Goal: Task Accomplishment & Management: Use online tool/utility

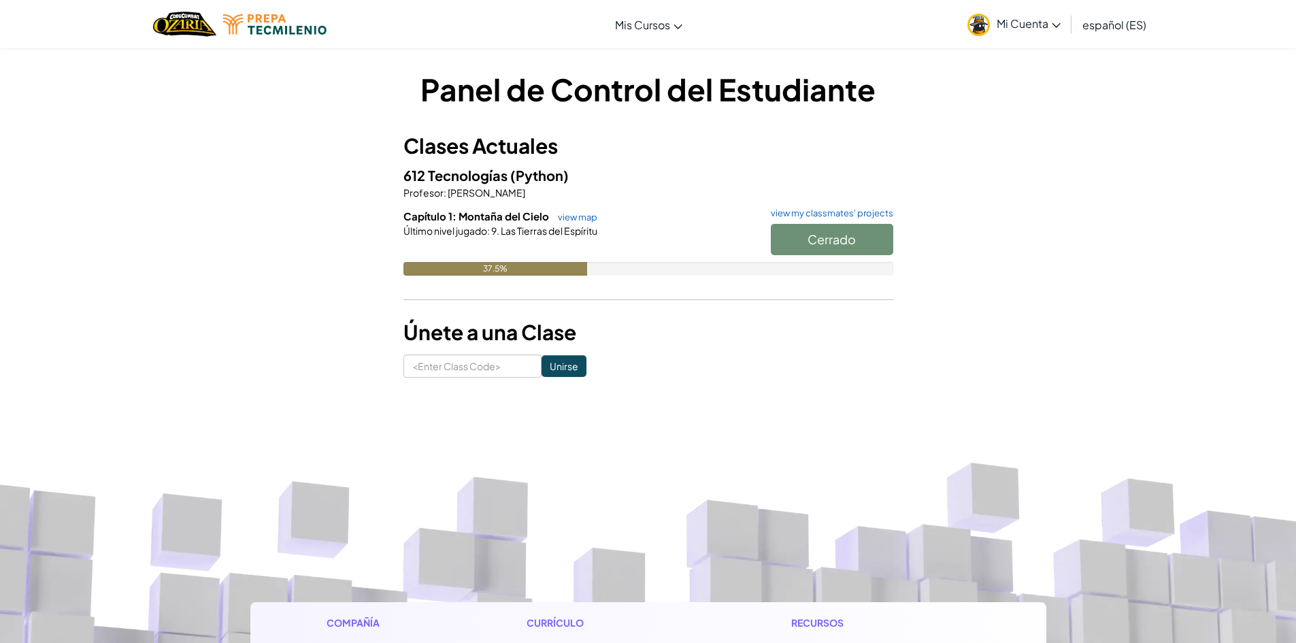
click at [678, 249] on div at bounding box center [649, 249] width 490 height 24
click at [818, 257] on div "Cerrado" at bounding box center [825, 243] width 136 height 38
click at [817, 246] on div "Cerrado" at bounding box center [825, 243] width 136 height 38
click at [857, 235] on div "Cerrado" at bounding box center [825, 243] width 136 height 38
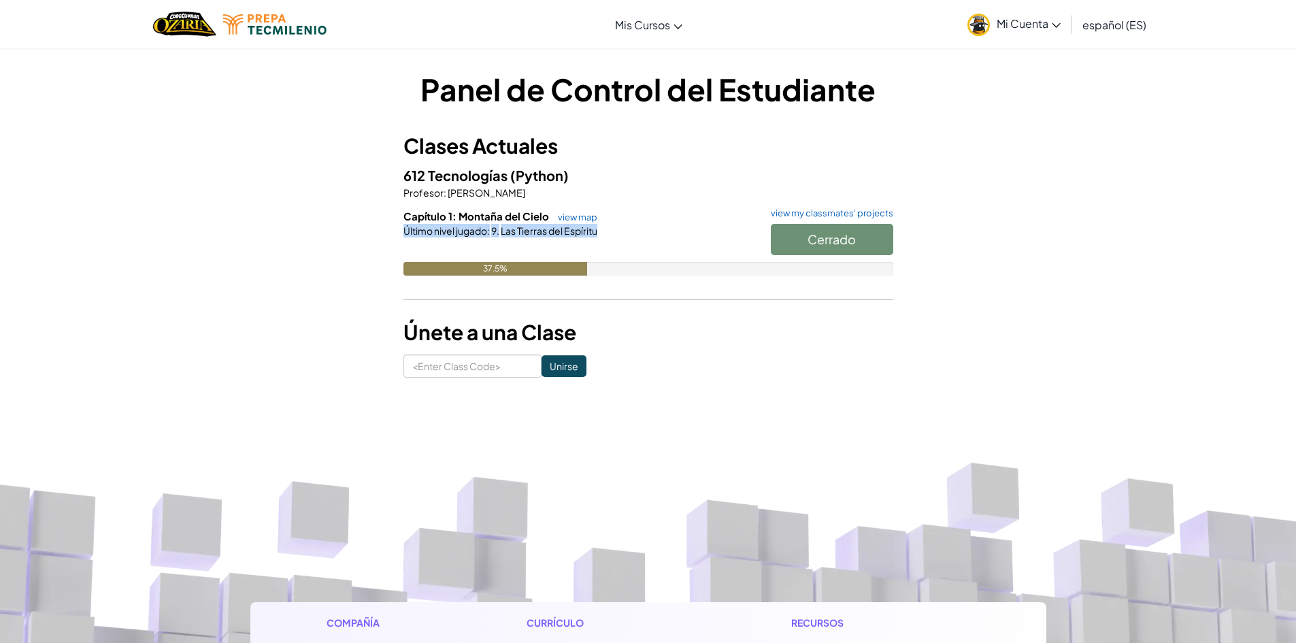
click at [857, 235] on div "Cerrado" at bounding box center [825, 243] width 136 height 38
click at [842, 221] on h6 "Capítulo 1: Montaña del Cielo view map view my classmates' projects" at bounding box center [649, 216] width 490 height 15
click at [838, 231] on div "Cerrado" at bounding box center [825, 243] width 136 height 38
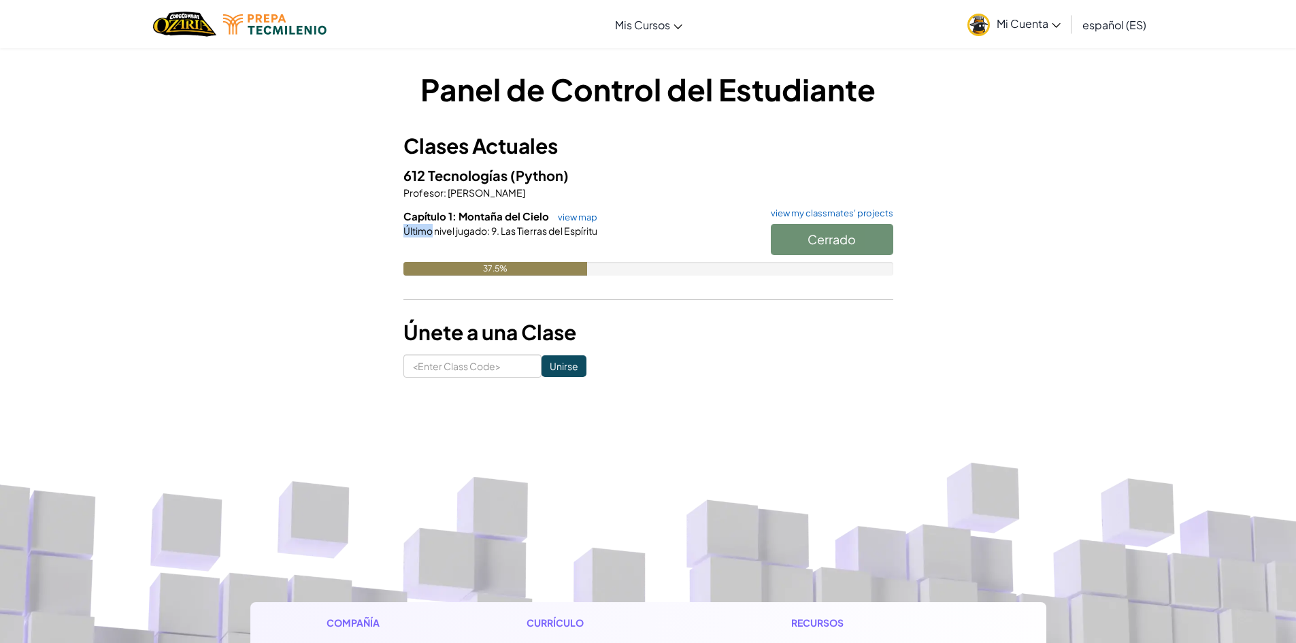
click at [839, 231] on div "Cerrado" at bounding box center [825, 243] width 136 height 38
click at [665, 349] on div "Panel de Control del Estudiante Clases Actuales 612 Tecnologías (Python) Profes…" at bounding box center [649, 223] width 490 height 310
click at [541, 166] on h5 "612 Tecnologías (Python)" at bounding box center [649, 175] width 490 height 21
click at [515, 220] on span "Capítulo 1: Montaña del Cielo" at bounding box center [478, 216] width 148 height 13
click at [724, 285] on div "Capítulo 1: Montaña del Cielo view map view my classmates' projects Cerrado Últ…" at bounding box center [649, 252] width 490 height 87
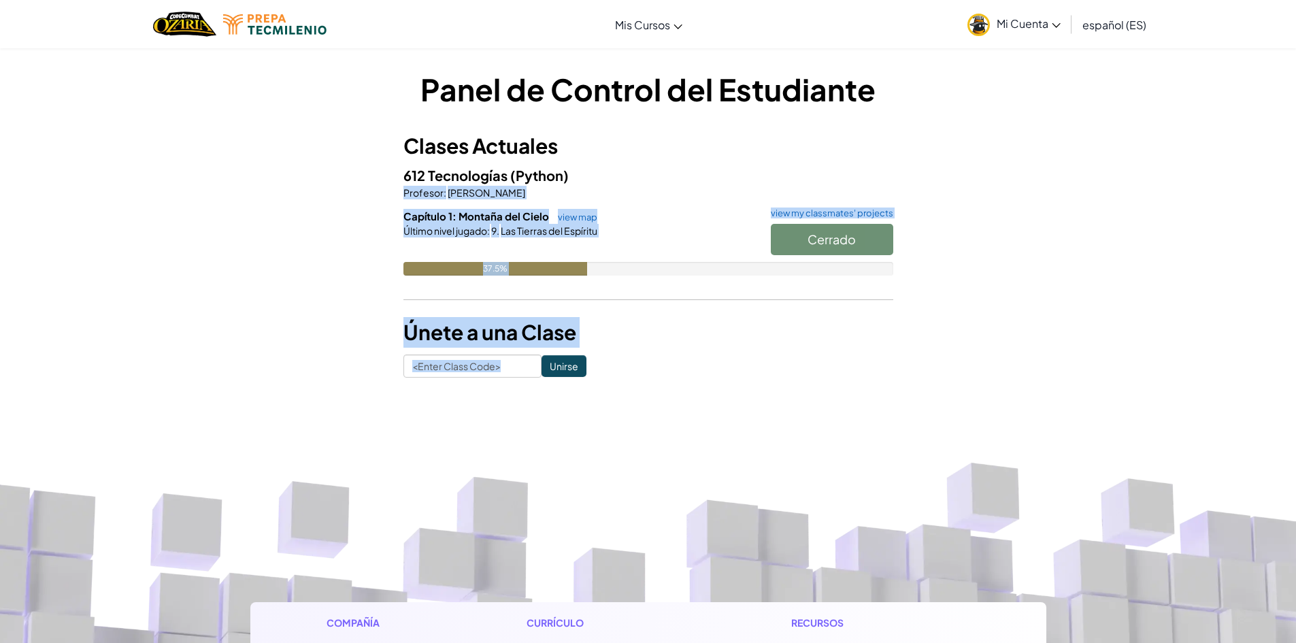
drag, startPoint x: 727, startPoint y: 174, endPoint x: 719, endPoint y: 380, distance: 205.7
click at [719, 380] on div "Panel de Control del Estudiante Clases Actuales 612 Tecnologías (Python) Profes…" at bounding box center [648, 223] width 796 height 350
click at [704, 364] on form "Unirse" at bounding box center [649, 366] width 490 height 23
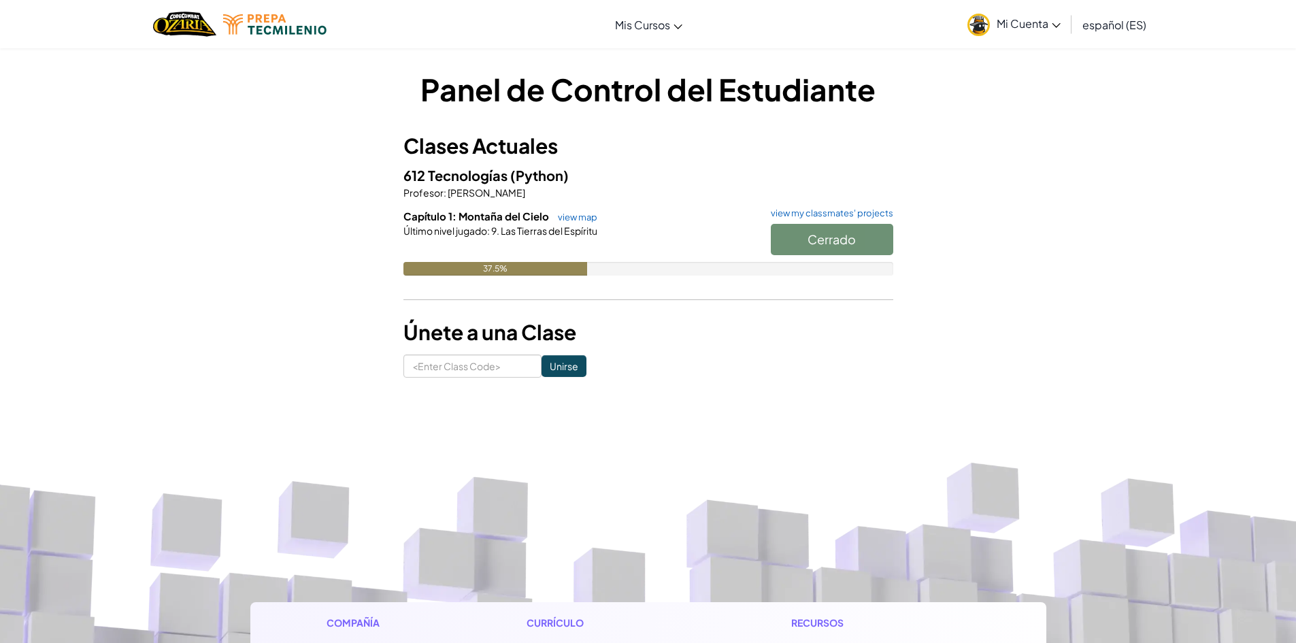
click at [704, 364] on form "Unirse" at bounding box center [649, 366] width 490 height 23
drag, startPoint x: 704, startPoint y: 364, endPoint x: 874, endPoint y: 329, distance: 174.3
click at [873, 338] on div "Panel de Control del Estudiante Clases Actuales 612 Tecnologías (Python) Profes…" at bounding box center [649, 223] width 490 height 310
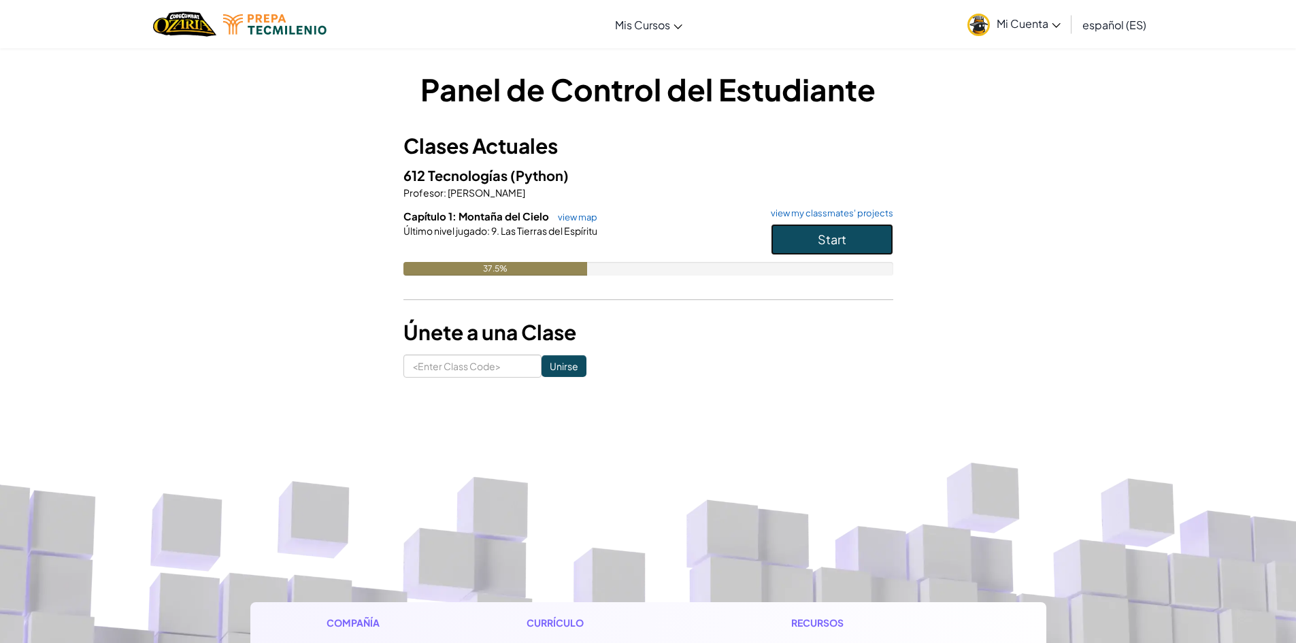
click at [848, 236] on button "Start" at bounding box center [832, 239] width 122 height 31
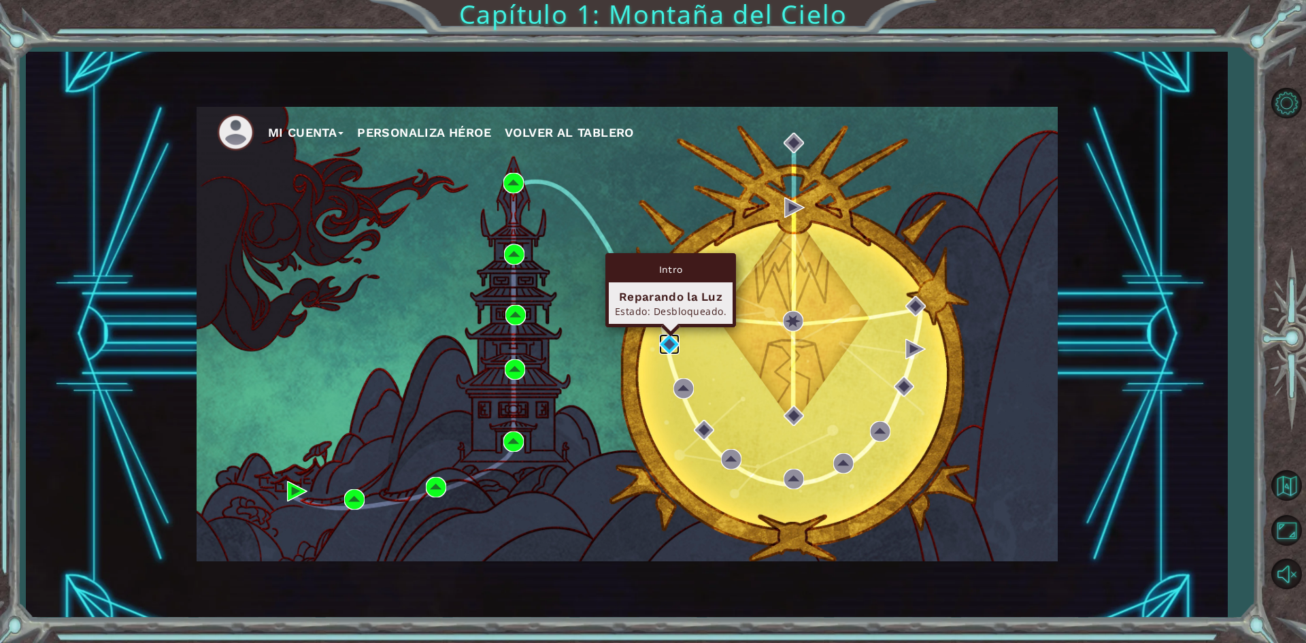
click at [678, 343] on img at bounding box center [669, 344] width 20 height 20
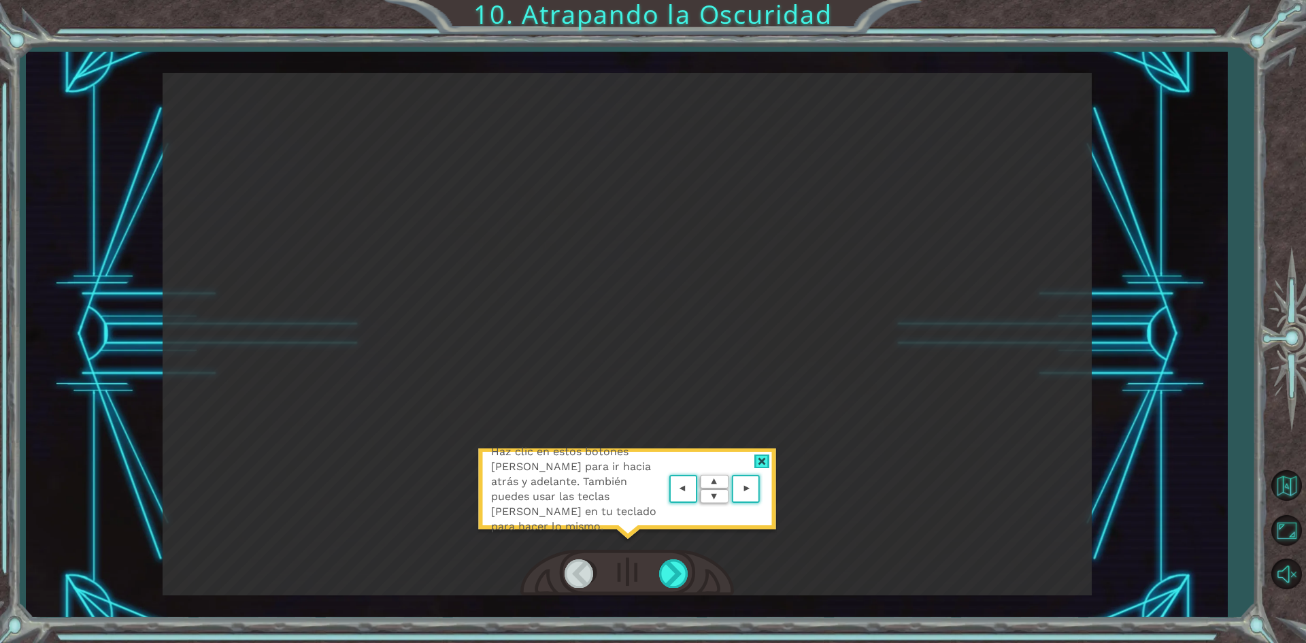
click at [938, 391] on div "Haz clic en estos botones [PERSON_NAME] para ir hacia atrás y adelante. También…" at bounding box center [627, 334] width 929 height 523
click at [763, 489] on area at bounding box center [763, 489] width 0 height 0
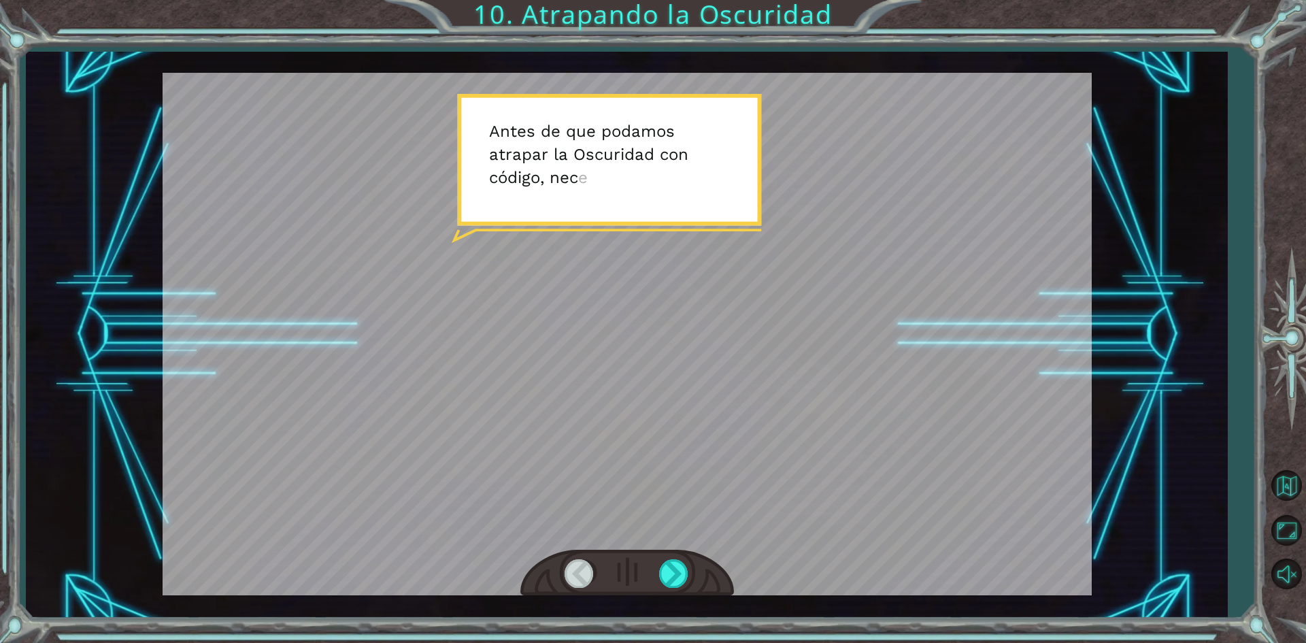
click at [762, 333] on div at bounding box center [627, 334] width 929 height 523
click at [675, 571] on div at bounding box center [674, 573] width 31 height 28
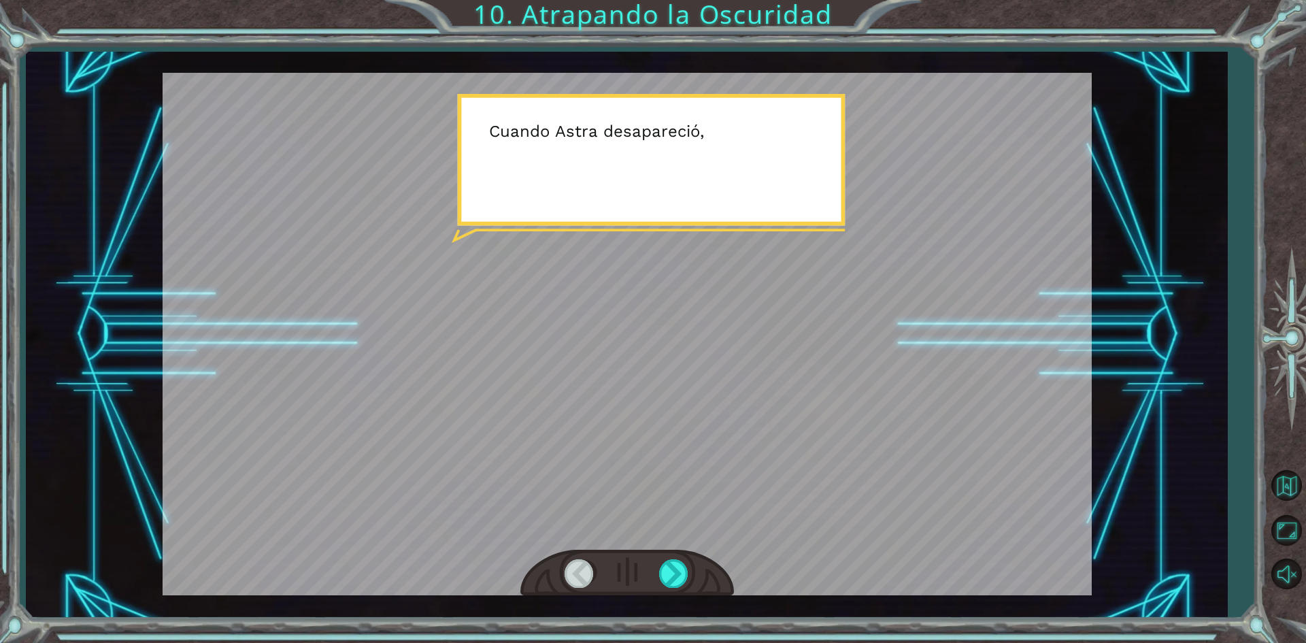
click at [686, 294] on div at bounding box center [627, 334] width 929 height 523
click at [691, 340] on div at bounding box center [627, 334] width 929 height 523
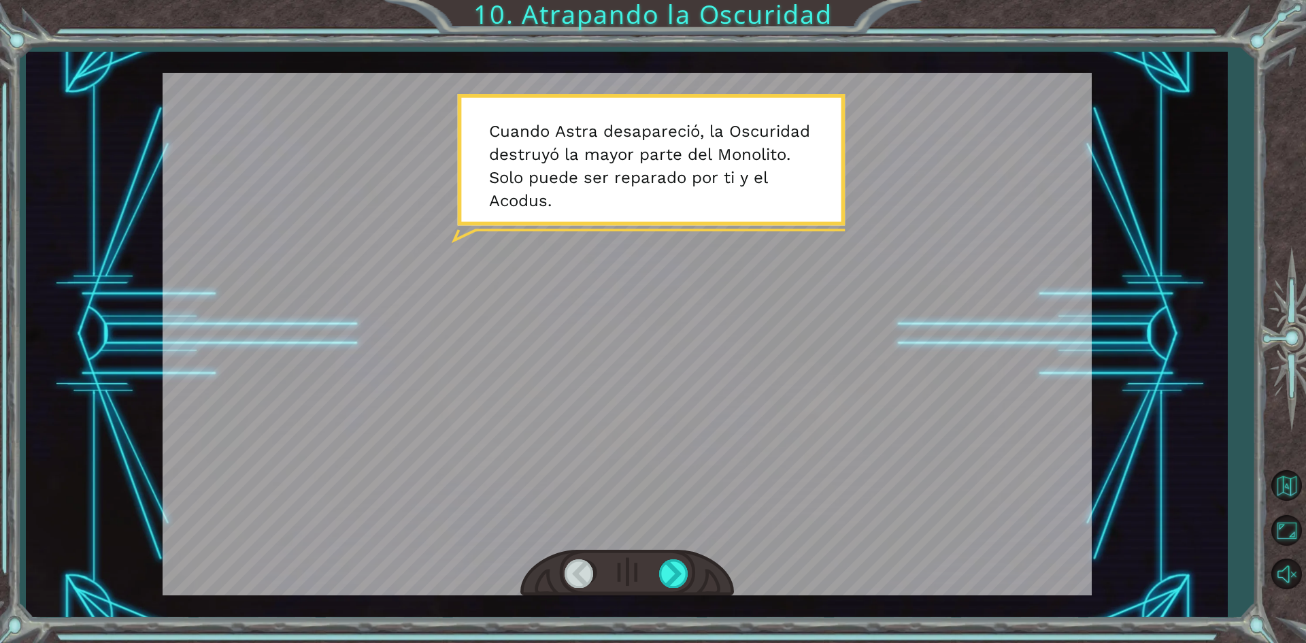
click at [773, 208] on div at bounding box center [627, 334] width 929 height 523
click at [712, 159] on div at bounding box center [627, 334] width 929 height 523
click at [682, 570] on div at bounding box center [674, 573] width 31 height 28
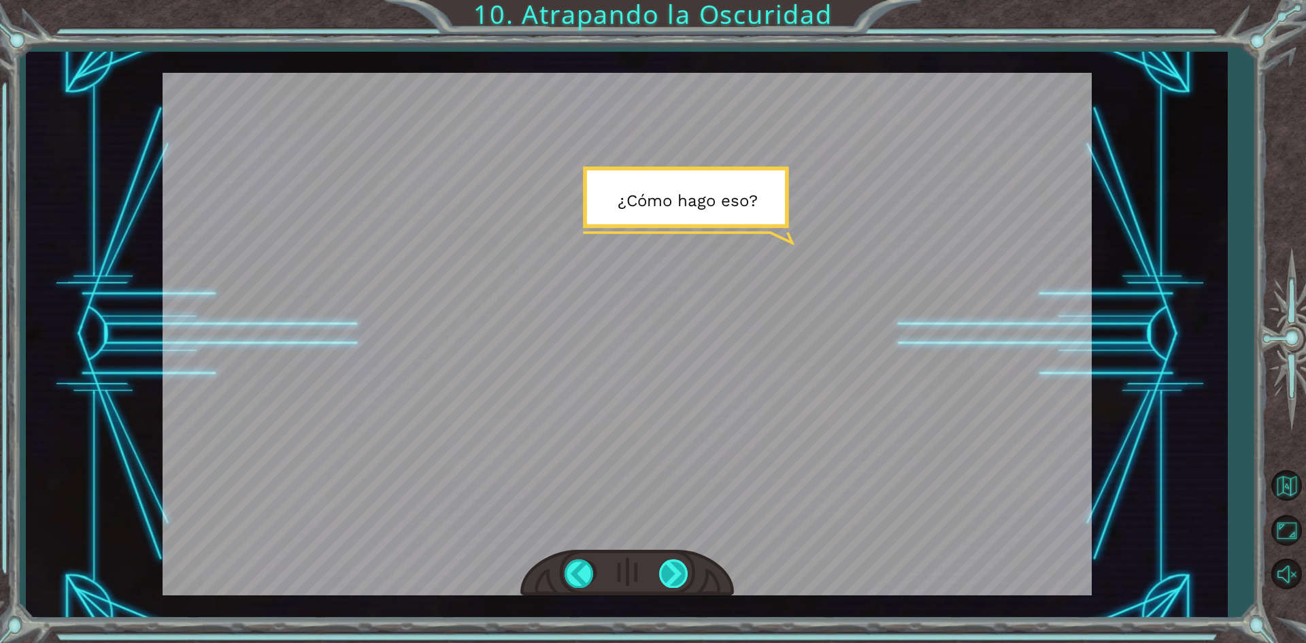
click at [682, 570] on div at bounding box center [674, 573] width 31 height 28
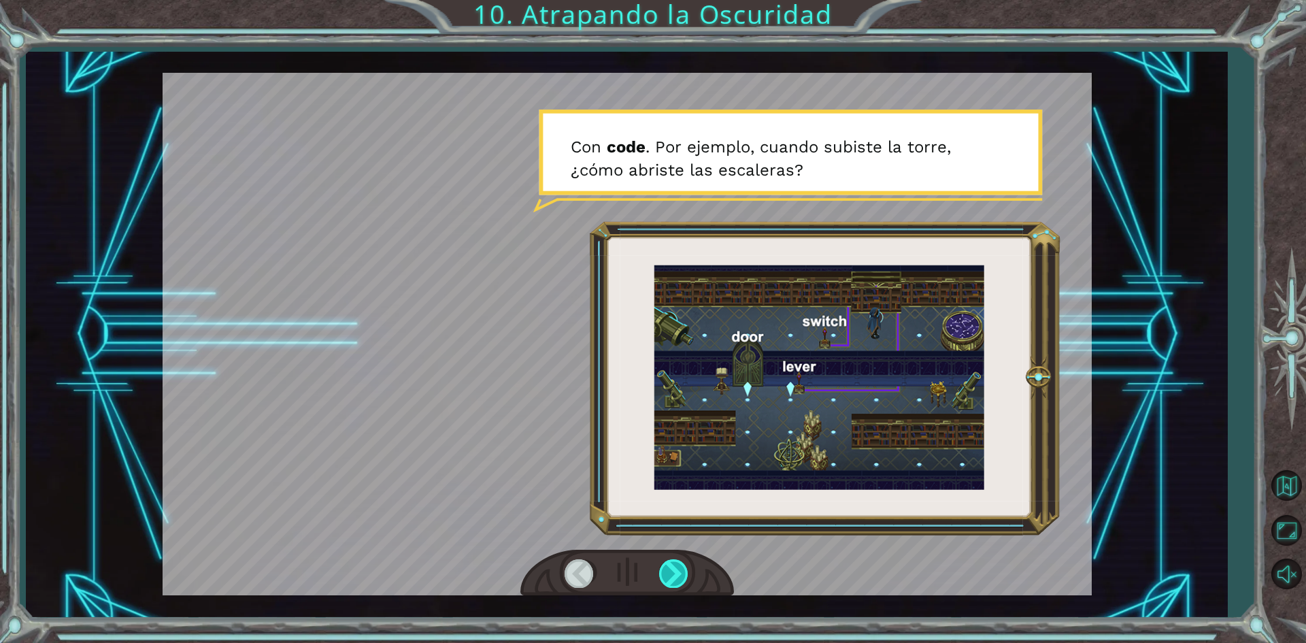
click at [682, 570] on div at bounding box center [674, 573] width 31 height 28
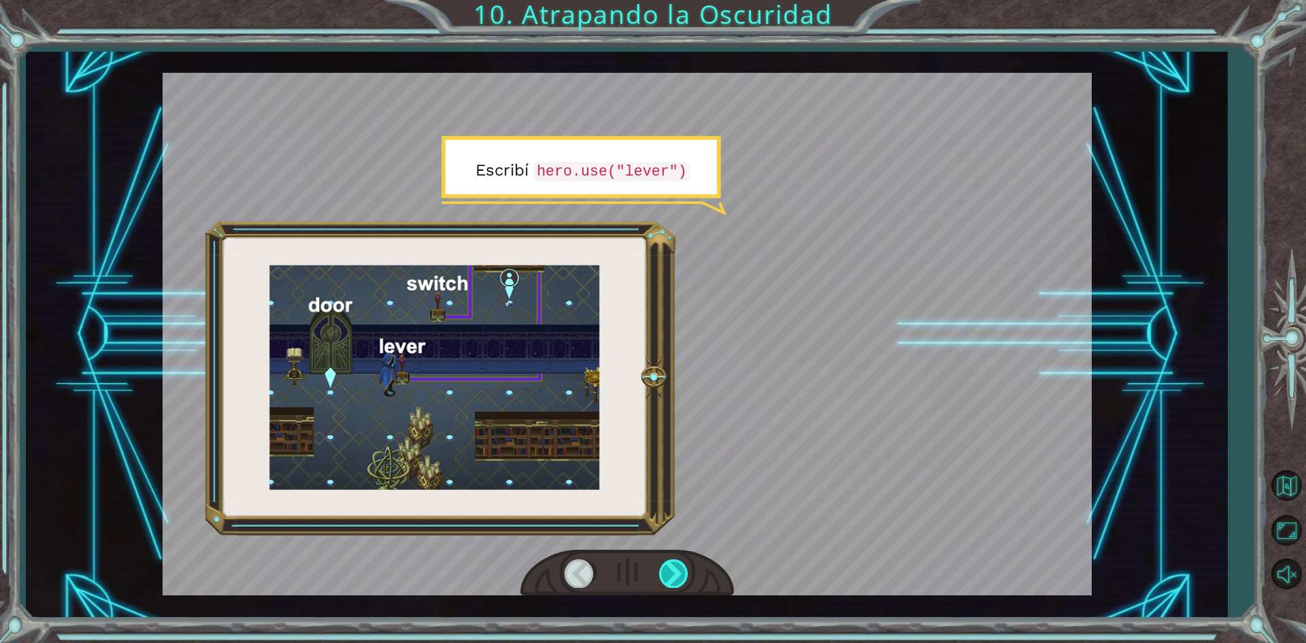
click at [682, 570] on div at bounding box center [674, 573] width 31 height 28
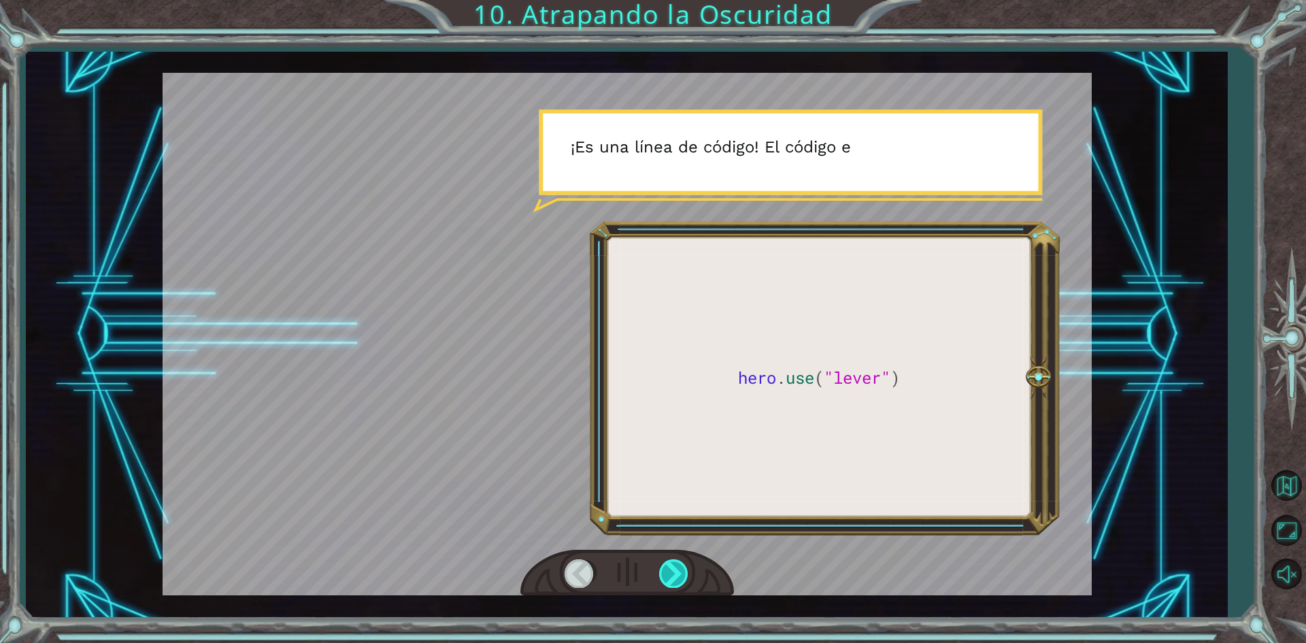
click at [682, 570] on div at bounding box center [674, 573] width 31 height 28
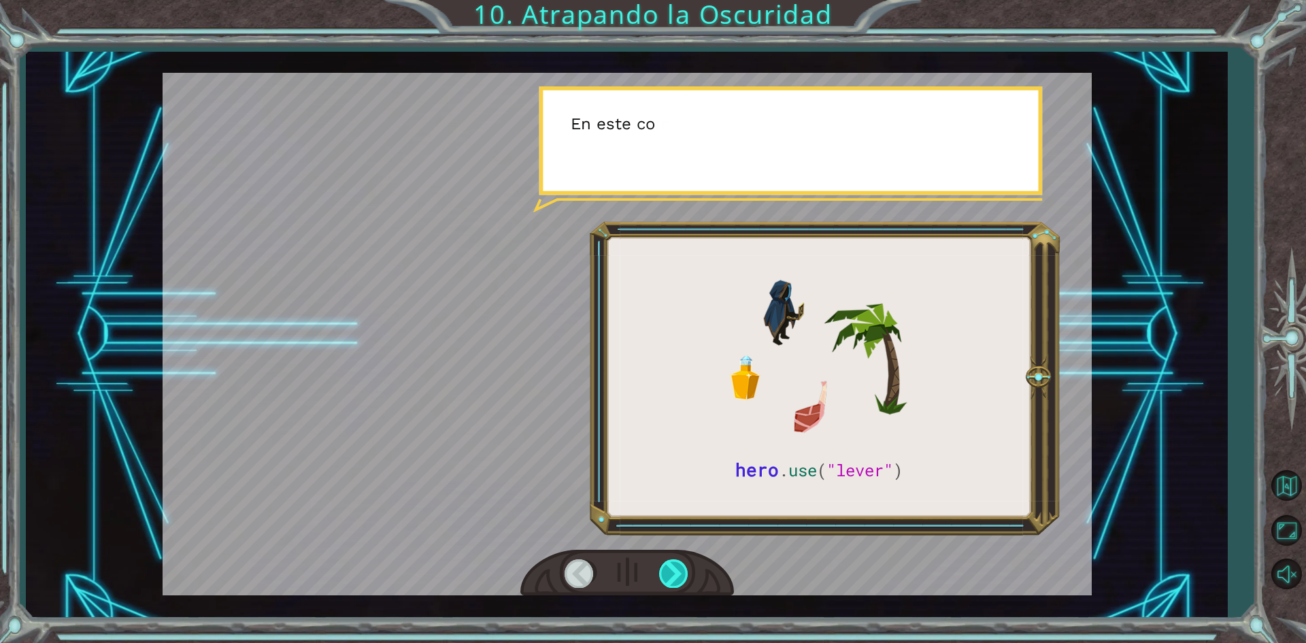
click at [682, 570] on div at bounding box center [674, 573] width 31 height 28
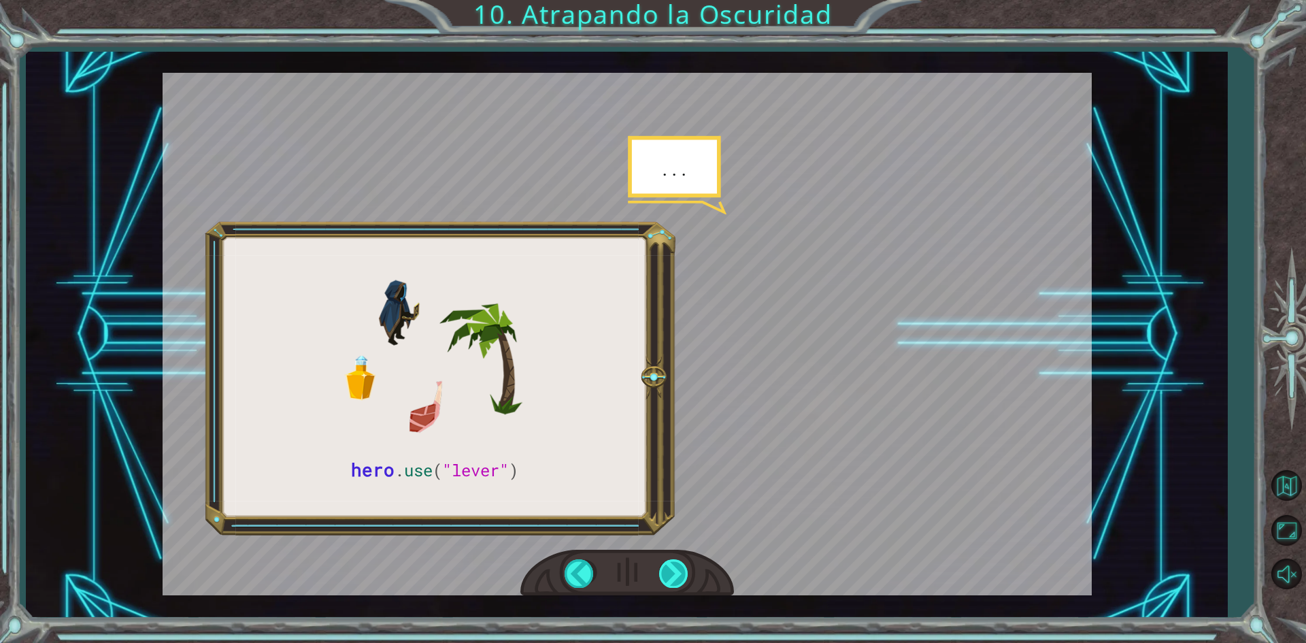
click at [682, 570] on div at bounding box center [674, 573] width 31 height 28
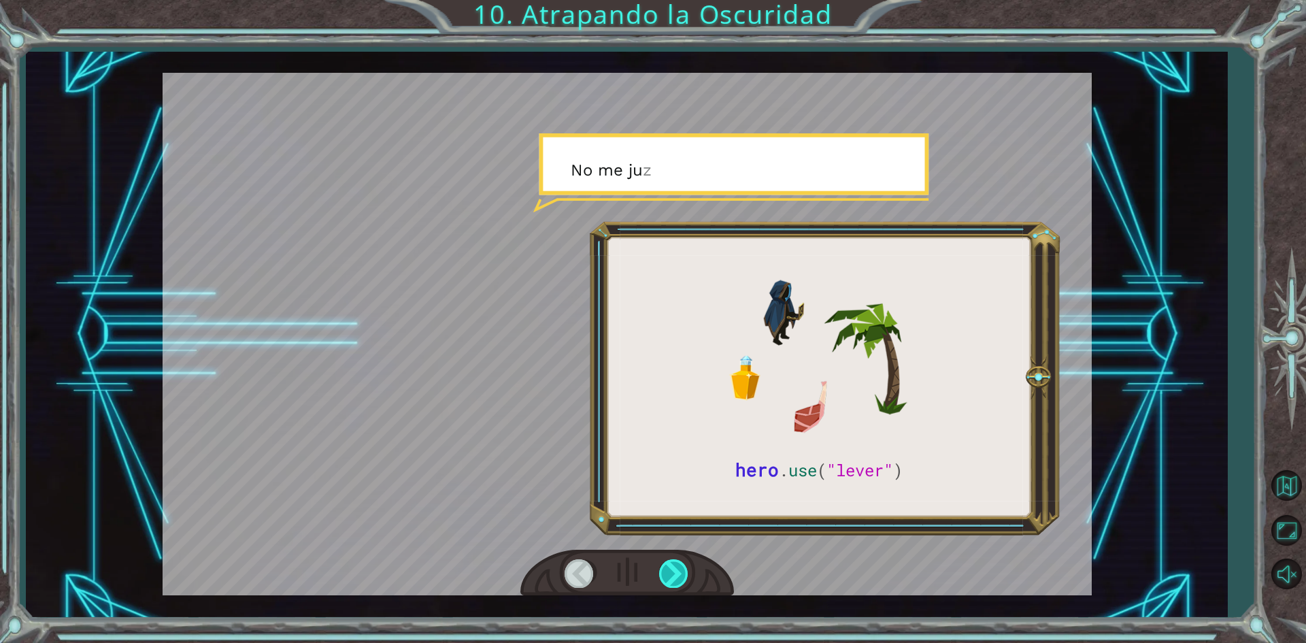
click at [682, 570] on div at bounding box center [674, 573] width 31 height 28
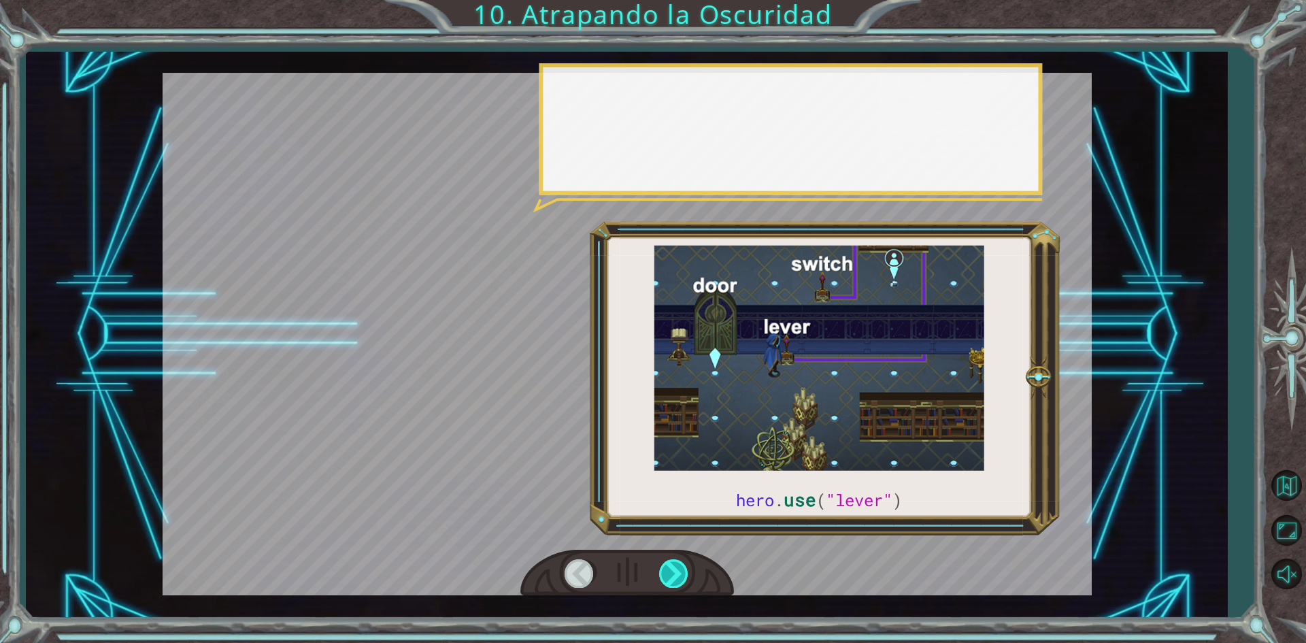
click at [682, 570] on div at bounding box center [674, 573] width 31 height 28
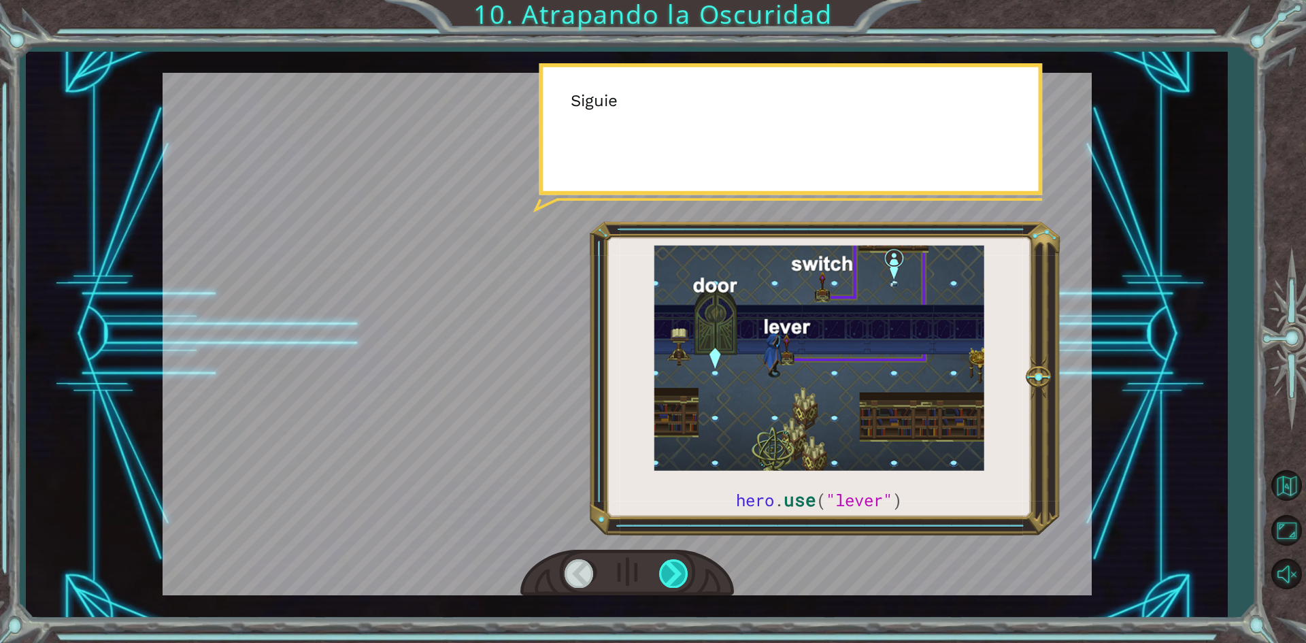
click at [682, 570] on div at bounding box center [674, 573] width 31 height 28
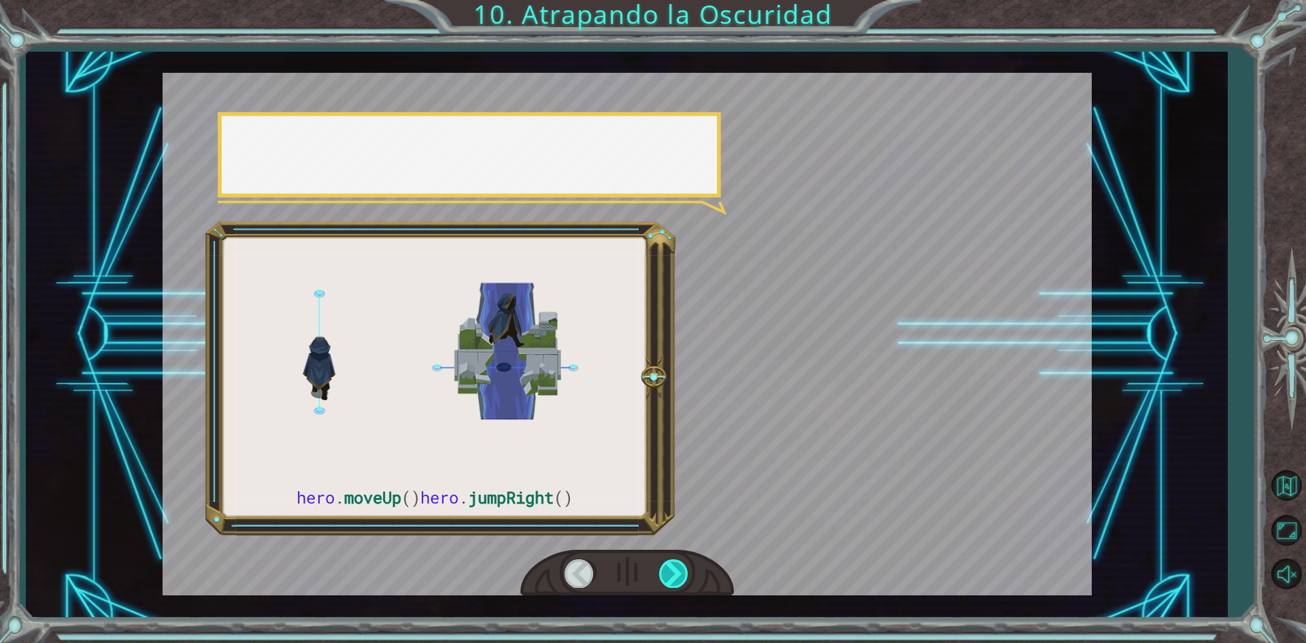
click at [682, 570] on div at bounding box center [674, 573] width 31 height 28
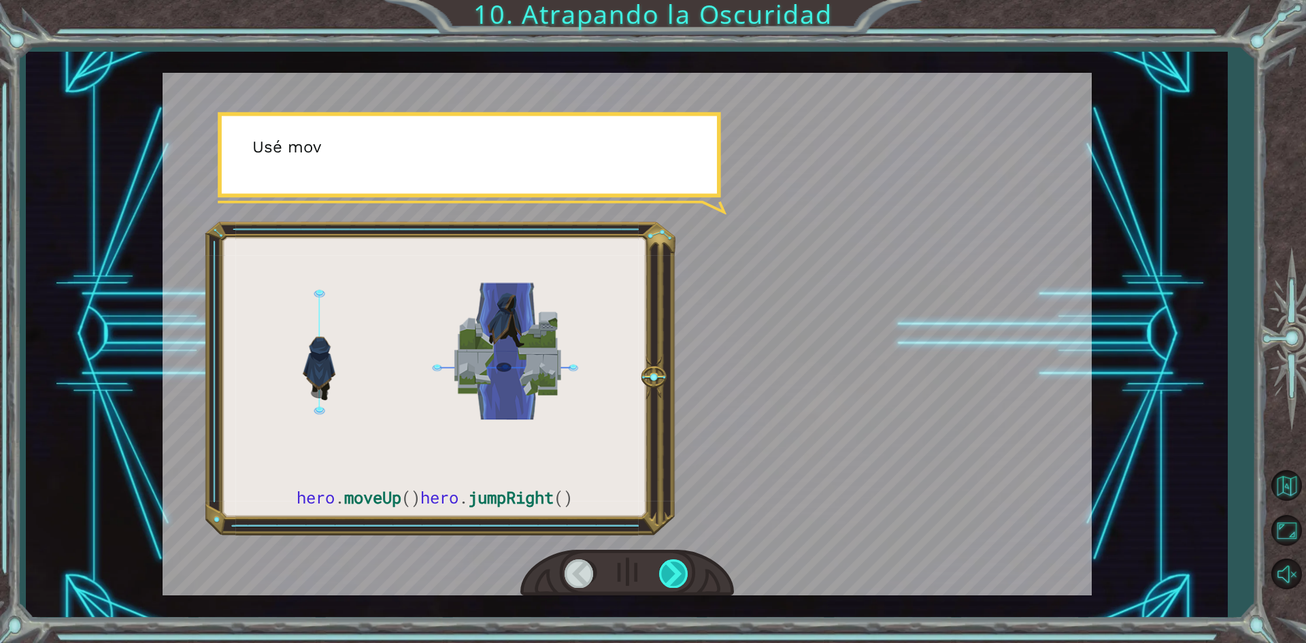
click at [682, 570] on div at bounding box center [674, 573] width 31 height 28
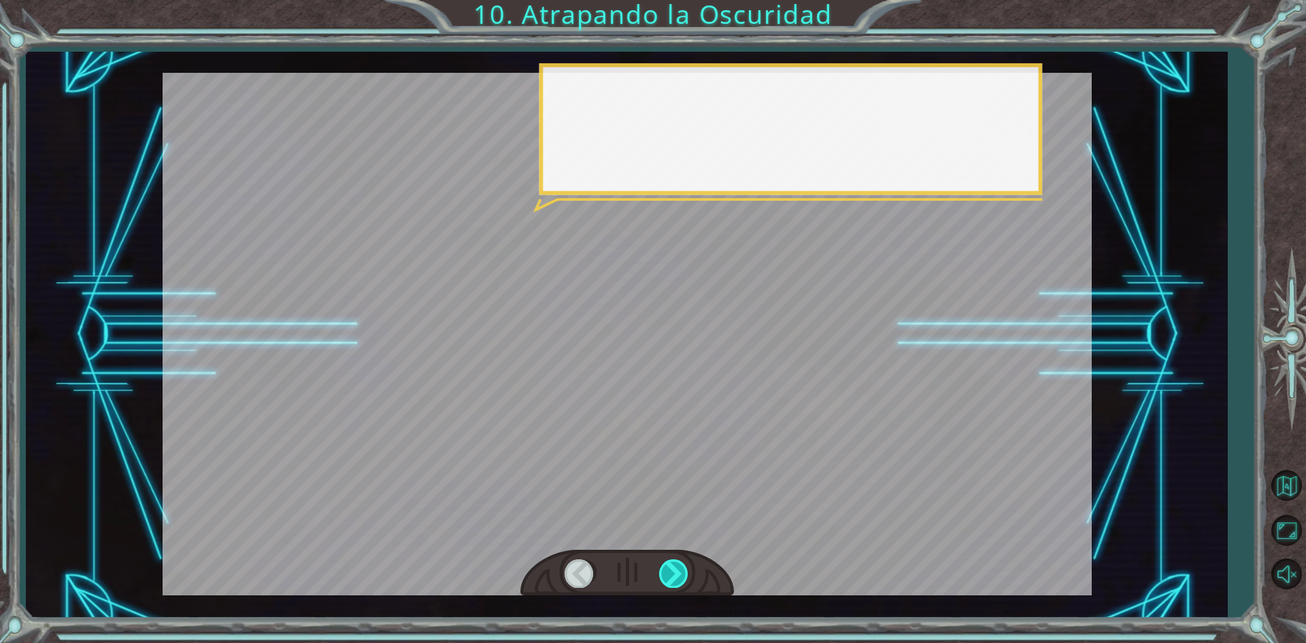
click at [682, 570] on div at bounding box center [674, 573] width 31 height 28
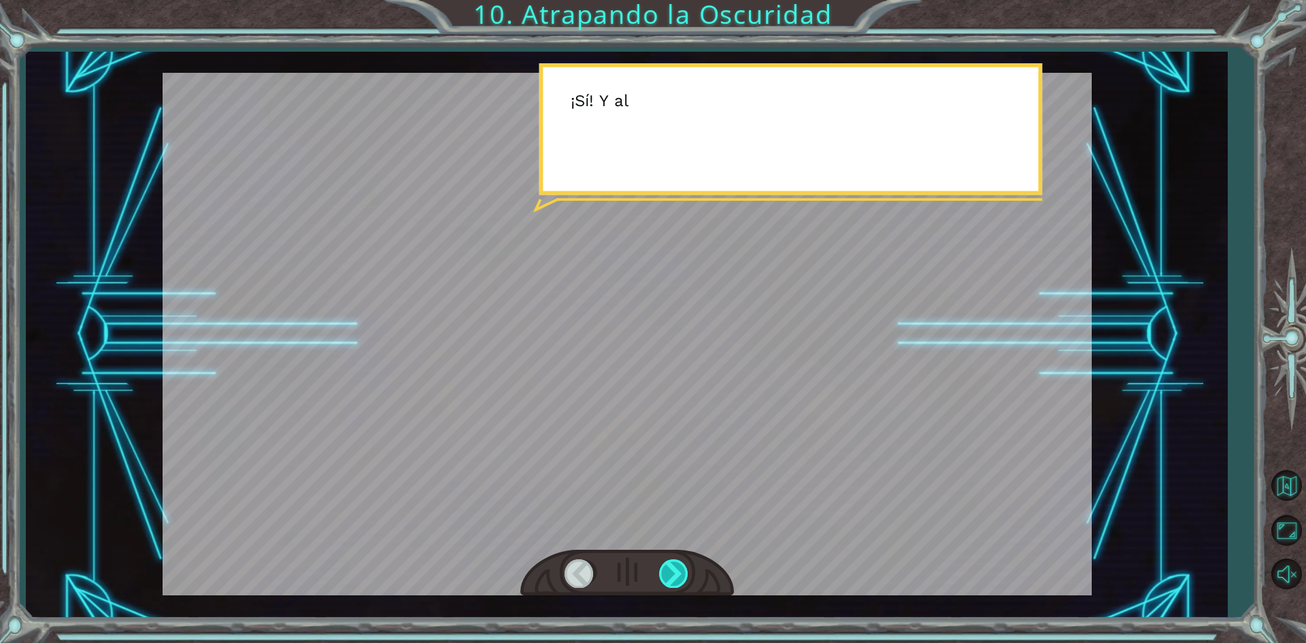
click at [682, 570] on div at bounding box center [674, 573] width 31 height 28
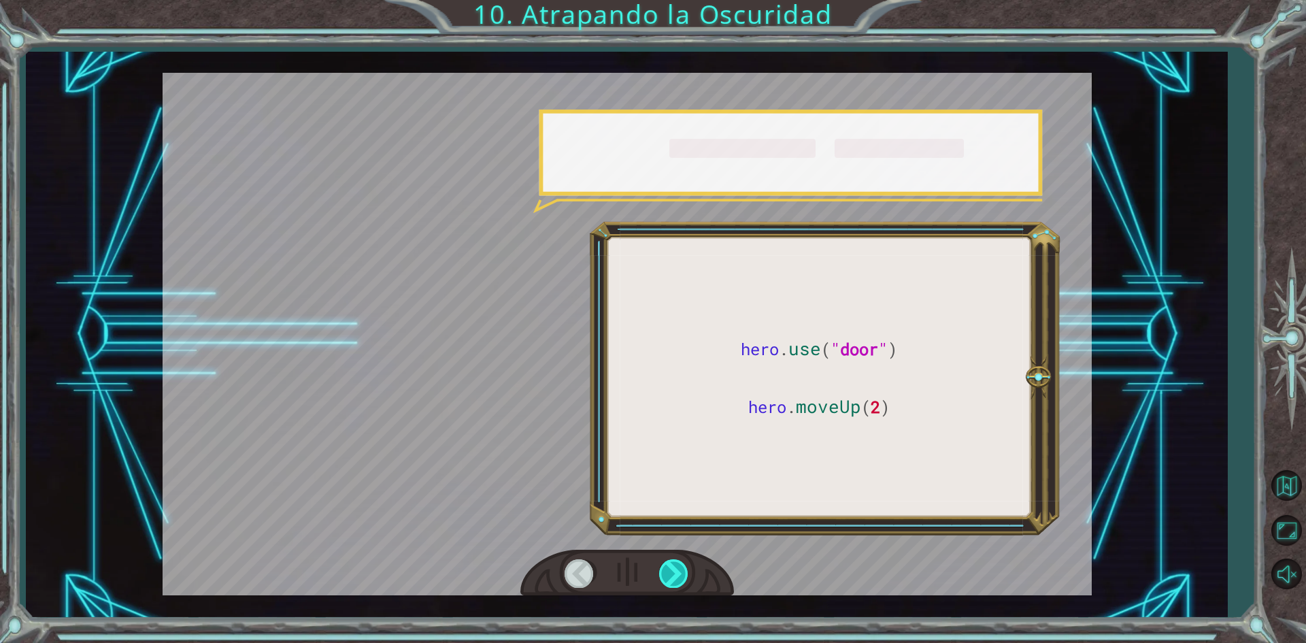
click at [682, 570] on div at bounding box center [674, 573] width 31 height 28
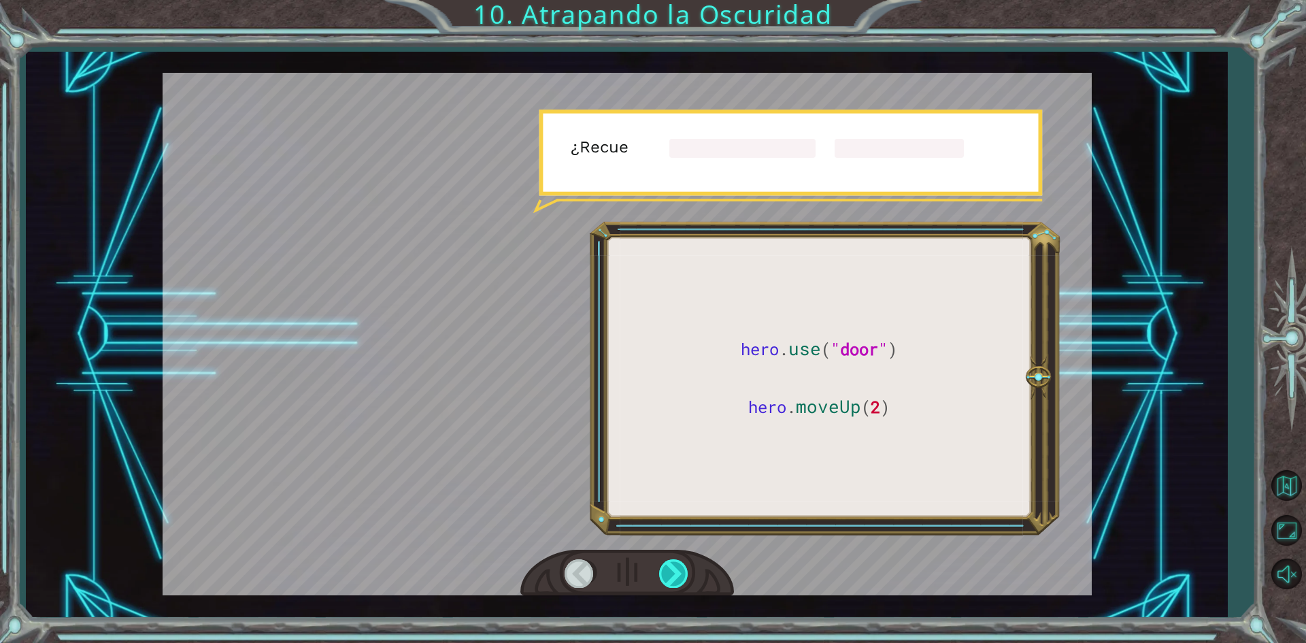
click at [682, 570] on div at bounding box center [674, 573] width 31 height 28
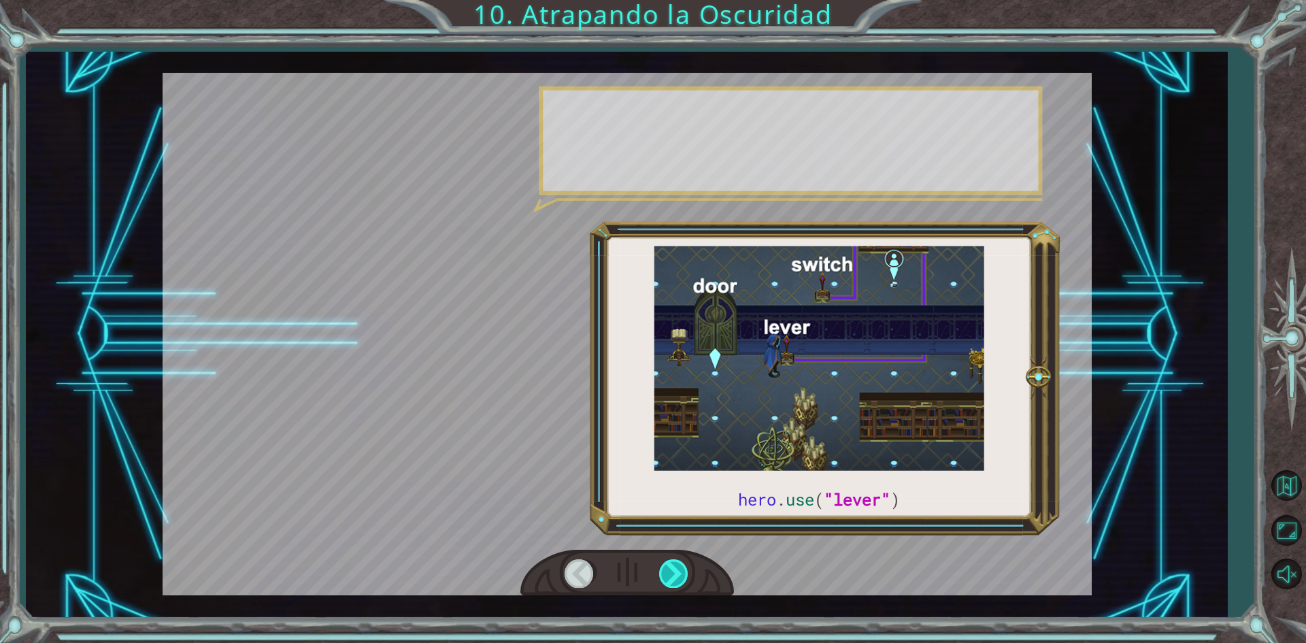
click at [682, 570] on div at bounding box center [674, 573] width 31 height 28
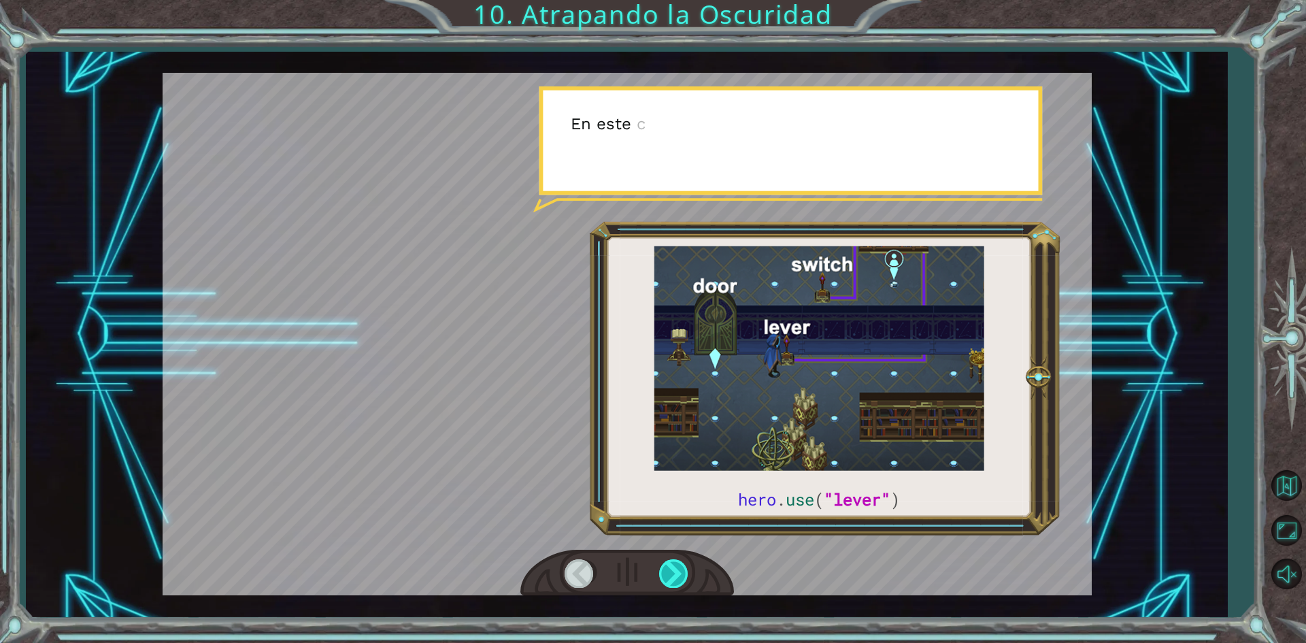
click at [682, 570] on div at bounding box center [674, 573] width 31 height 28
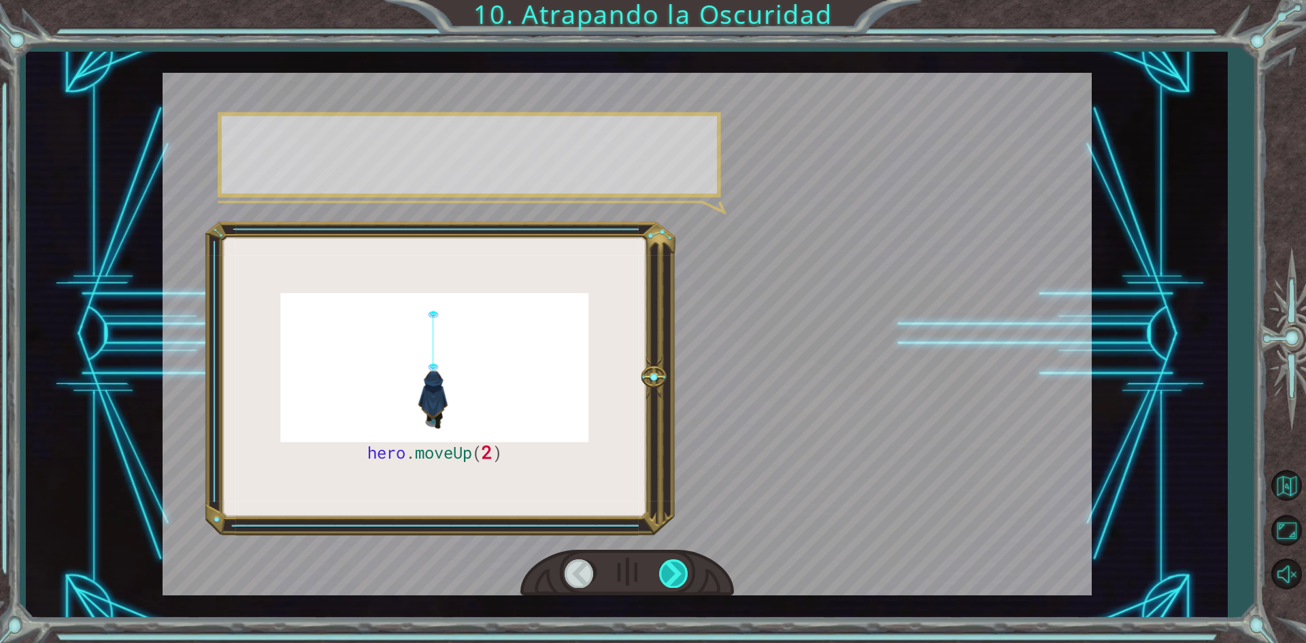
click at [682, 570] on div at bounding box center [674, 573] width 31 height 28
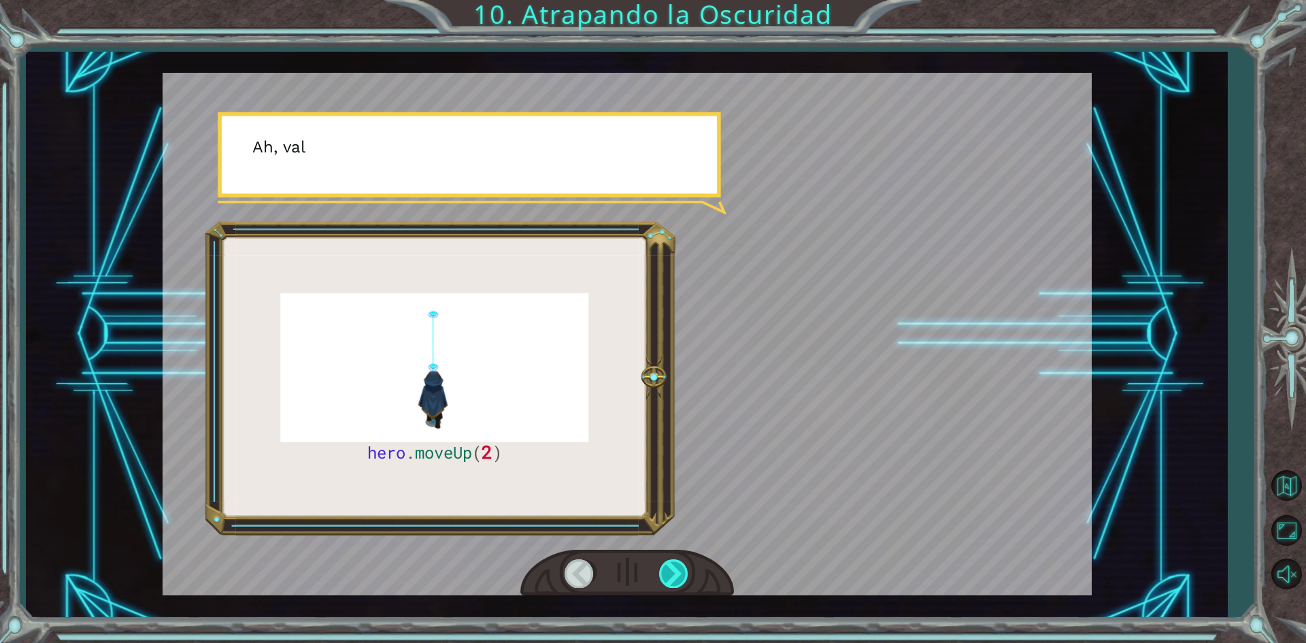
click at [682, 570] on div at bounding box center [674, 573] width 31 height 28
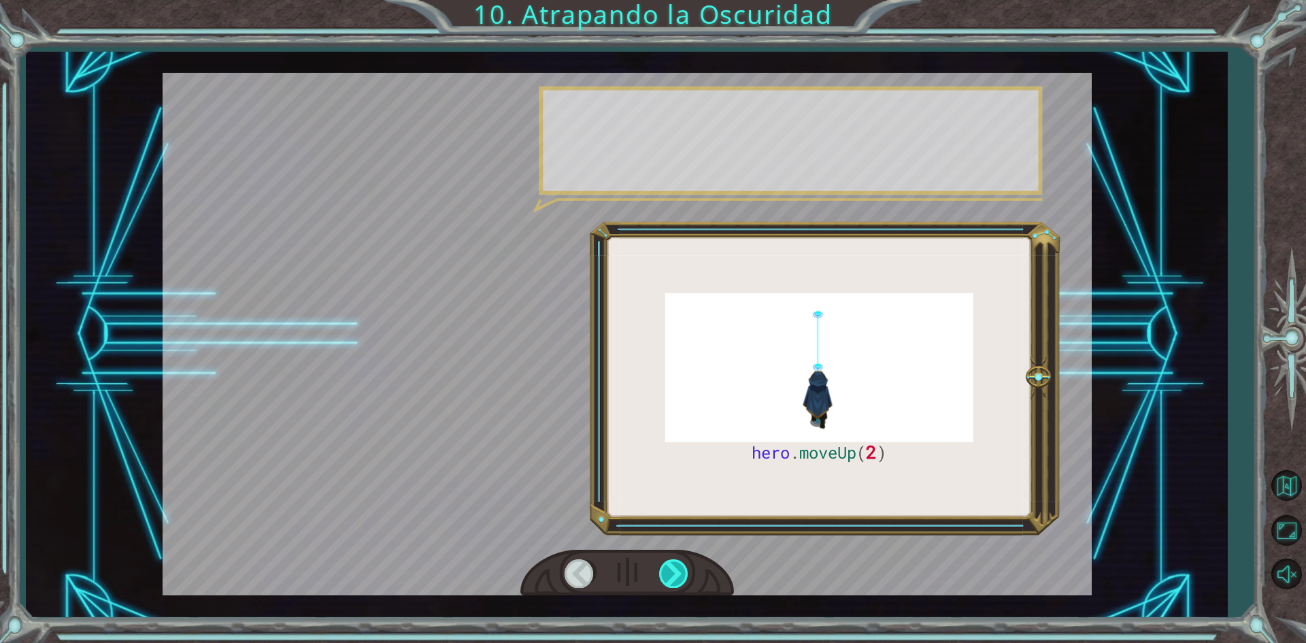
click at [682, 570] on div at bounding box center [674, 573] width 31 height 28
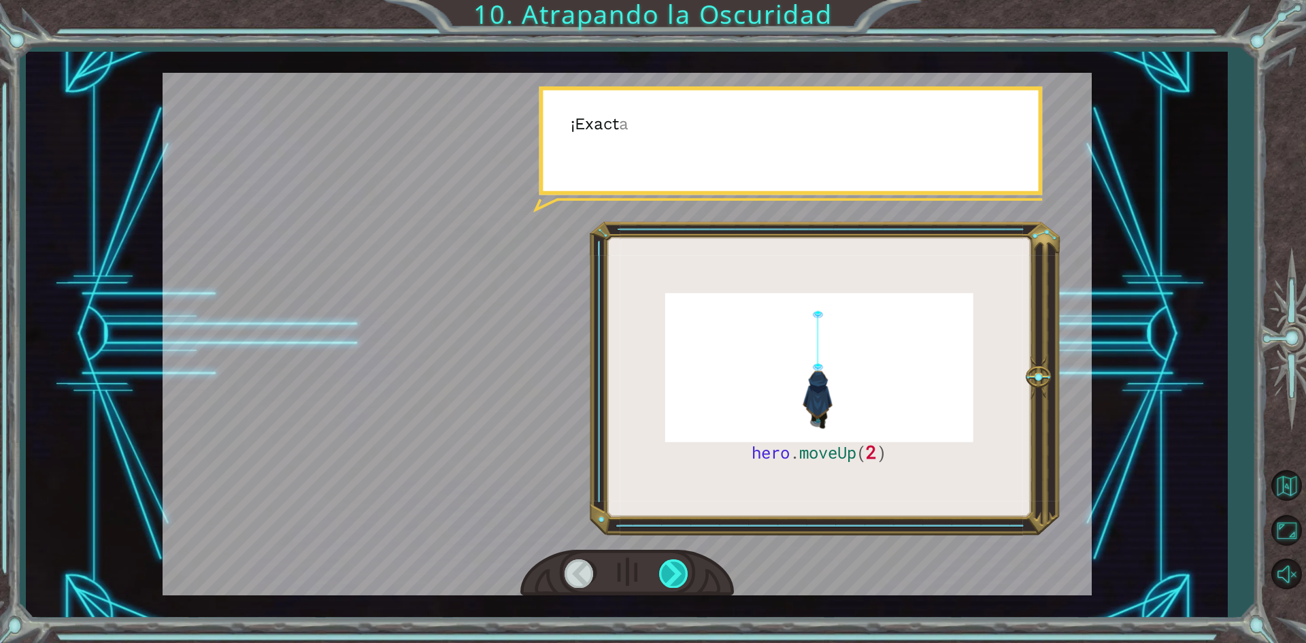
click at [682, 570] on div at bounding box center [674, 573] width 31 height 28
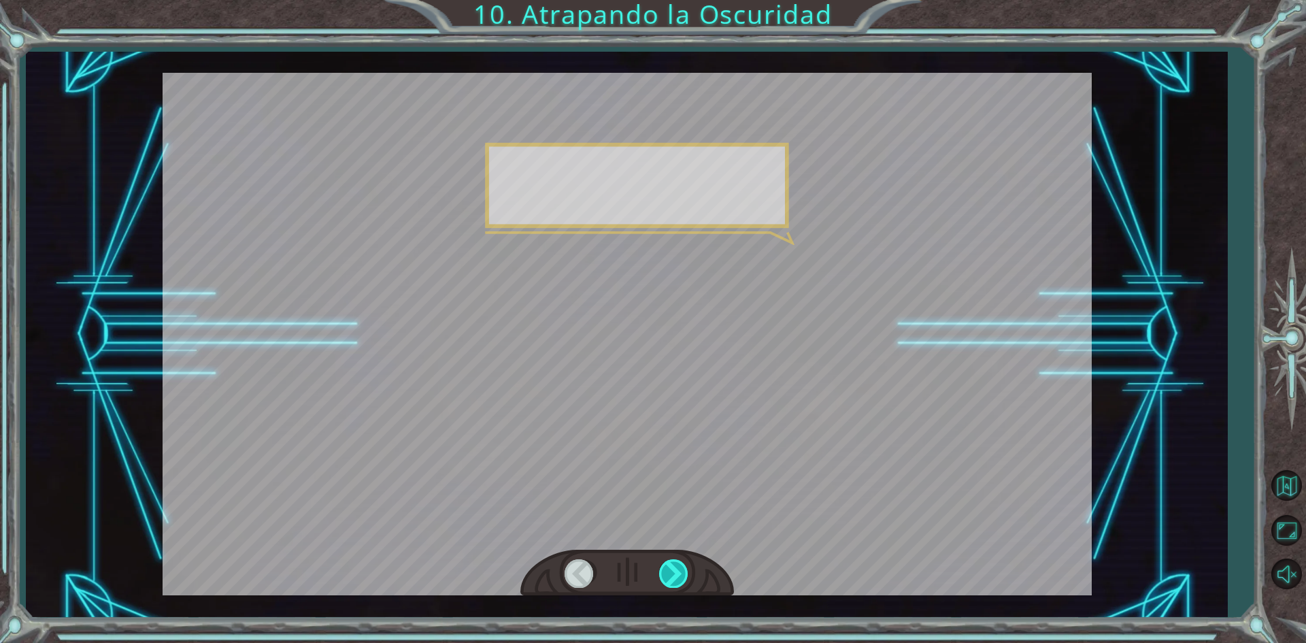
click at [682, 570] on div at bounding box center [674, 573] width 31 height 28
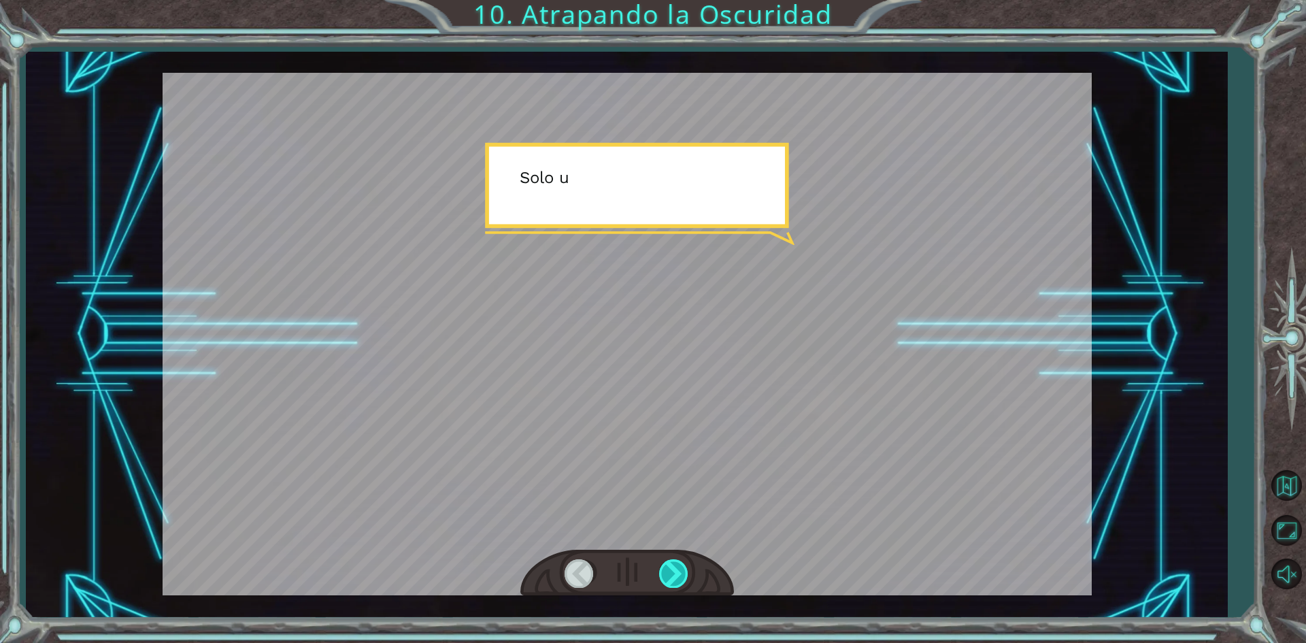
click at [682, 570] on div at bounding box center [674, 573] width 31 height 28
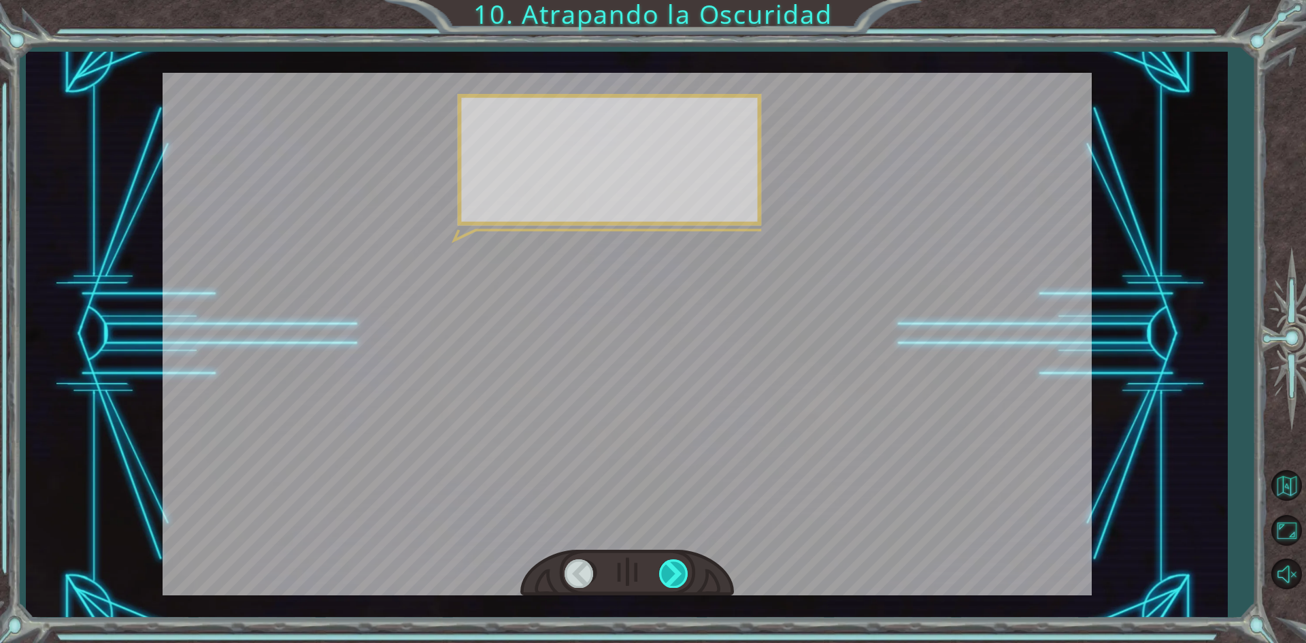
click at [682, 570] on div at bounding box center [674, 573] width 31 height 28
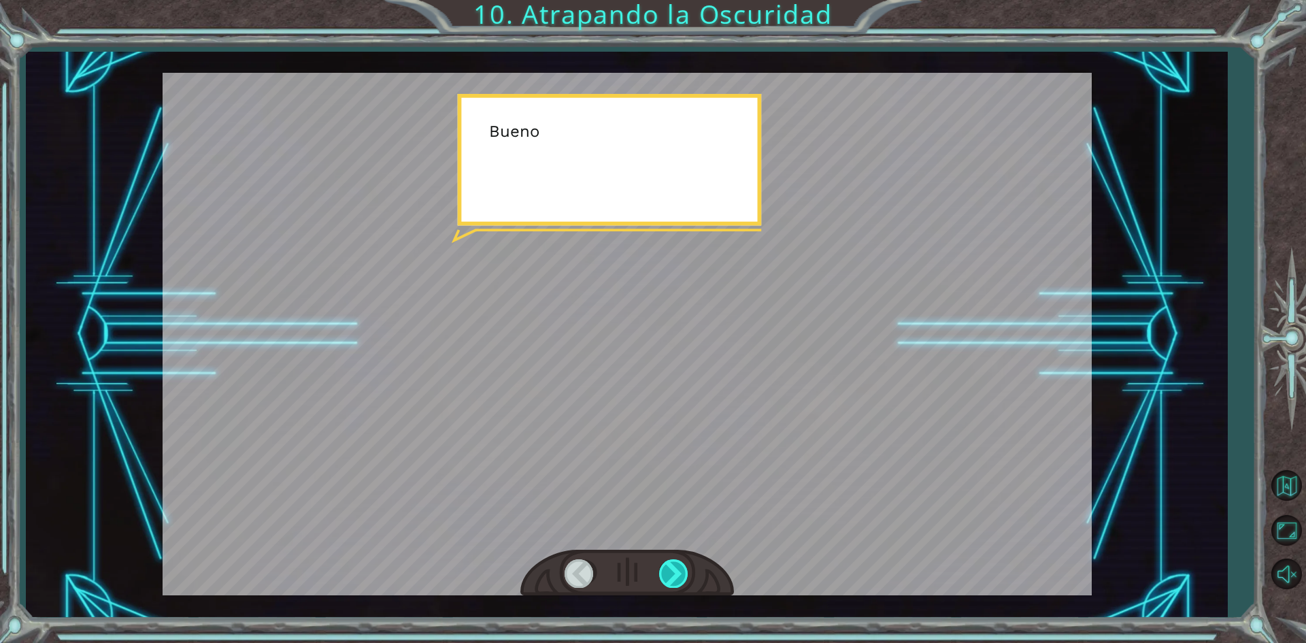
click at [682, 570] on div at bounding box center [674, 573] width 31 height 28
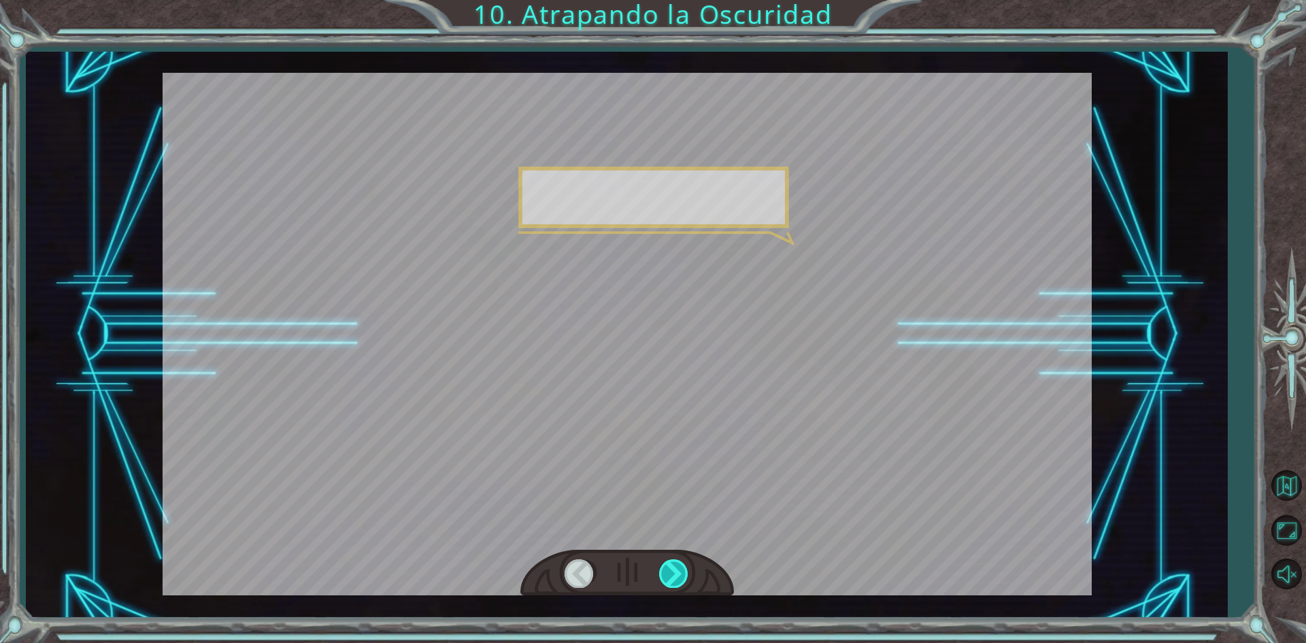
click at [682, 570] on div at bounding box center [674, 573] width 31 height 28
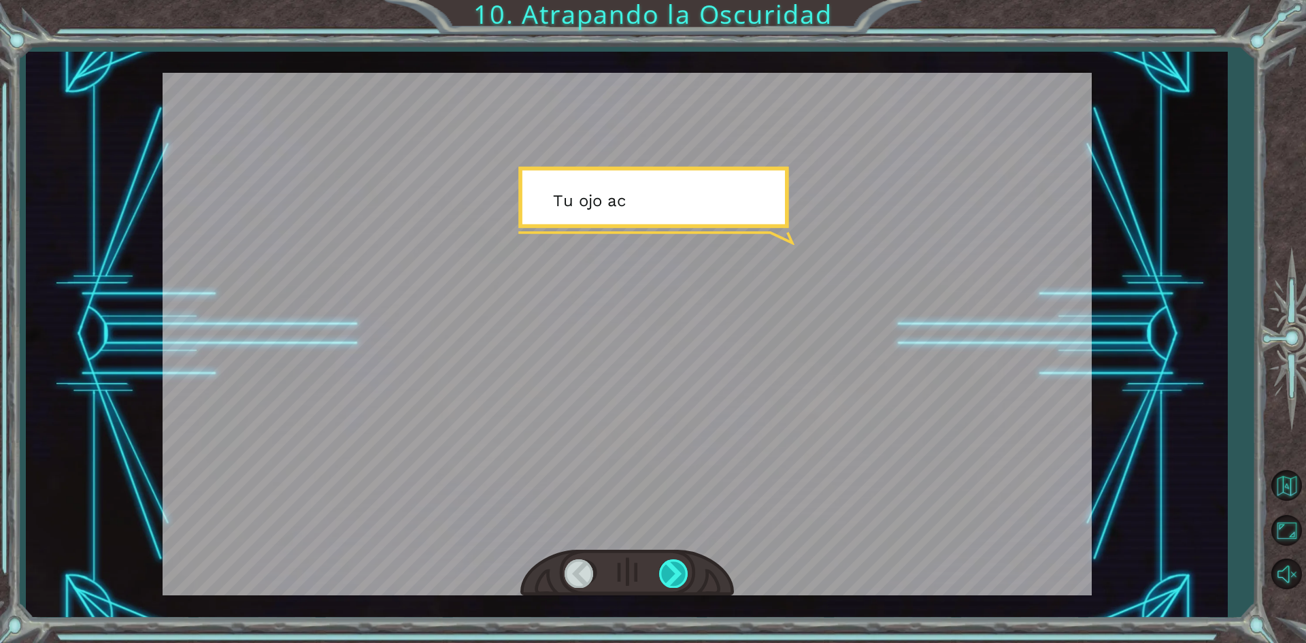
click at [682, 570] on div at bounding box center [674, 573] width 31 height 28
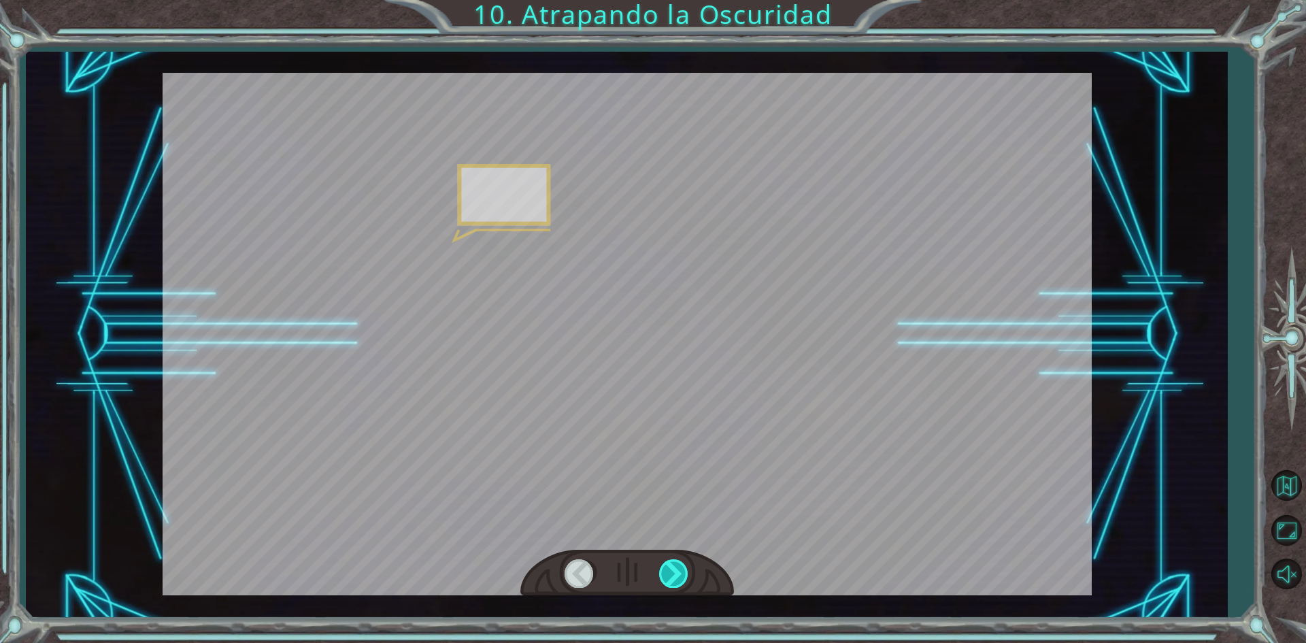
click at [682, 570] on div at bounding box center [674, 573] width 31 height 28
click at [682, 566] on div at bounding box center [674, 573] width 31 height 28
click at [682, 563] on div at bounding box center [674, 573] width 31 height 28
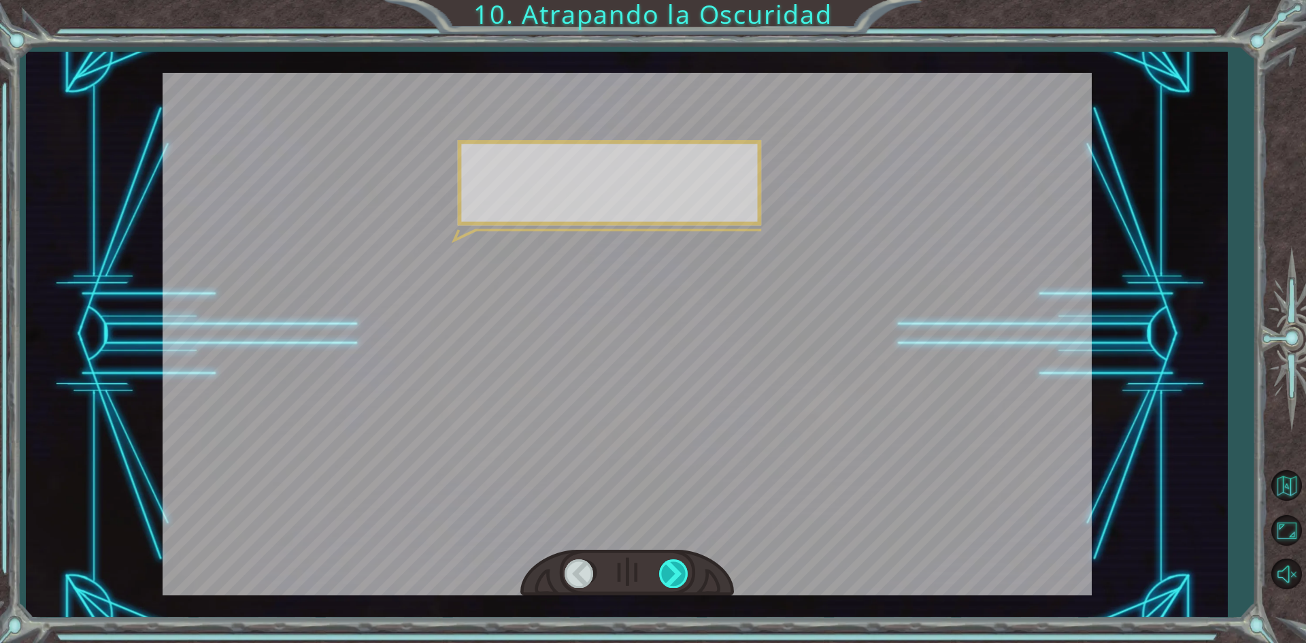
click at [682, 563] on div at bounding box center [674, 573] width 31 height 28
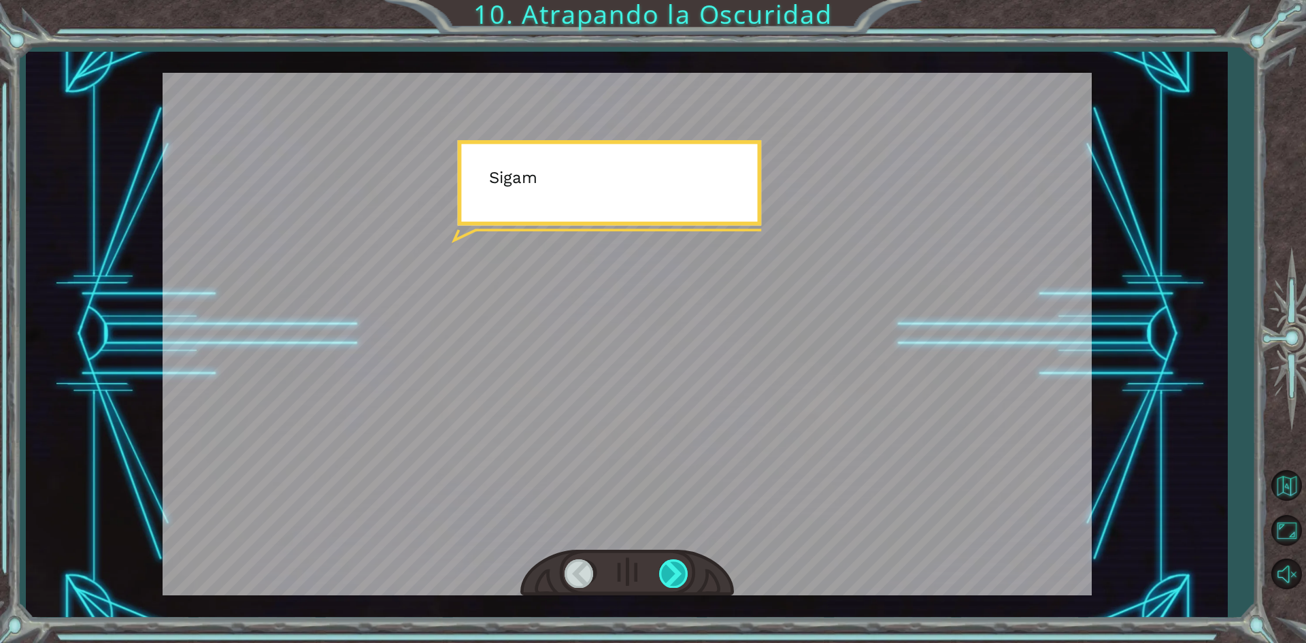
click at [682, 563] on div at bounding box center [674, 573] width 31 height 28
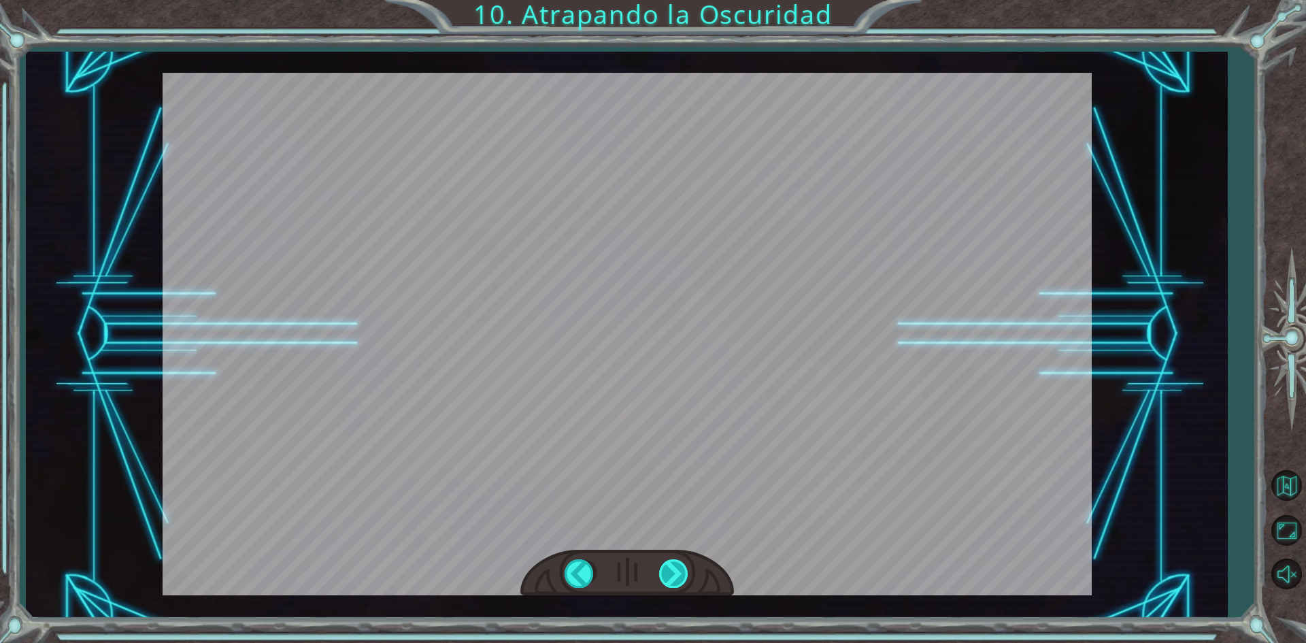
click at [682, 563] on div at bounding box center [674, 573] width 31 height 28
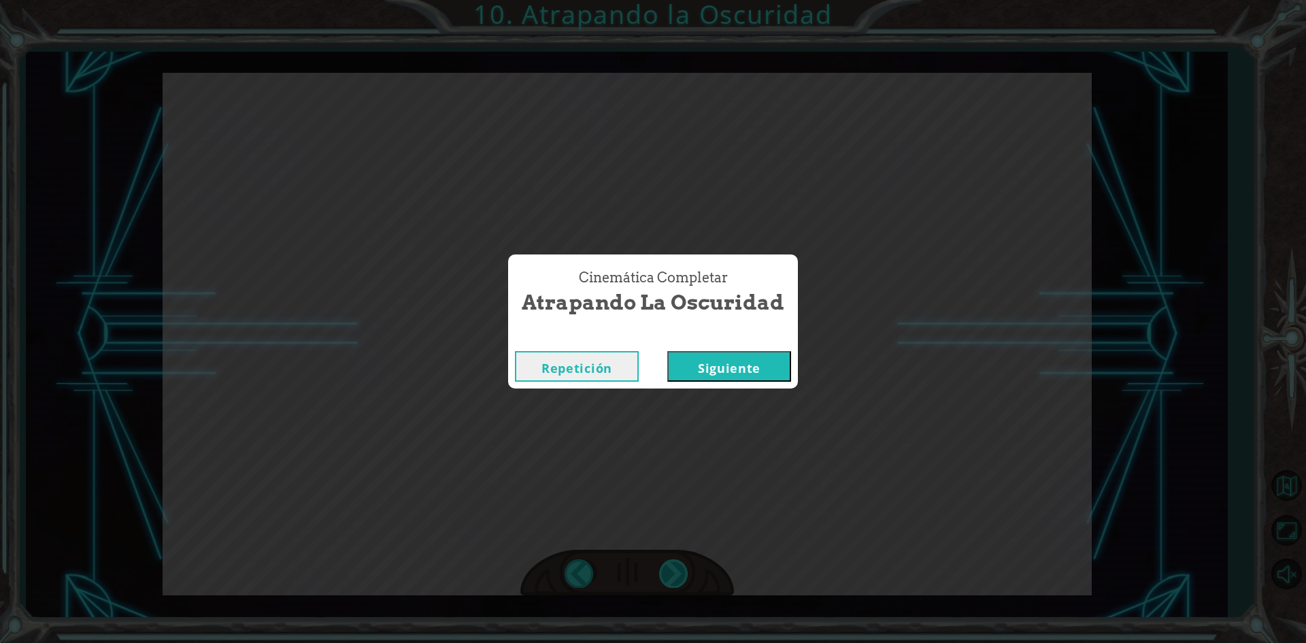
click at [682, 563] on div "Cinemática Completar Atrapando la Oscuridad Repetición [GEOGRAPHIC_DATA]" at bounding box center [653, 321] width 1306 height 643
click at [714, 367] on button "Siguiente" at bounding box center [730, 366] width 124 height 31
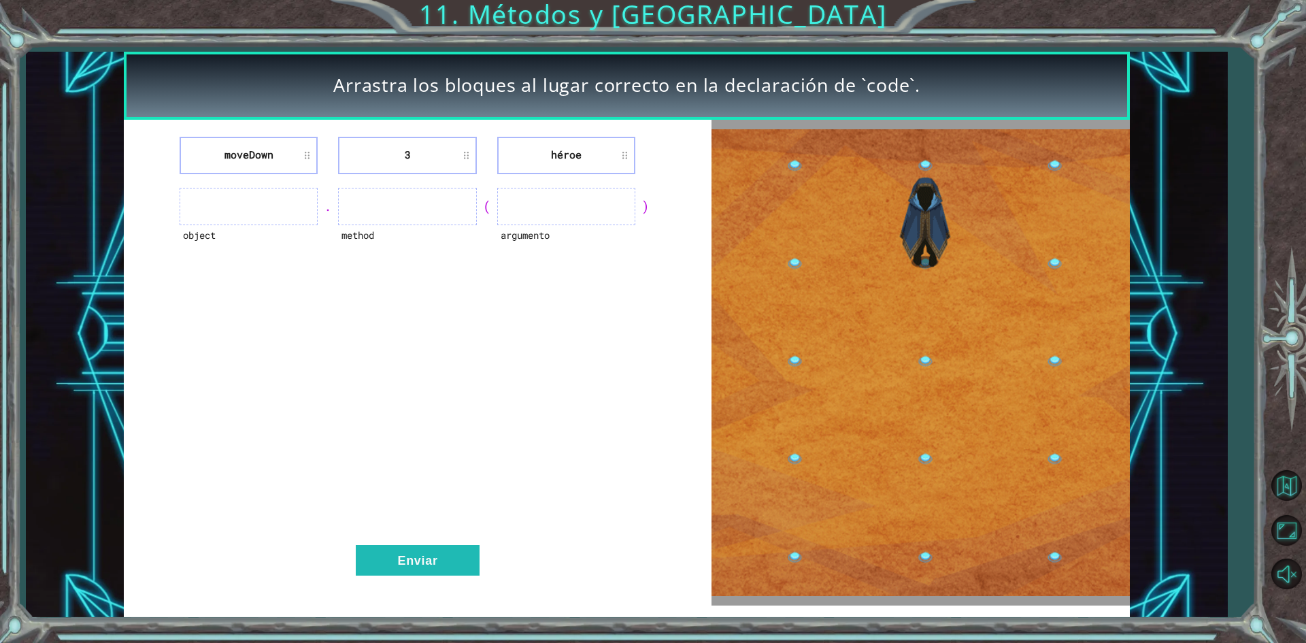
click at [292, 209] on ul at bounding box center [249, 206] width 138 height 37
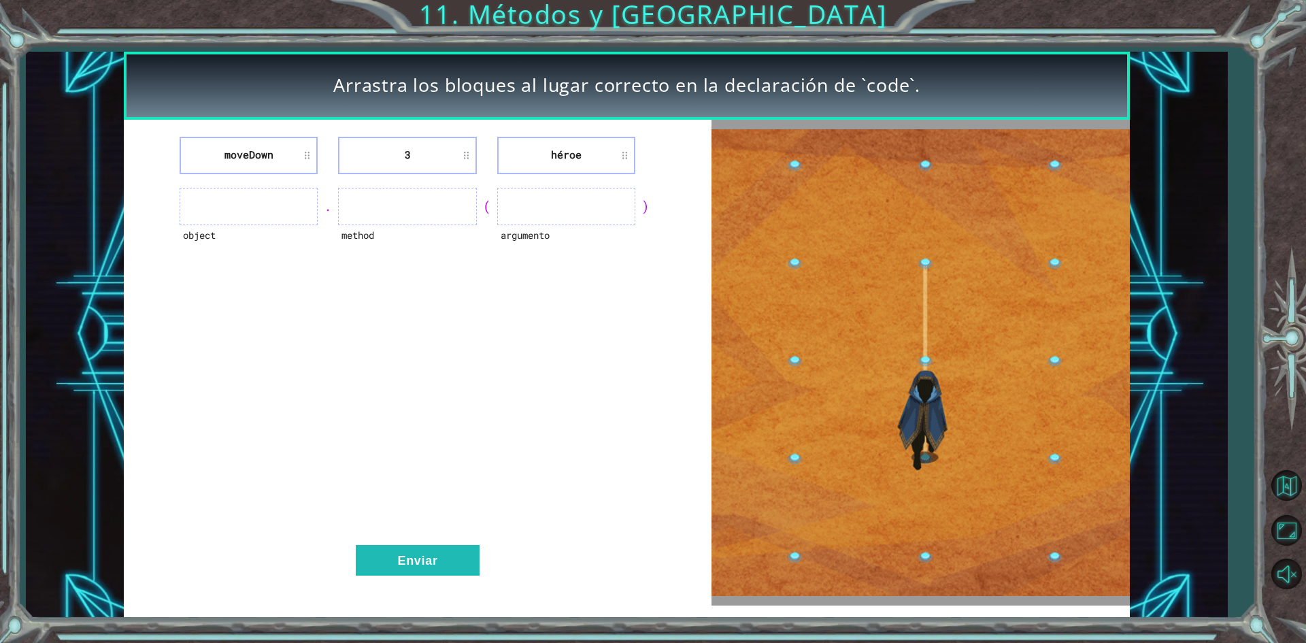
click at [267, 204] on ul at bounding box center [249, 206] width 138 height 37
click at [297, 154] on li "moveDown" at bounding box center [249, 155] width 138 height 37
click at [284, 203] on ul at bounding box center [249, 206] width 138 height 37
click at [286, 201] on ul at bounding box center [249, 206] width 138 height 37
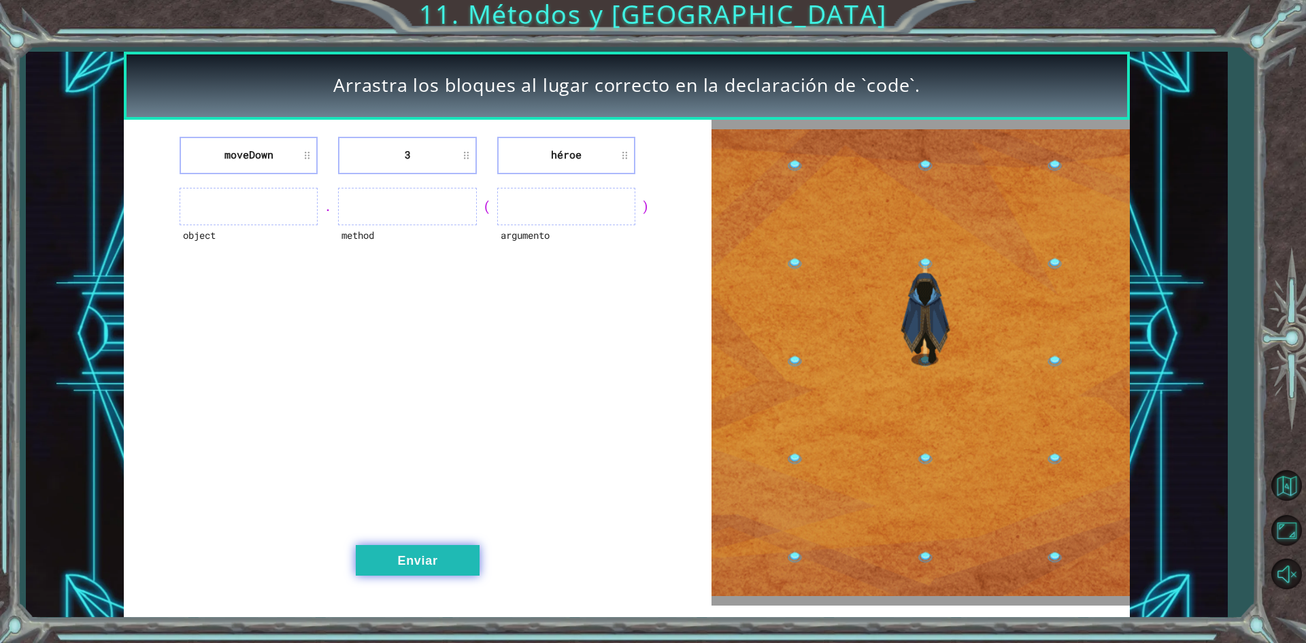
click at [445, 559] on button "Enviar" at bounding box center [418, 560] width 124 height 31
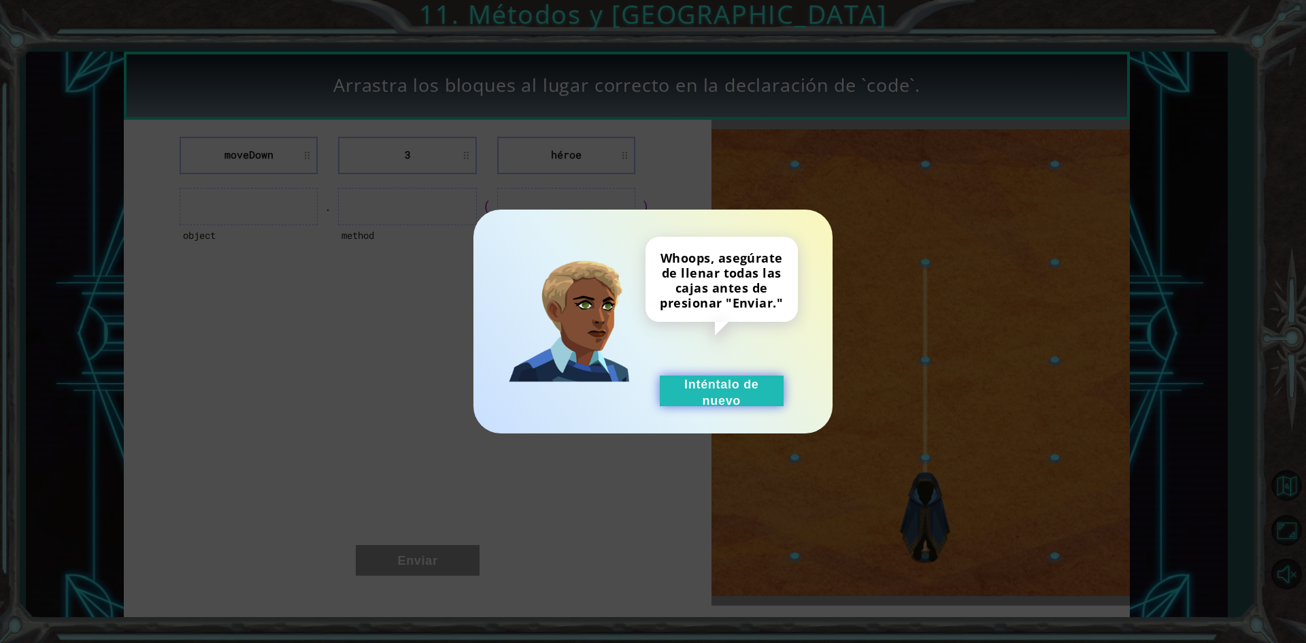
click at [722, 381] on button "Inténtalo de nuevo" at bounding box center [722, 391] width 124 height 31
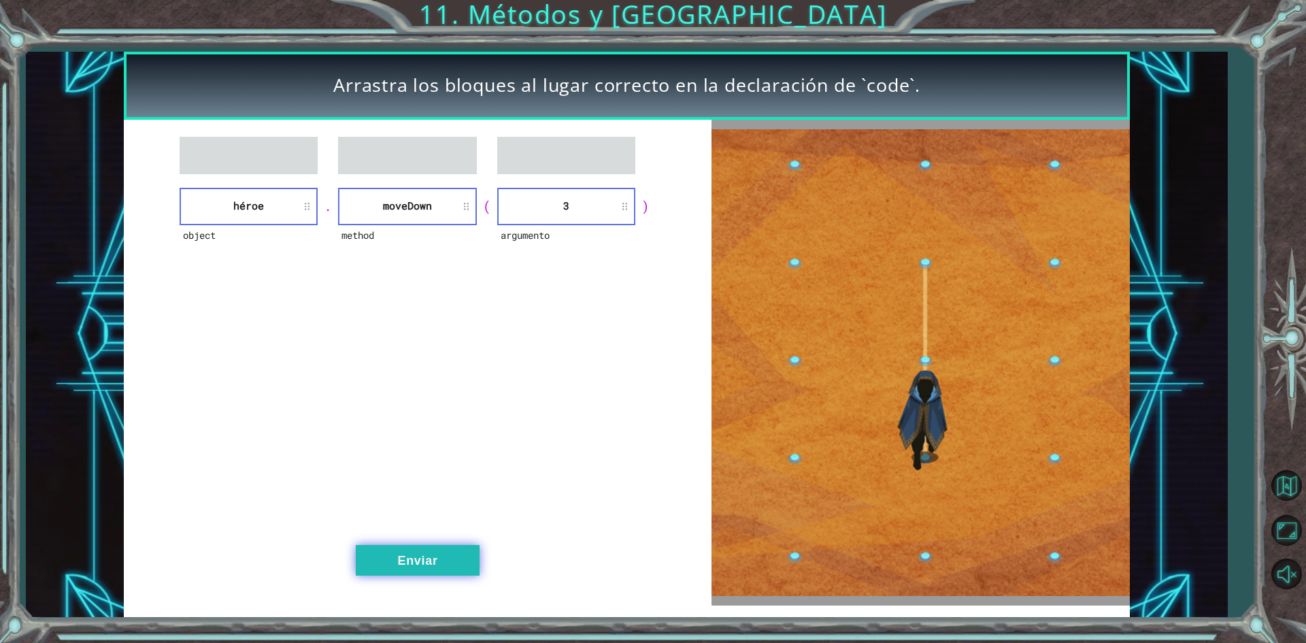
click at [413, 565] on button "Enviar" at bounding box center [418, 560] width 124 height 31
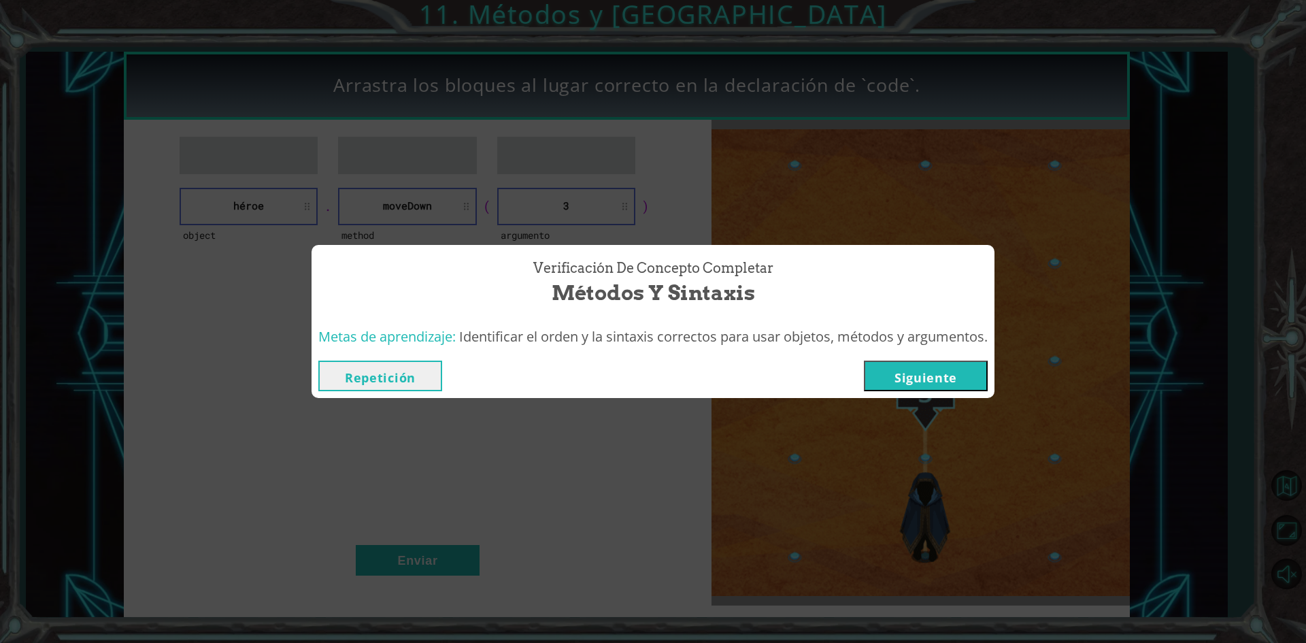
click at [904, 372] on button "Siguiente" at bounding box center [926, 376] width 124 height 31
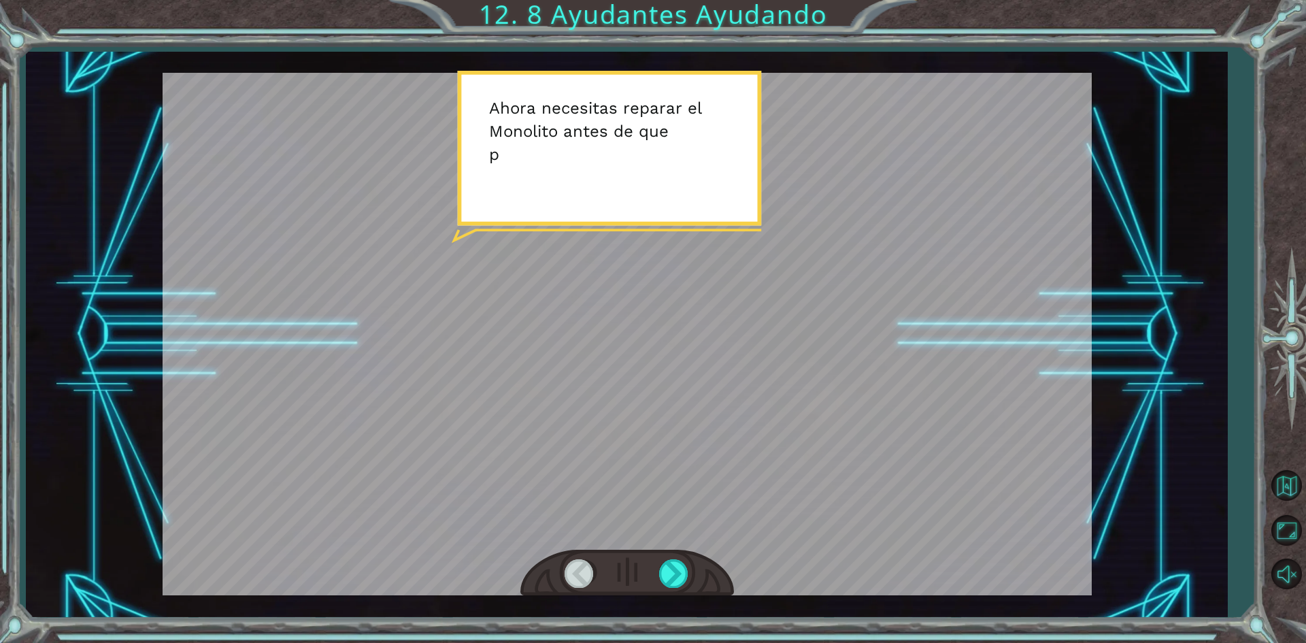
click at [792, 412] on div at bounding box center [627, 334] width 929 height 523
drag, startPoint x: 639, startPoint y: 217, endPoint x: 627, endPoint y: 163, distance: 55.7
click at [639, 216] on div at bounding box center [627, 334] width 929 height 523
drag, startPoint x: 627, startPoint y: 162, endPoint x: 625, endPoint y: 175, distance: 13.1
click at [625, 161] on div at bounding box center [627, 334] width 929 height 523
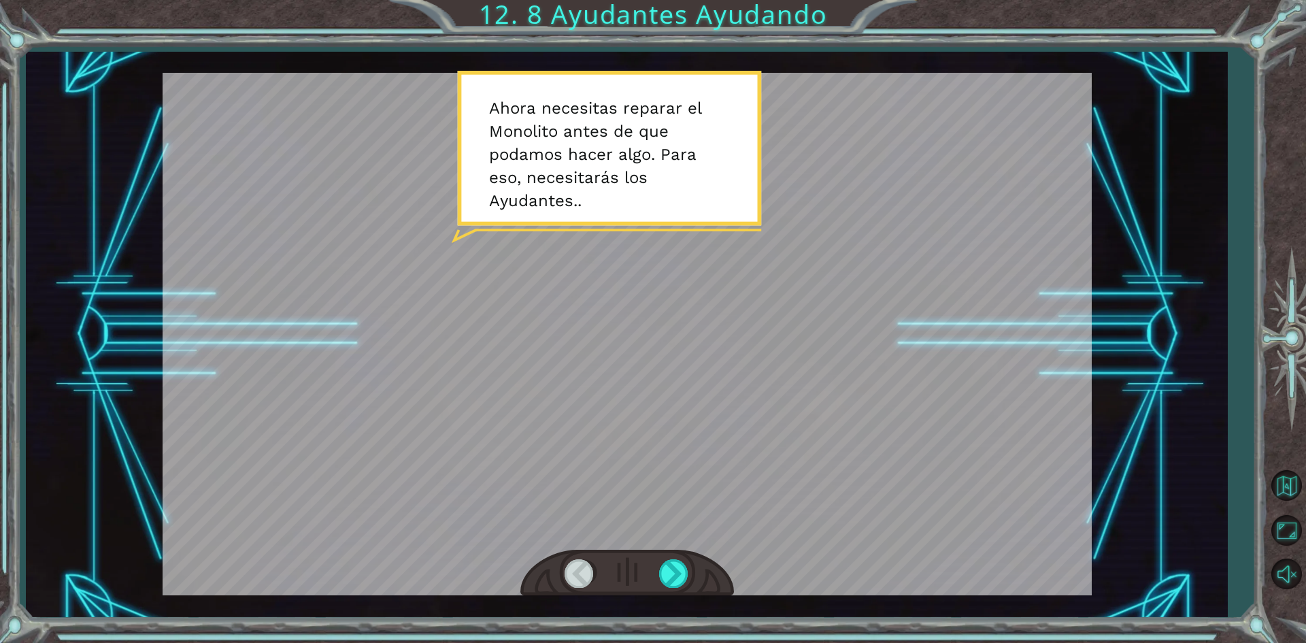
drag, startPoint x: 637, startPoint y: 385, endPoint x: 661, endPoint y: 528, distance: 145.0
click at [652, 455] on div at bounding box center [627, 334] width 929 height 523
click at [666, 573] on div at bounding box center [674, 573] width 31 height 28
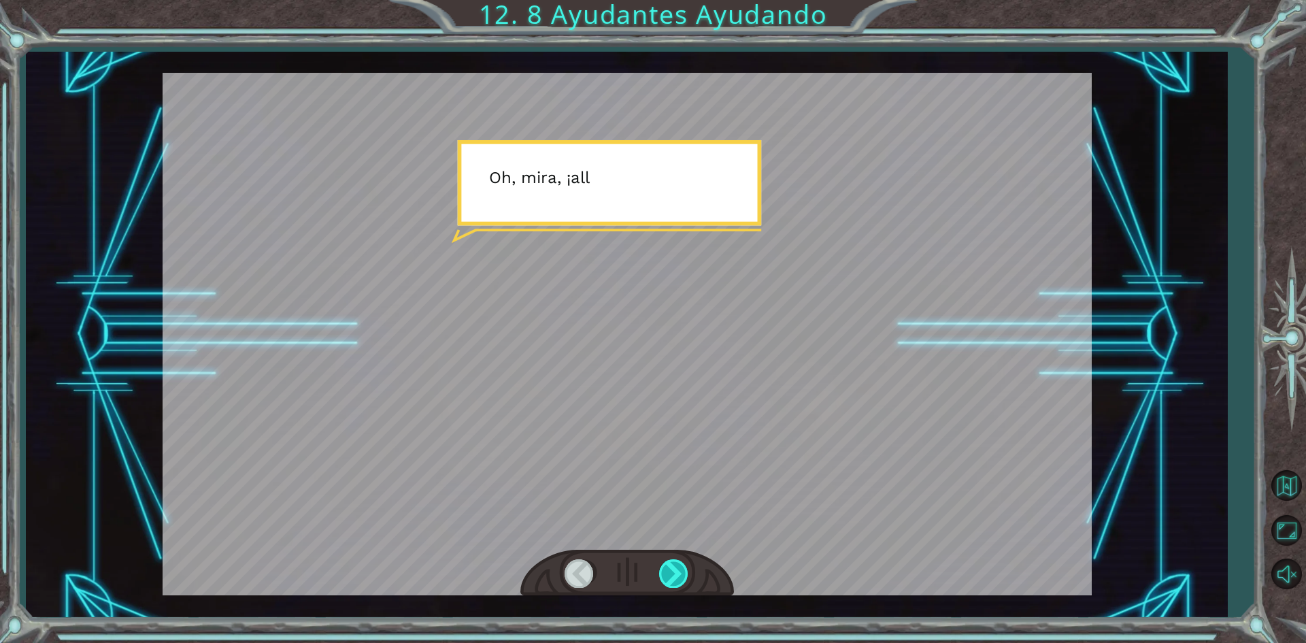
click at [669, 570] on div at bounding box center [674, 573] width 31 height 28
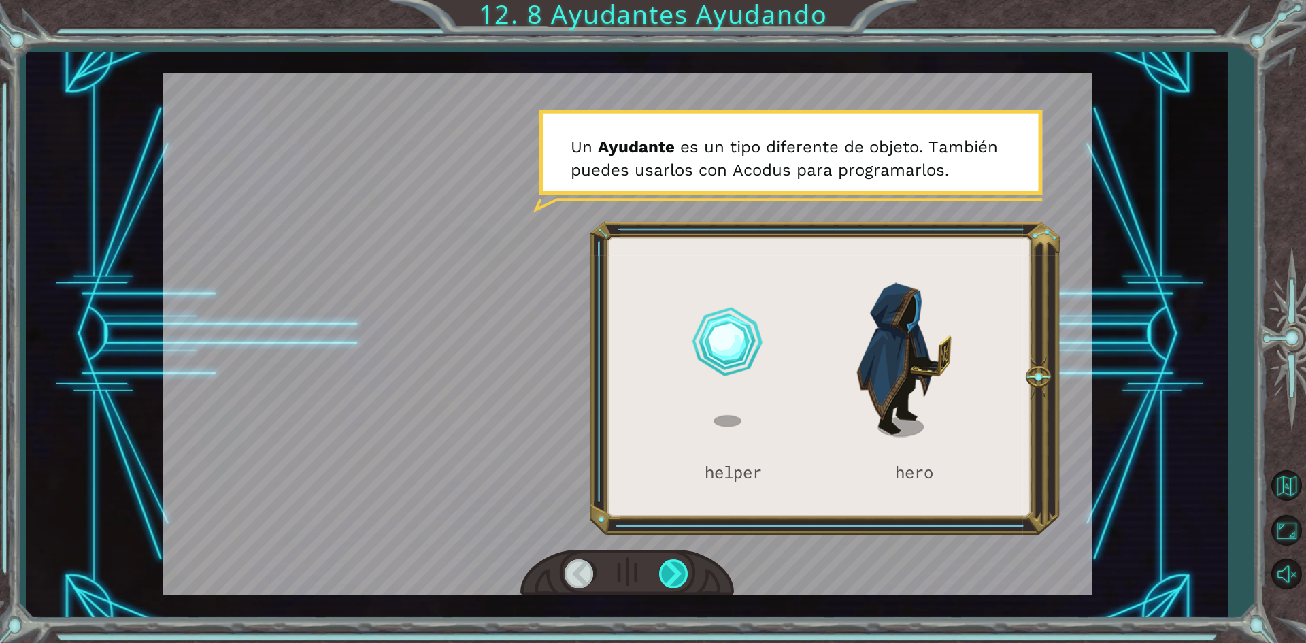
click at [669, 570] on div at bounding box center [674, 573] width 31 height 28
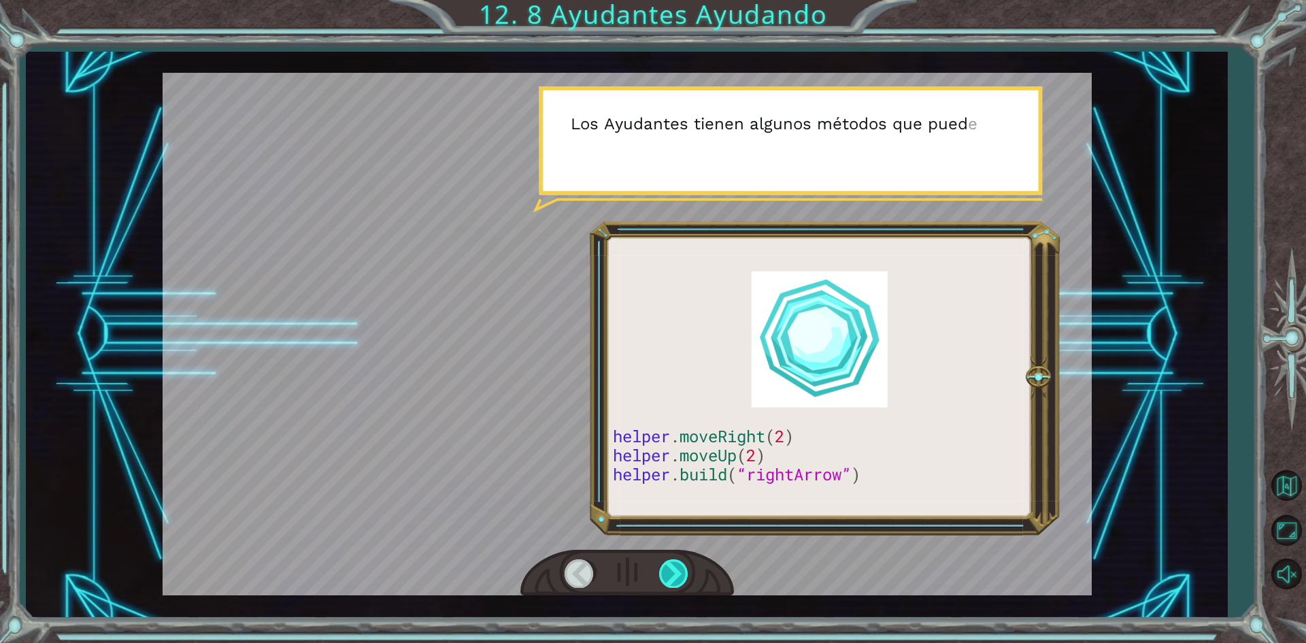
click at [669, 570] on div at bounding box center [674, 573] width 31 height 28
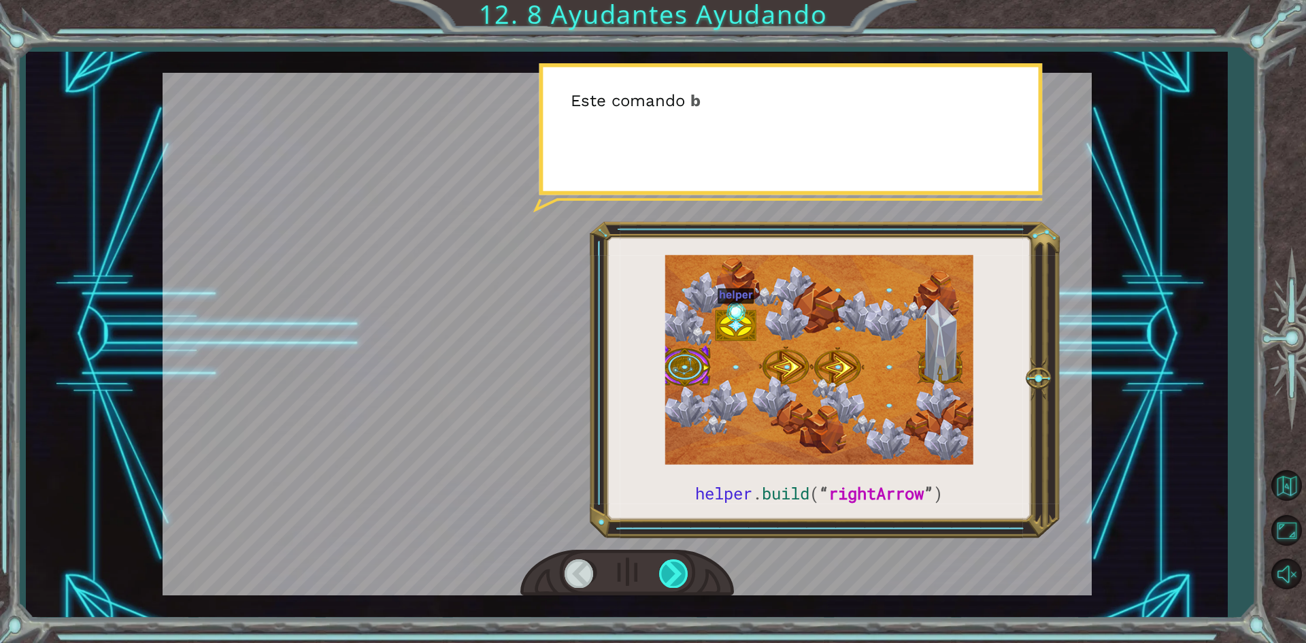
click at [669, 570] on div at bounding box center [674, 573] width 31 height 28
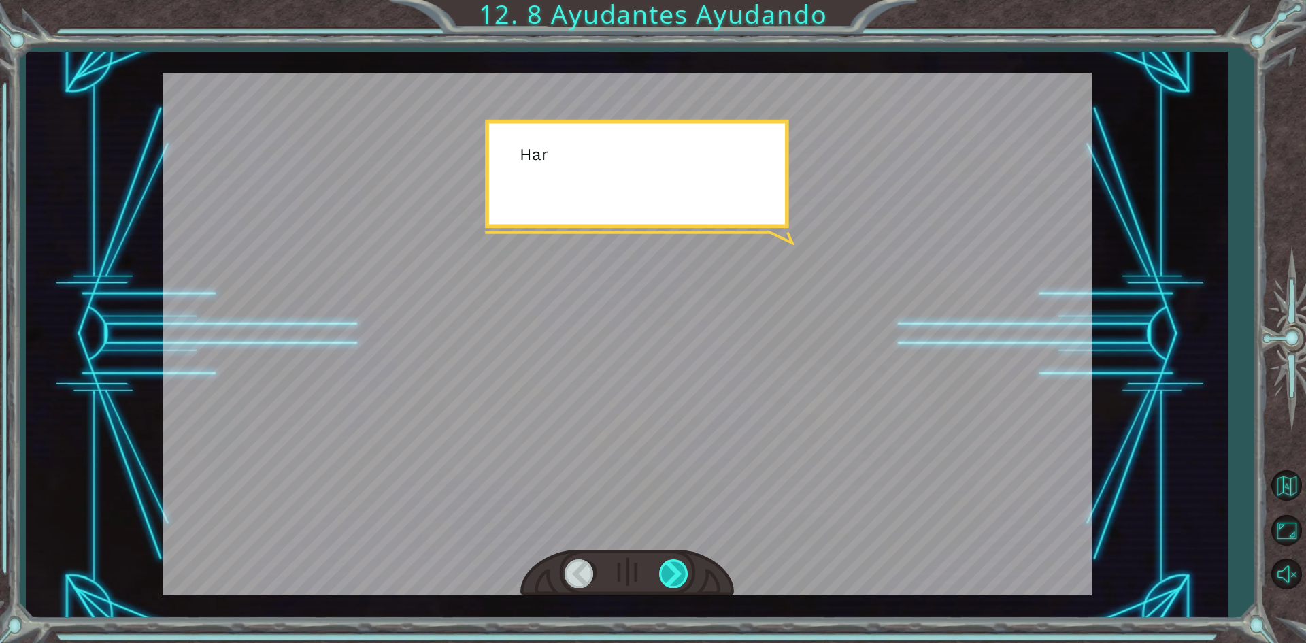
click at [669, 570] on div at bounding box center [674, 573] width 31 height 28
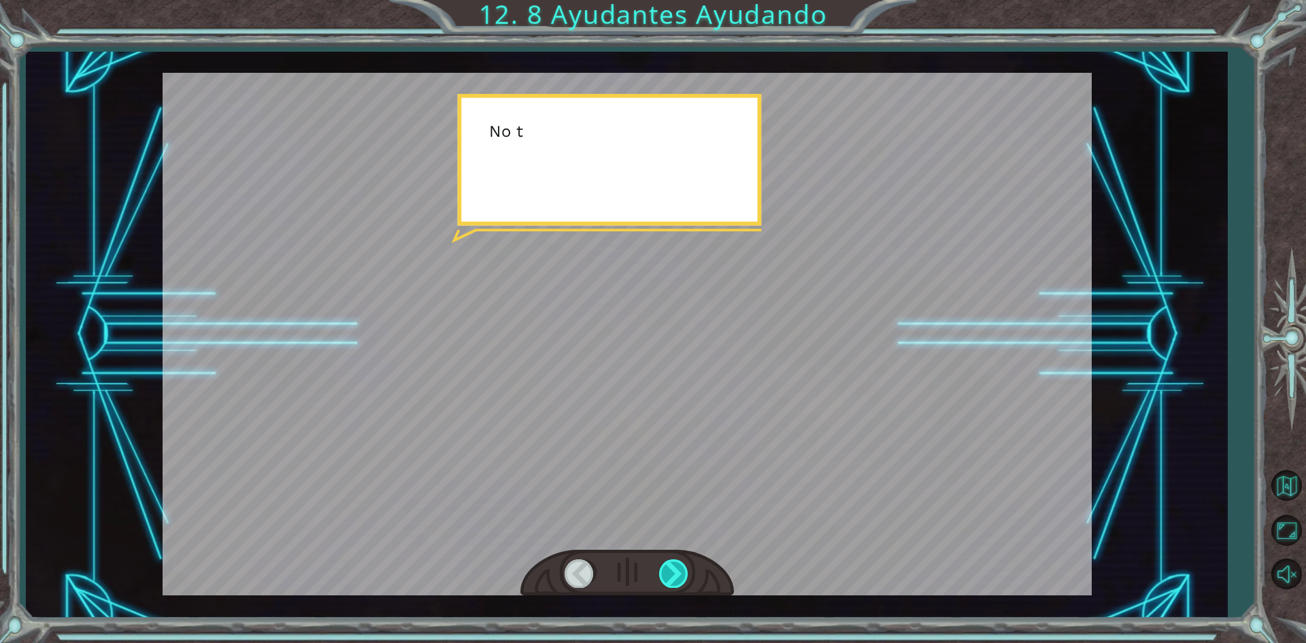
click at [669, 570] on div at bounding box center [674, 573] width 31 height 28
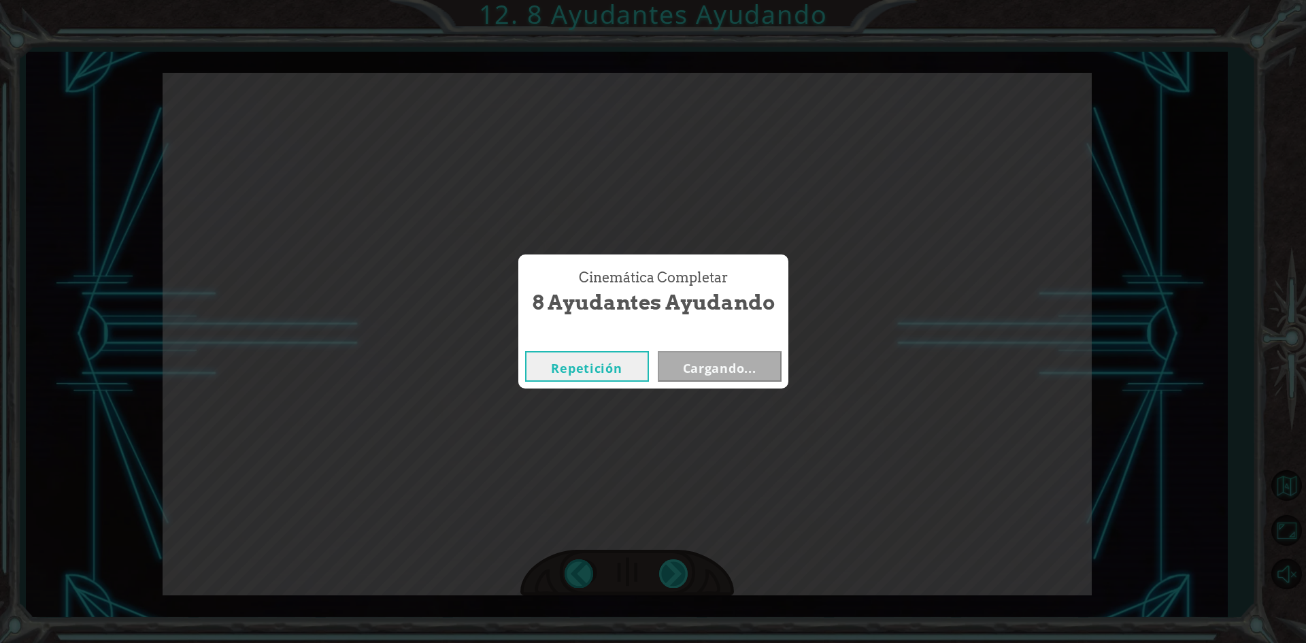
click at [669, 570] on div "Cinemática Completar 8 Ayudantes Ayudando Repetición Cargando..." at bounding box center [653, 321] width 1306 height 643
click at [733, 357] on button "Siguiente" at bounding box center [720, 366] width 124 height 31
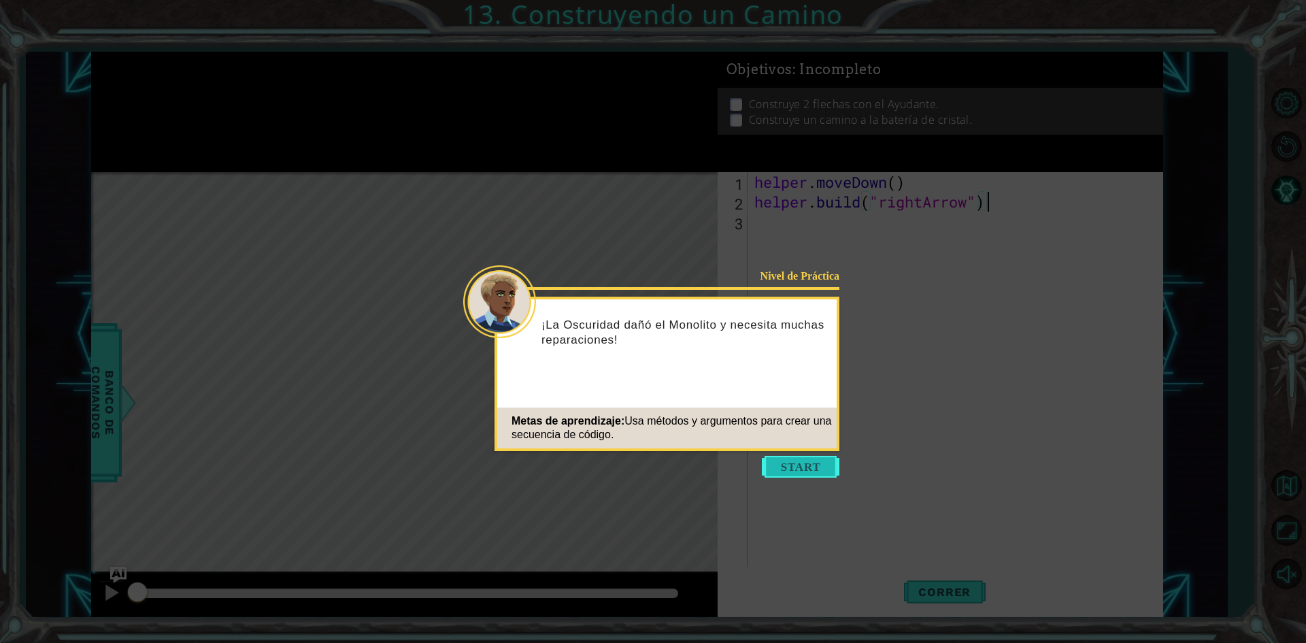
click at [792, 463] on button "Start" at bounding box center [801, 467] width 78 height 22
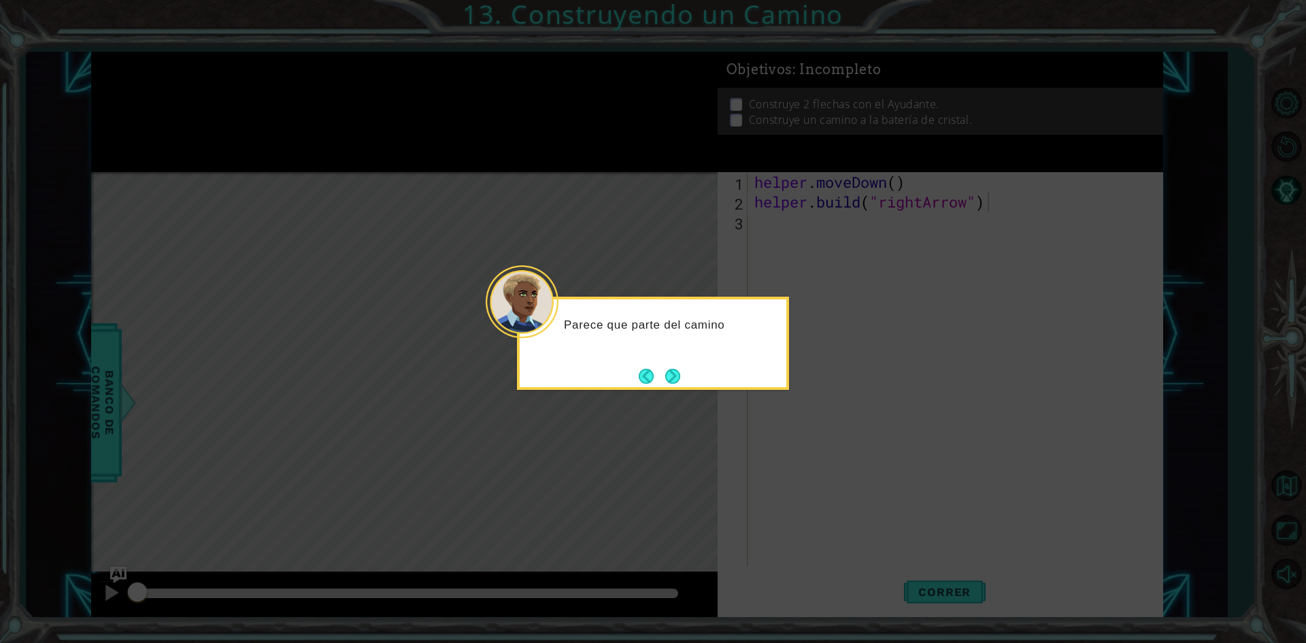
click at [680, 376] on button "Next" at bounding box center [672, 376] width 15 height 15
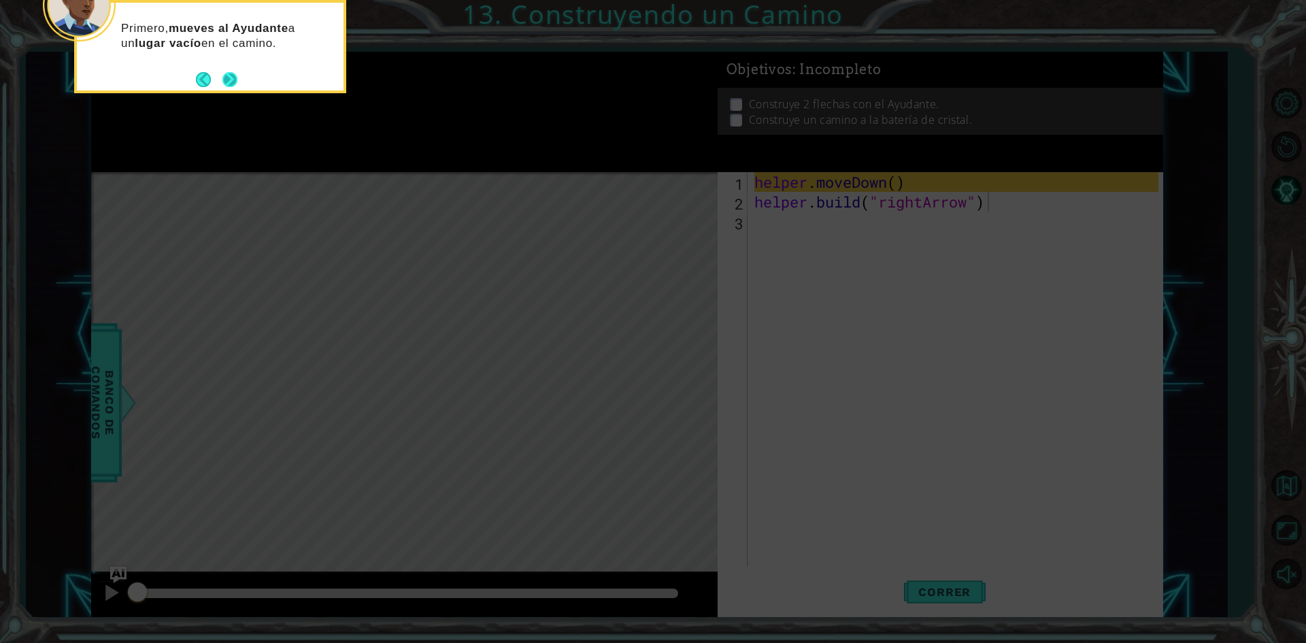
click at [231, 78] on button "Next" at bounding box center [230, 79] width 15 height 15
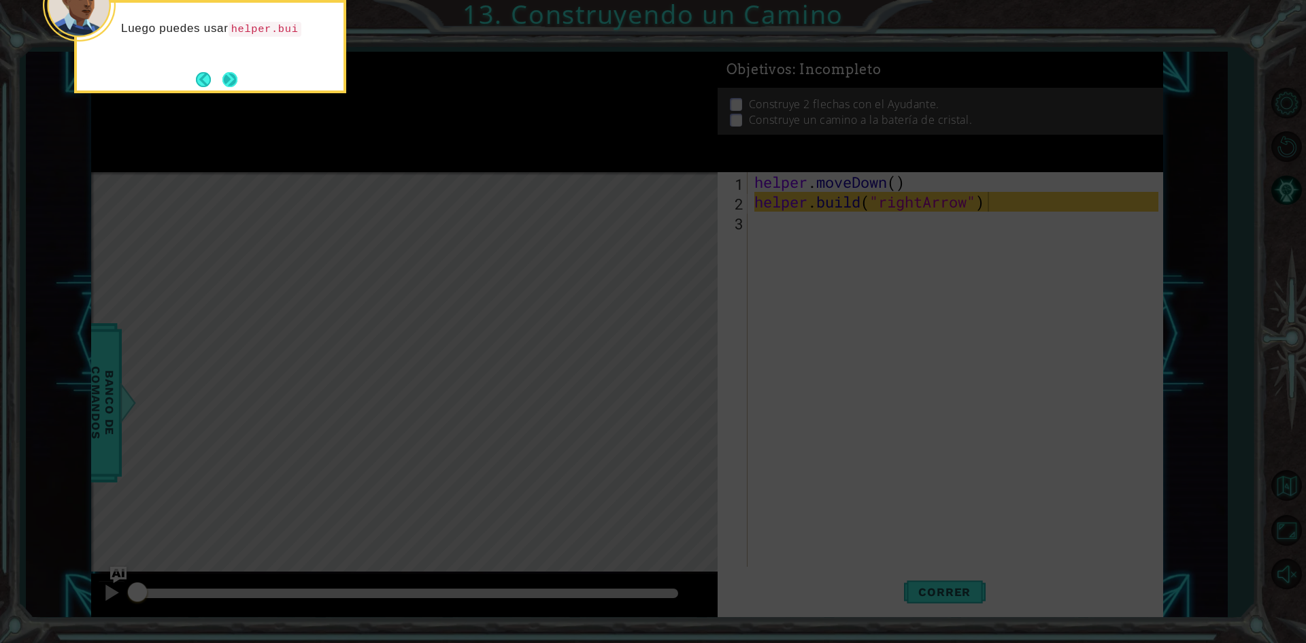
click at [233, 74] on button "Next" at bounding box center [230, 79] width 15 height 15
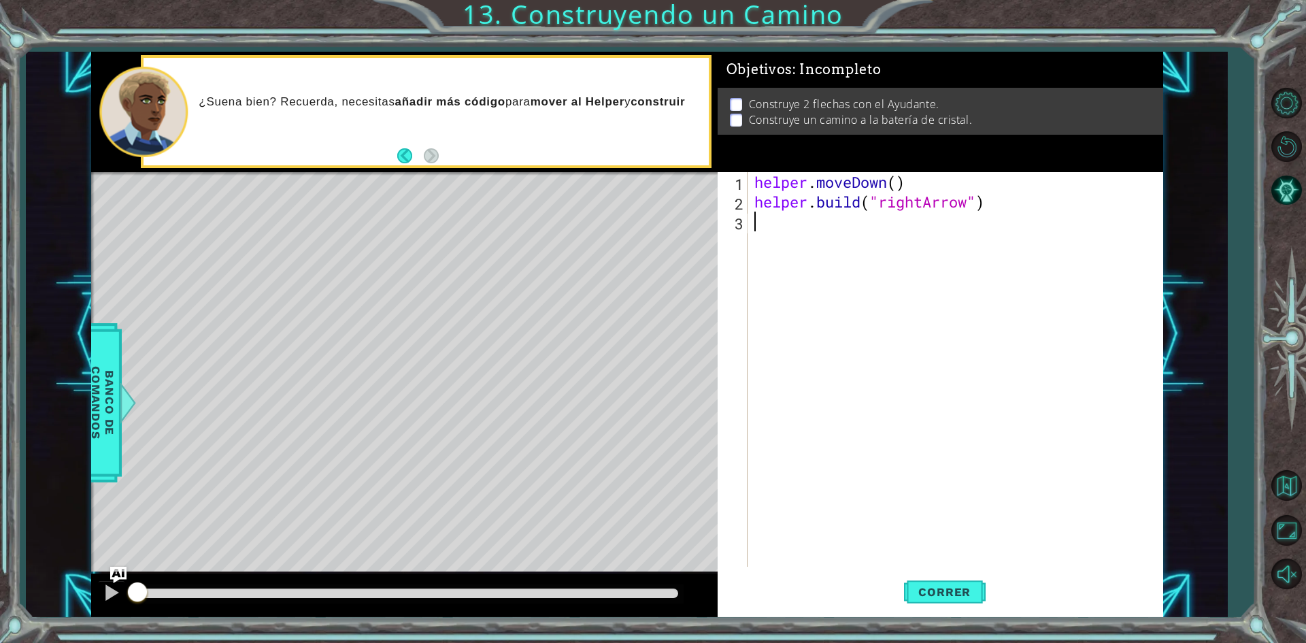
click at [804, 230] on div "helper . moveDown ( ) helper . build ( "rightArrow" )" at bounding box center [959, 389] width 414 height 434
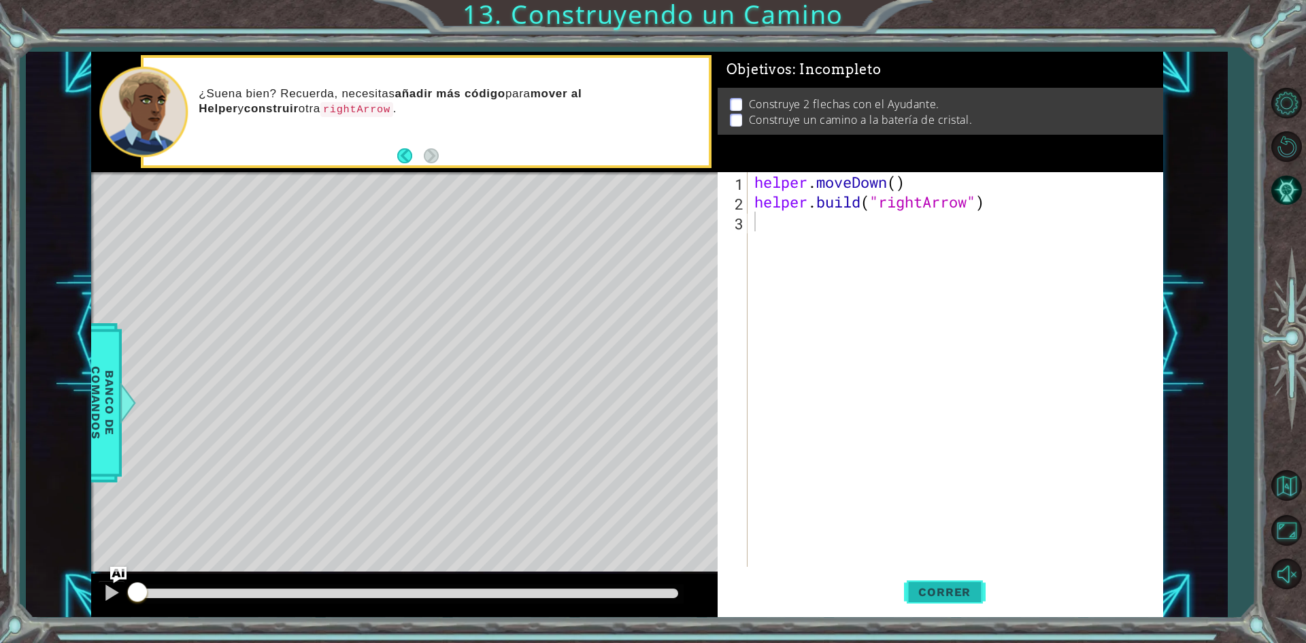
click at [973, 593] on span "Correr" at bounding box center [945, 592] width 80 height 14
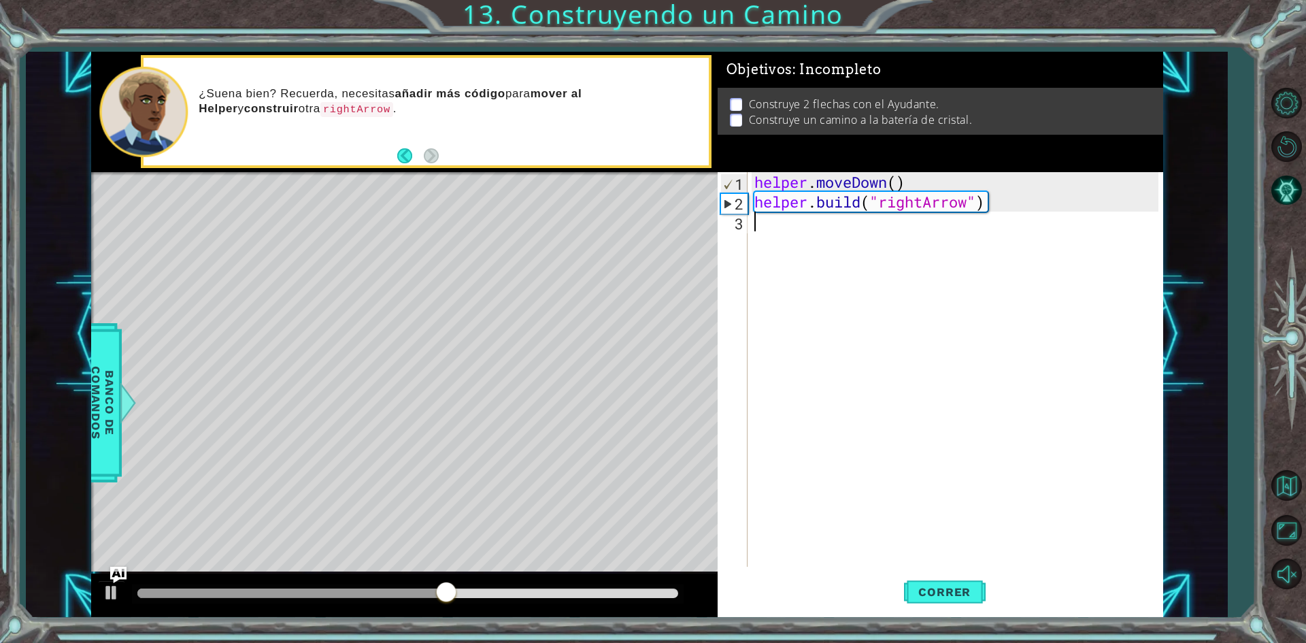
click at [778, 248] on div "helper . moveDown ( ) helper . build ( "rightArrow" )" at bounding box center [959, 389] width 414 height 434
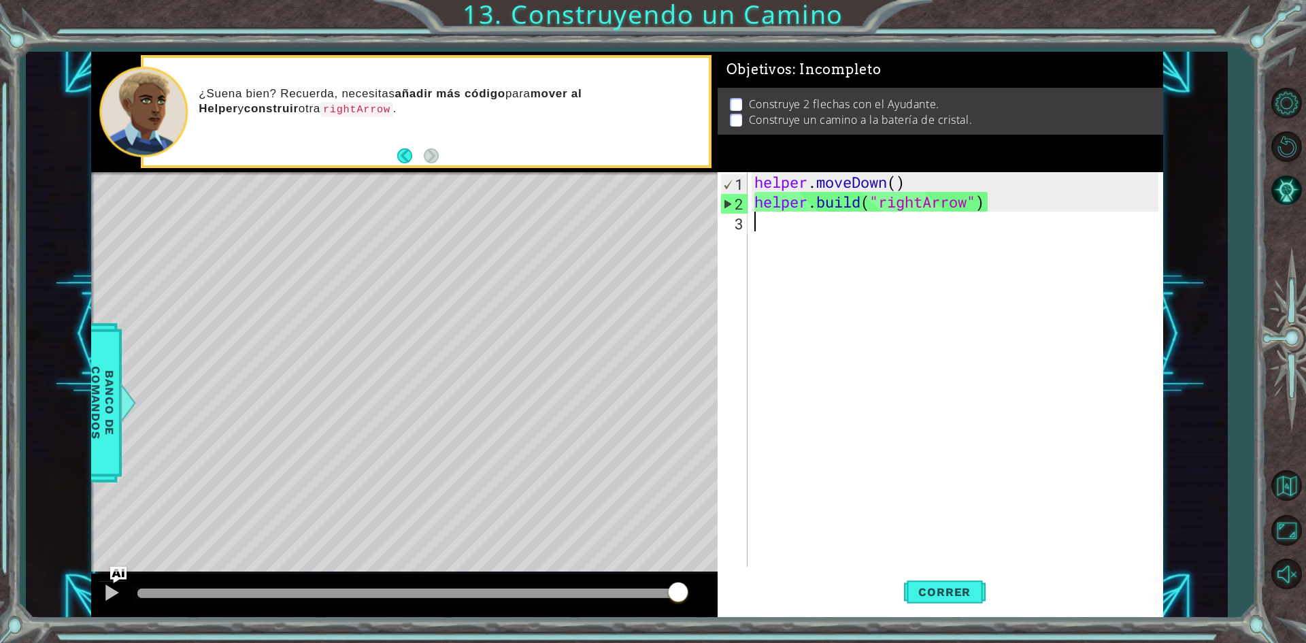
click at [766, 217] on div "helper . moveDown ( ) helper . build ( "rightArrow" )" at bounding box center [959, 389] width 414 height 434
click at [101, 365] on span "Banco de comandos" at bounding box center [102, 402] width 35 height 141
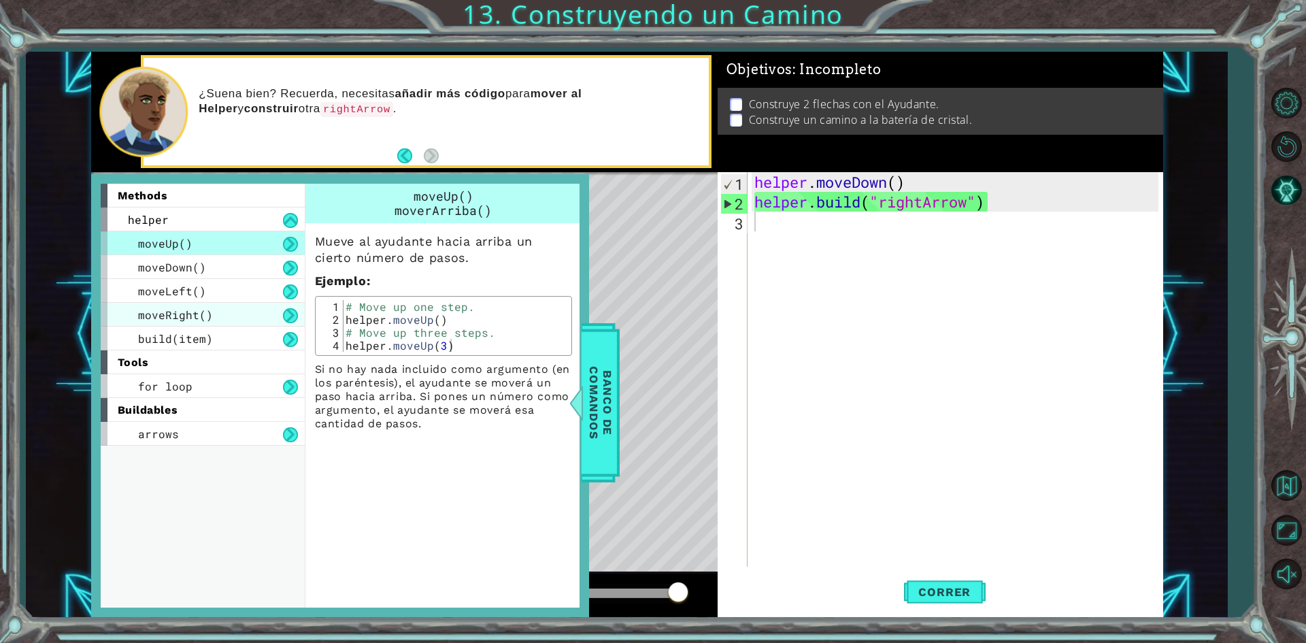
click at [237, 310] on div "moveRight()" at bounding box center [203, 315] width 204 height 24
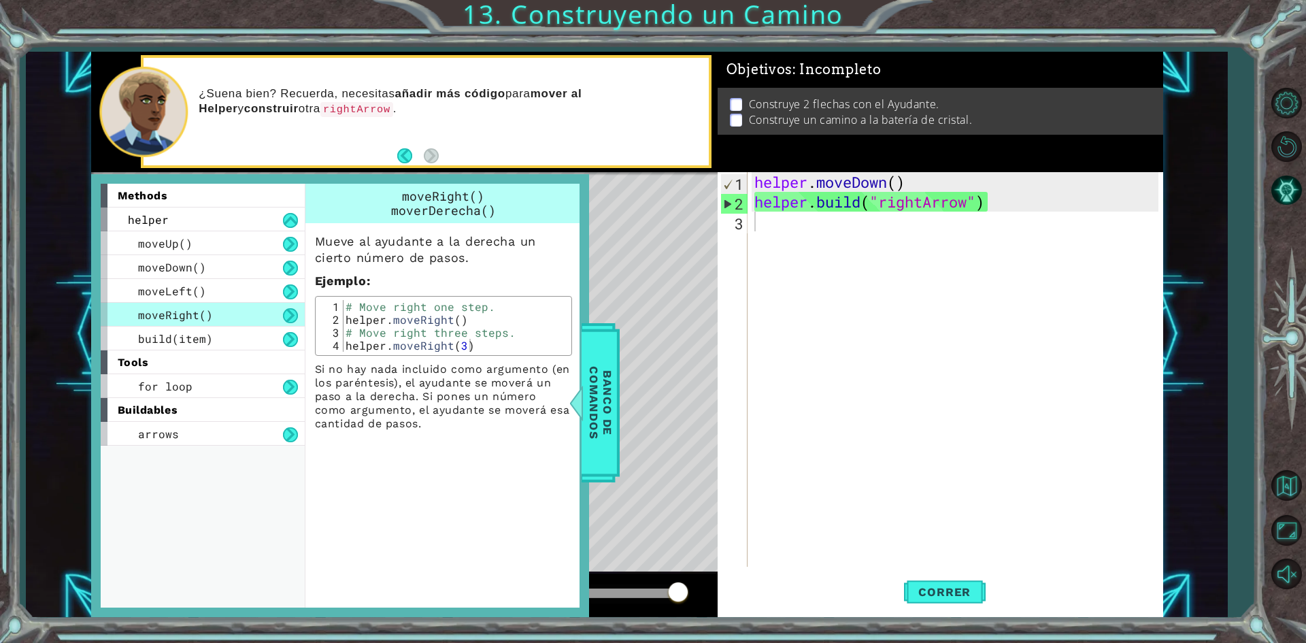
click at [284, 313] on button at bounding box center [290, 315] width 15 height 15
drag, startPoint x: 239, startPoint y: 320, endPoint x: 157, endPoint y: 315, distance: 81.8
click at [157, 315] on div "moveRight()" at bounding box center [203, 315] width 204 height 24
click at [155, 315] on span "moveRight()" at bounding box center [175, 315] width 75 height 14
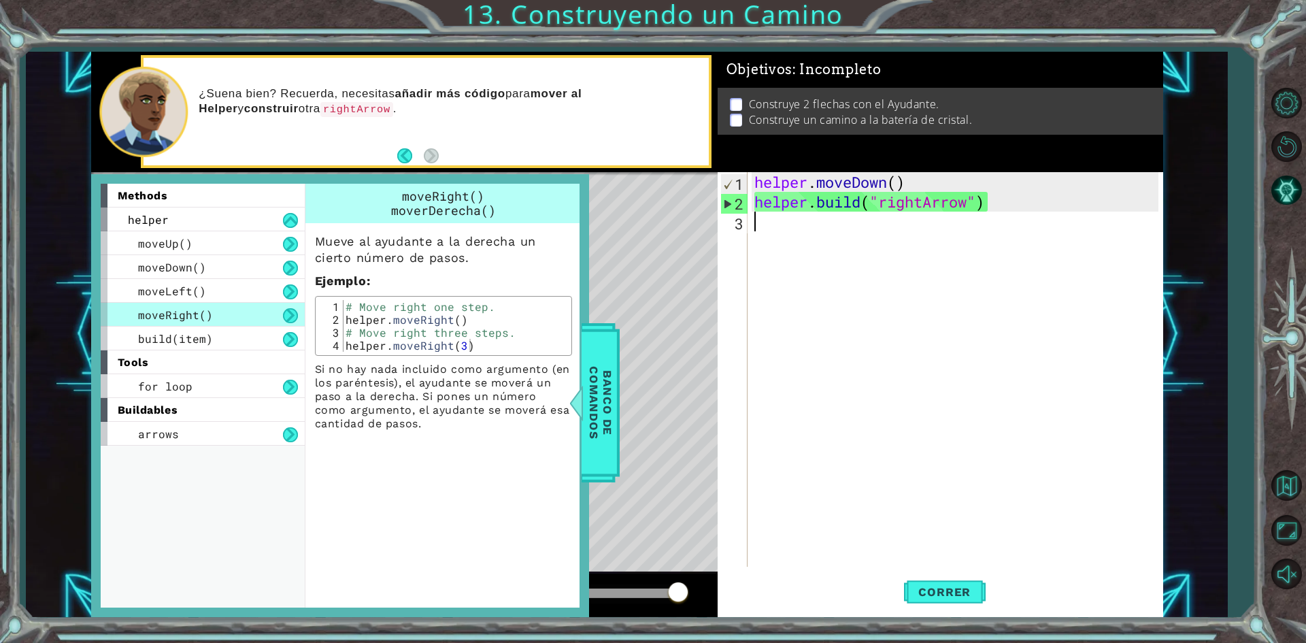
drag, startPoint x: 154, startPoint y: 315, endPoint x: 965, endPoint y: 268, distance: 811.8
click at [965, 268] on div "helper . moveDown ( ) helper . build ( "rightArrow" )" at bounding box center [959, 389] width 414 height 434
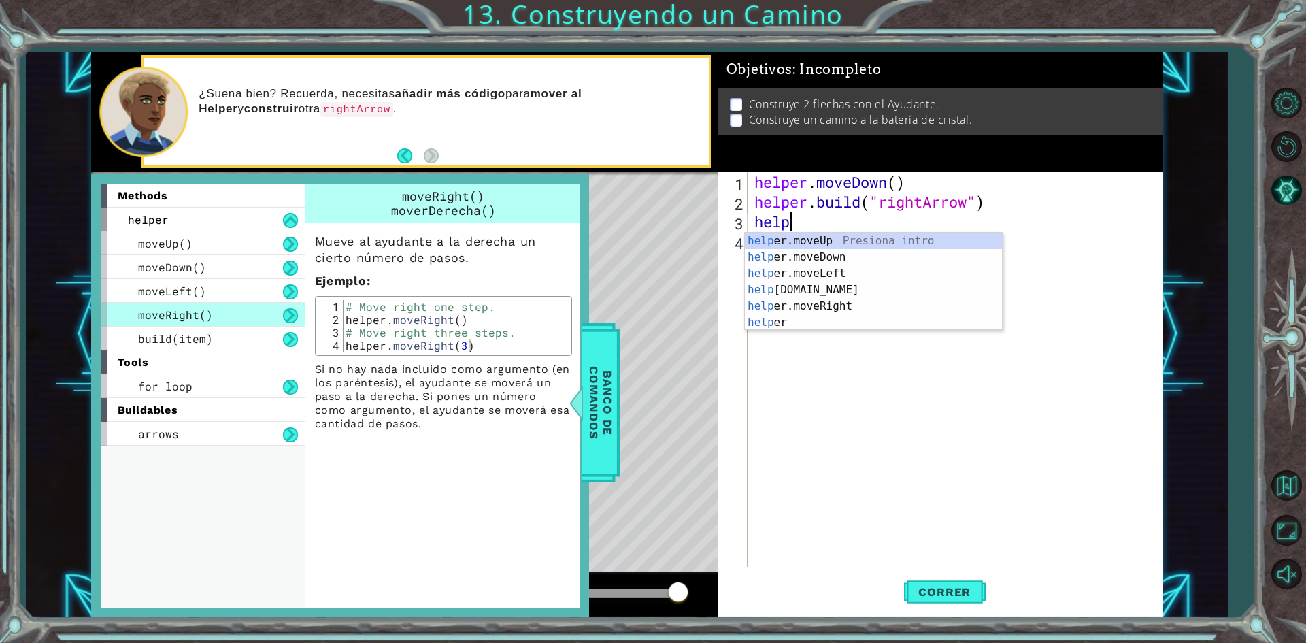
scroll to position [0, 1]
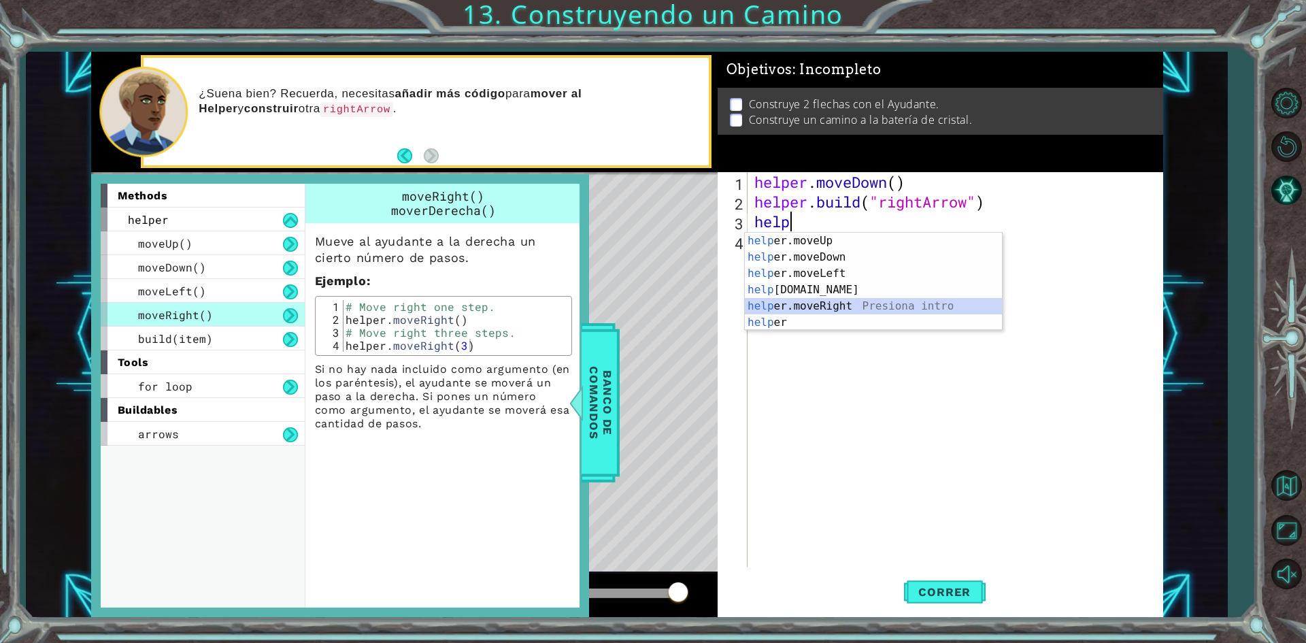
click at [837, 307] on div "help er.moveUp Presiona intro help er.moveDown Presiona intro help er.moveLeft …" at bounding box center [873, 298] width 257 height 131
type textarea "helper.moveRight(1)"
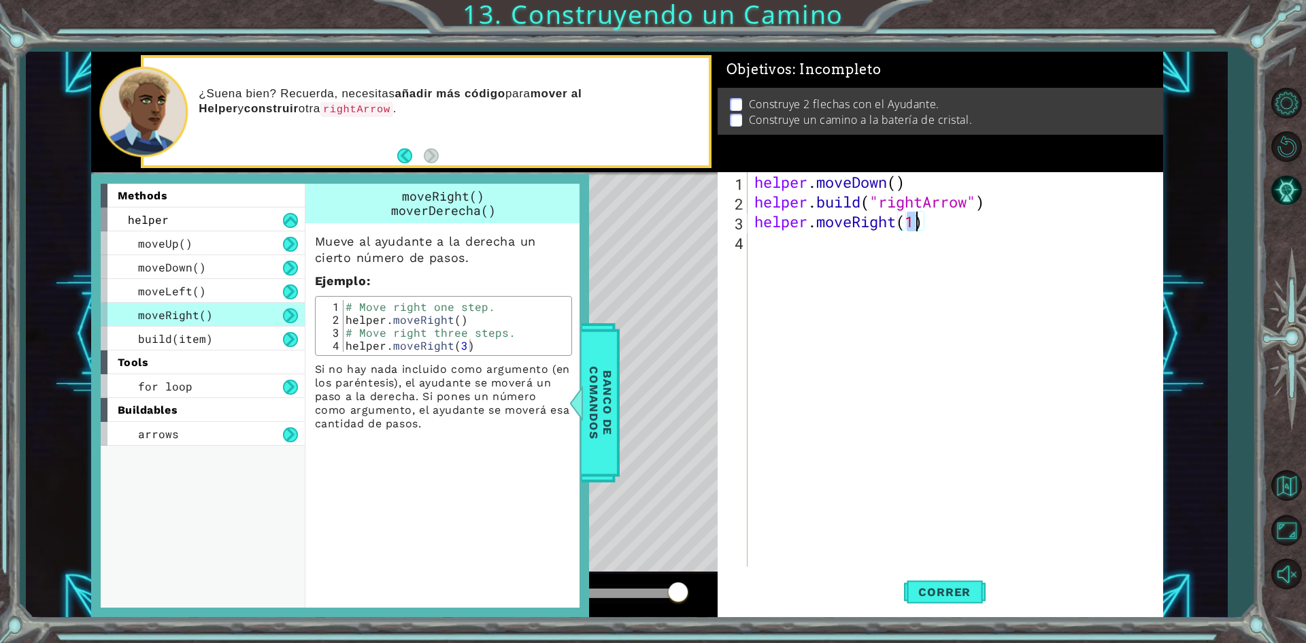
click at [823, 239] on div "helper . moveDown ( ) helper . build ( "rightArrow" ) helper . moveRight ( 1 )" at bounding box center [959, 389] width 414 height 434
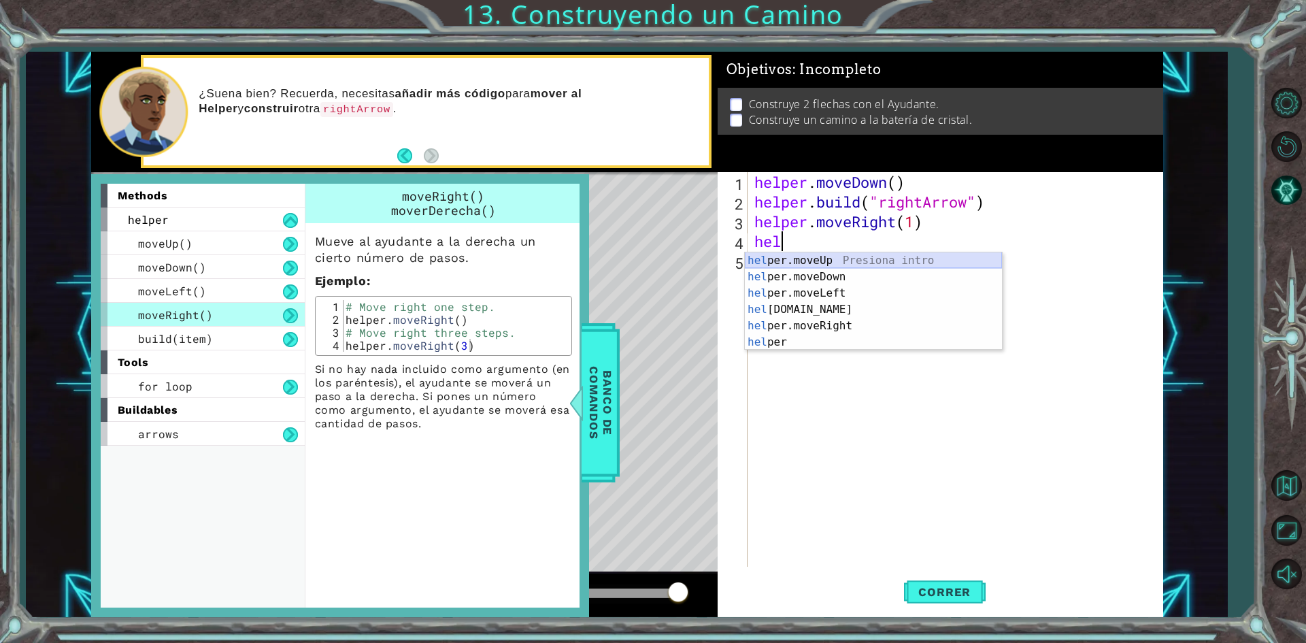
click at [949, 262] on div "hel per.moveUp Presiona intro hel per.moveDown Presiona intro hel per.moveLeft …" at bounding box center [873, 317] width 257 height 131
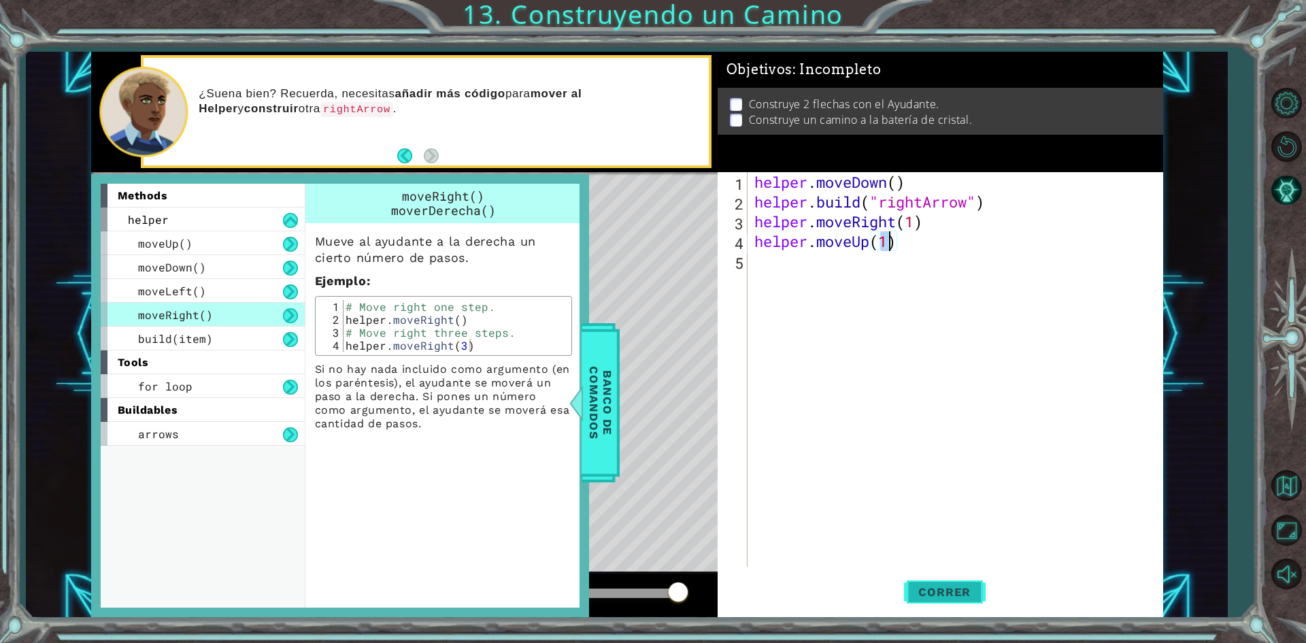
click at [951, 593] on span "Correr" at bounding box center [945, 592] width 80 height 14
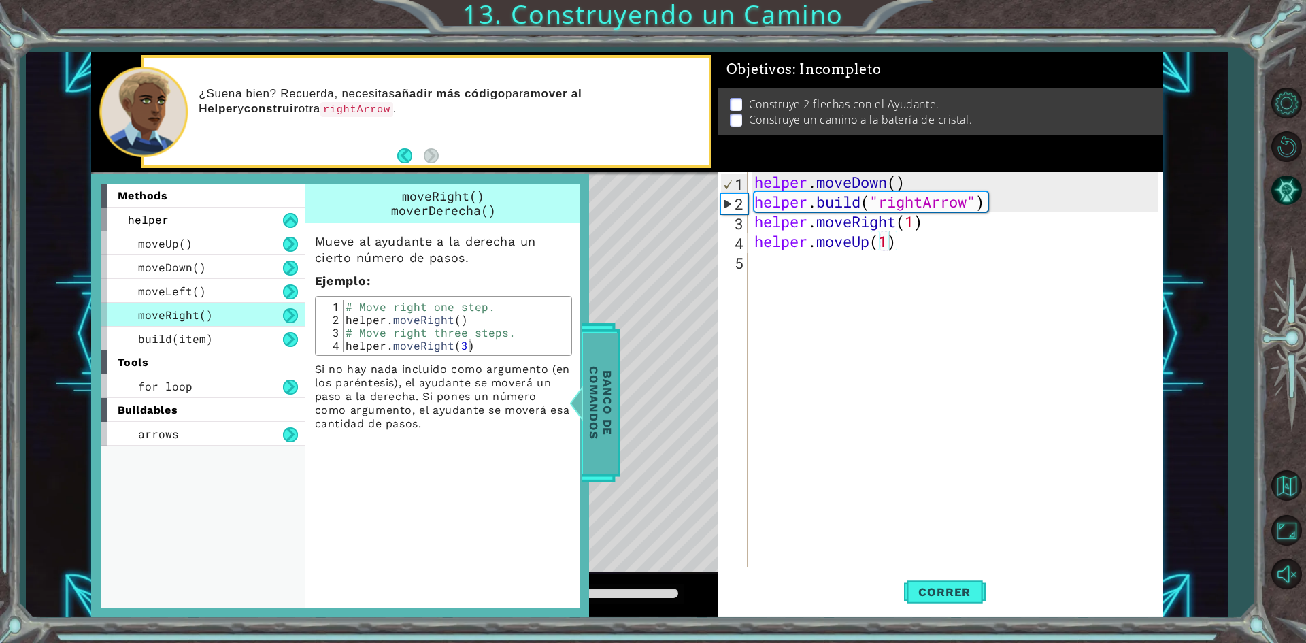
click at [606, 407] on span "Banco de comandos" at bounding box center [600, 402] width 35 height 141
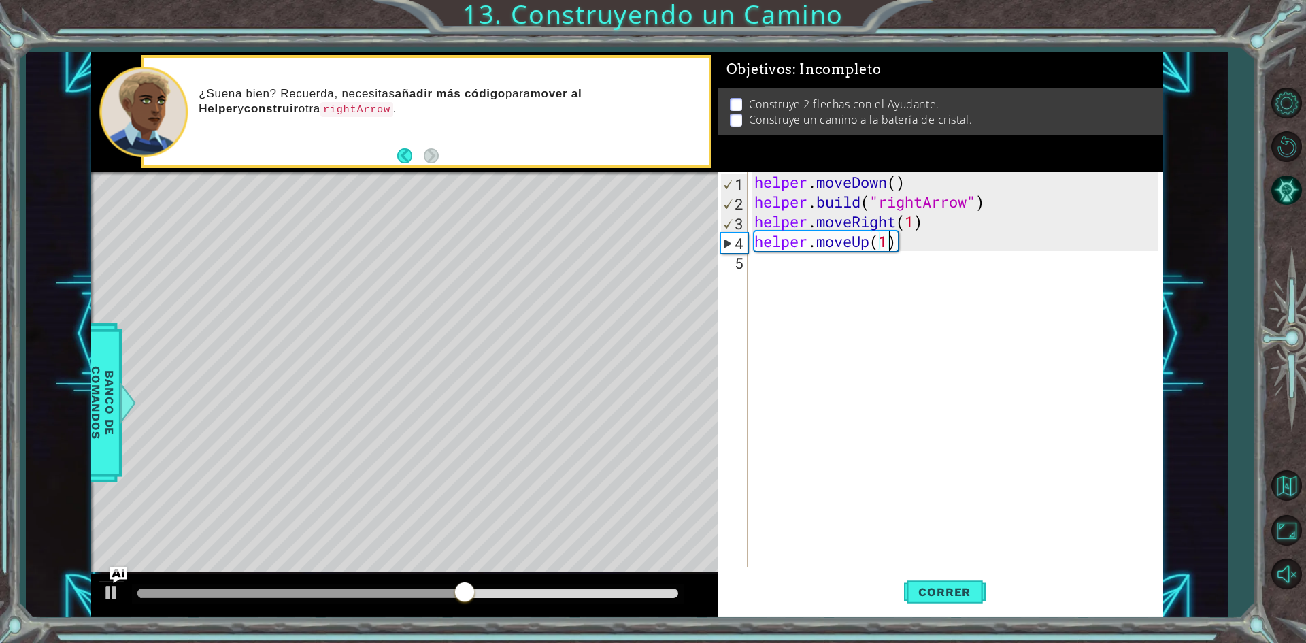
click at [887, 243] on div "helper . moveDown ( ) helper . build ( "rightArrow" ) helper . moveRight ( 1 ) …" at bounding box center [959, 389] width 414 height 434
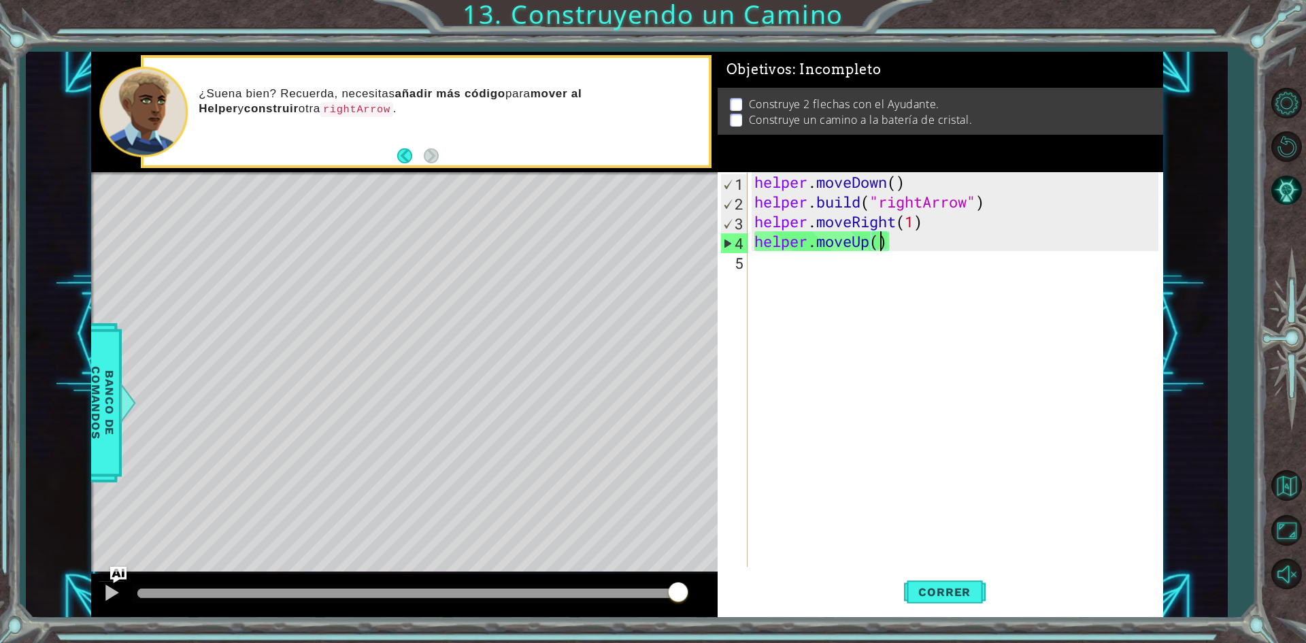
type textarea "helper.moveUp(3)"
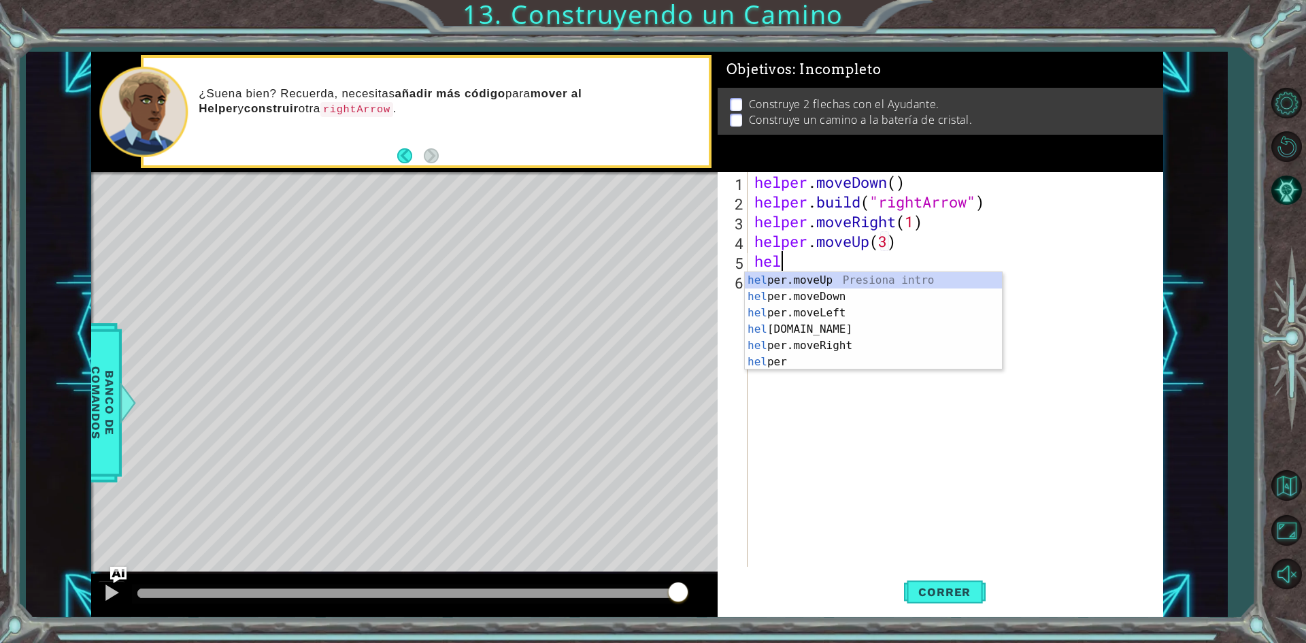
scroll to position [0, 1]
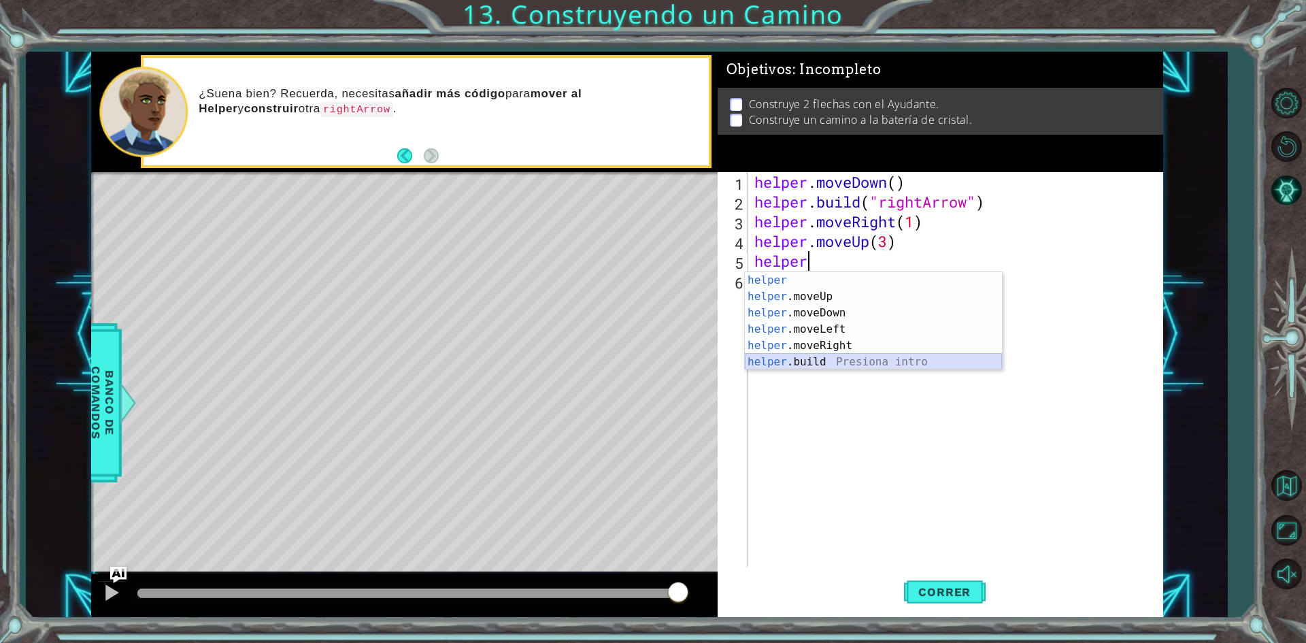
click at [832, 359] on div "helper Presiona intro helper .moveUp Presiona intro helper .moveDown Presiona i…" at bounding box center [873, 337] width 257 height 131
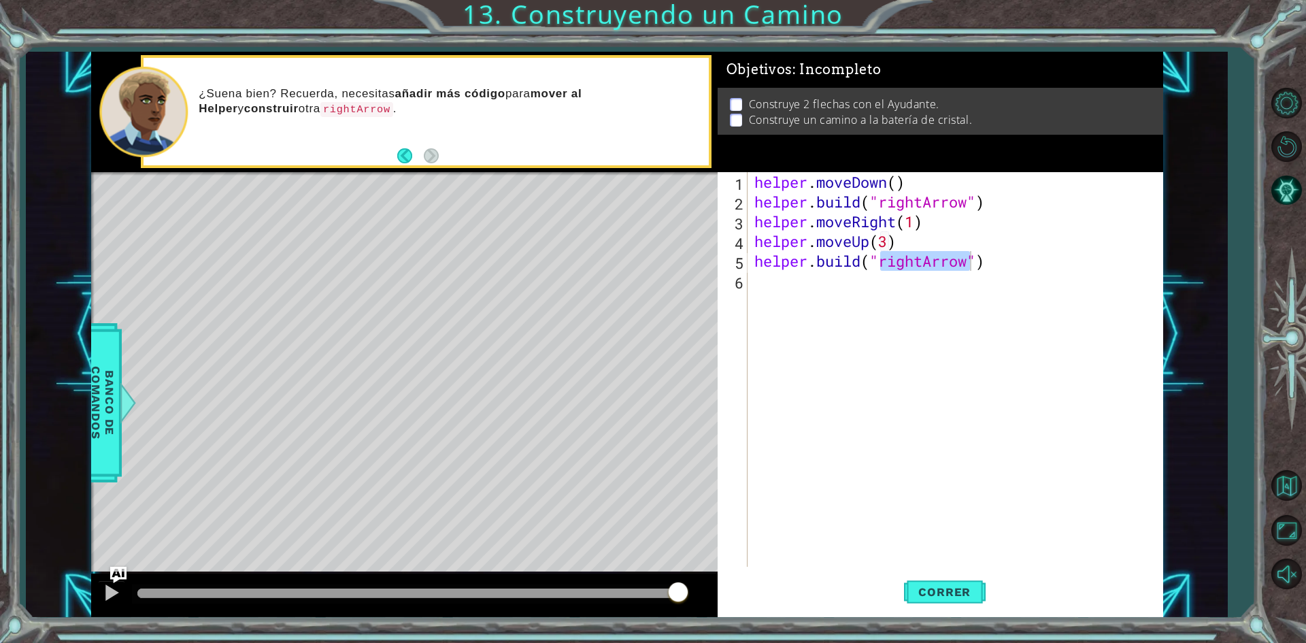
drag, startPoint x: 972, startPoint y: 587, endPoint x: 849, endPoint y: 508, distance: 146.5
click at [972, 587] on span "Correr" at bounding box center [945, 592] width 80 height 14
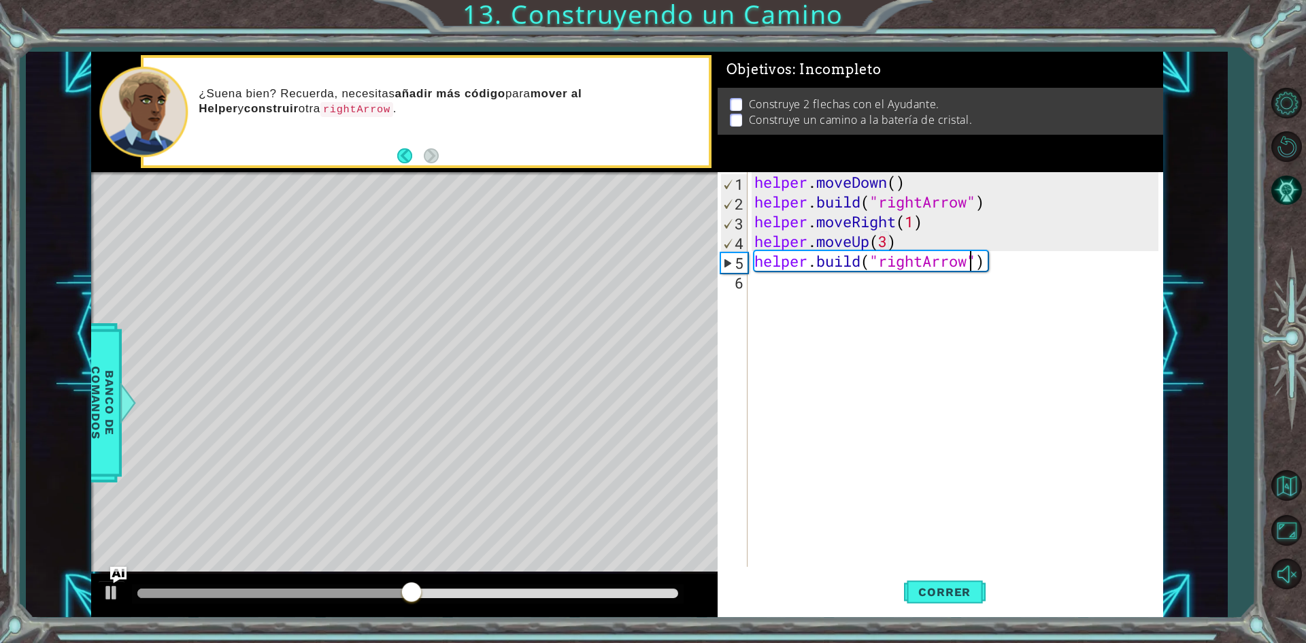
click at [908, 245] on div "helper . moveDown ( ) helper . build ( "rightArrow" ) helper . moveRight ( 1 ) …" at bounding box center [959, 389] width 414 height 434
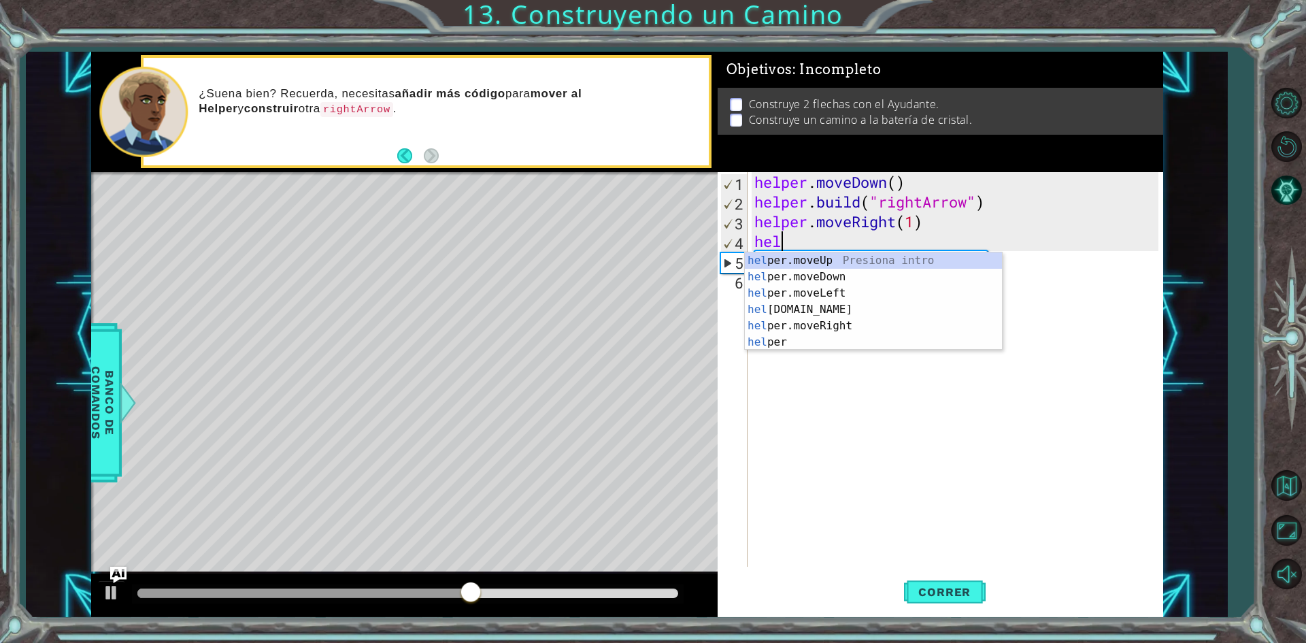
scroll to position [0, 0]
type textarea "h"
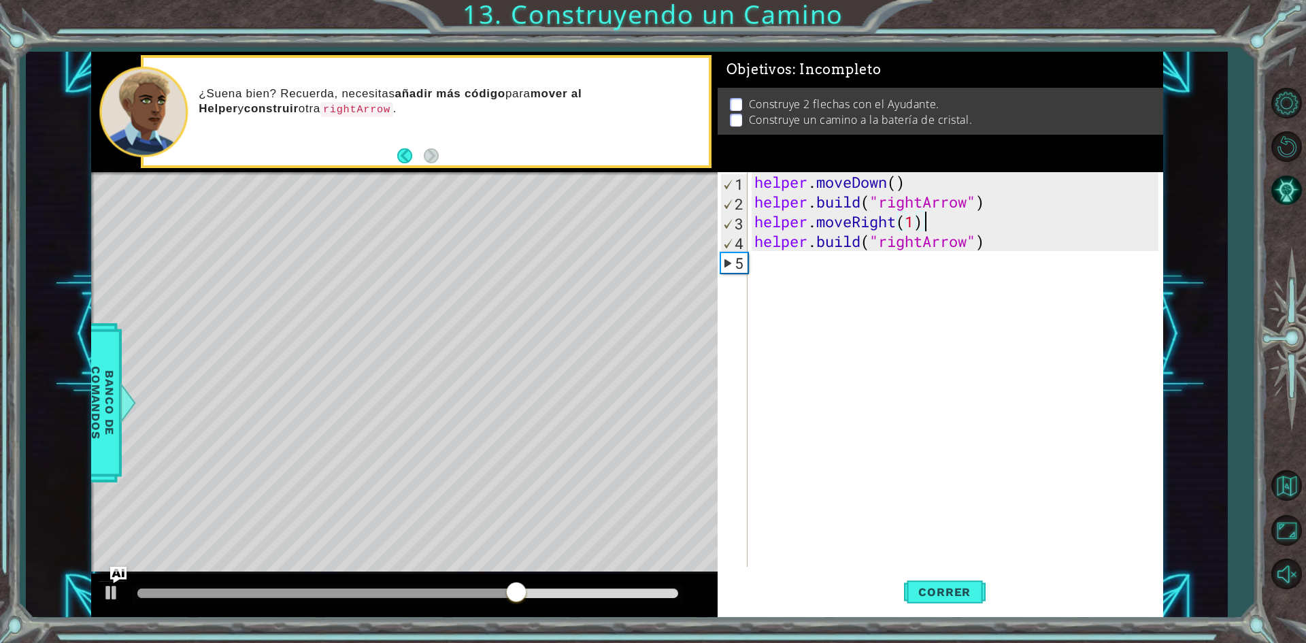
click at [917, 218] on div "helper . moveDown ( ) helper . build ( "rightArrow" ) helper . moveRight ( 1 ) …" at bounding box center [959, 389] width 414 height 434
type textarea "helper.moveRight(3)"
drag, startPoint x: 942, startPoint y: 589, endPoint x: 924, endPoint y: 592, distance: 18.6
click at [944, 590] on span "Correr" at bounding box center [945, 592] width 80 height 14
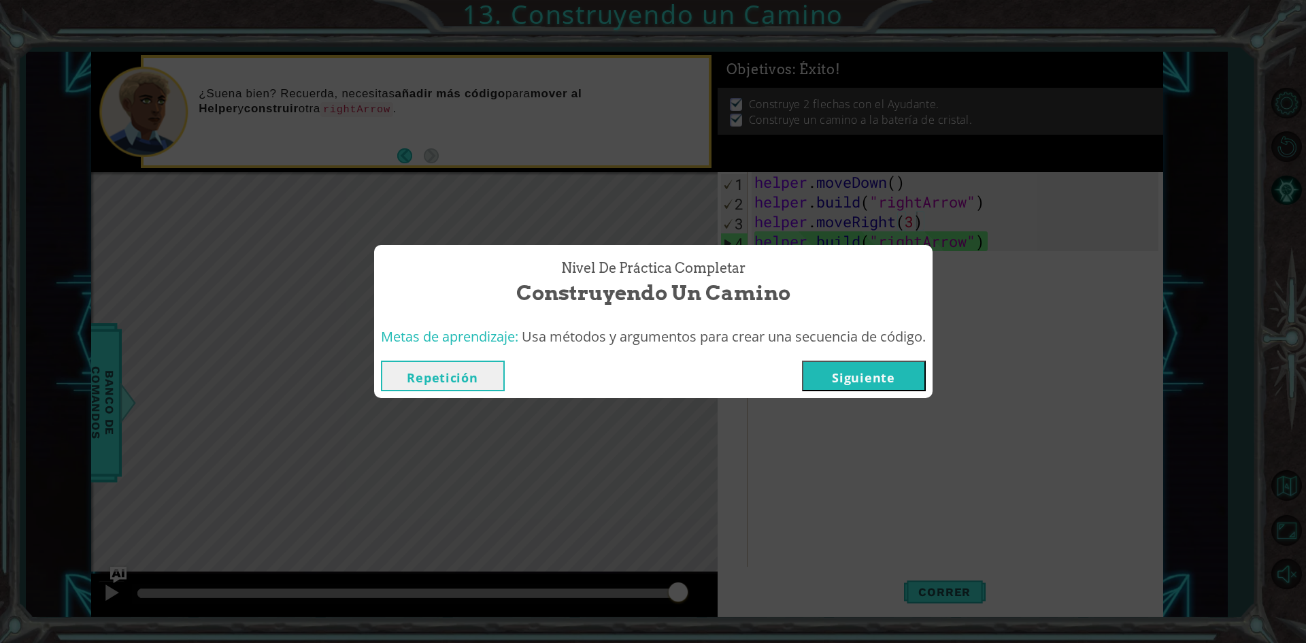
click at [895, 381] on button "Siguiente" at bounding box center [864, 376] width 124 height 31
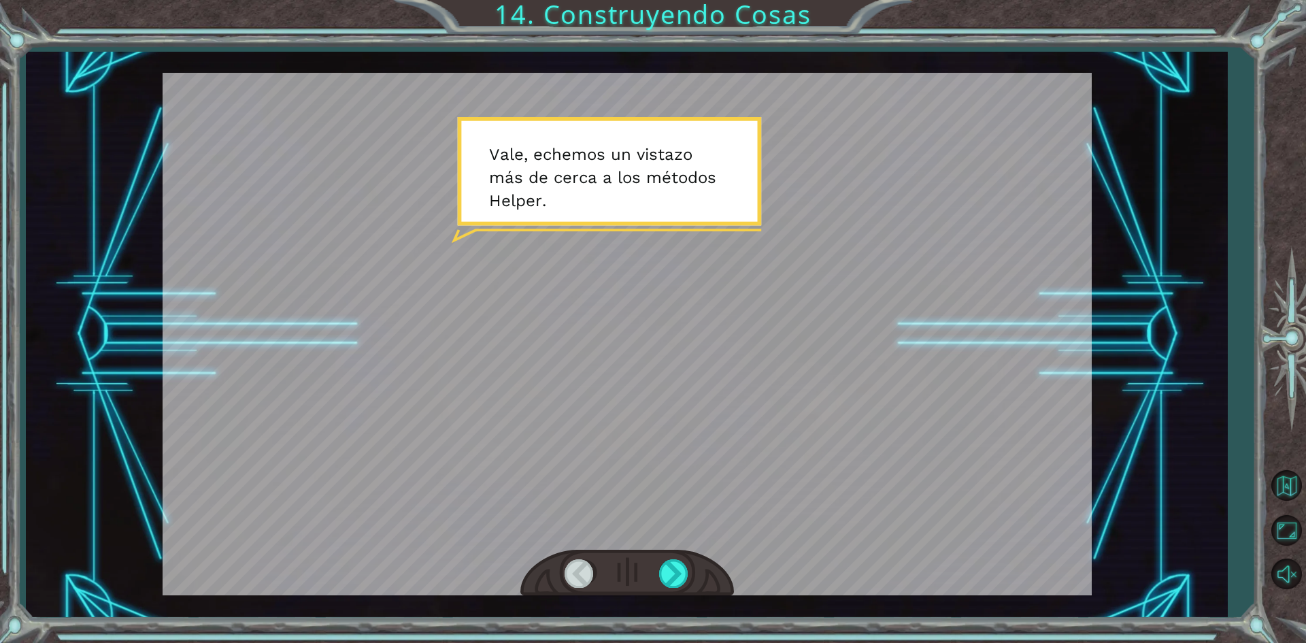
click at [768, 378] on div at bounding box center [627, 334] width 929 height 523
click at [668, 569] on div at bounding box center [674, 573] width 31 height 28
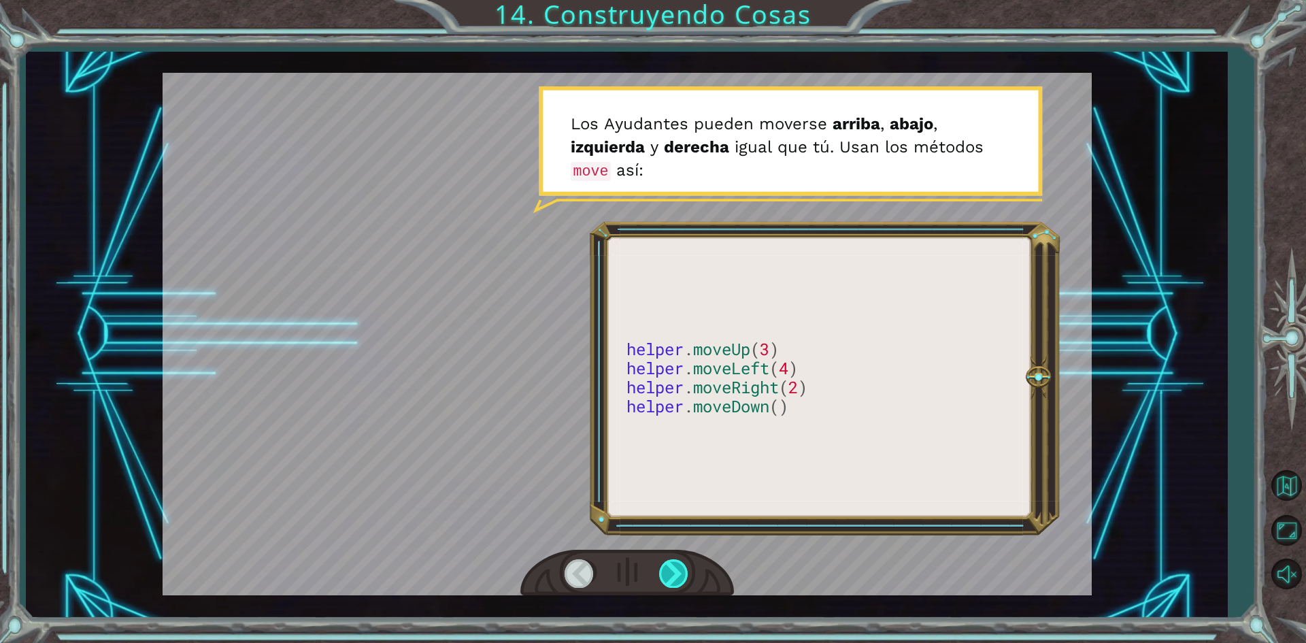
click at [668, 569] on div at bounding box center [674, 573] width 31 height 28
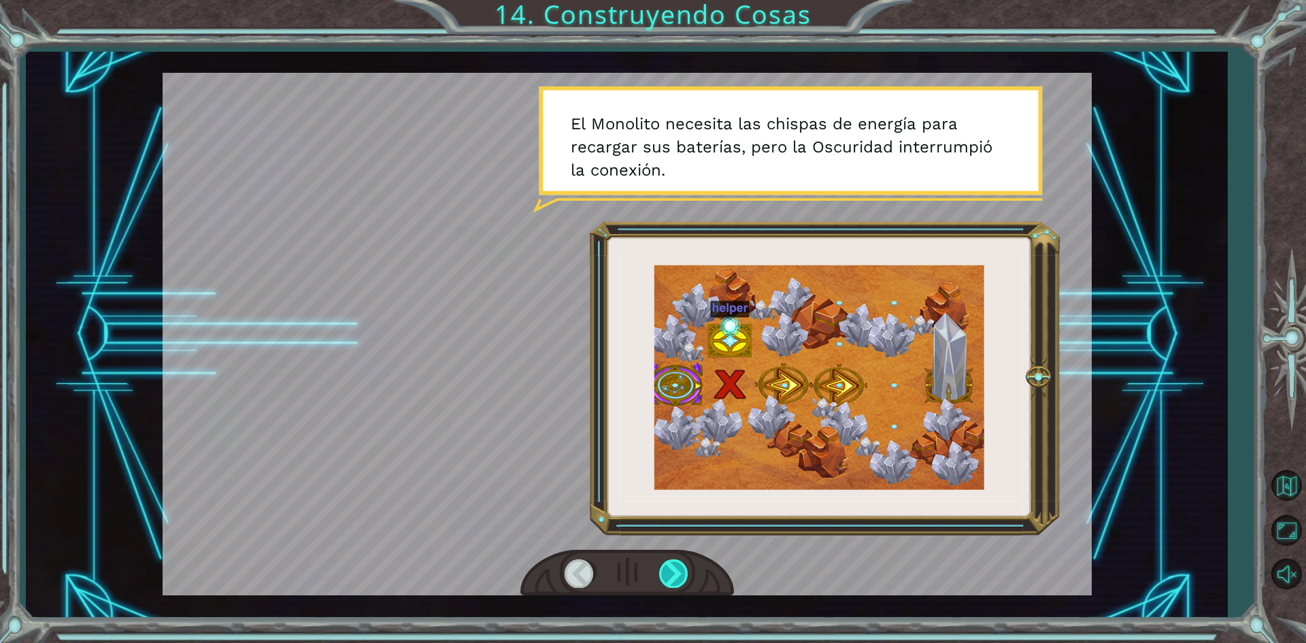
click at [668, 569] on div at bounding box center [674, 573] width 31 height 28
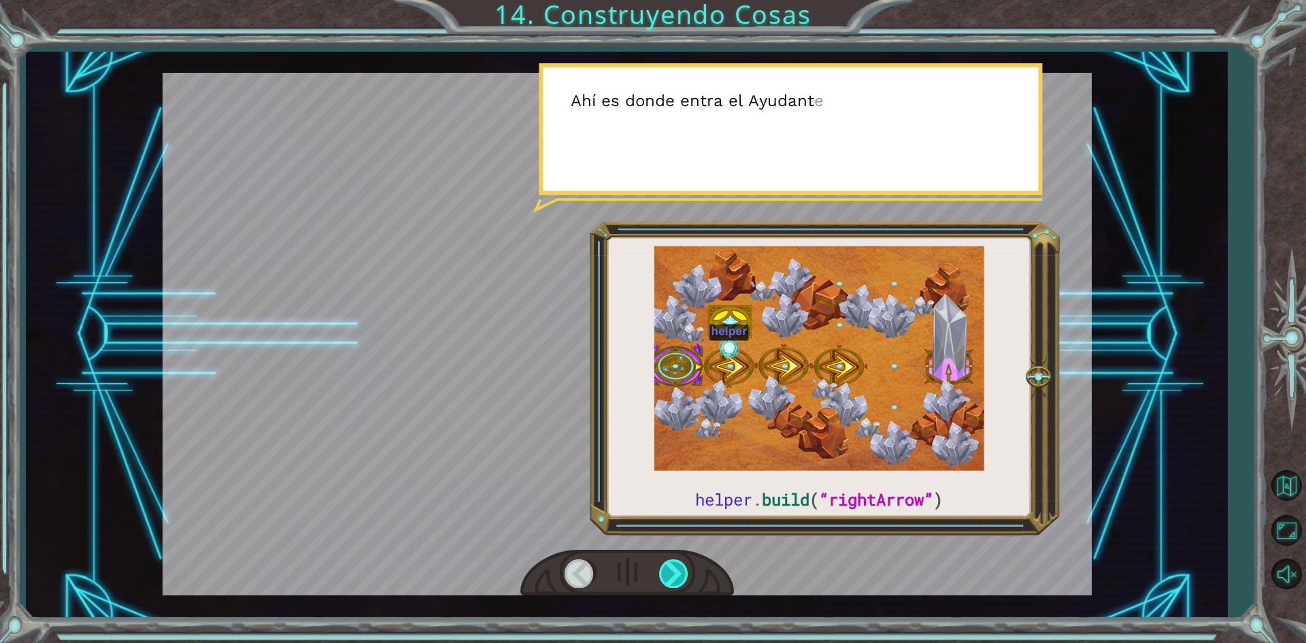
click at [668, 569] on div at bounding box center [674, 573] width 31 height 28
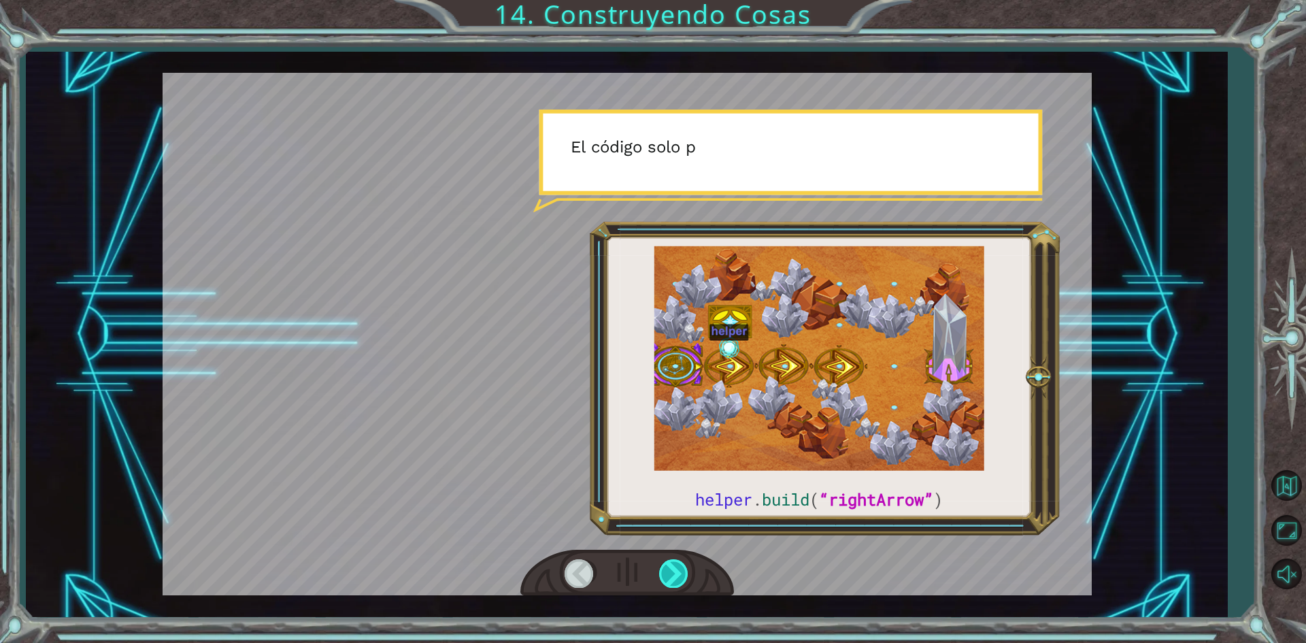
click at [668, 569] on div at bounding box center [674, 573] width 31 height 28
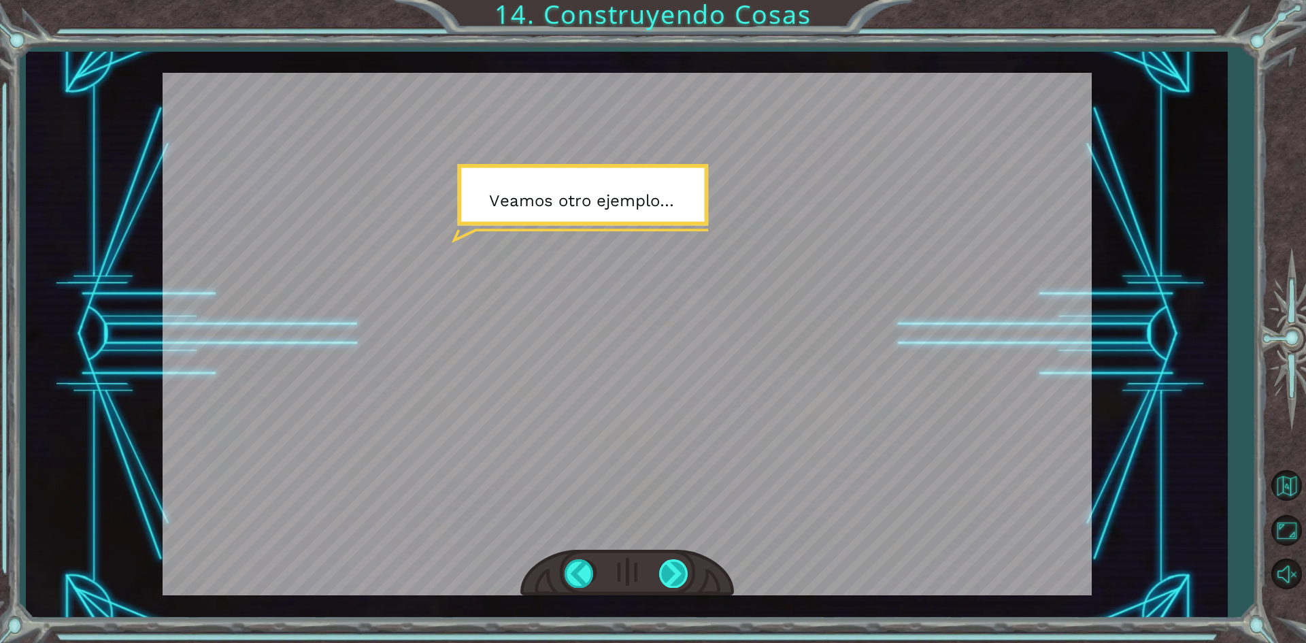
click at [668, 569] on div at bounding box center [674, 573] width 31 height 28
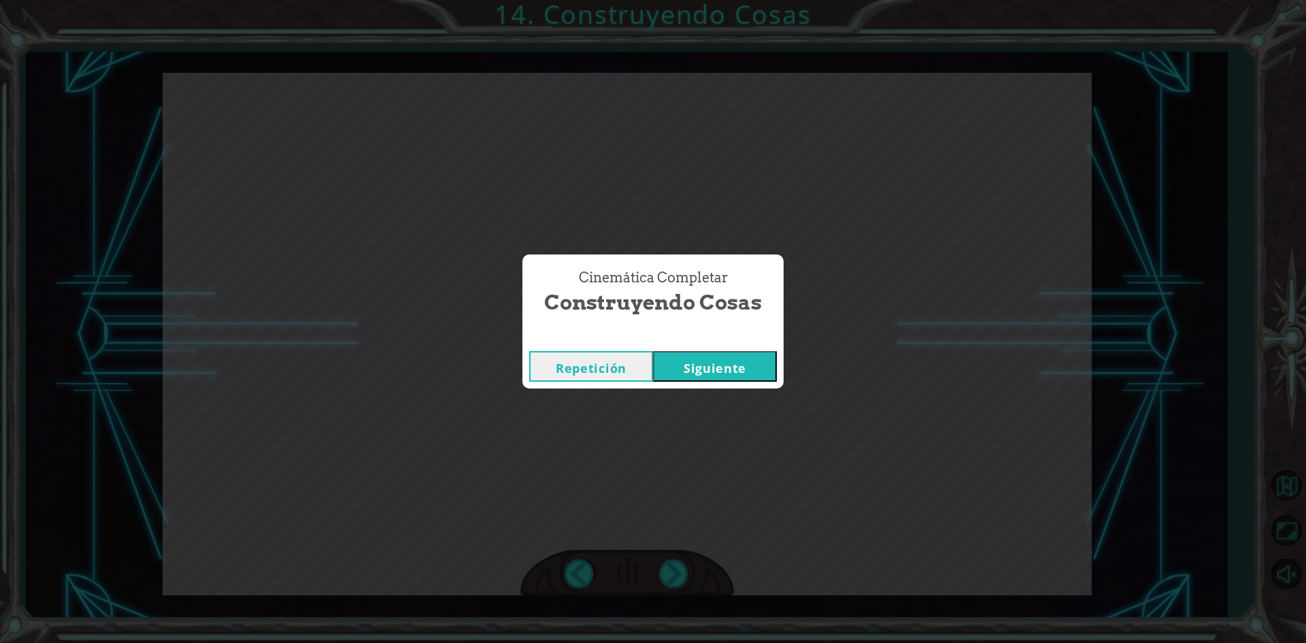
click at [749, 361] on button "Siguiente" at bounding box center [715, 366] width 124 height 31
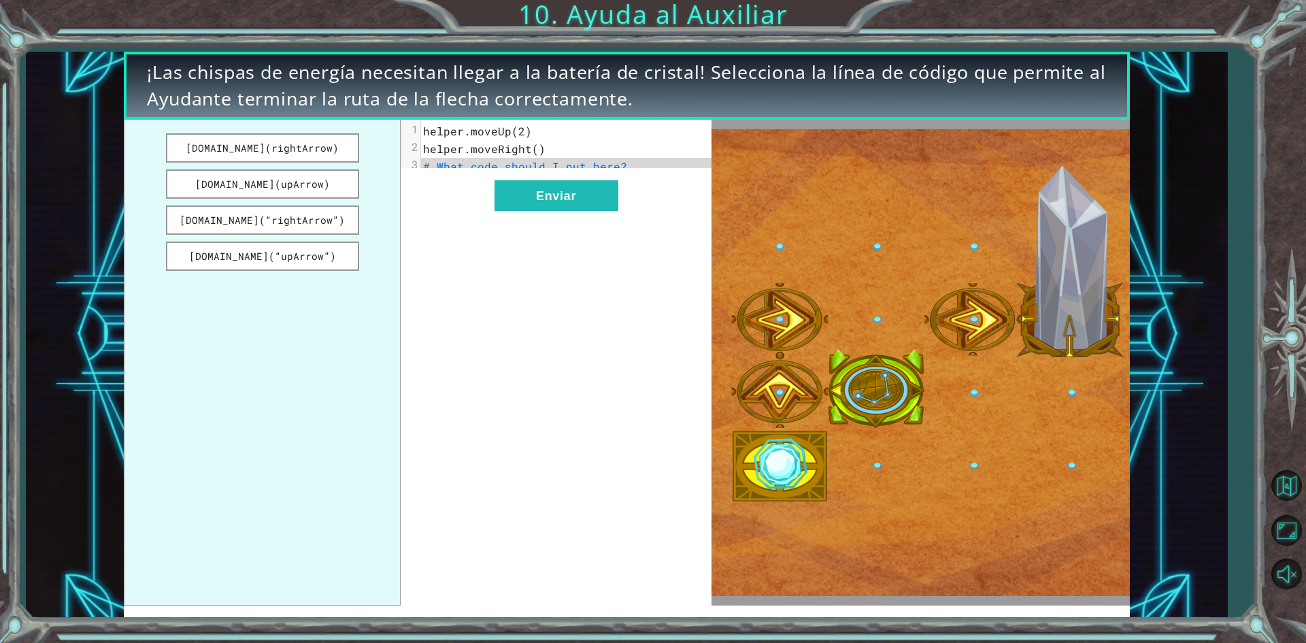
click at [770, 459] on img at bounding box center [921, 362] width 418 height 467
click at [610, 196] on button "Enviar" at bounding box center [557, 195] width 124 height 31
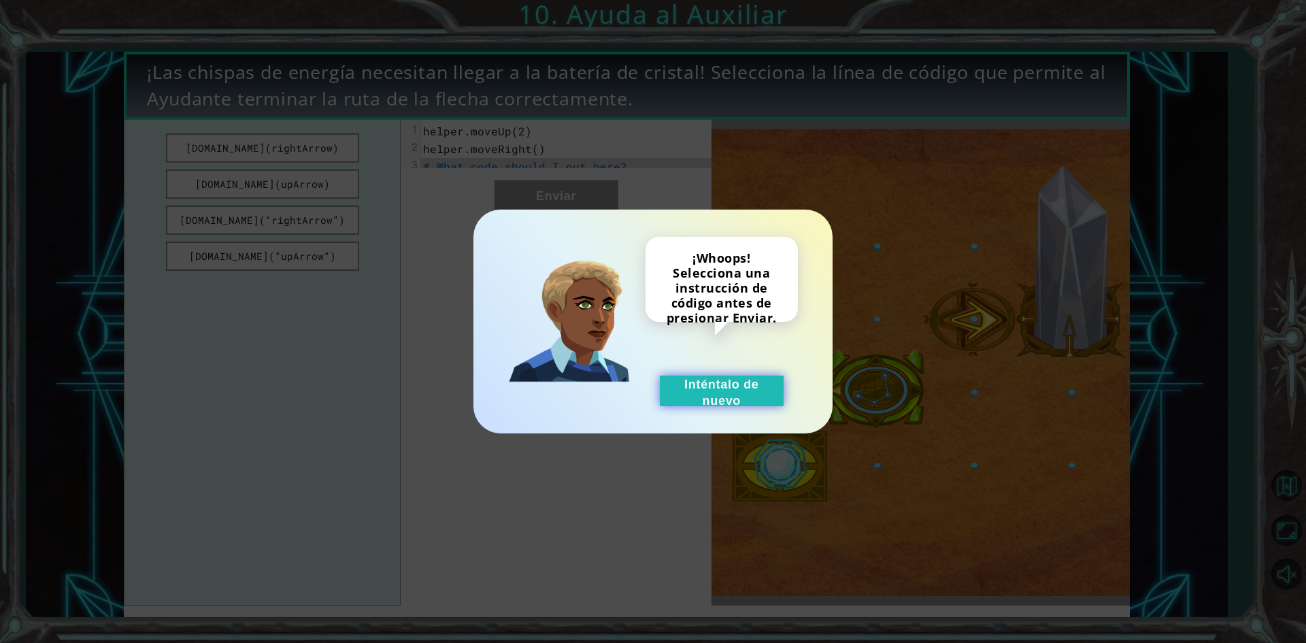
click at [749, 386] on button "Inténtalo de nuevo" at bounding box center [722, 391] width 124 height 31
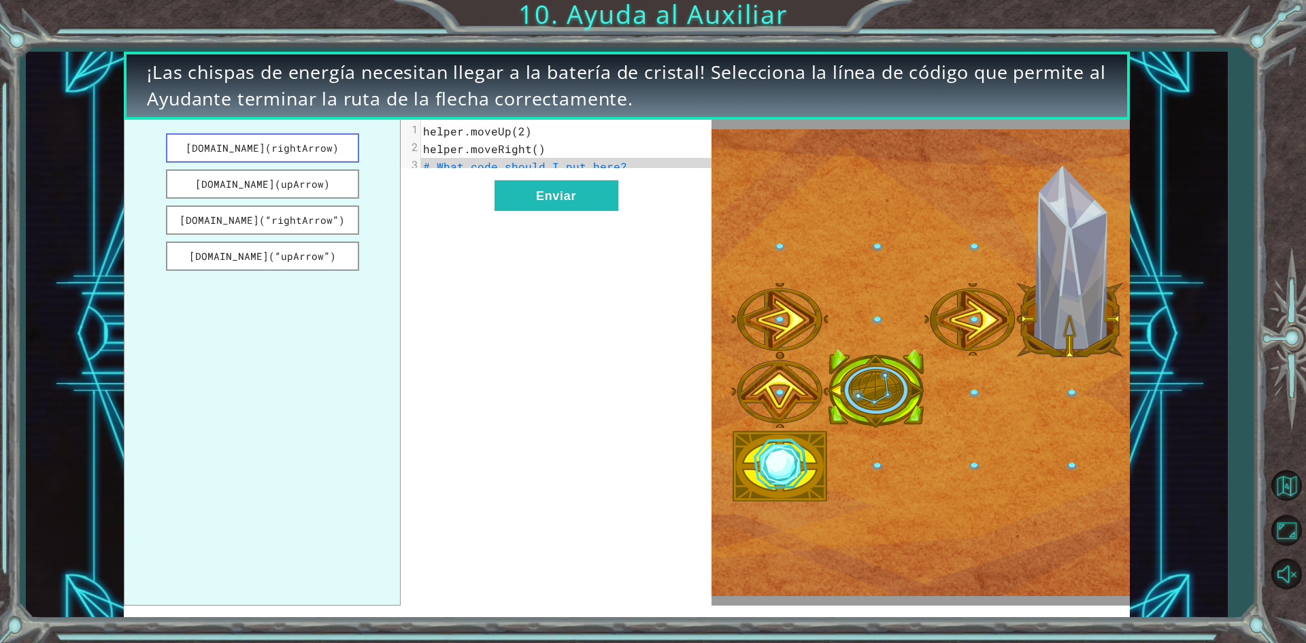
click at [214, 148] on button "[DOMAIN_NAME](rightArrow)" at bounding box center [262, 147] width 193 height 29
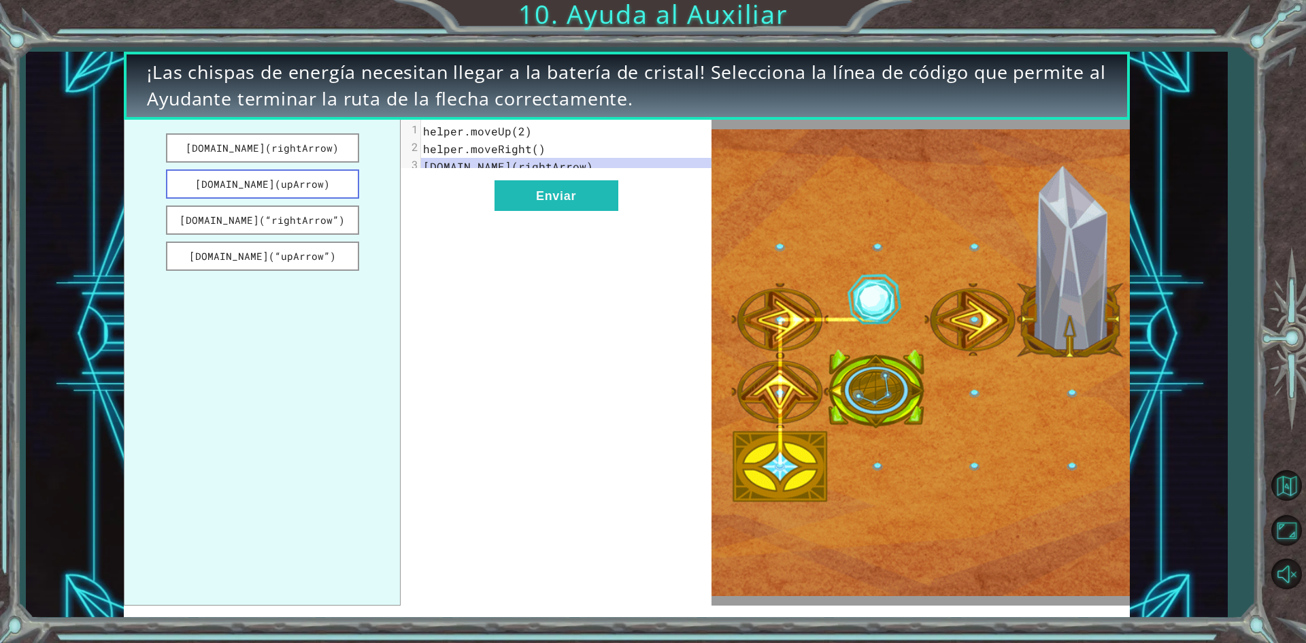
click at [251, 182] on button "[DOMAIN_NAME](upArrow)" at bounding box center [262, 183] width 193 height 29
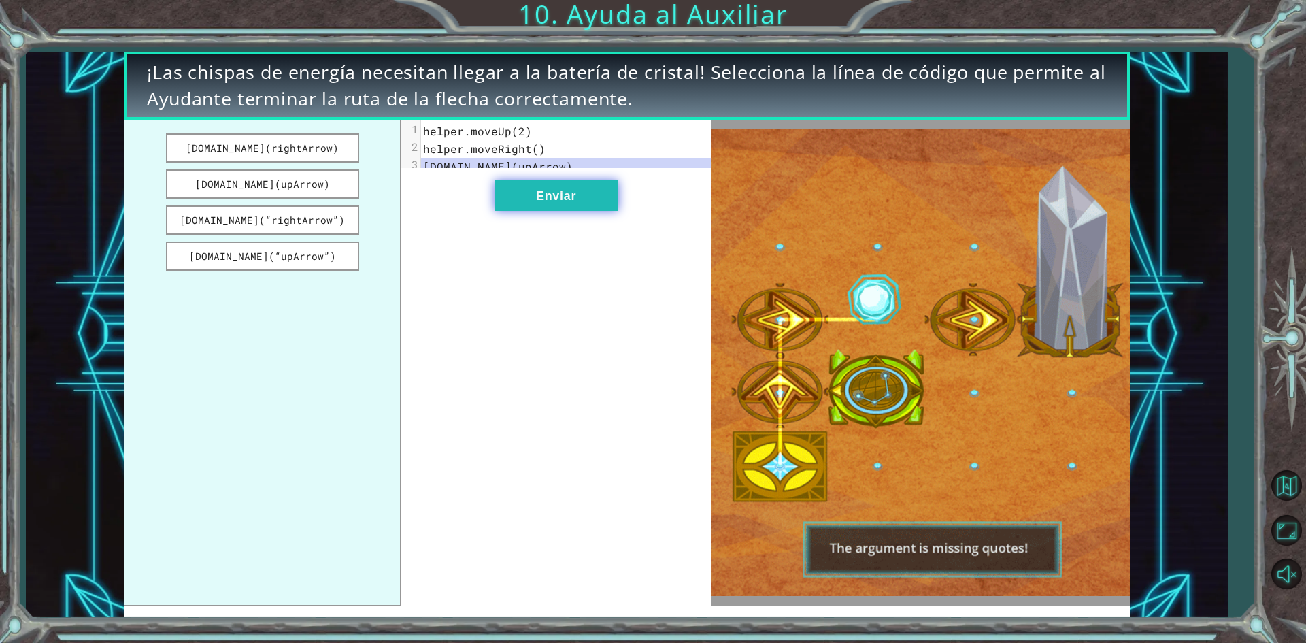
click at [595, 204] on button "Enviar" at bounding box center [557, 195] width 124 height 31
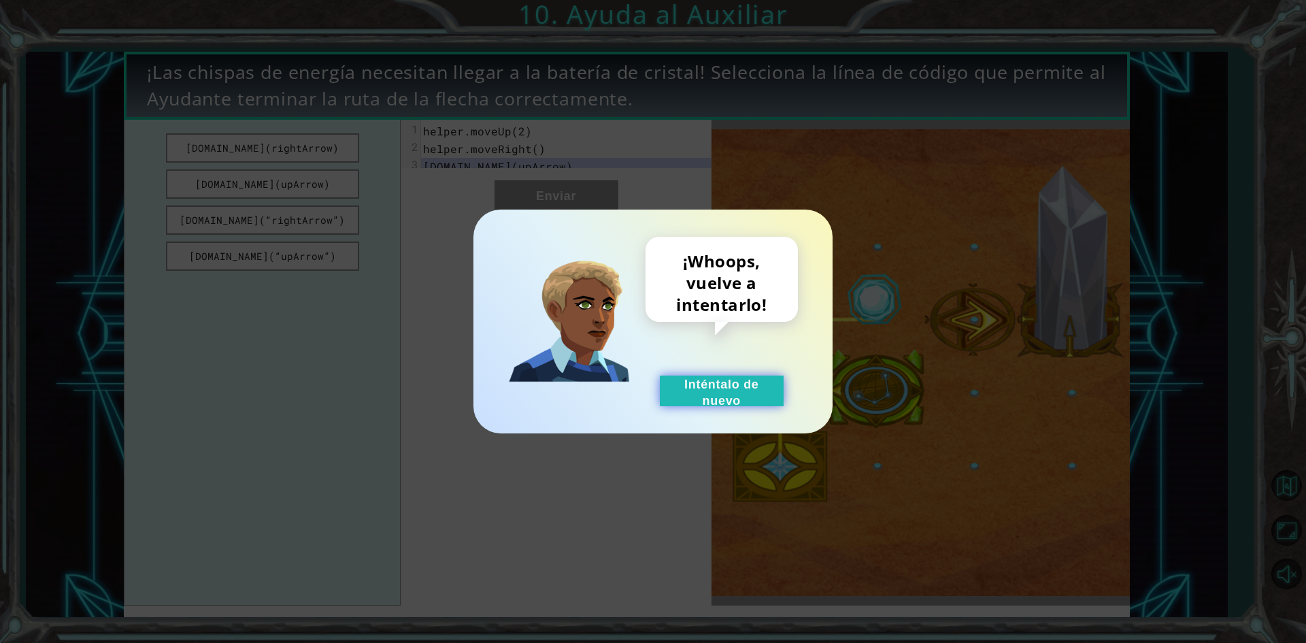
click at [705, 383] on button "Inténtalo de nuevo" at bounding box center [722, 391] width 124 height 31
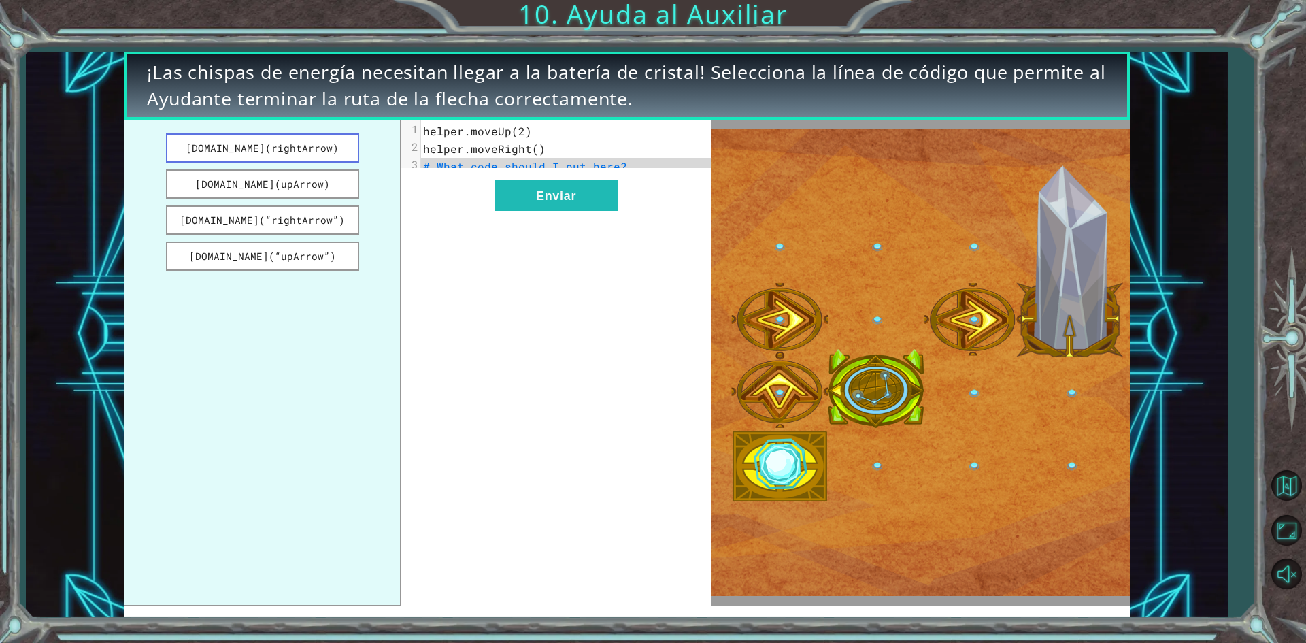
click at [251, 144] on button "[DOMAIN_NAME](rightArrow)" at bounding box center [262, 147] width 193 height 29
click at [431, 191] on div "xxxxxxxxxx 3 1 helper.moveUp(2) 2 helper.moveRight() 3 [DOMAIN_NAME](rightArrow…" at bounding box center [556, 363] width 310 height 486
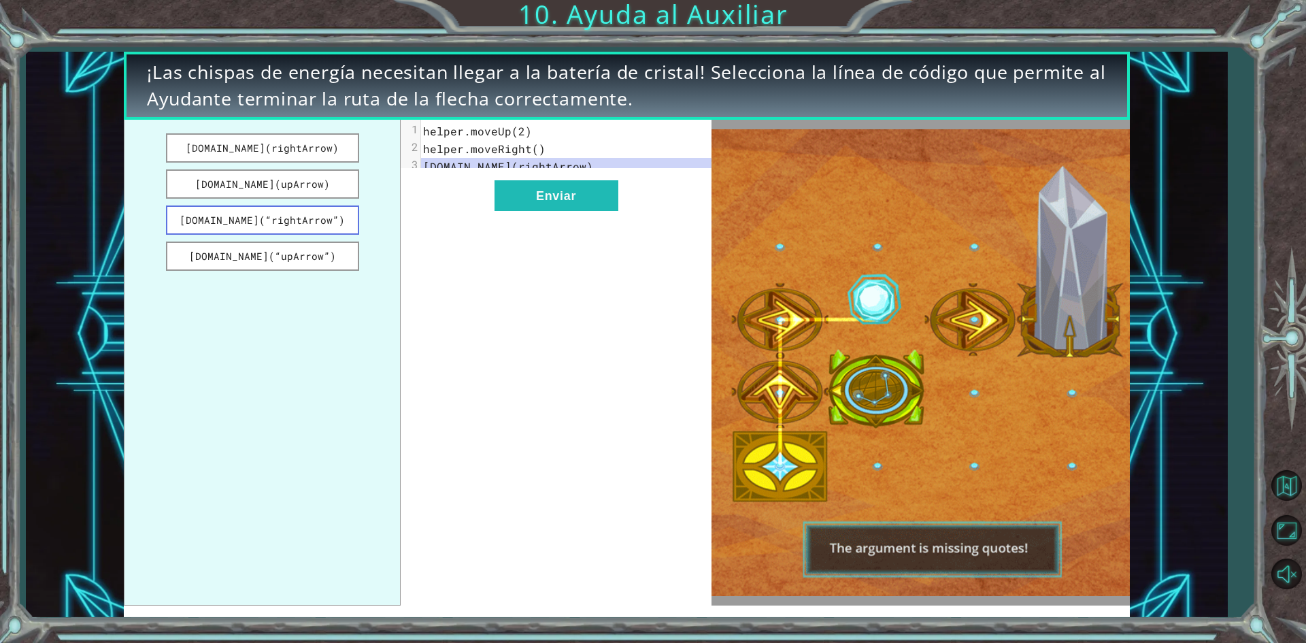
click at [207, 219] on button "[DOMAIN_NAME](“rightArrow”)" at bounding box center [262, 219] width 193 height 29
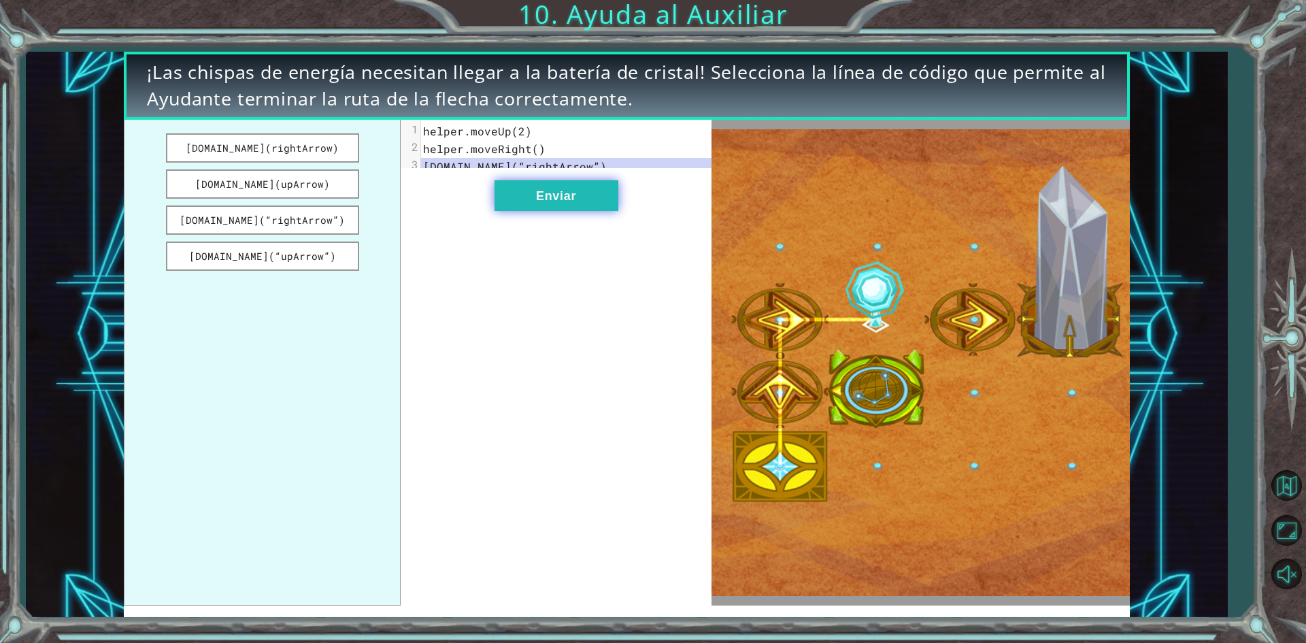
click at [571, 196] on button "Enviar" at bounding box center [557, 195] width 124 height 31
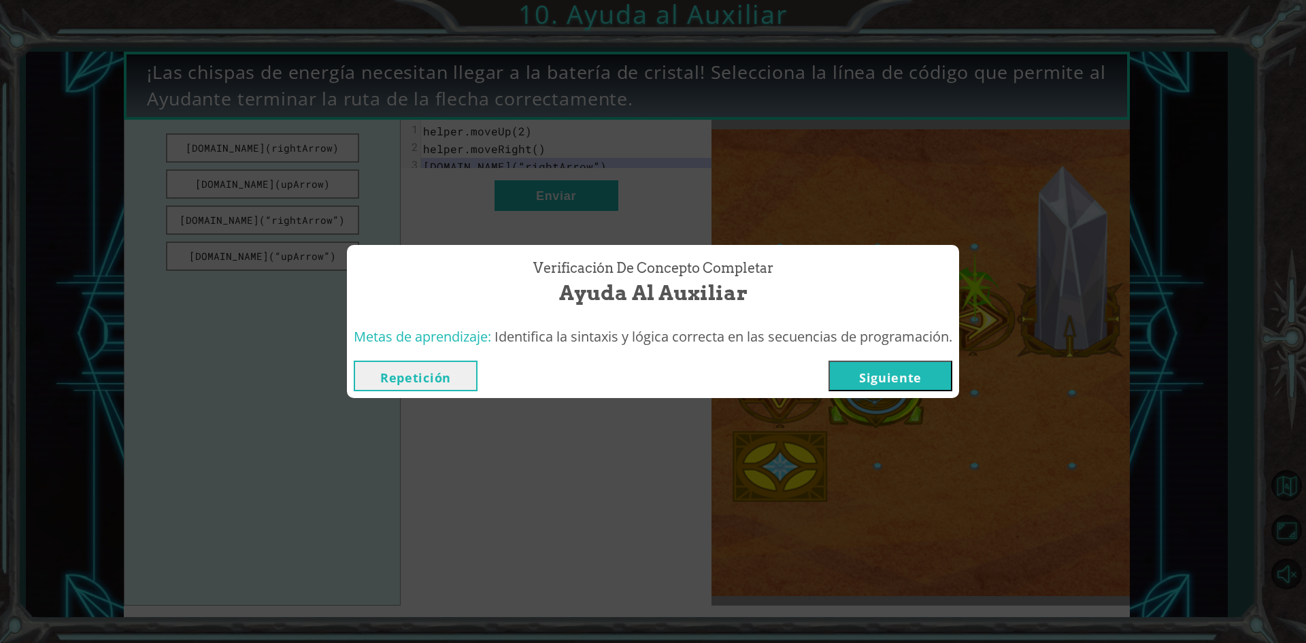
click at [926, 375] on button "Siguiente" at bounding box center [891, 376] width 124 height 31
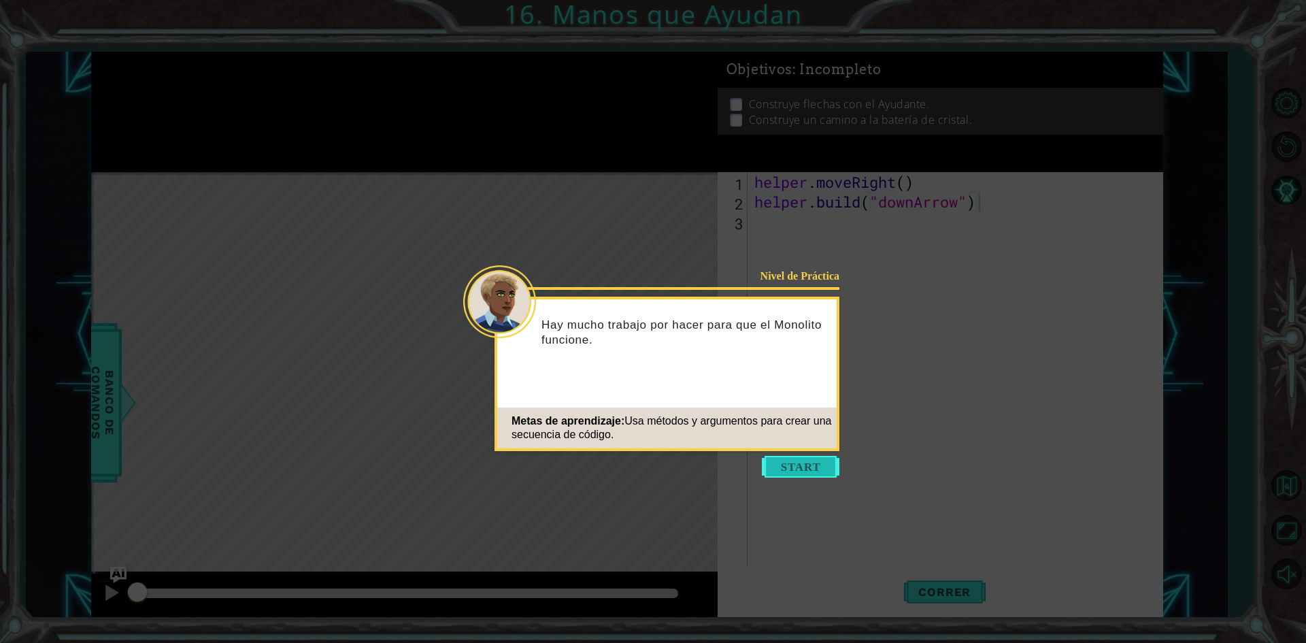
click at [806, 461] on button "Start" at bounding box center [801, 467] width 78 height 22
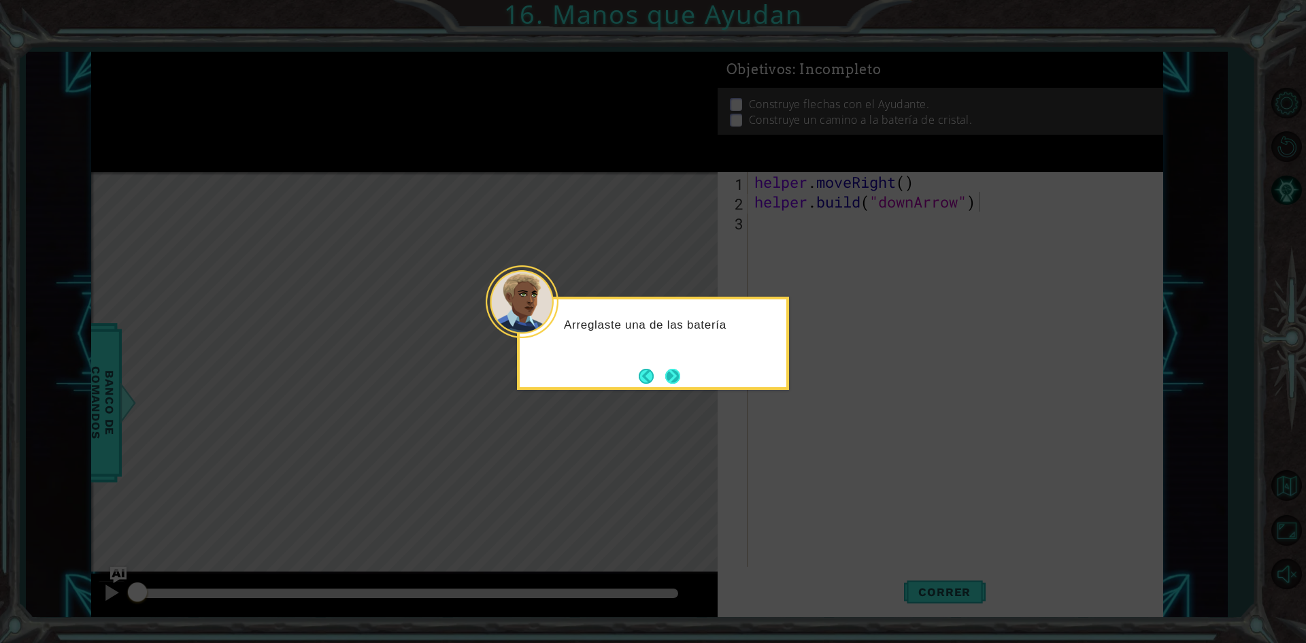
click at [676, 372] on button "Next" at bounding box center [672, 376] width 15 height 15
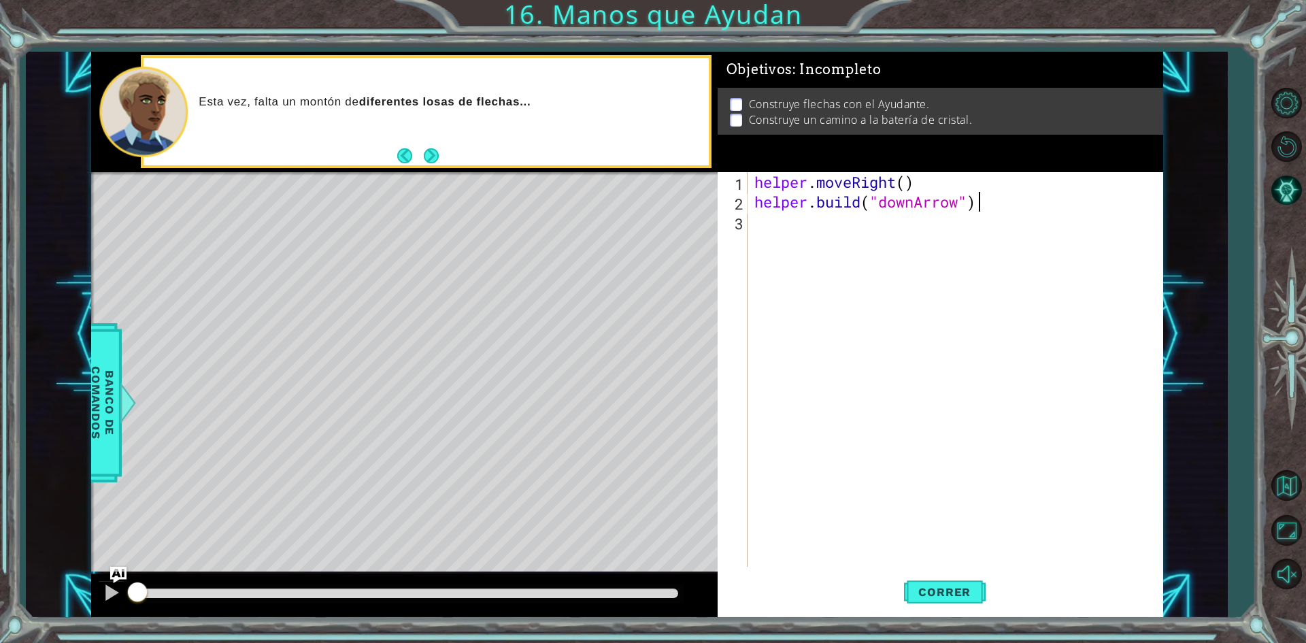
click at [765, 228] on div "helper . moveRight ( ) helper . build ( "downArrow" )" at bounding box center [959, 389] width 414 height 434
click at [927, 597] on span "Correr" at bounding box center [945, 592] width 80 height 14
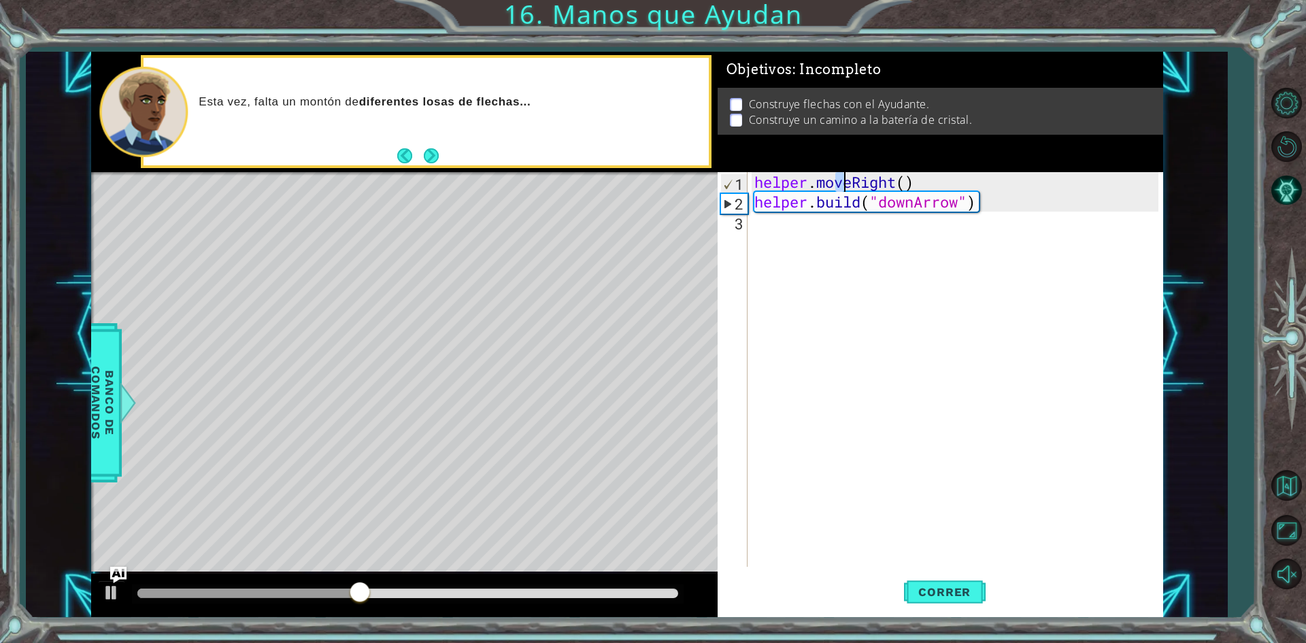
click at [842, 188] on div "helper . moveRight ( ) helper . build ( "downArrow" )" at bounding box center [959, 389] width 414 height 434
type textarea "helper.moveRight()"
click at [834, 214] on div "helper . moveRight ( ) helper . build ( "downArrow" )" at bounding box center [959, 389] width 414 height 434
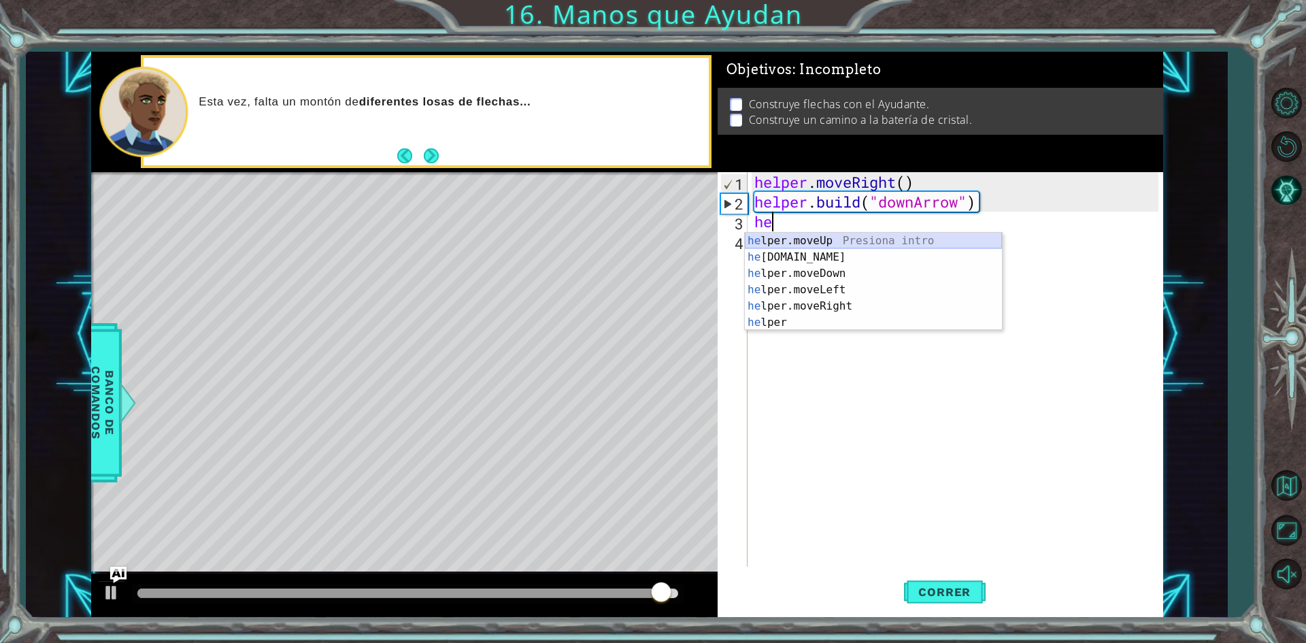
click at [873, 241] on div "he lper.moveUp Presiona intro he [DOMAIN_NAME] Presiona intro he lper.moveDown …" at bounding box center [873, 298] width 257 height 131
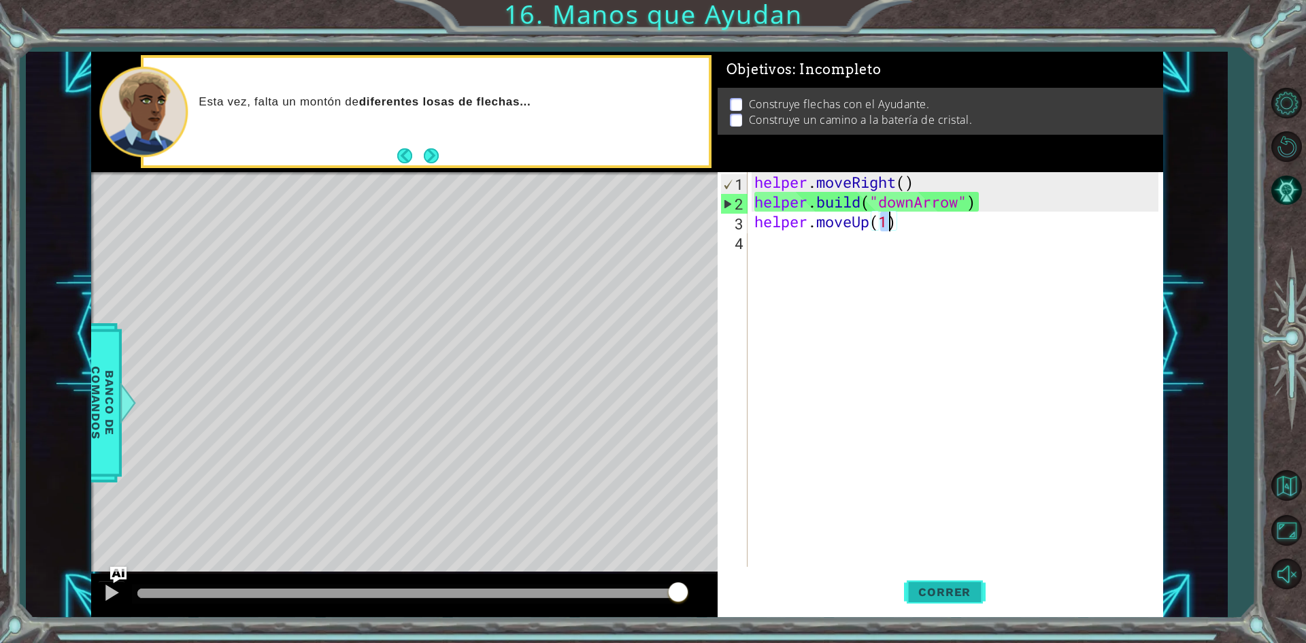
click at [949, 588] on span "Correr" at bounding box center [945, 592] width 80 height 14
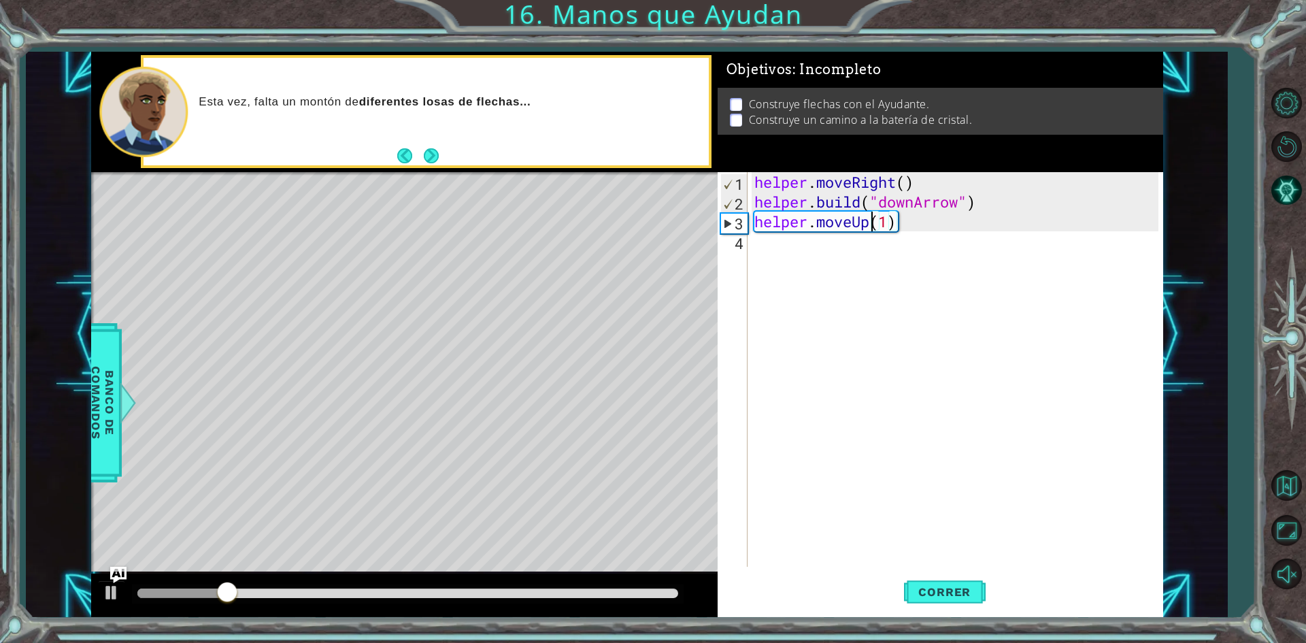
click at [868, 226] on div "helper . moveRight ( ) helper . build ( "downArrow" ) helper . moveUp ( 1 )" at bounding box center [959, 389] width 414 height 434
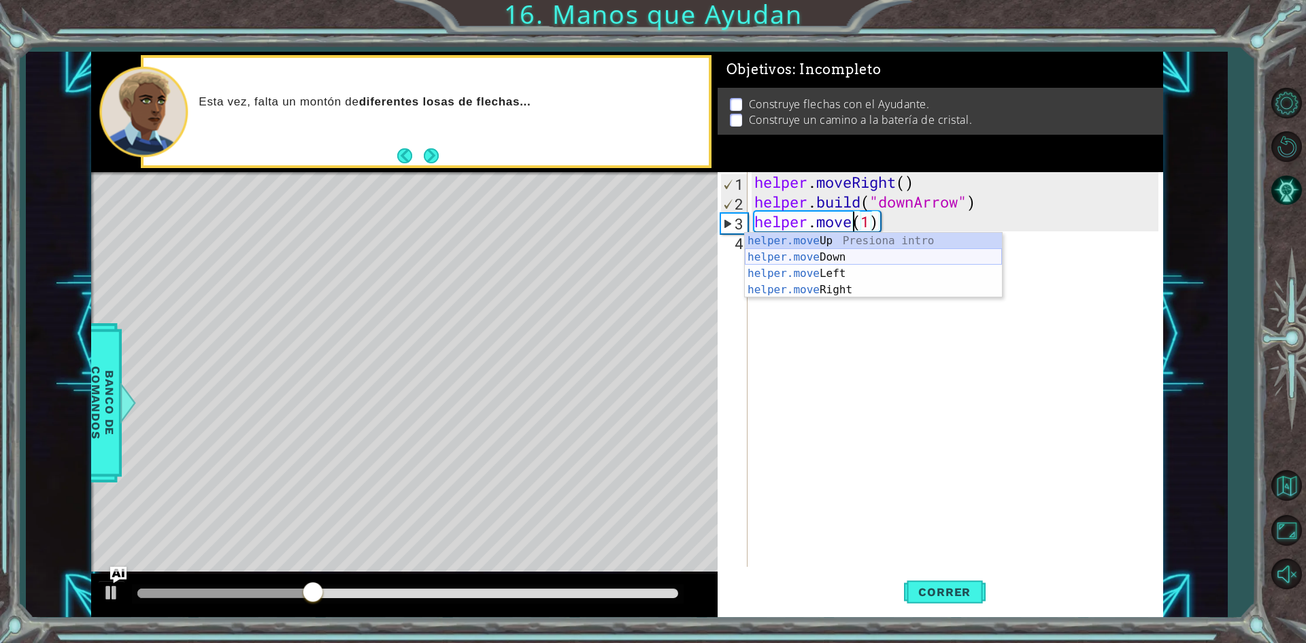
click at [836, 250] on div "helper.move Up Presiona intro helper.move Down Presiona intro helper.move Left …" at bounding box center [873, 282] width 257 height 98
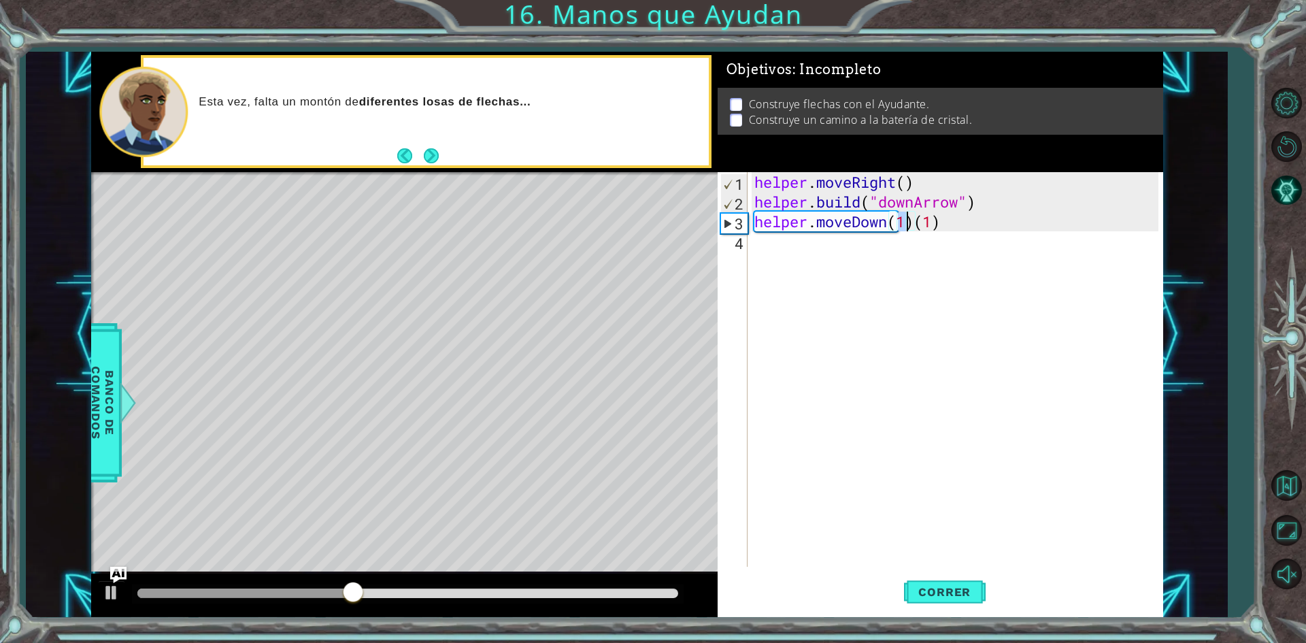
click at [943, 223] on div "helper . moveRight ( ) helper . build ( "downArrow" ) helper . moveDown ( 1 ) (…" at bounding box center [959, 389] width 414 height 434
type textarea "helper.moveDown(1)"
click at [919, 589] on span "Correr" at bounding box center [945, 592] width 80 height 14
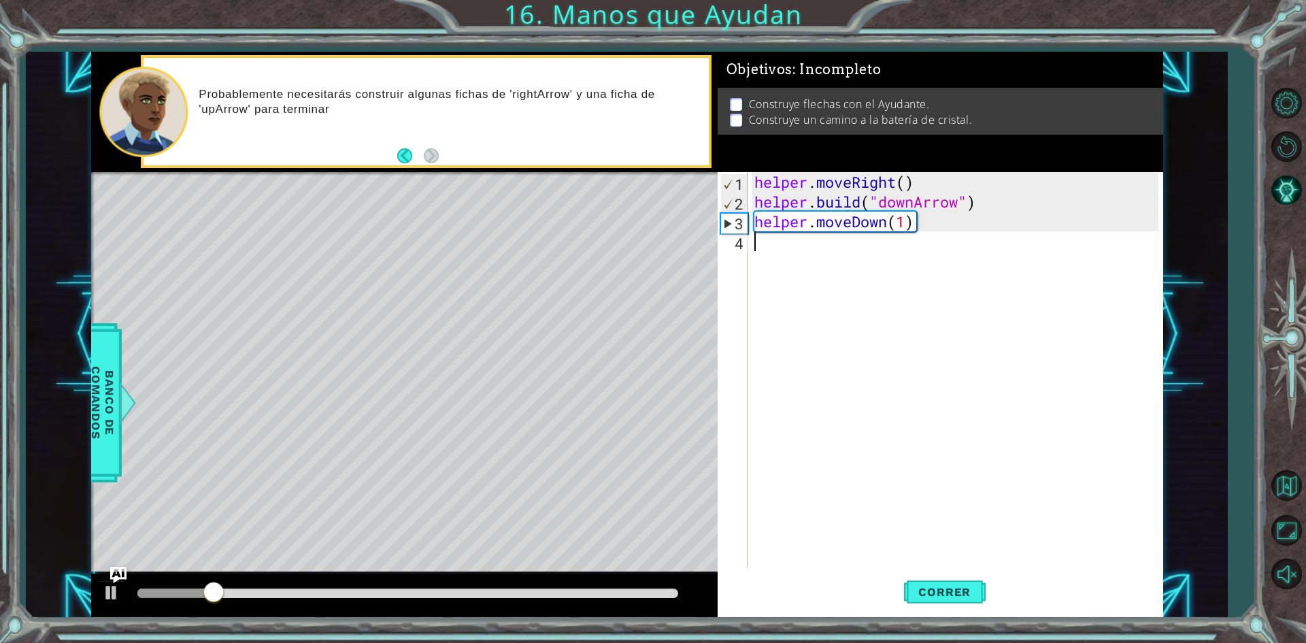
click at [795, 241] on div "helper . moveRight ( ) helper . build ( "downArrow" ) helper . moveDown ( 1 )" at bounding box center [959, 389] width 414 height 434
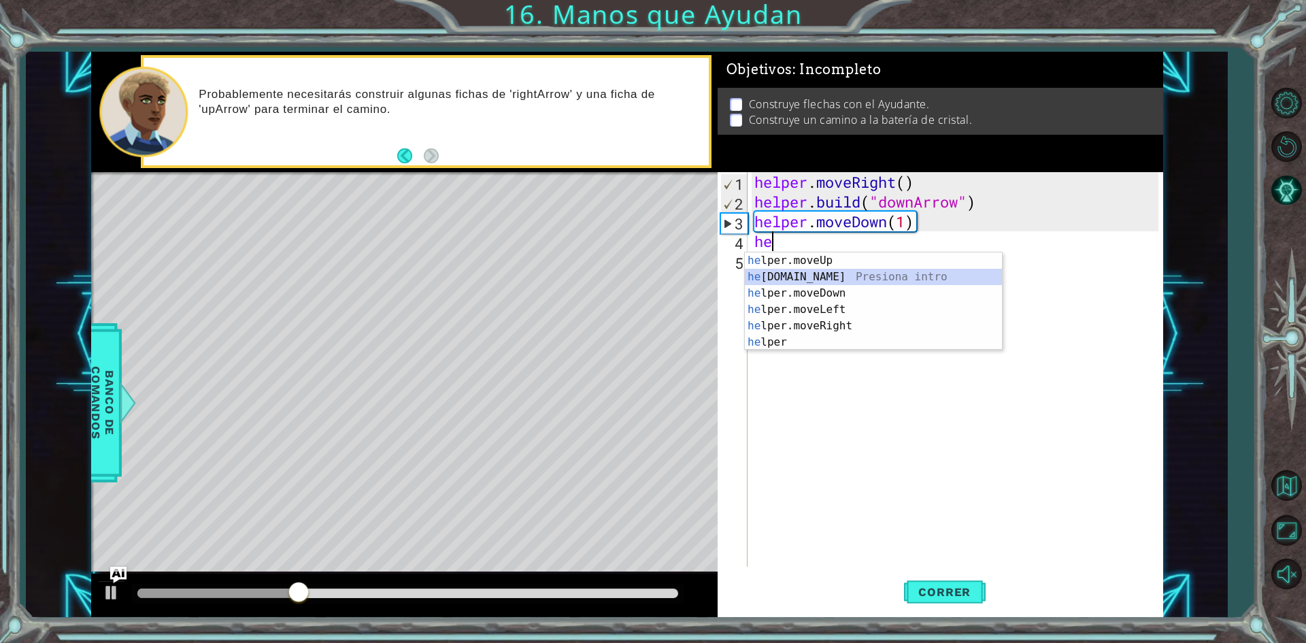
click at [865, 280] on div "he lper.moveUp Presiona intro he [DOMAIN_NAME] Presiona intro he lper.moveDown …" at bounding box center [873, 317] width 257 height 131
type textarea "[DOMAIN_NAME]("rightArrow")"
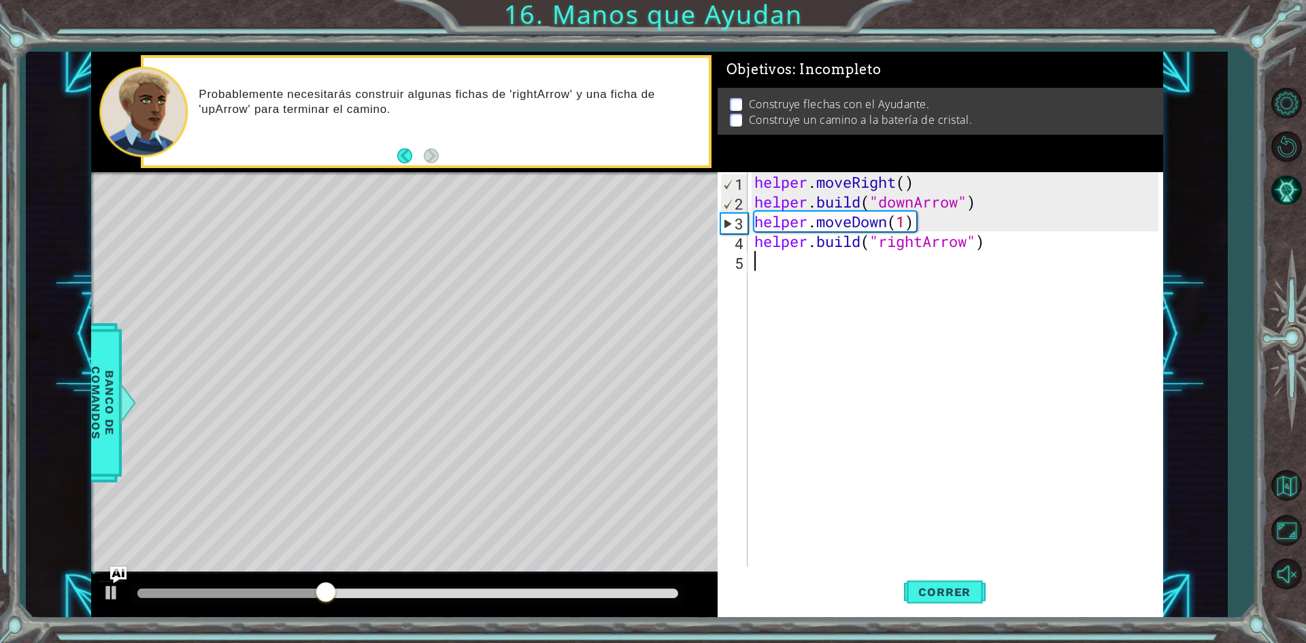
click at [959, 270] on div "helper . moveRight ( ) helper . build ( "downArrow" ) helper . moveDown ( 1 ) h…" at bounding box center [959, 389] width 414 height 434
click at [974, 587] on span "Correr" at bounding box center [945, 592] width 80 height 14
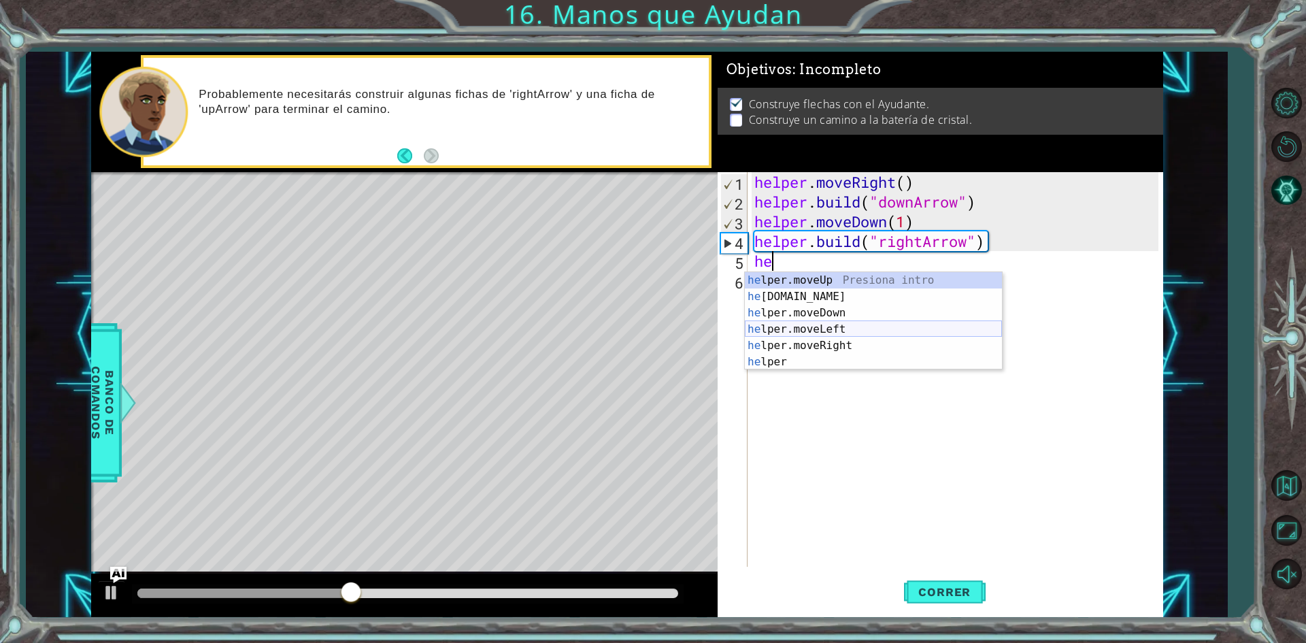
click at [791, 327] on div "he lper.moveUp Presiona intro he [DOMAIN_NAME] Presiona intro he lper.moveDown …" at bounding box center [873, 337] width 257 height 131
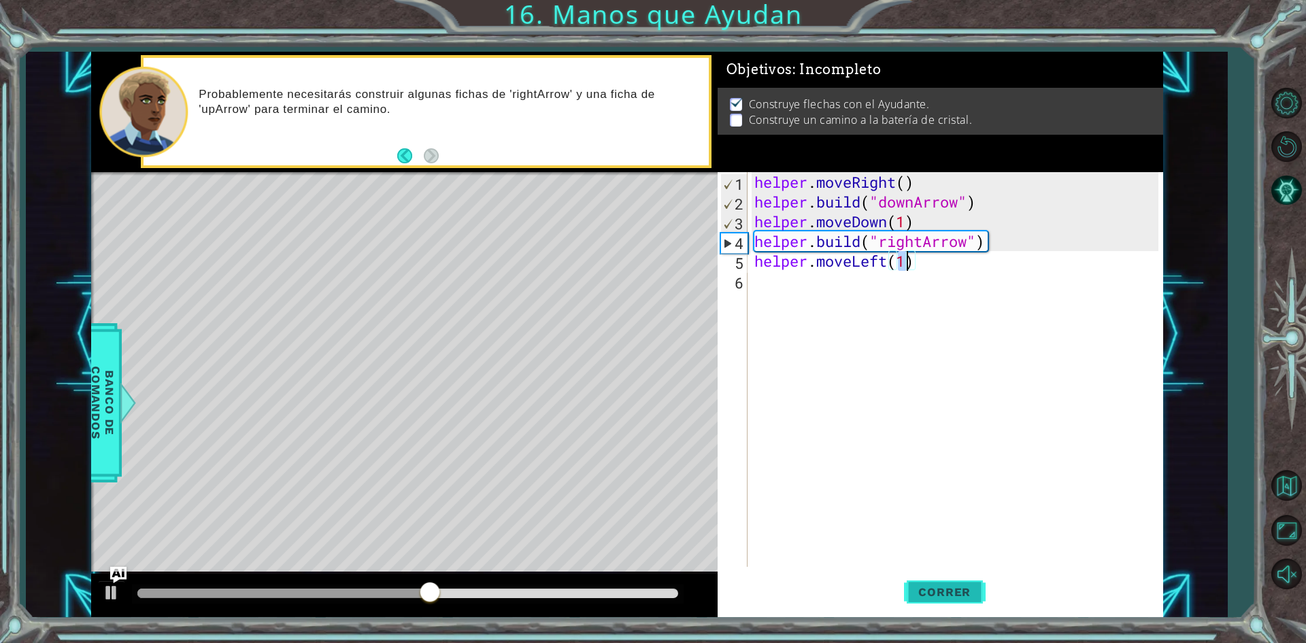
click at [923, 593] on span "Correr" at bounding box center [945, 592] width 80 height 14
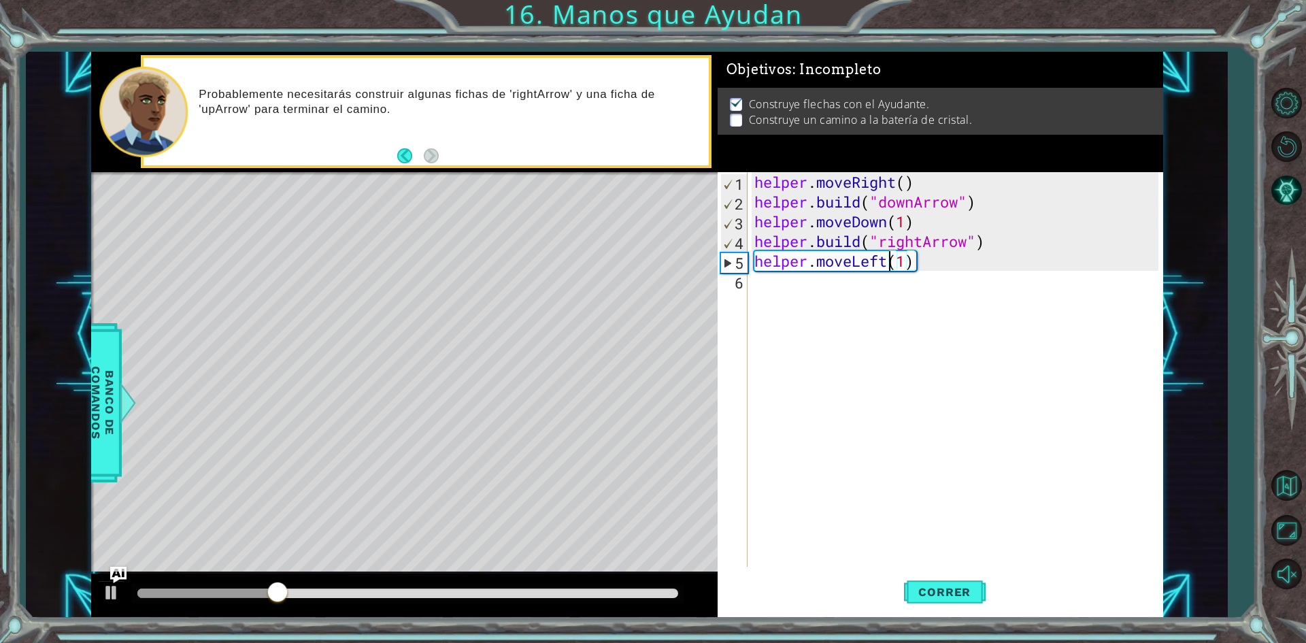
click at [886, 262] on div "helper . moveRight ( ) helper . build ( "downArrow" ) helper . moveDown ( 1 ) h…" at bounding box center [959, 389] width 414 height 434
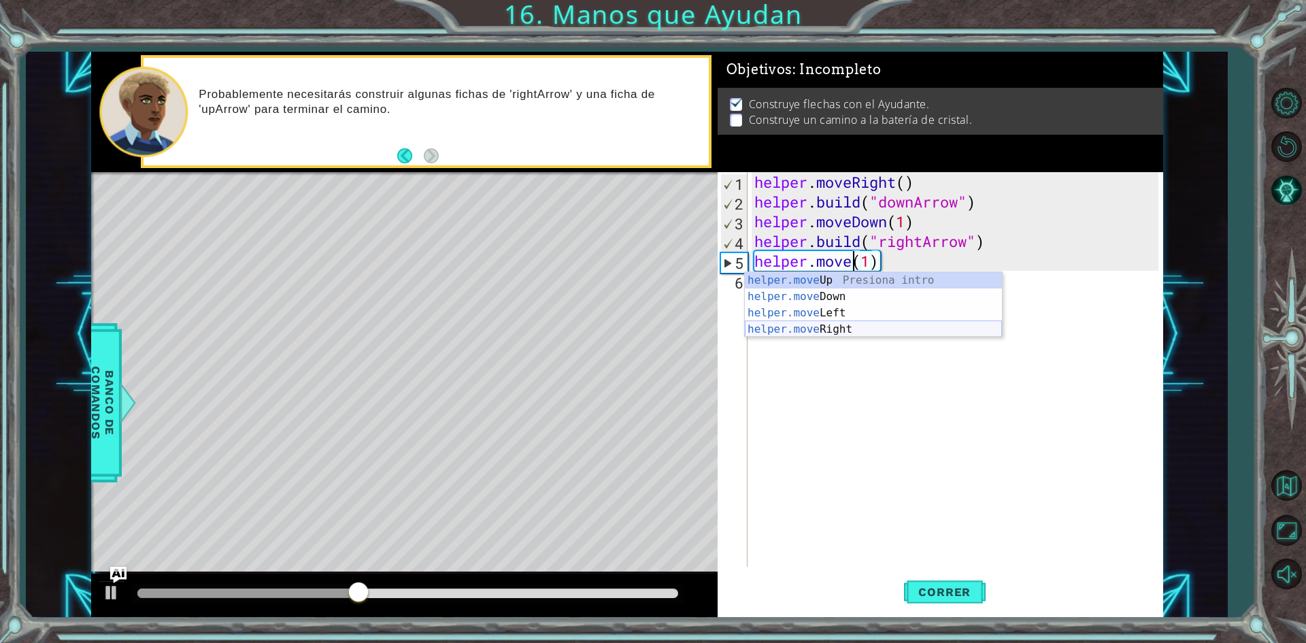
click at [866, 323] on div "helper.move Up Presiona intro helper.move Down Presiona intro helper.move Left …" at bounding box center [873, 321] width 257 height 98
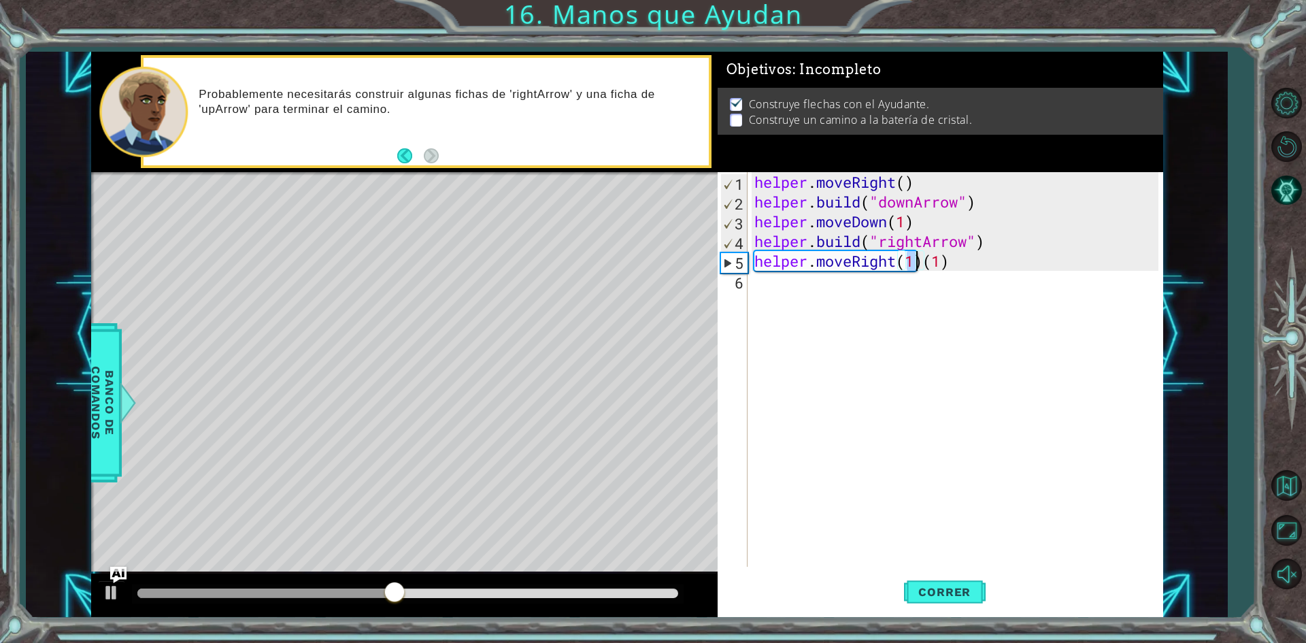
click at [948, 267] on div "helper . moveRight ( ) helper . build ( "downArrow" ) helper . moveDown ( 1 ) h…" at bounding box center [959, 389] width 414 height 434
type textarea "helper.moveRight(1)"
click at [919, 595] on span "Correr" at bounding box center [945, 592] width 80 height 14
click at [866, 286] on div "helper . moveRight ( ) helper . build ( "downArrow" ) helper . moveDown ( 1 ) h…" at bounding box center [959, 389] width 414 height 434
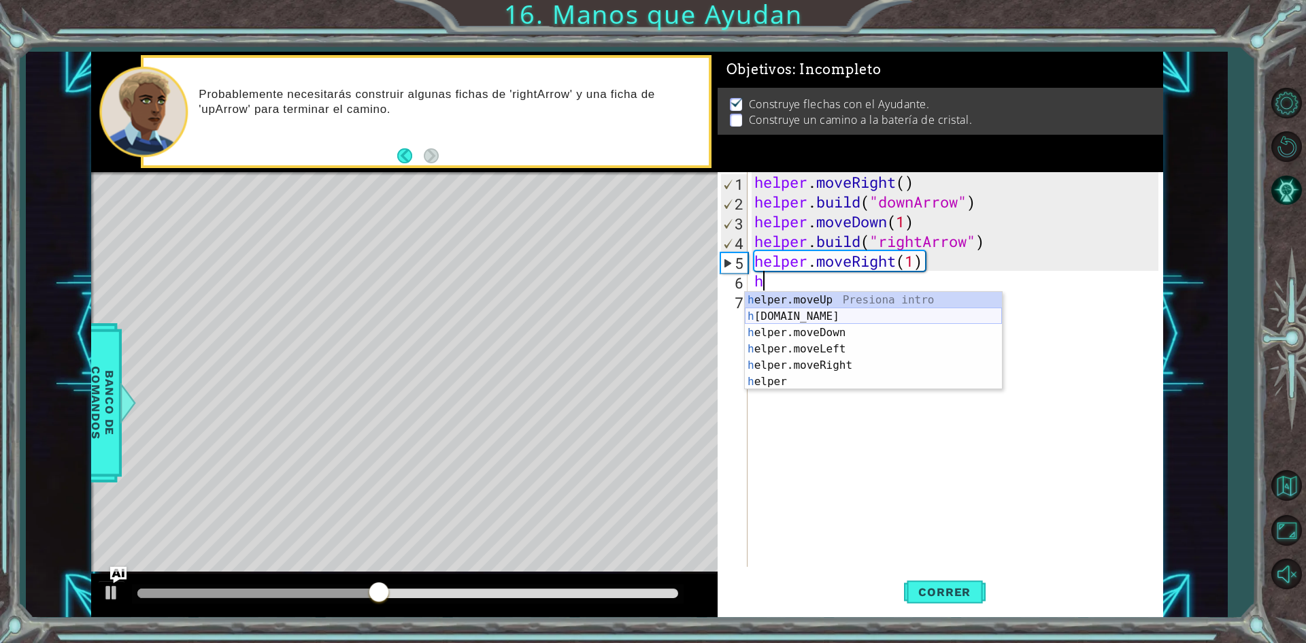
click at [881, 316] on div "h elper.moveUp Presiona intro h [DOMAIN_NAME] Presiona intro h elper.moveDown P…" at bounding box center [873, 357] width 257 height 131
type textarea "[DOMAIN_NAME]("rightArrow")"
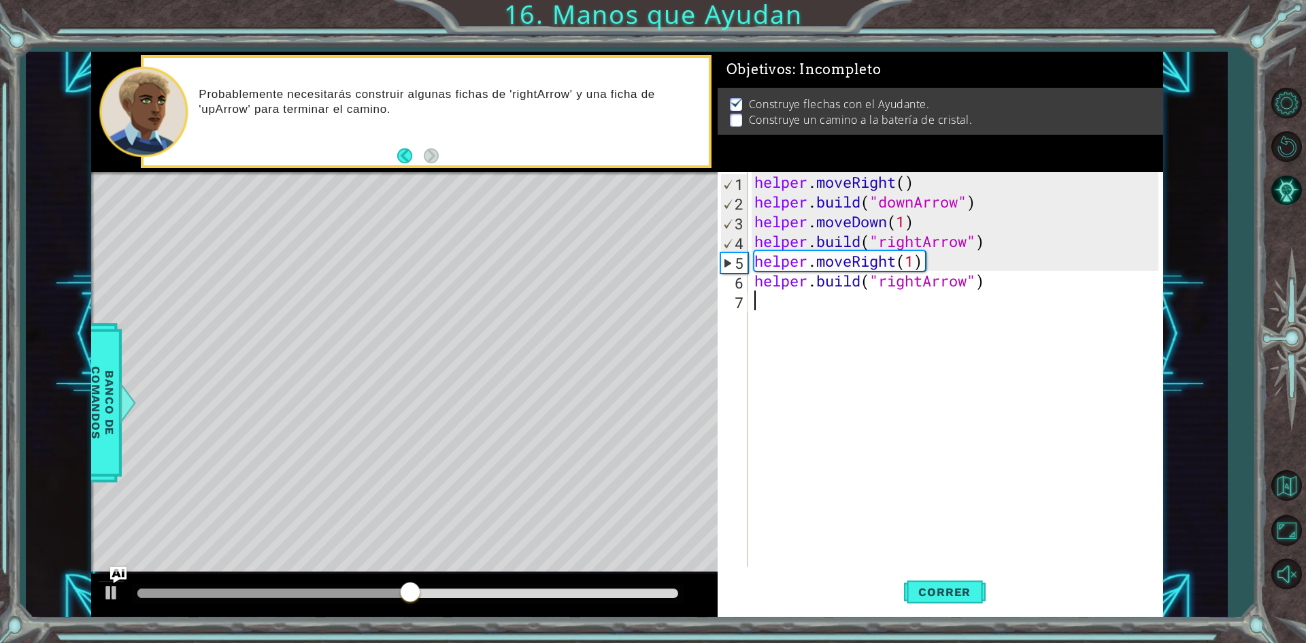
click at [811, 310] on div "helper . moveRight ( ) helper . build ( "downArrow" ) helper . moveDown ( 1 ) h…" at bounding box center [959, 389] width 414 height 434
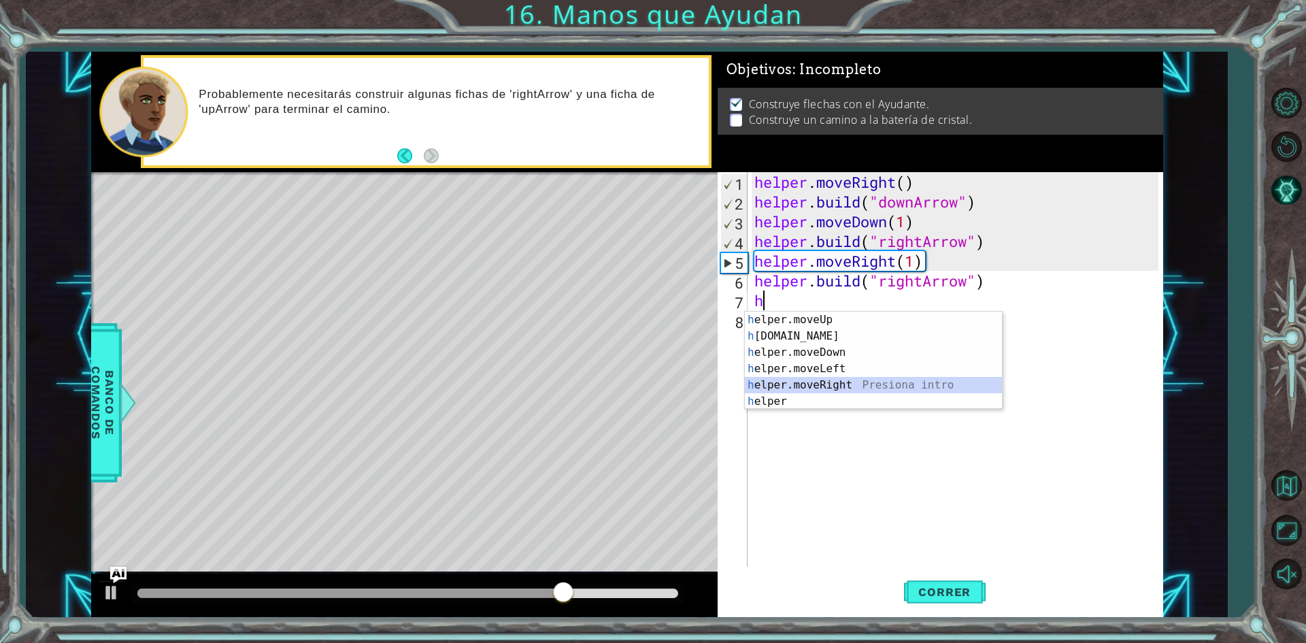
click at [825, 377] on div "h elper.moveUp Presiona intro h [DOMAIN_NAME] Presiona intro h elper.moveDown P…" at bounding box center [873, 377] width 257 height 131
type textarea "helper.moveRight(1)"
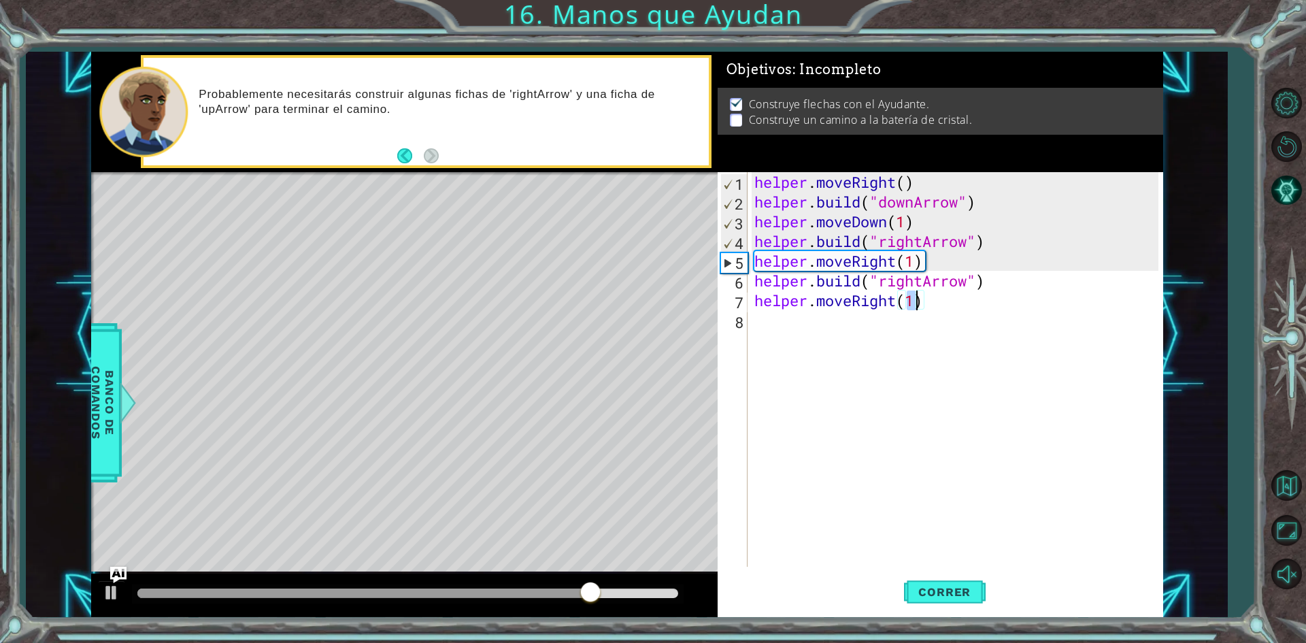
click at [799, 333] on div "helper . moveRight ( ) helper . build ( "downArrow" ) helper . moveDown ( 1 ) h…" at bounding box center [959, 389] width 414 height 434
click at [940, 586] on span "Correr" at bounding box center [945, 592] width 80 height 14
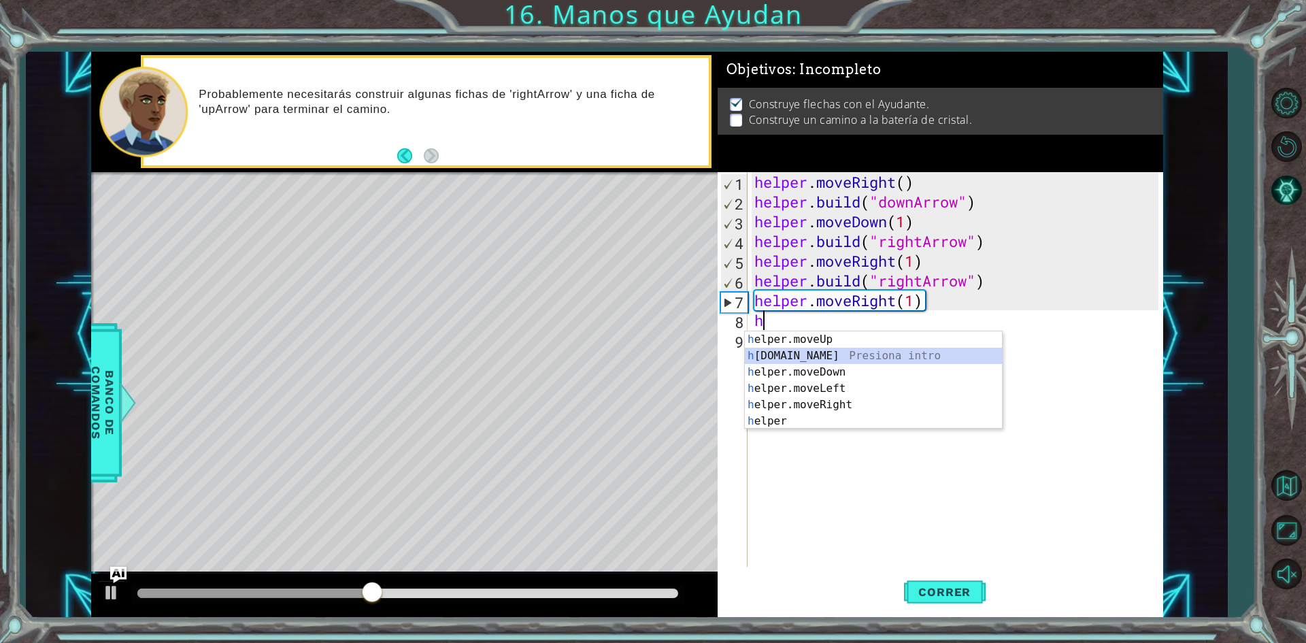
click at [863, 352] on div "h elper.moveUp Presiona intro h [DOMAIN_NAME] Presiona intro h elper.moveDown P…" at bounding box center [873, 396] width 257 height 131
type textarea "[DOMAIN_NAME]("rightArrow")"
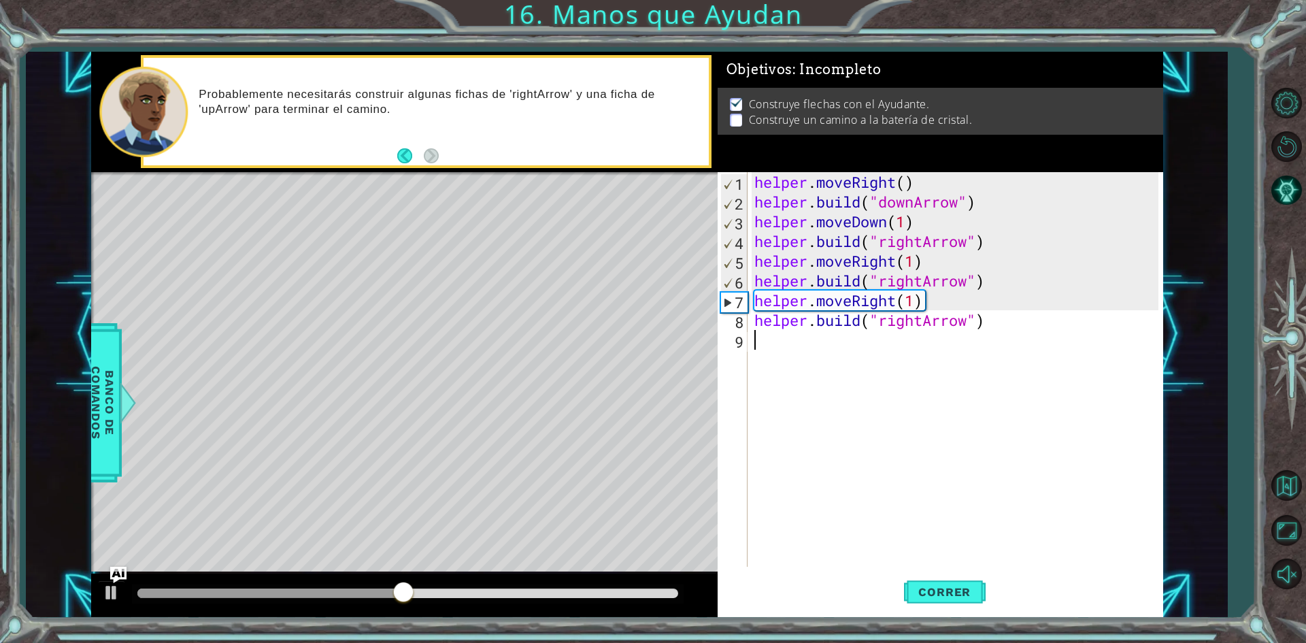
click at [846, 350] on div "helper . moveRight ( ) helper . build ( "downArrow" ) helper . moveDown ( 1 ) h…" at bounding box center [959, 389] width 414 height 434
click at [959, 600] on button "Correr" at bounding box center [945, 592] width 82 height 44
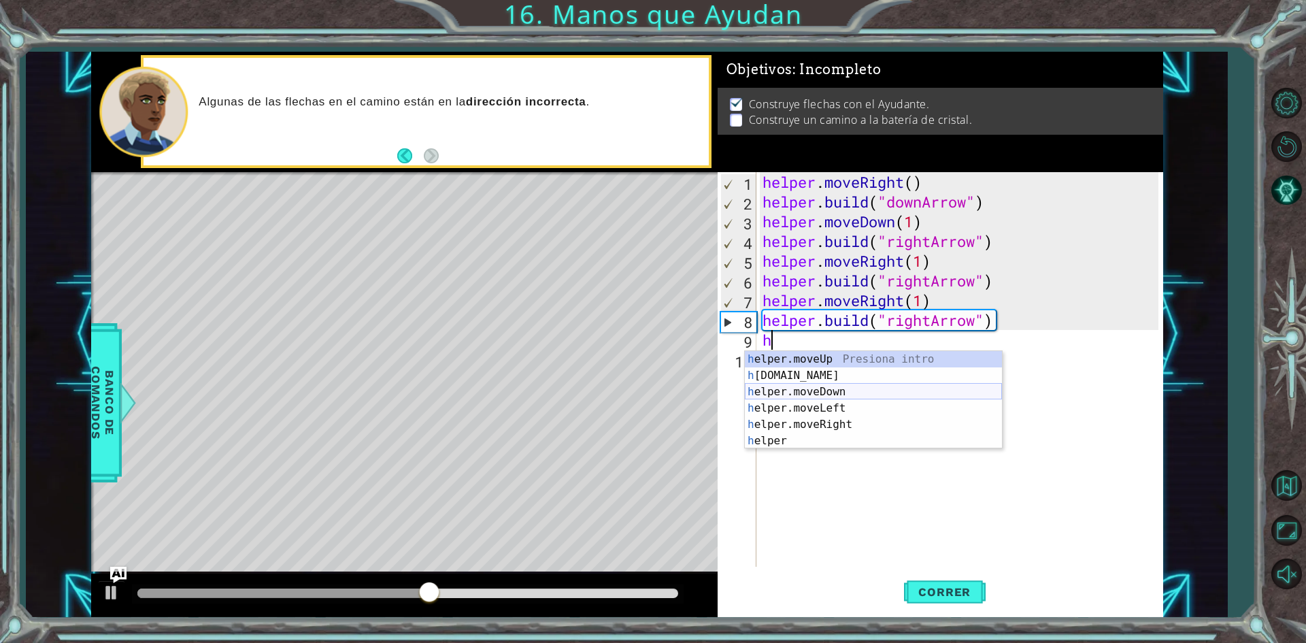
click at [837, 391] on div "h elper.moveUp Presiona intro h [DOMAIN_NAME] Presiona intro h elper.moveDown P…" at bounding box center [873, 416] width 257 height 131
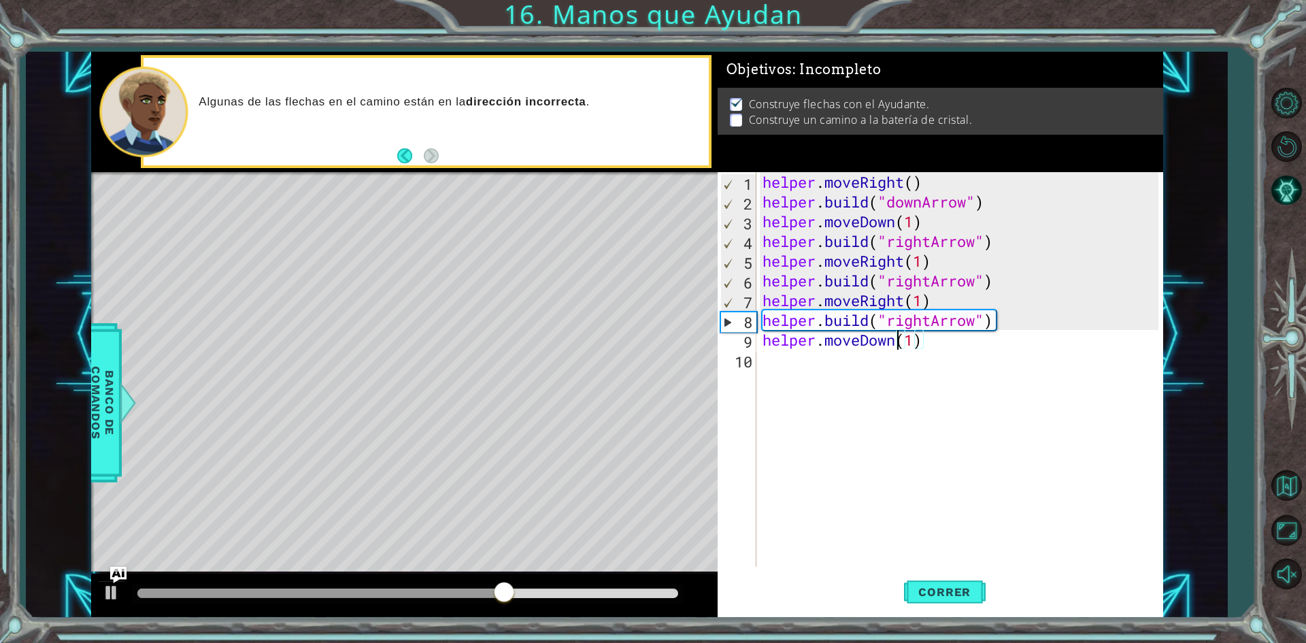
click at [893, 340] on div "helper . moveRight ( ) helper . build ( "downArrow" ) helper . moveDown ( 1 ) h…" at bounding box center [963, 389] width 406 height 434
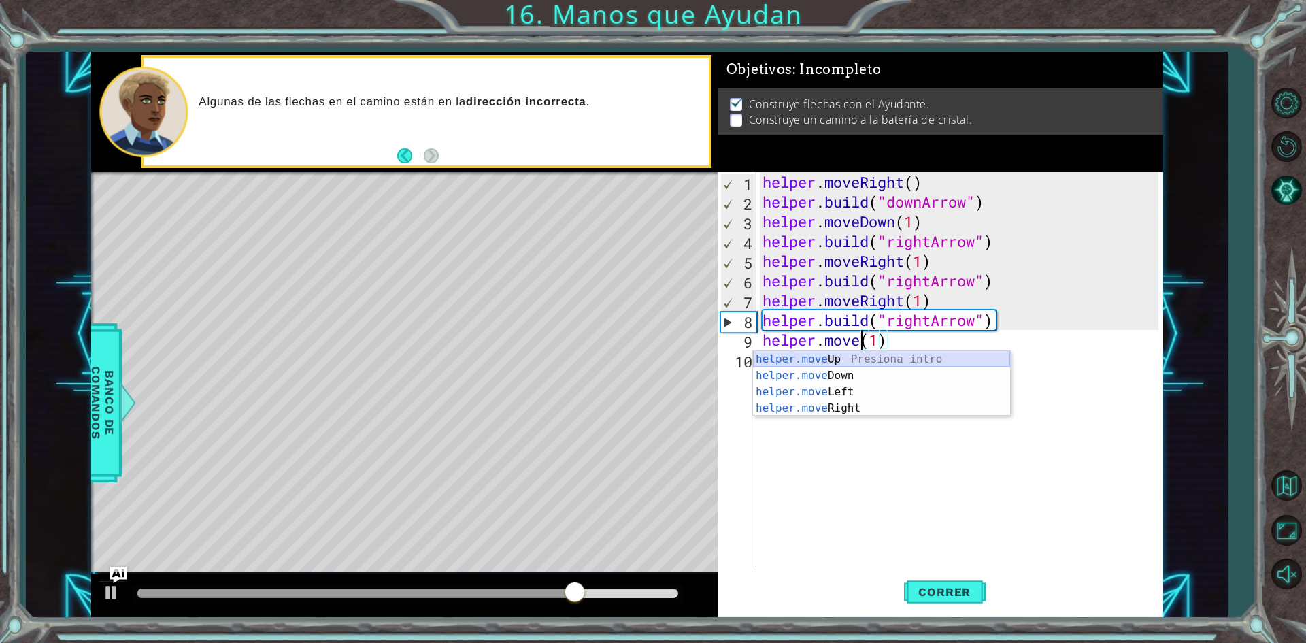
click at [880, 357] on div "helper.move Up Presiona intro helper.move Down Presiona intro helper.move Left …" at bounding box center [881, 400] width 257 height 98
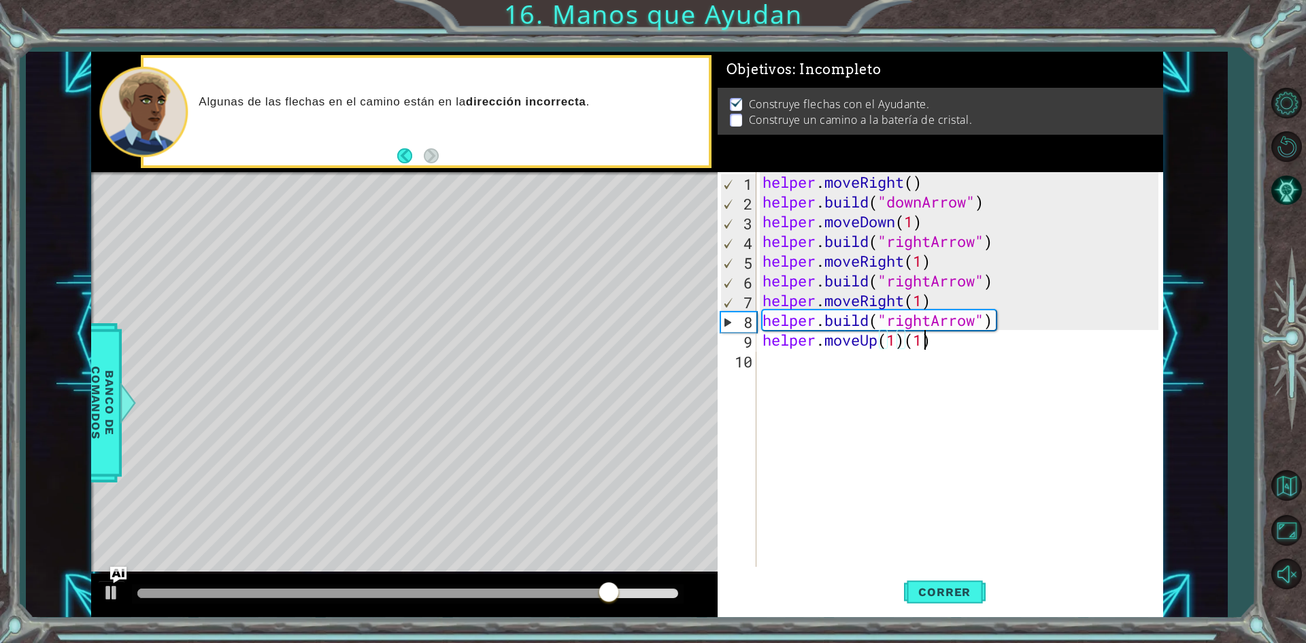
click at [926, 345] on div "helper . moveRight ( ) helper . build ( "downArrow" ) helper . moveDown ( 1 ) h…" at bounding box center [963, 389] width 406 height 434
click at [922, 343] on div "helper . moveRight ( ) helper . build ( "downArrow" ) helper . moveDown ( 1 ) h…" at bounding box center [963, 389] width 406 height 434
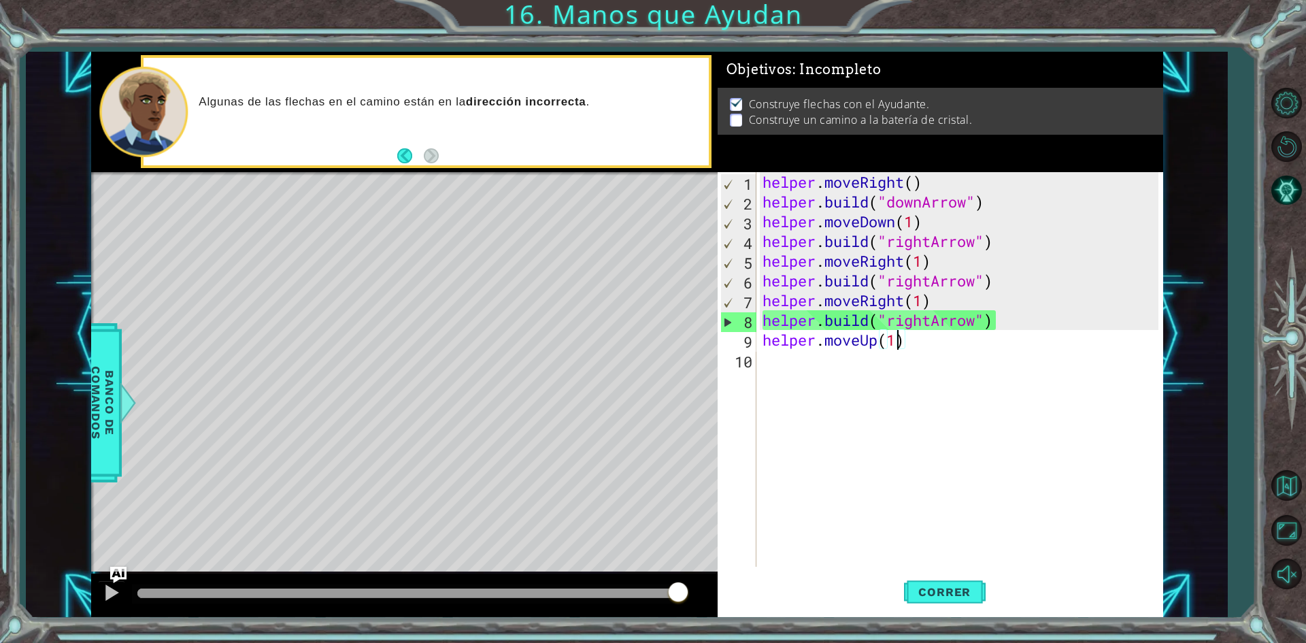
click at [897, 344] on div "helper . moveRight ( ) helper . build ( "downArrow" ) helper . moveDown ( 1 ) h…" at bounding box center [963, 389] width 406 height 434
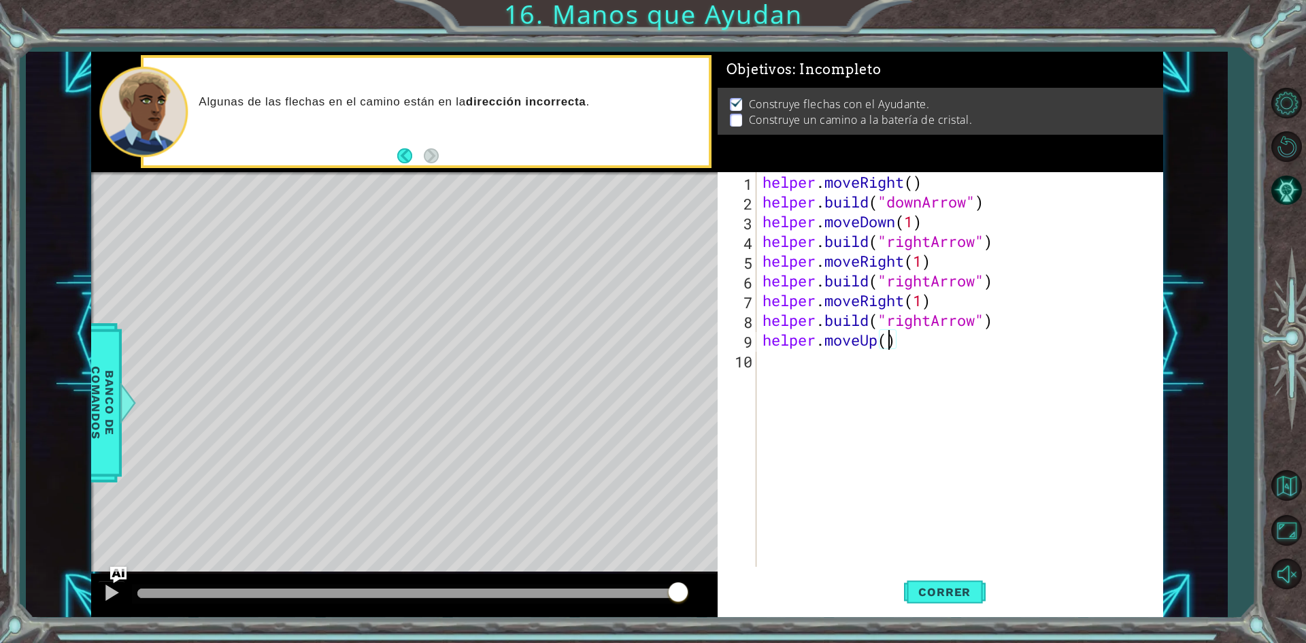
type textarea "helper.moveUp(2)"
click at [951, 585] on button "Correr" at bounding box center [945, 592] width 82 height 44
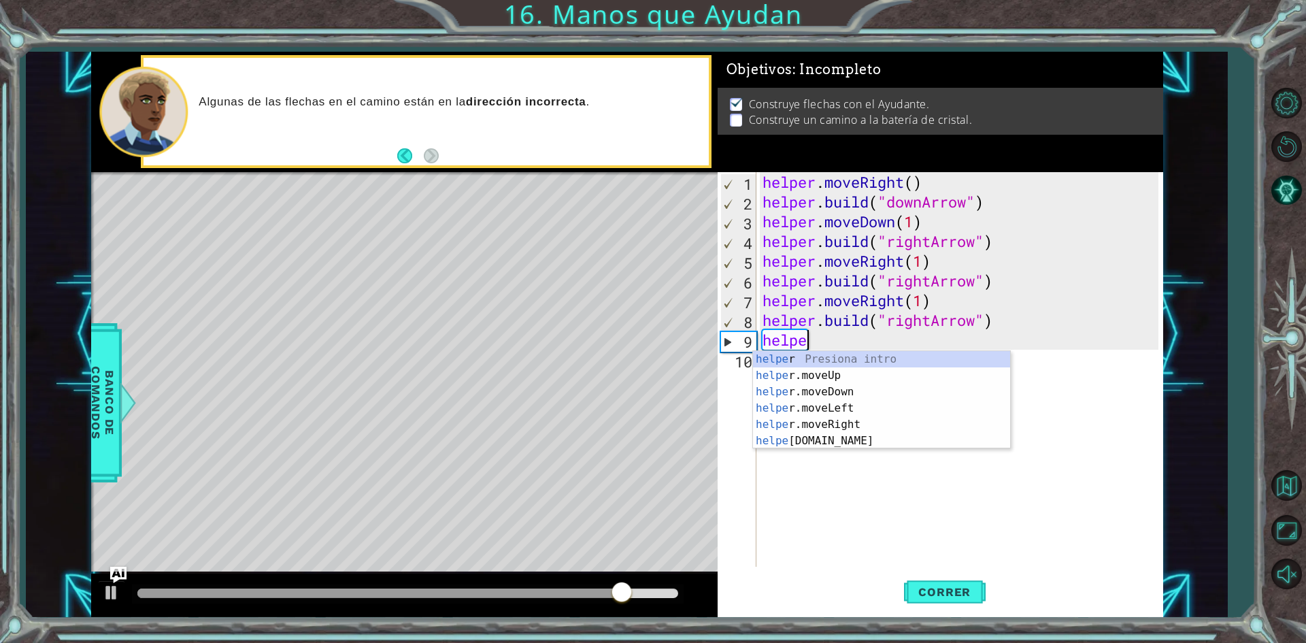
type textarea "h"
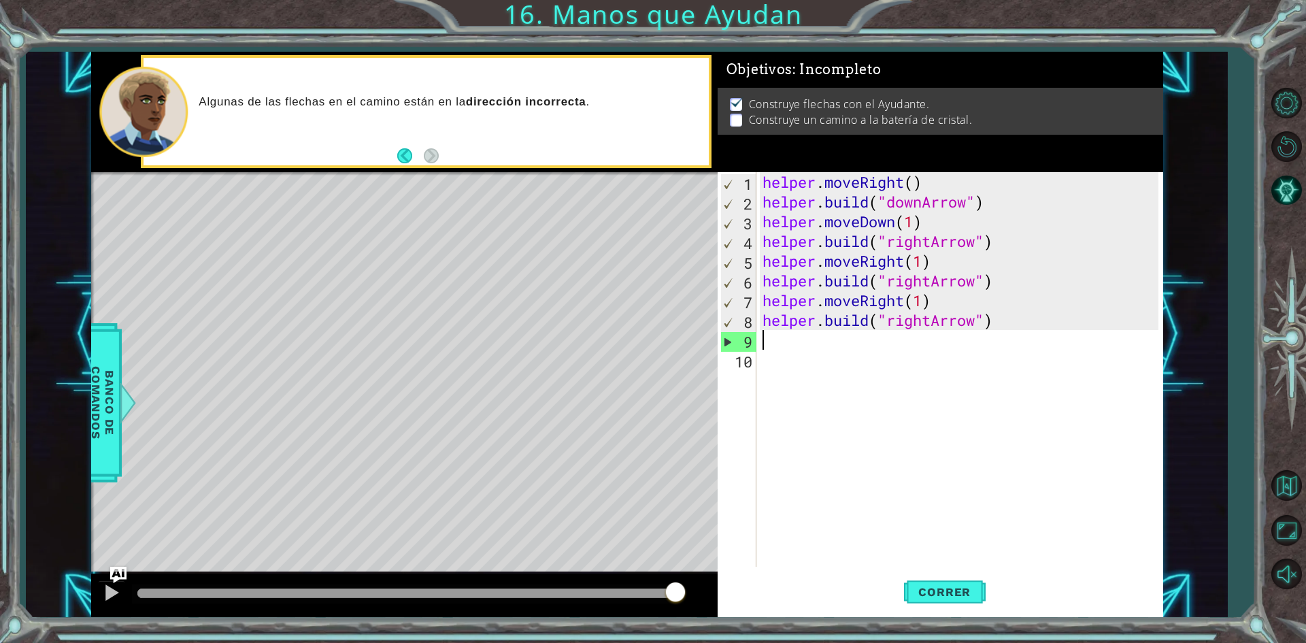
click at [938, 318] on div "helper . moveRight ( ) helper . build ( "downArrow" ) helper . moveDown ( 1 ) h…" at bounding box center [963, 389] width 406 height 434
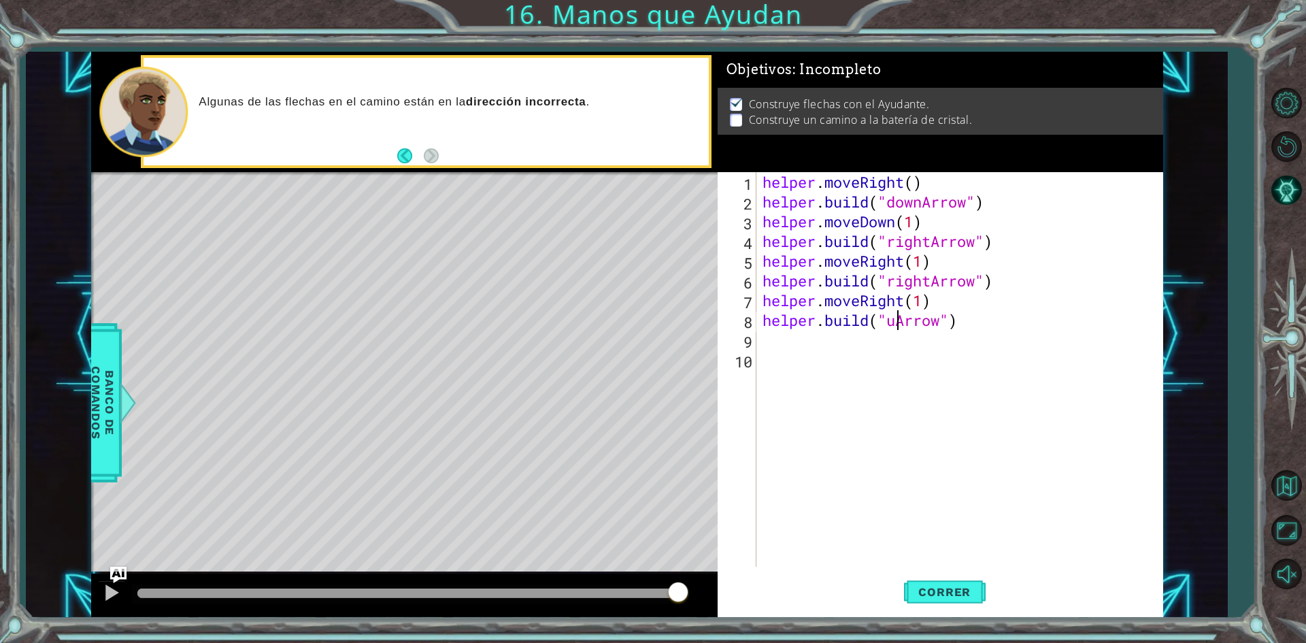
scroll to position [0, 6]
type textarea "[DOMAIN_NAME]("upArrow")"
drag, startPoint x: 938, startPoint y: 589, endPoint x: 944, endPoint y: 589, distance: 6.8
click at [942, 590] on span "Correr" at bounding box center [945, 592] width 80 height 14
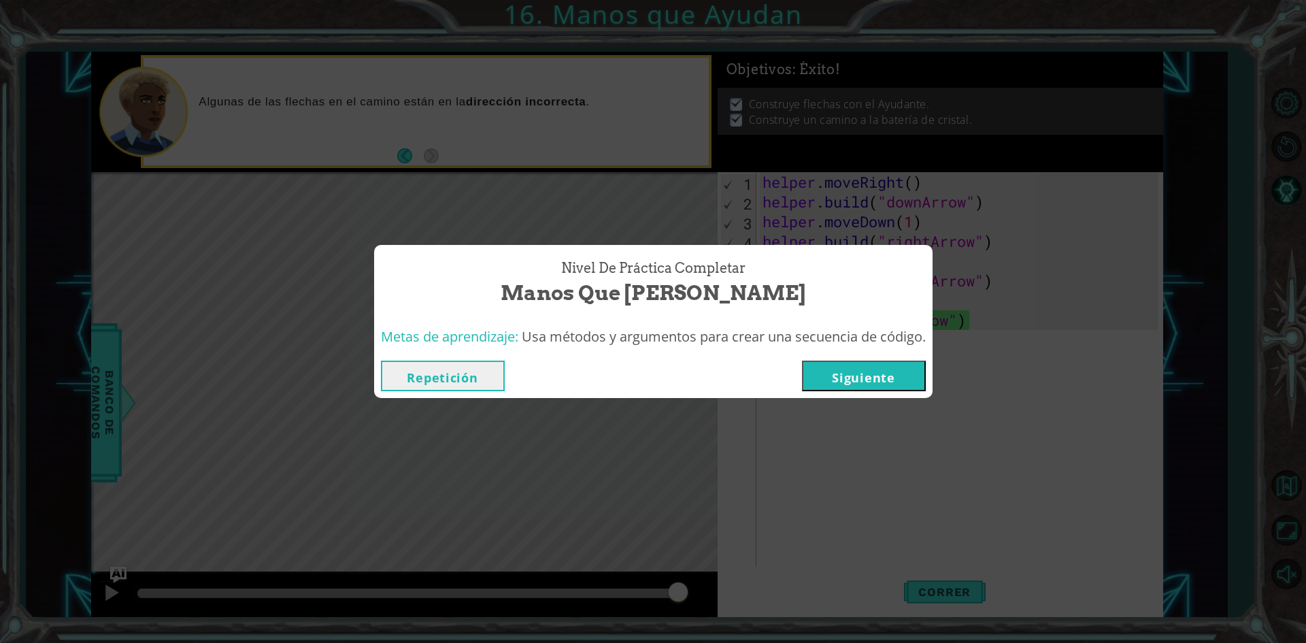
click at [868, 379] on button "Siguiente" at bounding box center [864, 376] width 124 height 31
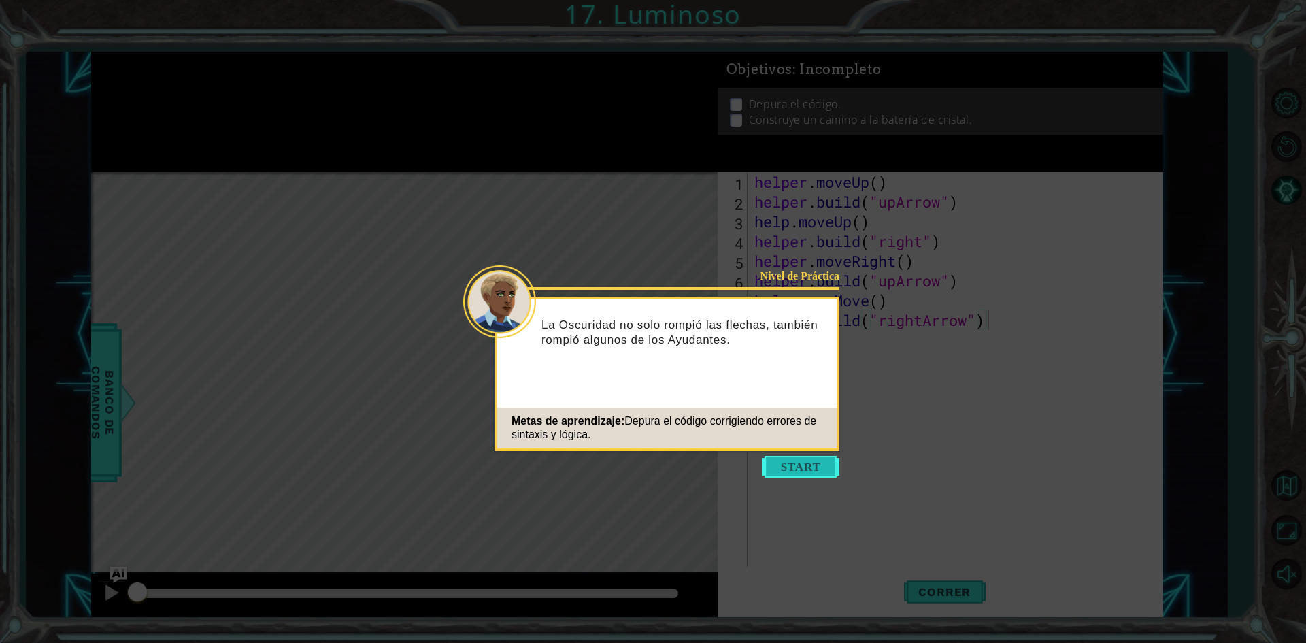
click at [771, 464] on button "Start" at bounding box center [801, 467] width 78 height 22
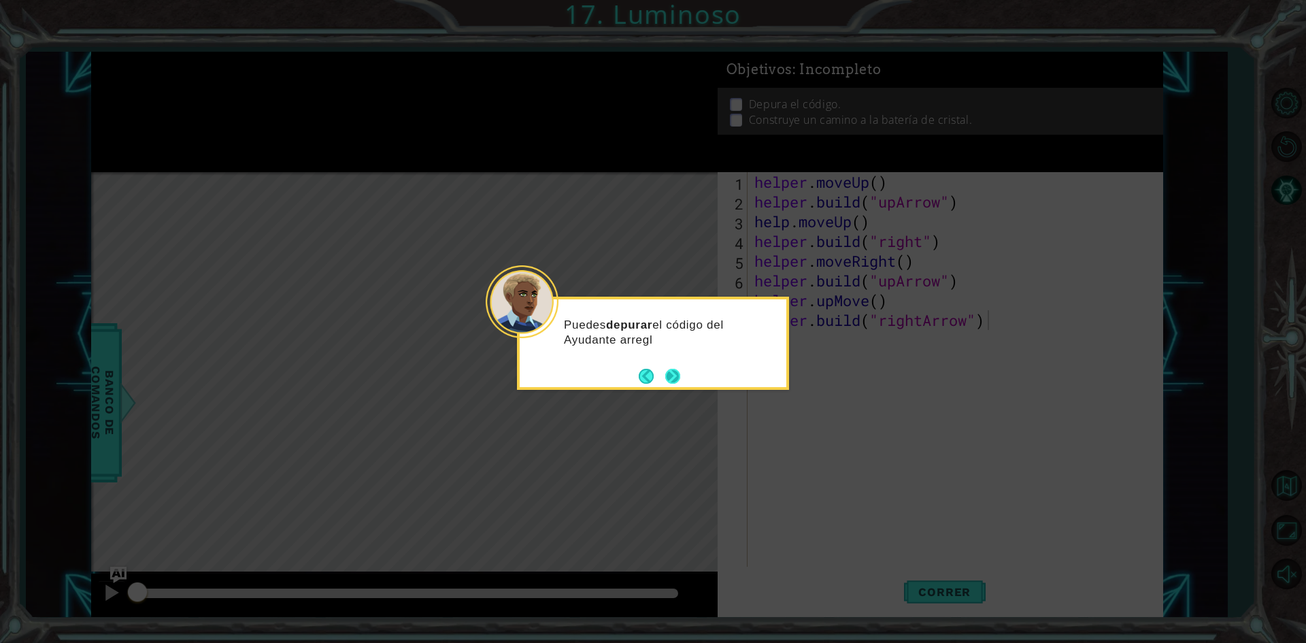
click at [670, 379] on button "Next" at bounding box center [672, 376] width 15 height 15
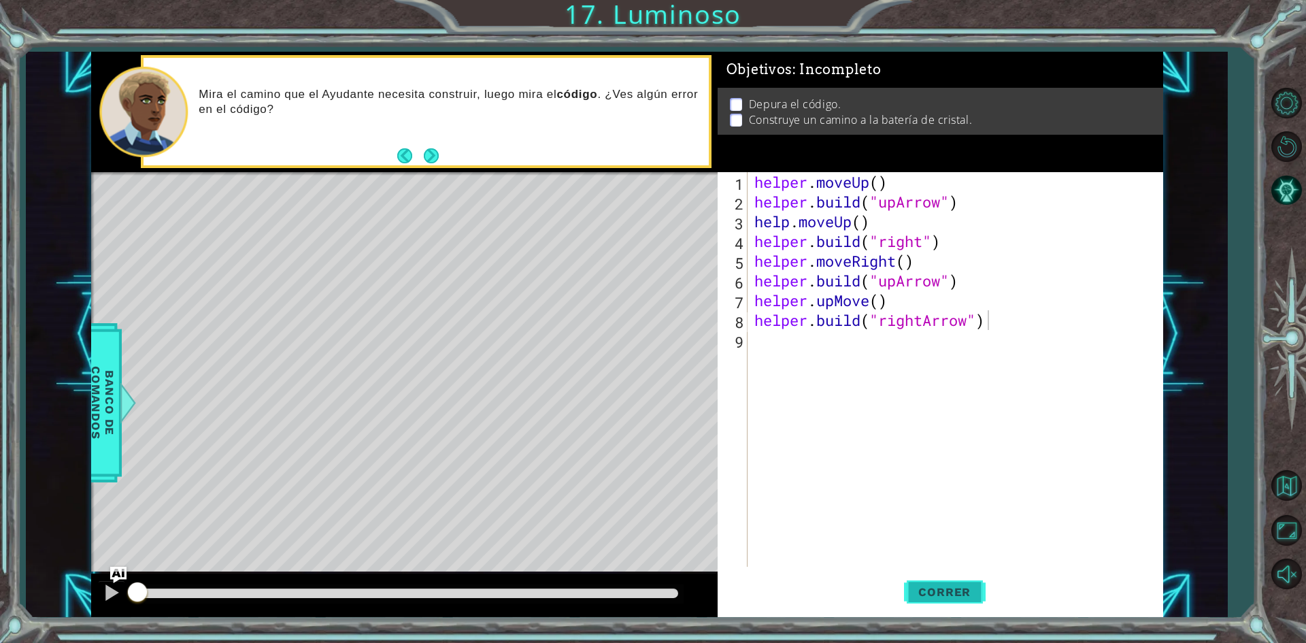
click at [939, 593] on span "Correr" at bounding box center [945, 592] width 80 height 14
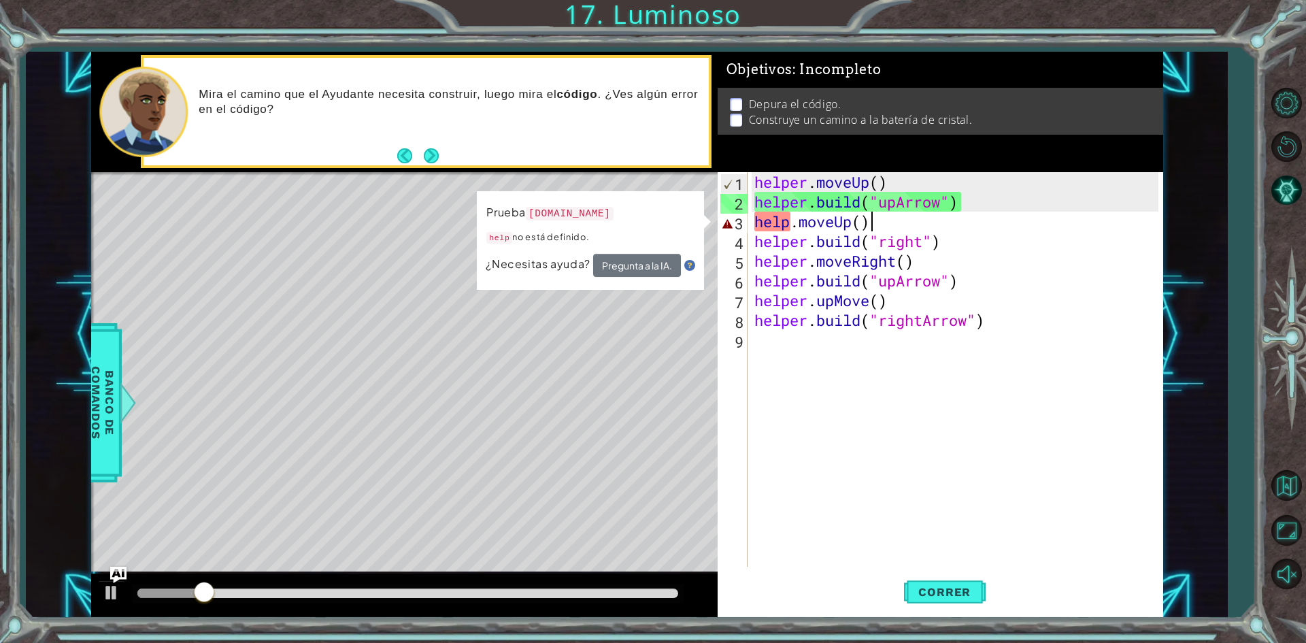
click at [908, 215] on div "helper . moveUp ( ) helper . build ( "upArrow" ) help . moveUp ( ) helper . bui…" at bounding box center [959, 389] width 414 height 434
click at [906, 188] on div "helper . moveUp ( ) helper . build ( "upArrow" ) help . moveUp ( ) helper . bui…" at bounding box center [959, 389] width 414 height 434
click at [865, 229] on div "helper . moveUp ( ) helper . build ( "upArrow" ) help . moveUp ( ) helper . bui…" at bounding box center [959, 389] width 414 height 434
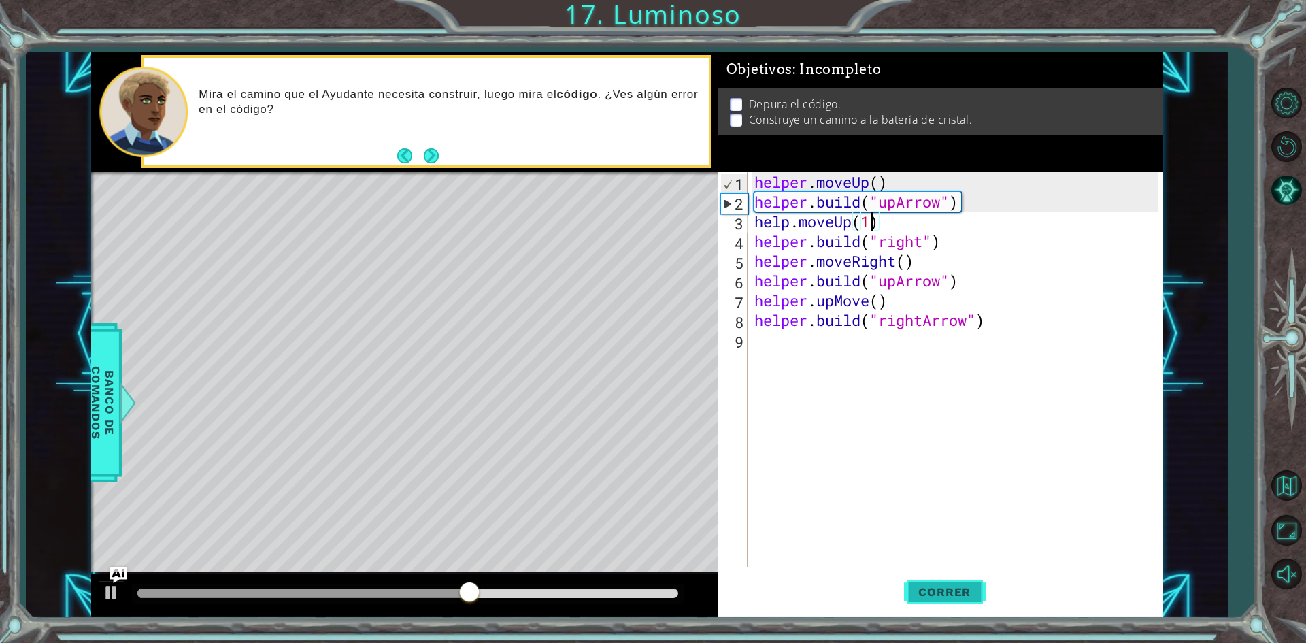
click at [968, 587] on span "Correr" at bounding box center [945, 592] width 80 height 14
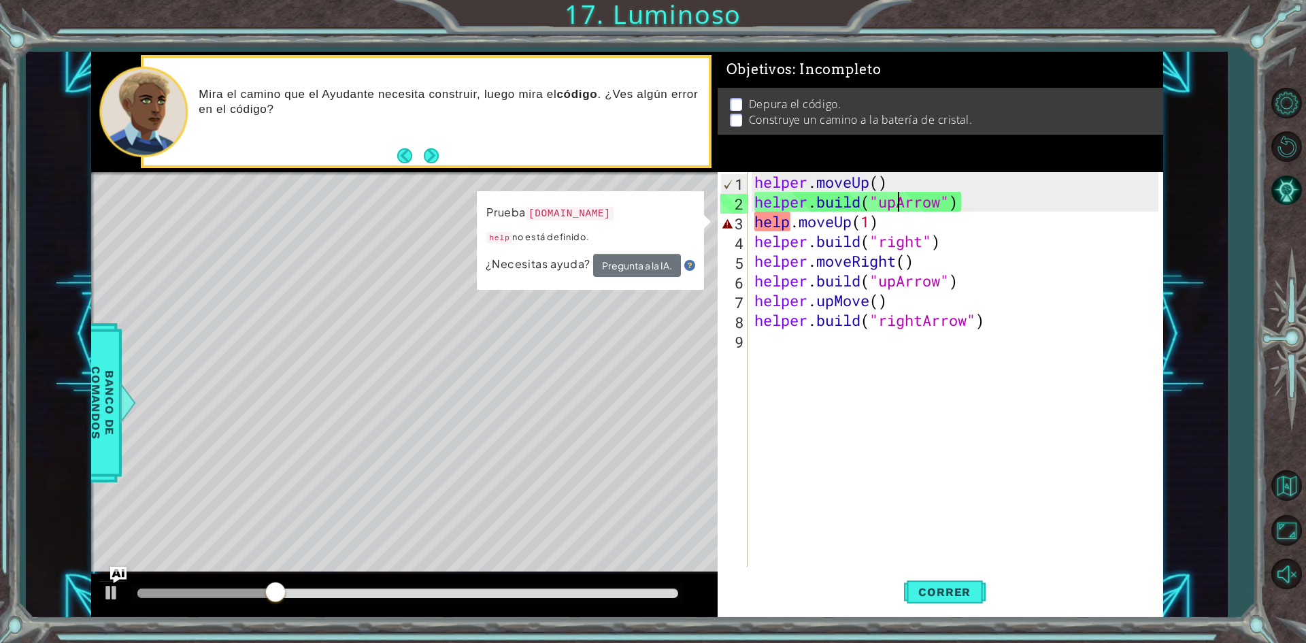
click at [900, 211] on div "helper . moveUp ( ) helper . build ( "upArrow" ) help . moveUp ( 1 ) helper . b…" at bounding box center [959, 389] width 414 height 434
click at [855, 231] on div "helper . moveUp ( ) helper . build ( "upArrow" ) help . moveUp ( 1 ) helper . b…" at bounding box center [959, 389] width 414 height 434
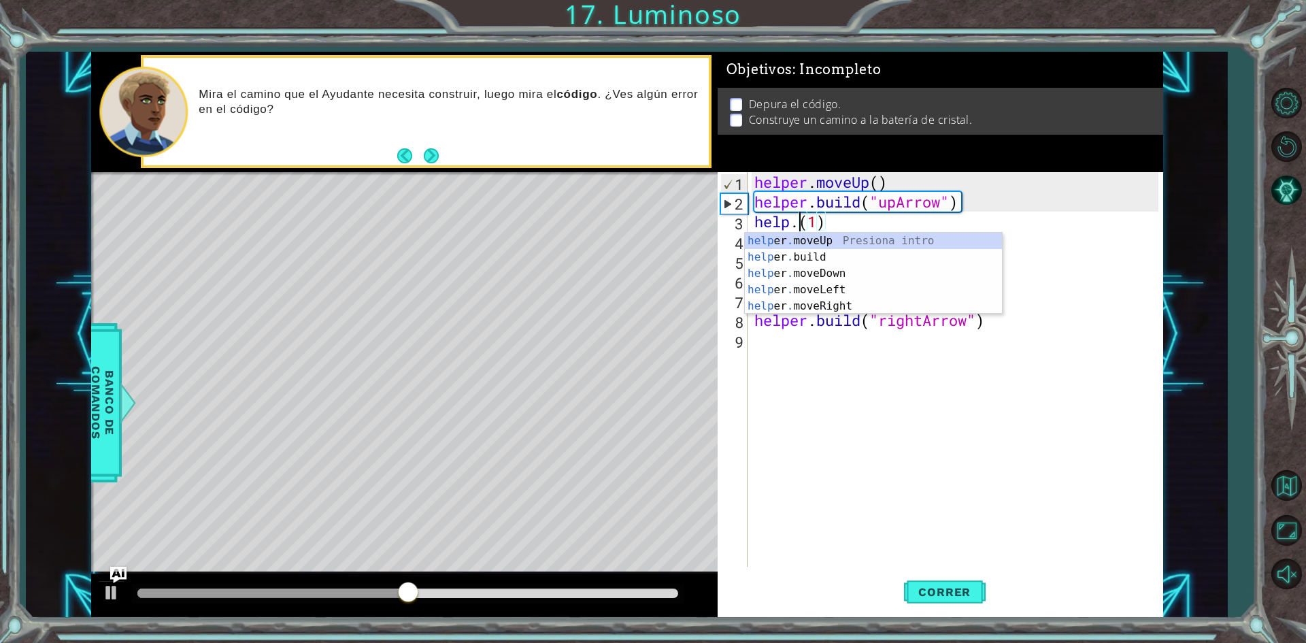
scroll to position [0, 2]
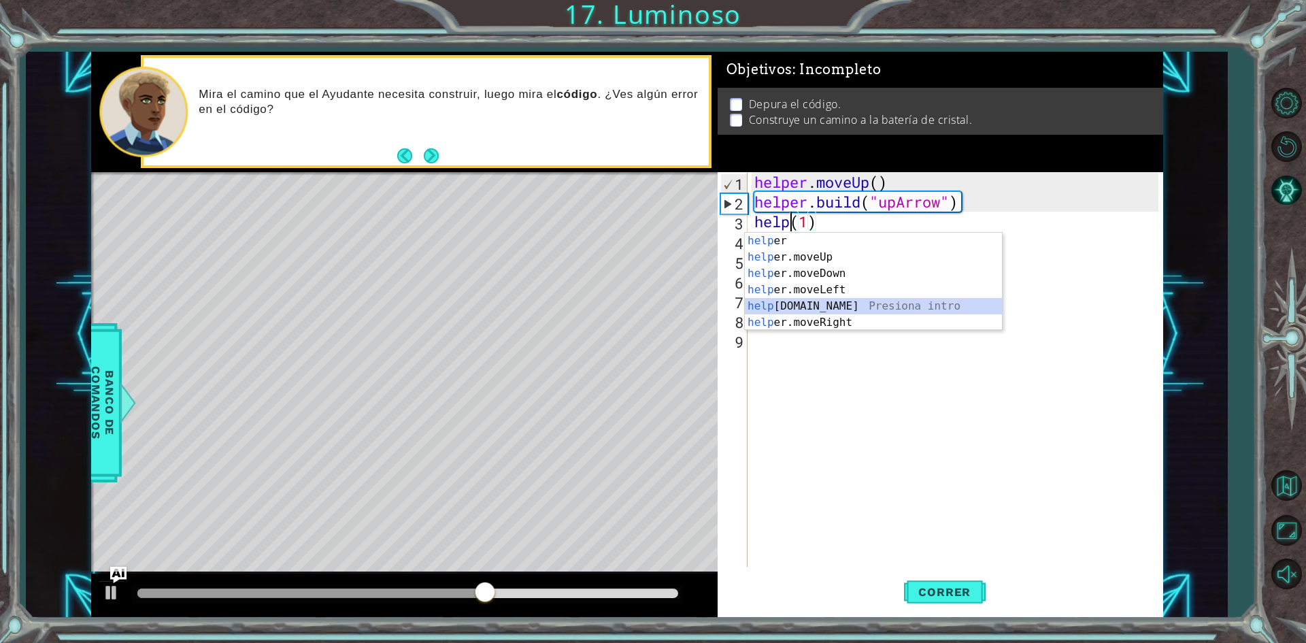
click at [810, 301] on div "help er Presiona intro help er.moveUp Presiona intro help er.moveDown Presiona …" at bounding box center [873, 298] width 257 height 131
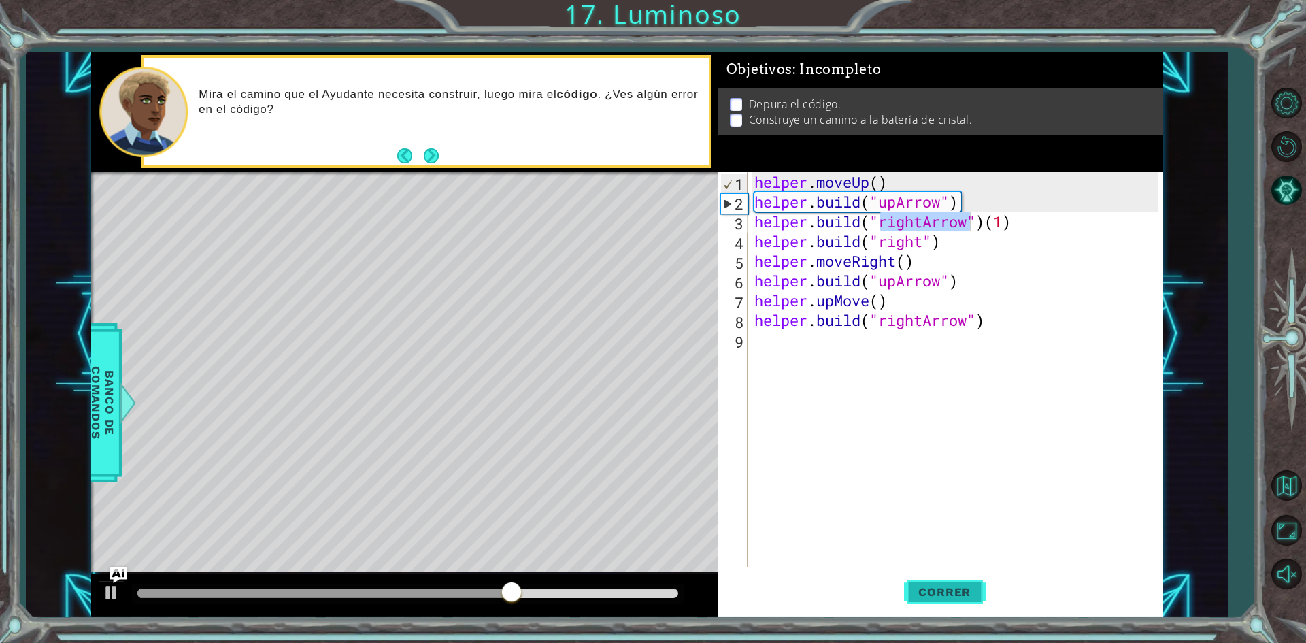
click at [944, 589] on span "Correr" at bounding box center [945, 592] width 80 height 14
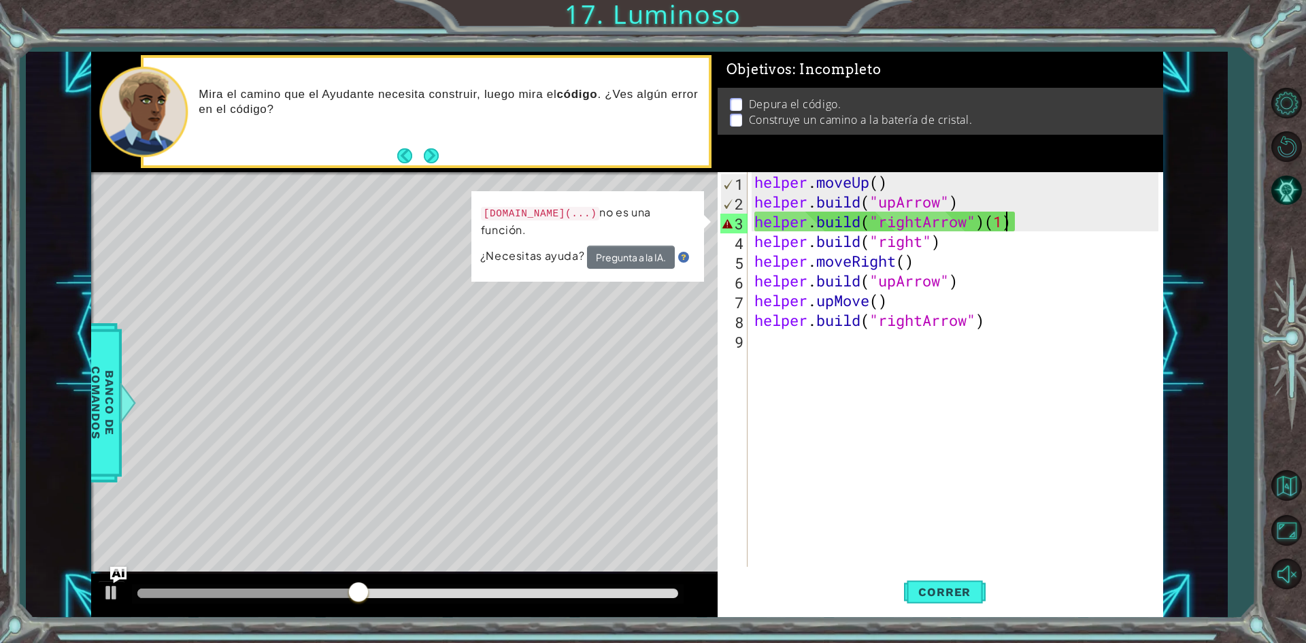
click at [1006, 226] on div "helper . moveUp ( ) helper . build ( "upArrow" ) helper . build ( "rightArrow" …" at bounding box center [959, 389] width 414 height 434
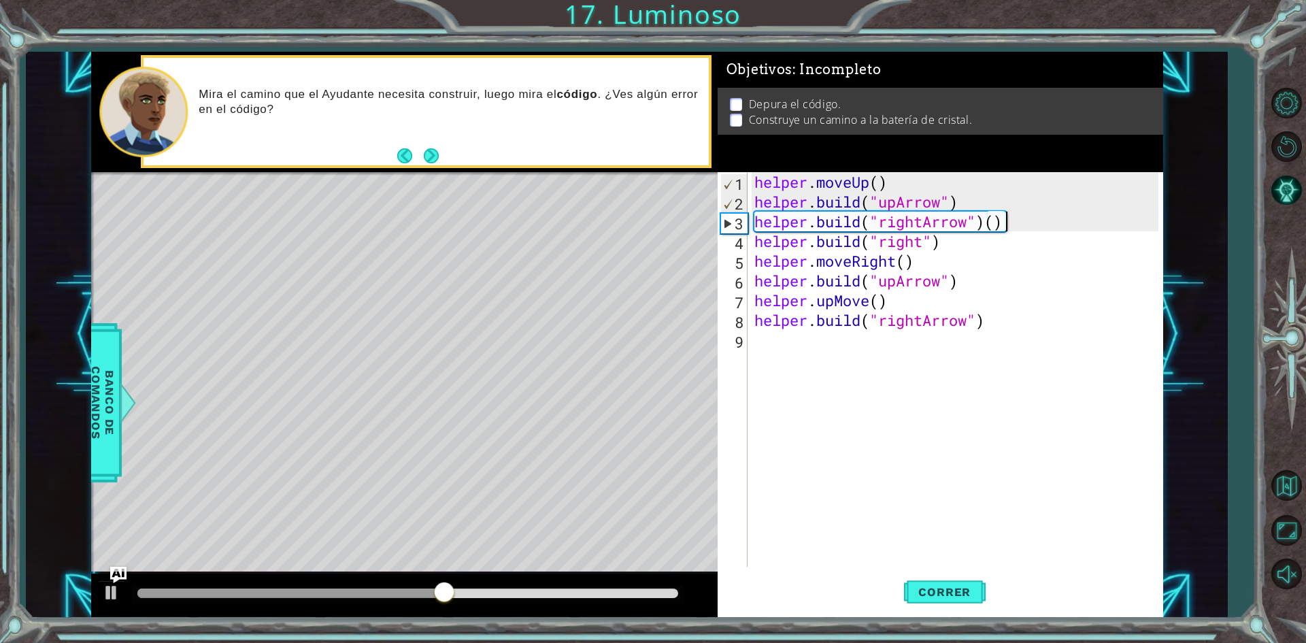
click at [1021, 225] on div "helper . moveUp ( ) helper . build ( "upArrow" ) helper . build ( "rightArrow" …" at bounding box center [959, 389] width 414 height 434
type textarea "[DOMAIN_NAME]("rightArrow")"
click at [976, 596] on span "Correr" at bounding box center [945, 592] width 80 height 14
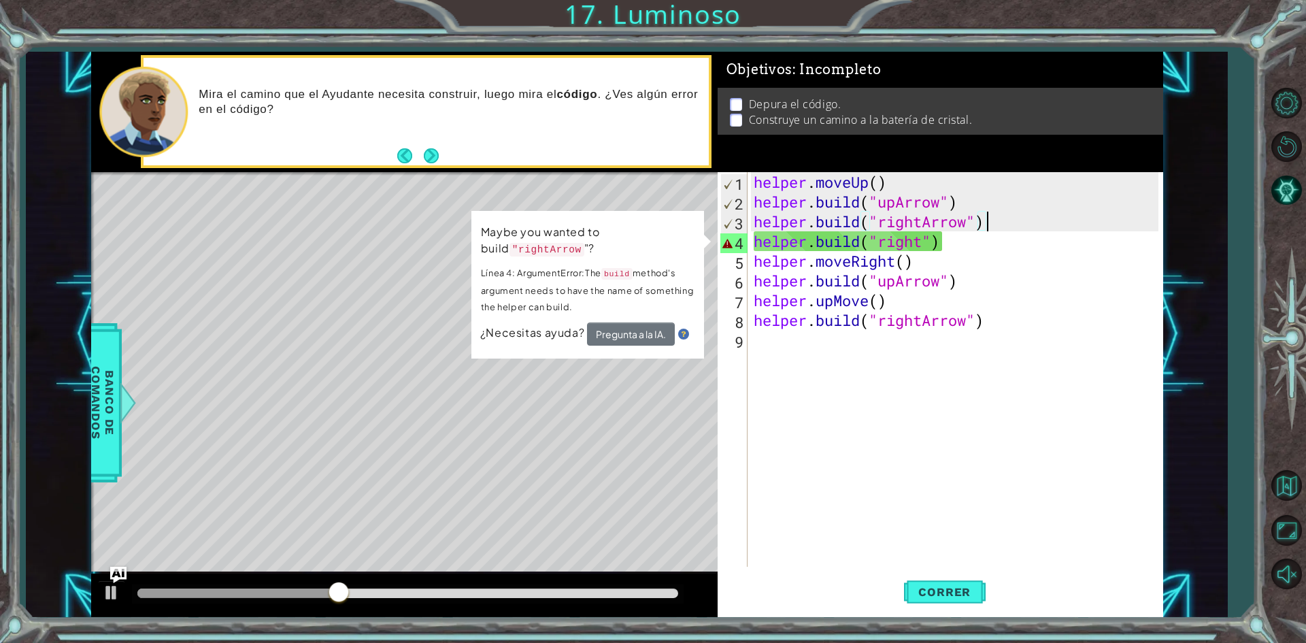
click at [925, 236] on div "helper . moveUp ( ) helper . build ( "upArrow" ) helper . build ( "rightArrow" …" at bounding box center [958, 389] width 414 height 434
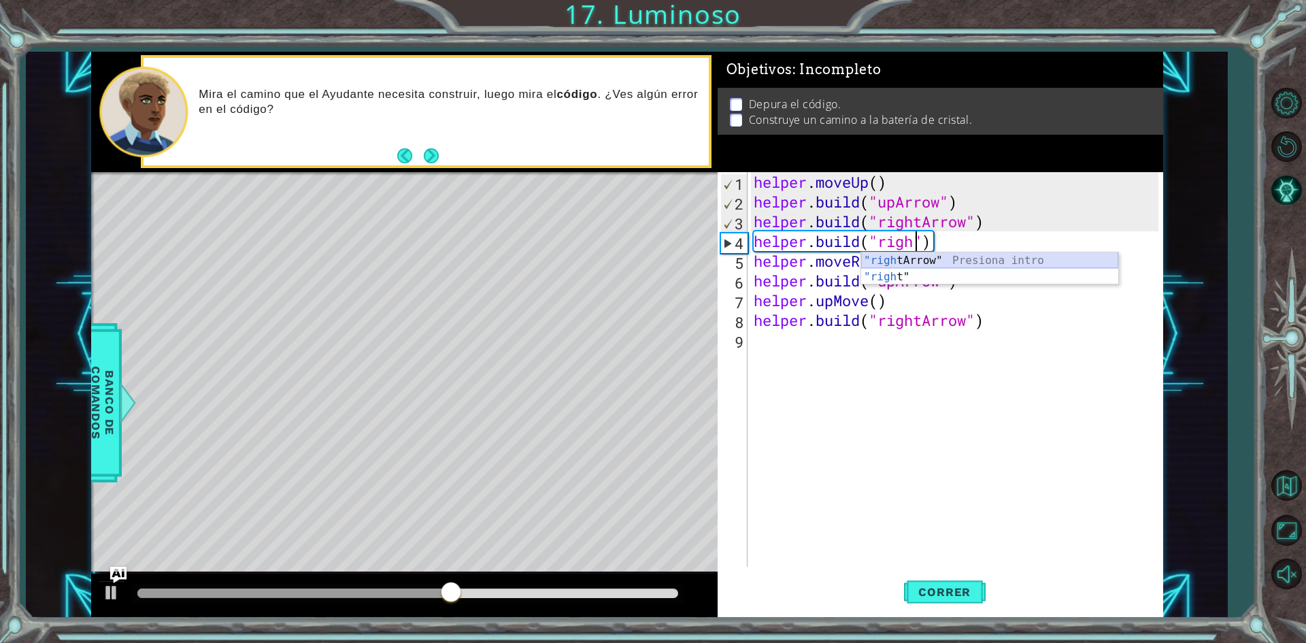
click at [935, 263] on div ""righ [PERSON_NAME]" Presiona intro "righ t" Presiona intro" at bounding box center [989, 284] width 257 height 65
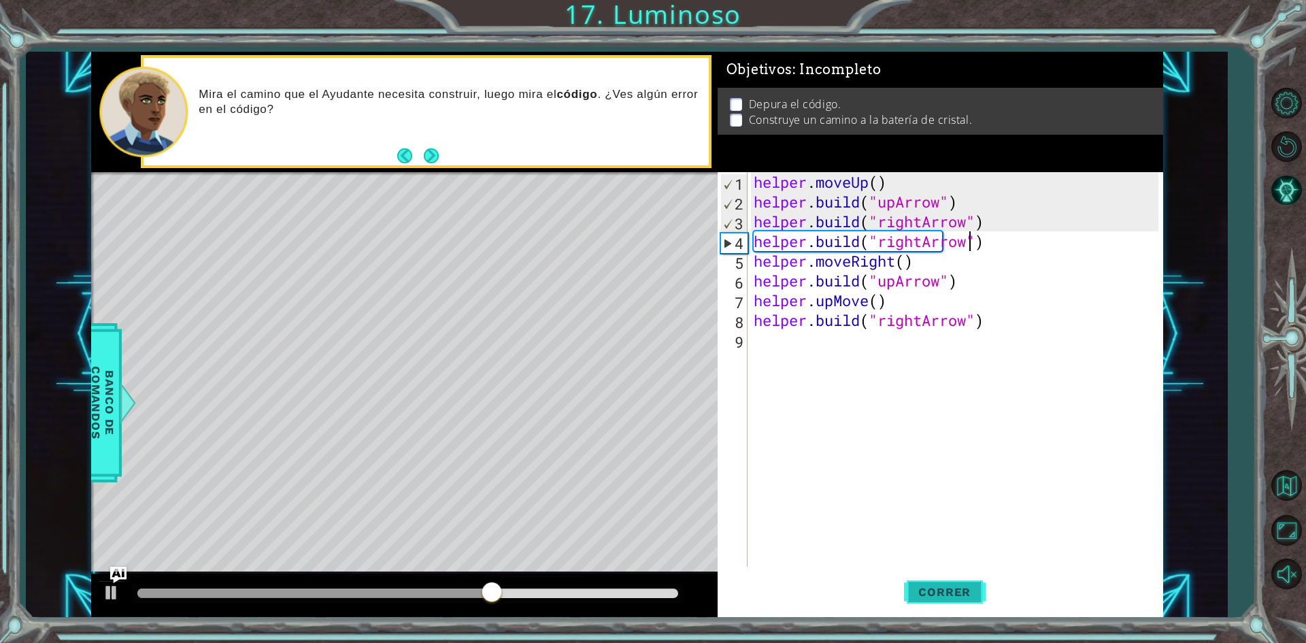
click at [976, 593] on span "Correr" at bounding box center [945, 592] width 80 height 14
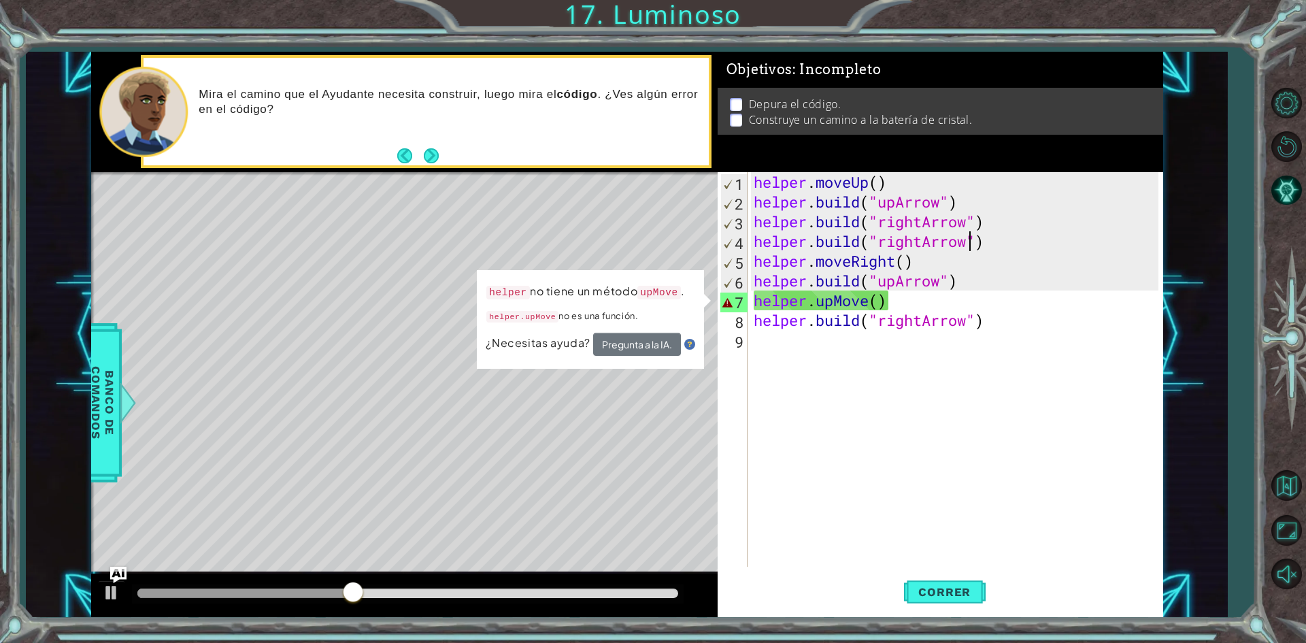
click at [864, 305] on div "helper . moveUp ( ) helper . build ( "upArrow" ) helper . build ( "rightArrow" …" at bounding box center [958, 389] width 414 height 434
click at [867, 303] on div "helper . moveUp ( ) helper . build ( "upArrow" ) helper . build ( "rightArrow" …" at bounding box center [958, 389] width 414 height 434
click at [866, 301] on div "helper . moveUp ( ) helper . build ( "upArrow" ) helper . build ( "rightArrow" …" at bounding box center [958, 389] width 414 height 434
click at [867, 301] on div "helper . moveUp ( ) helper . build ( "upArrow" ) helper . build ( "rightArrow" …" at bounding box center [958, 389] width 414 height 434
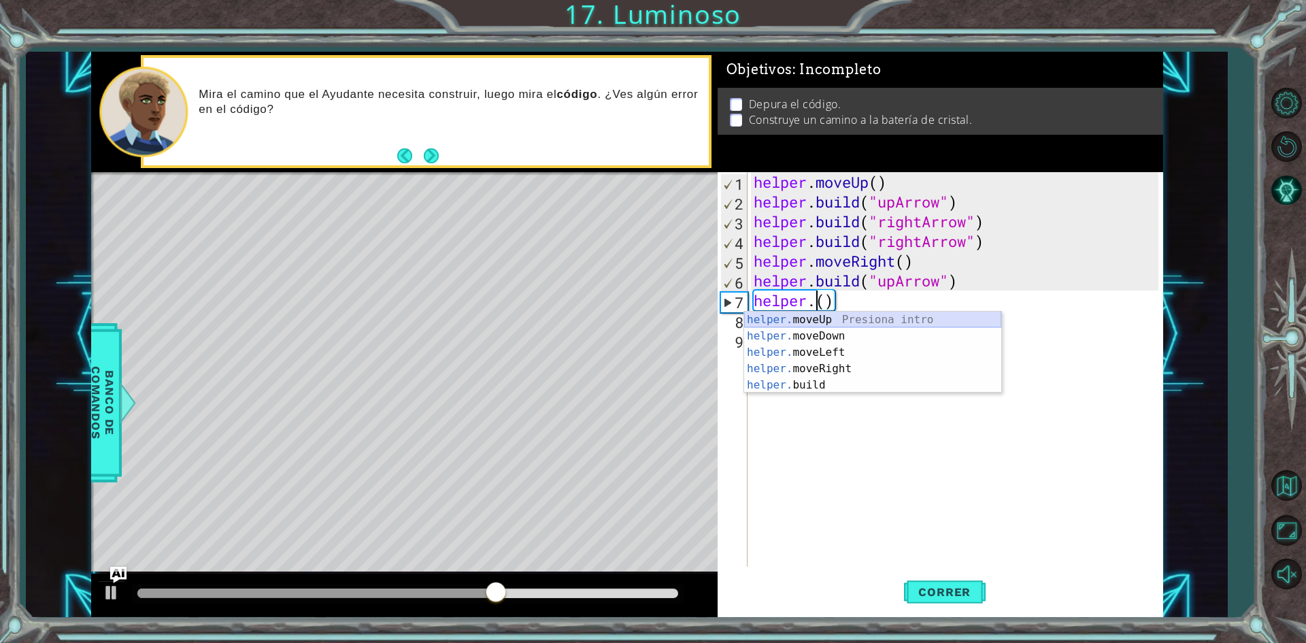
click at [874, 316] on div "helper. moveUp Presiona intro helper. moveDown Presiona intro helper. moveLeft …" at bounding box center [872, 369] width 257 height 114
type textarea "helper.moveUp(1)"
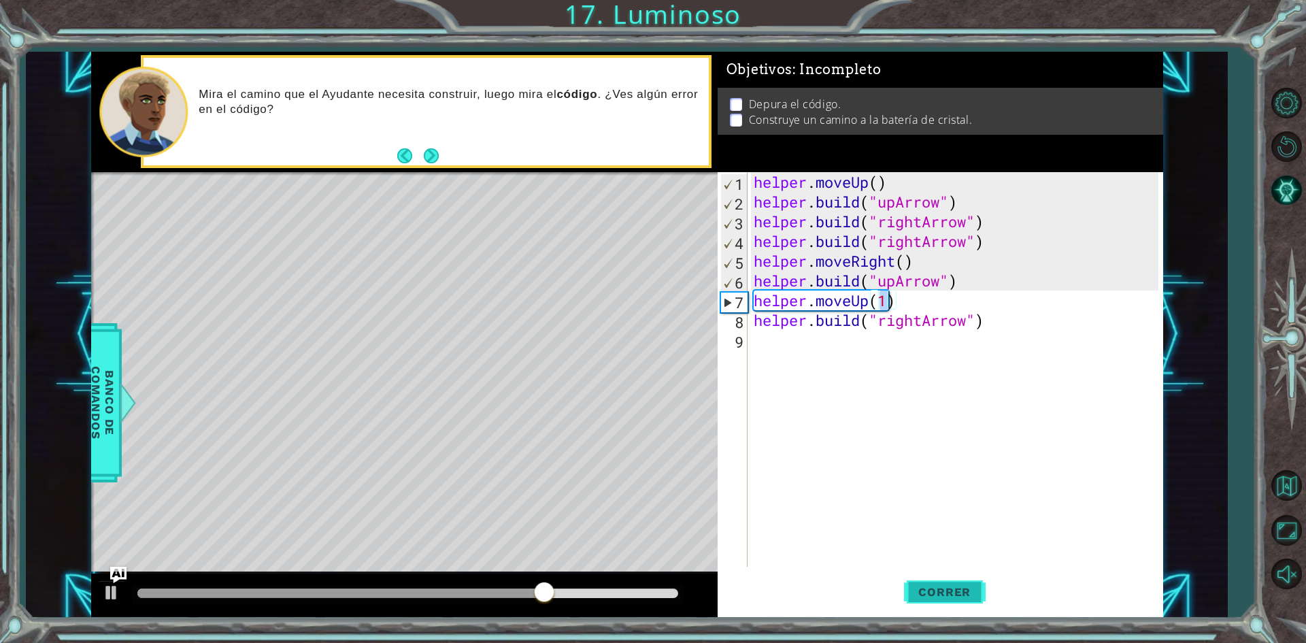
click at [925, 600] on button "Correr" at bounding box center [945, 592] width 82 height 44
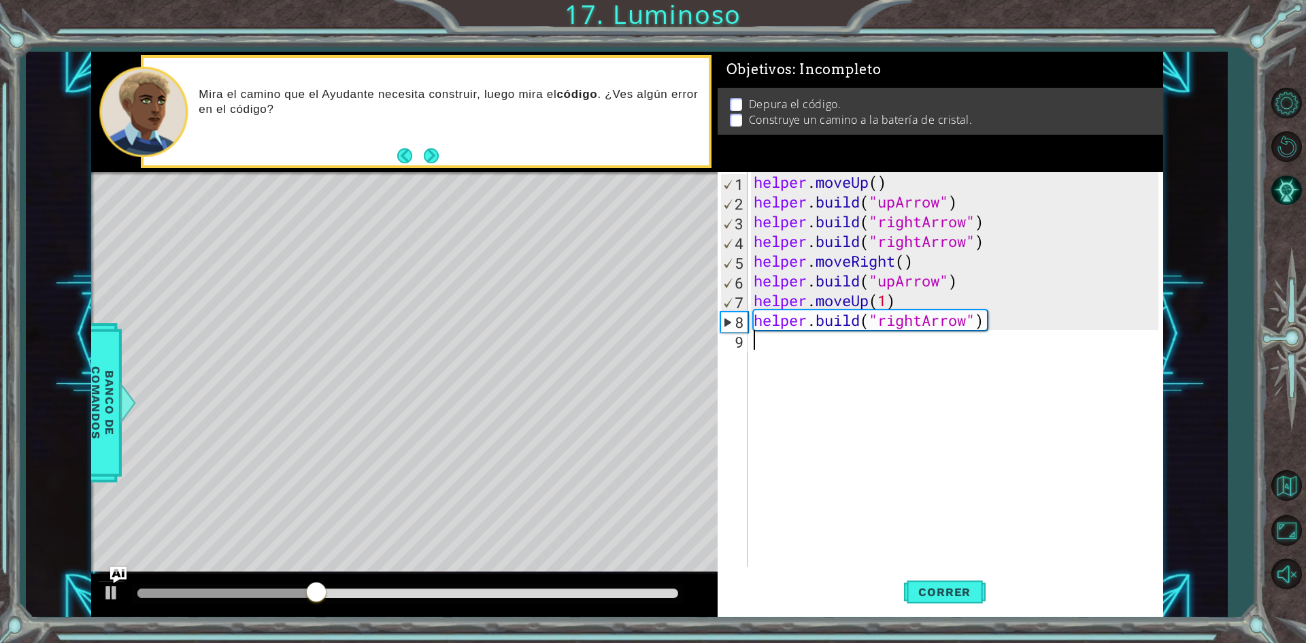
click at [793, 349] on div "helper . moveUp ( ) helper . build ( "upArrow" ) helper . build ( "rightArrow" …" at bounding box center [958, 389] width 414 height 434
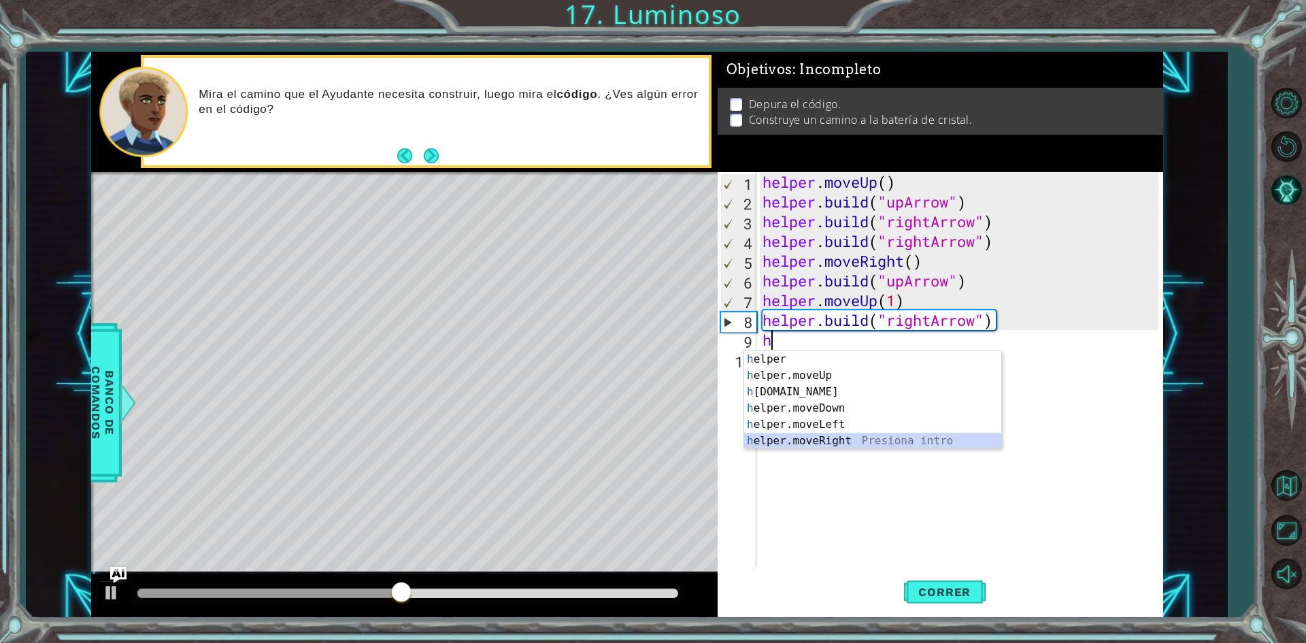
click at [829, 442] on div "h elper Presiona intro h elper.moveUp Presiona intro h [DOMAIN_NAME] Presiona i…" at bounding box center [872, 416] width 257 height 131
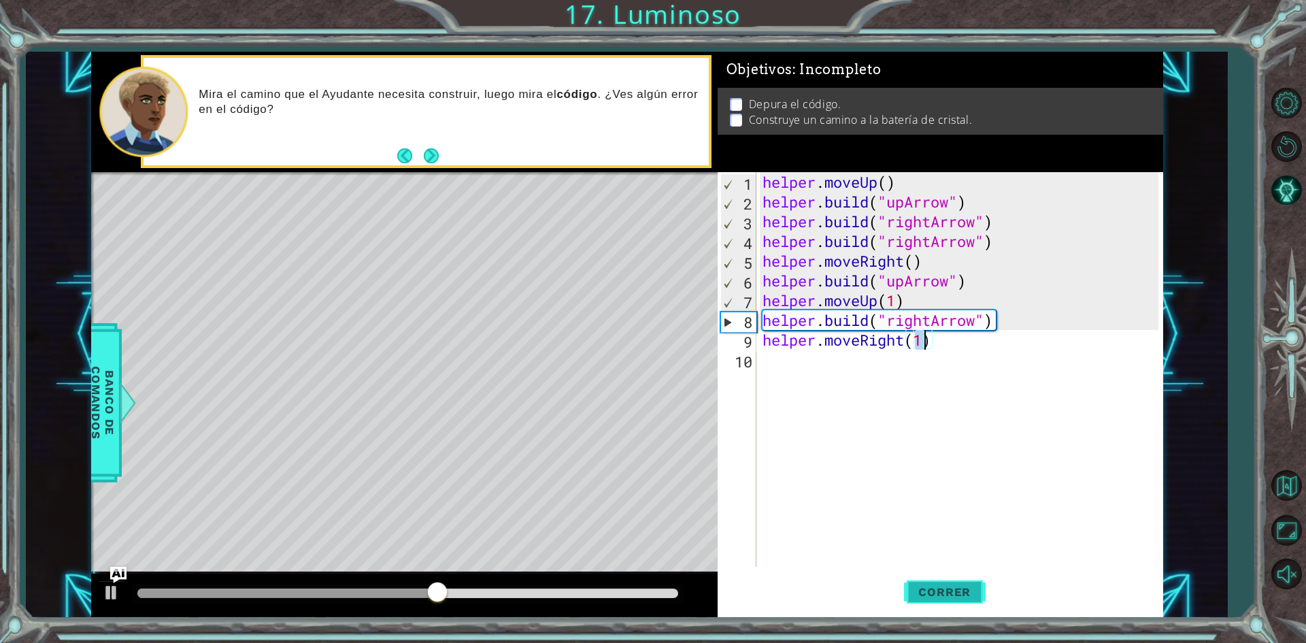
type textarea "helper.moveRight(1)"
click at [938, 584] on button "Correr" at bounding box center [945, 592] width 82 height 44
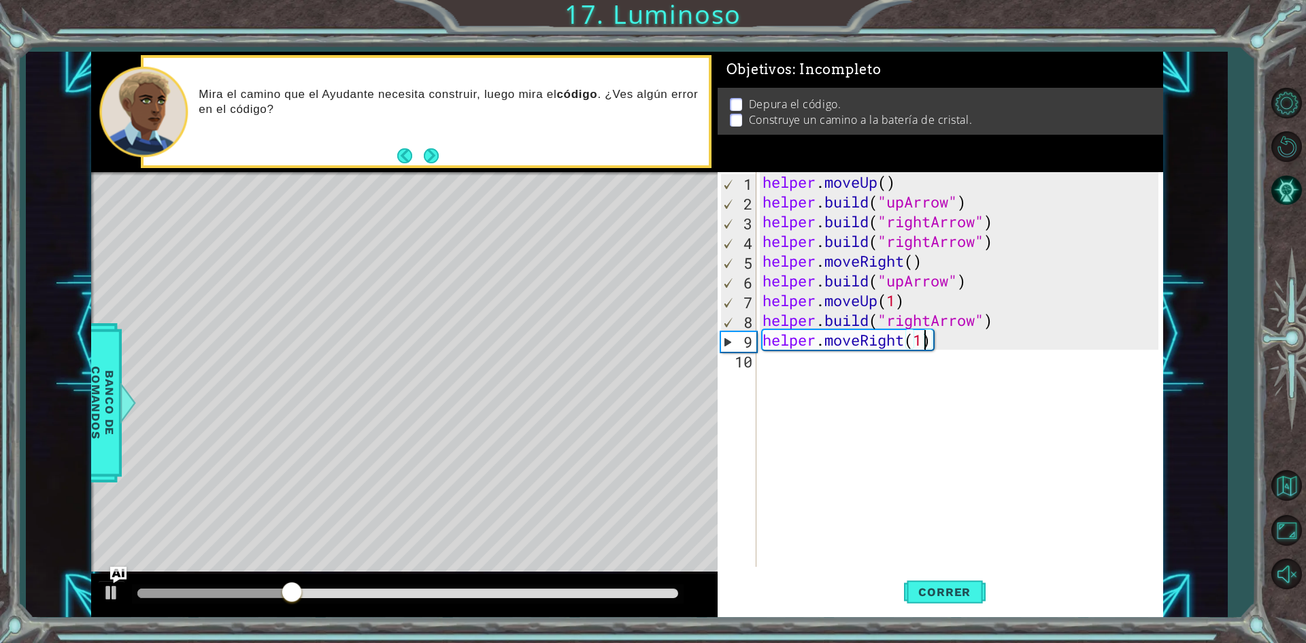
click at [894, 372] on div "helper . moveUp ( ) helper . build ( "upArrow" ) helper . build ( "rightArrow" …" at bounding box center [963, 389] width 406 height 434
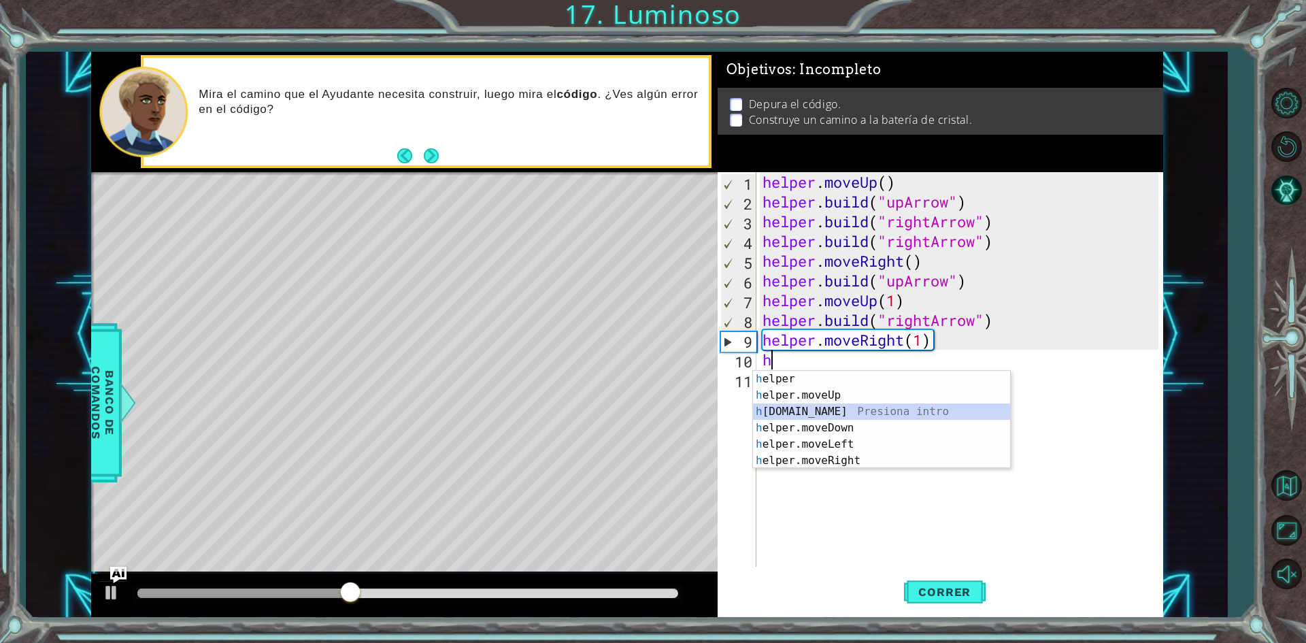
click at [981, 410] on div "h elper Presiona intro h elper.moveUp Presiona intro h [DOMAIN_NAME] Presiona i…" at bounding box center [881, 436] width 257 height 131
type textarea "[DOMAIN_NAME]("rightArrow")"
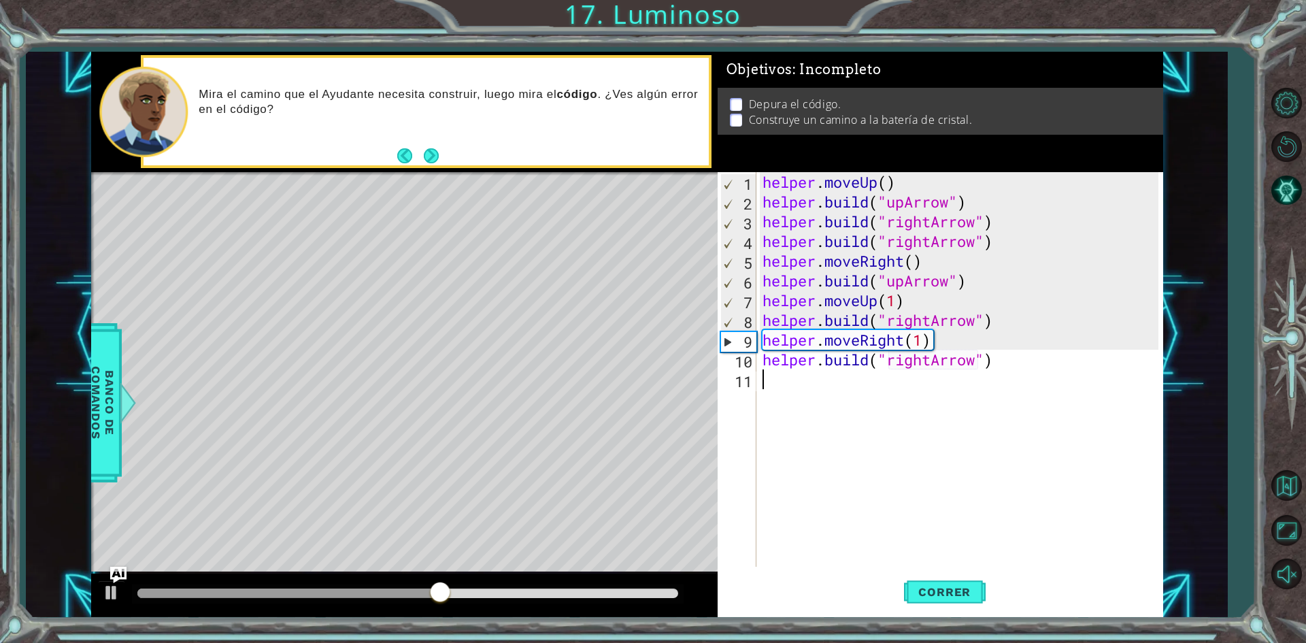
click at [825, 397] on div "helper . moveUp ( ) helper . build ( "upArrow" ) helper . build ( "rightArrow" …" at bounding box center [963, 389] width 406 height 434
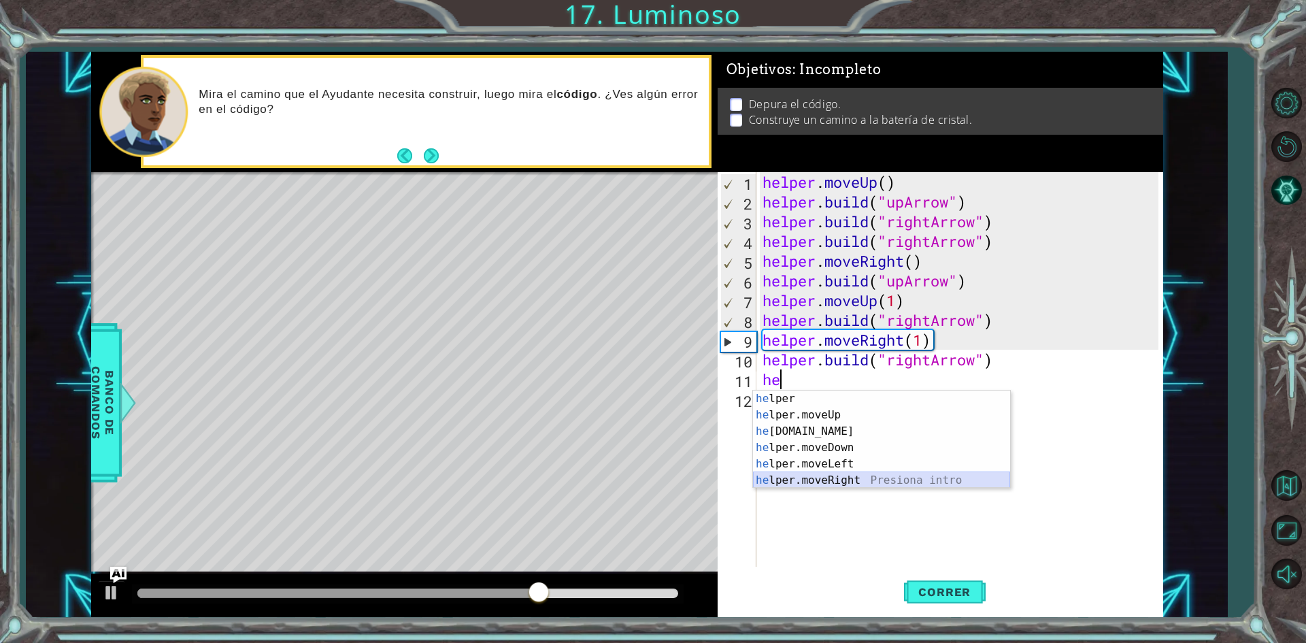
click at [827, 478] on div "he lper Presiona intro he lper.moveUp Presiona intro he [DOMAIN_NAME] Presiona …" at bounding box center [881, 456] width 257 height 131
type textarea "helper.moveRight(1)"
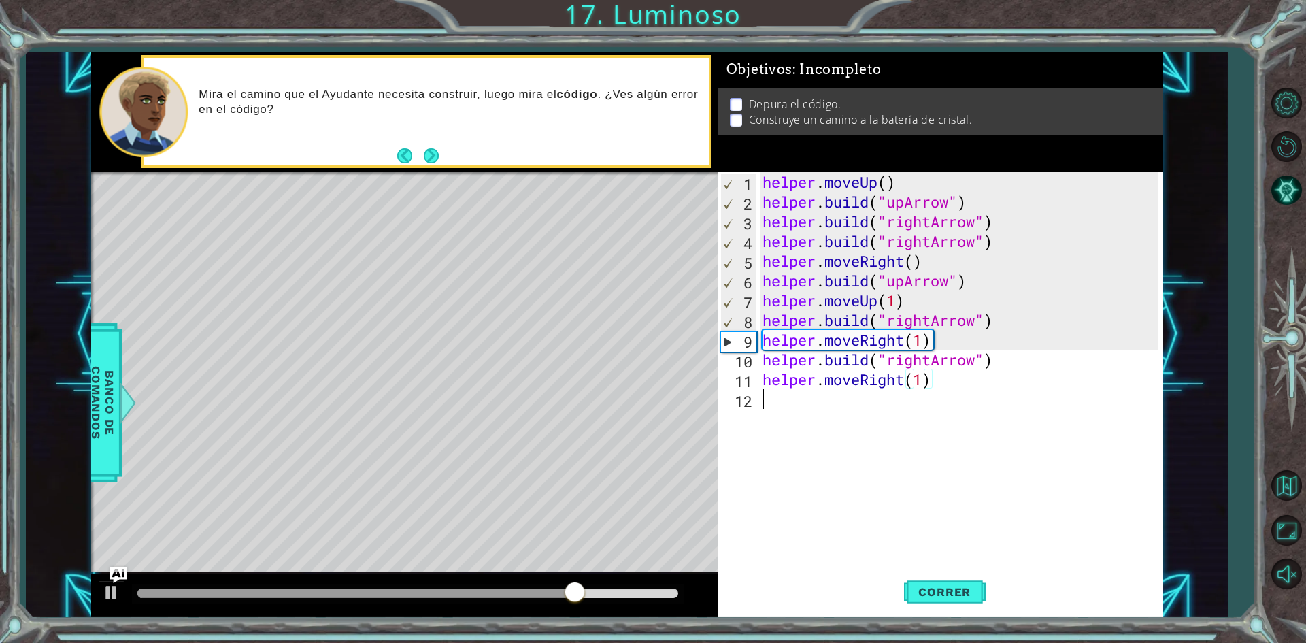
click at [883, 410] on div "helper . moveUp ( ) helper . build ( "upArrow" ) helper . build ( "rightArrow" …" at bounding box center [963, 389] width 406 height 434
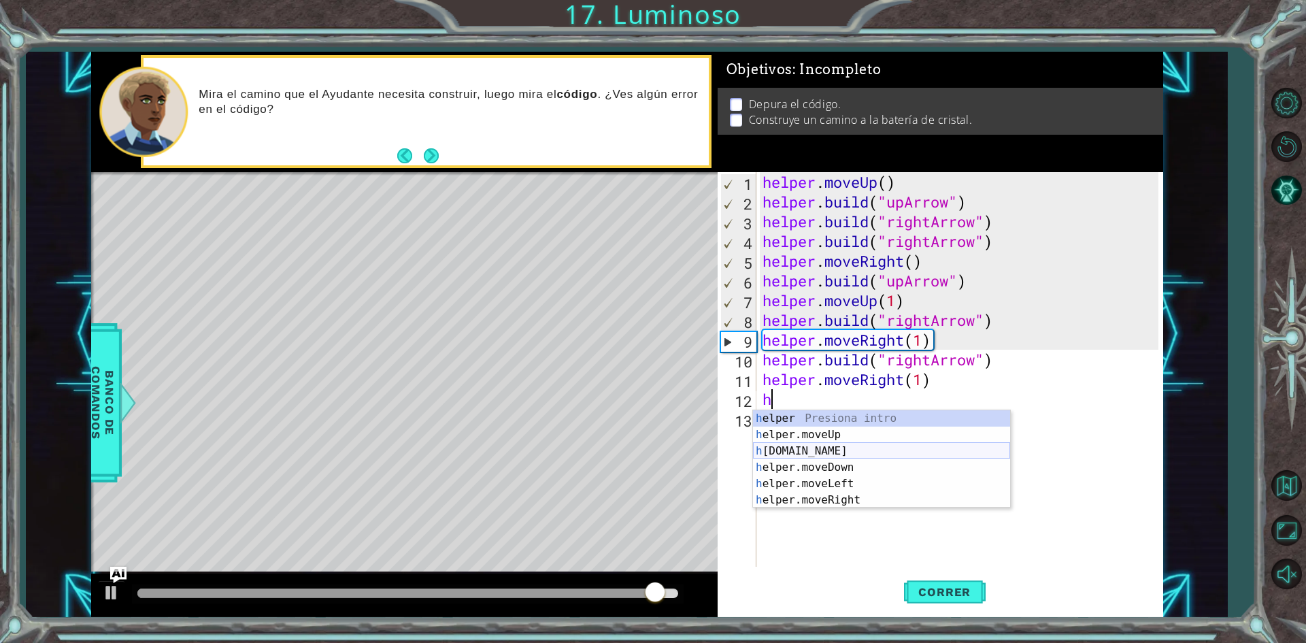
click at [829, 444] on div "h elper Presiona intro h elper.moveUp Presiona intro h [DOMAIN_NAME] Presiona i…" at bounding box center [881, 475] width 257 height 131
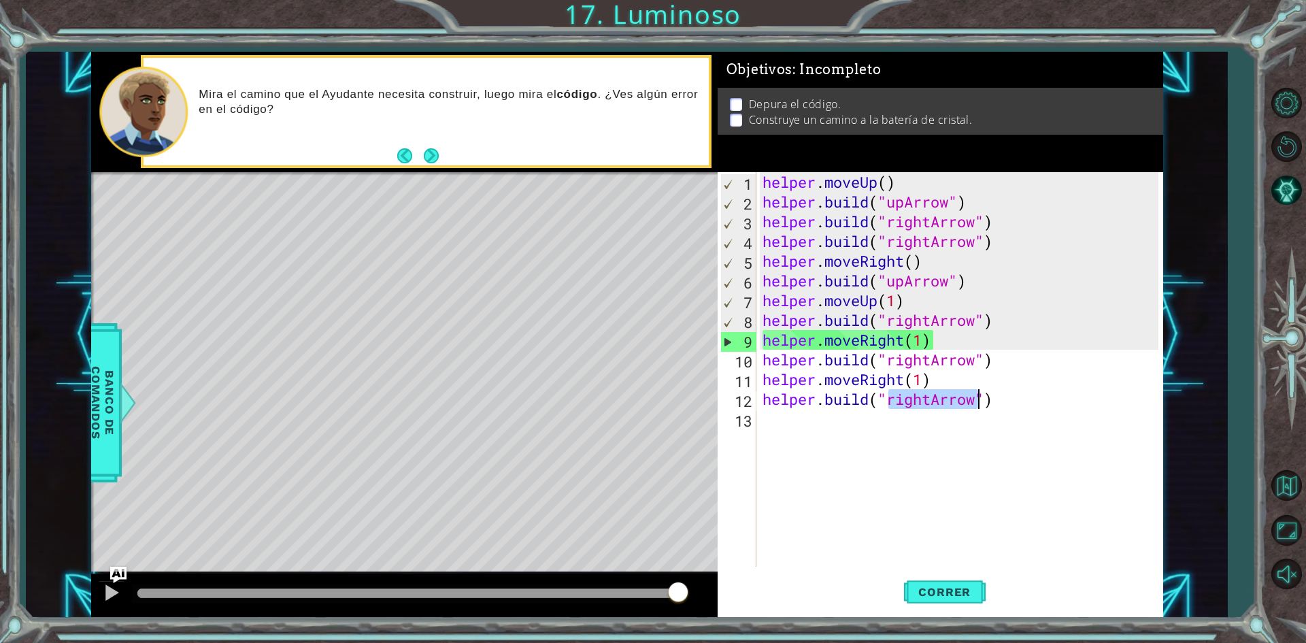
click at [929, 400] on div "helper . moveUp ( ) helper . build ( "upArrow" ) helper . build ( "rightArrow" …" at bounding box center [959, 369] width 399 height 395
click at [933, 401] on div "helper . moveUp ( ) helper . build ( "upArrow" ) helper . build ( "rightArrow" …" at bounding box center [963, 389] width 406 height 434
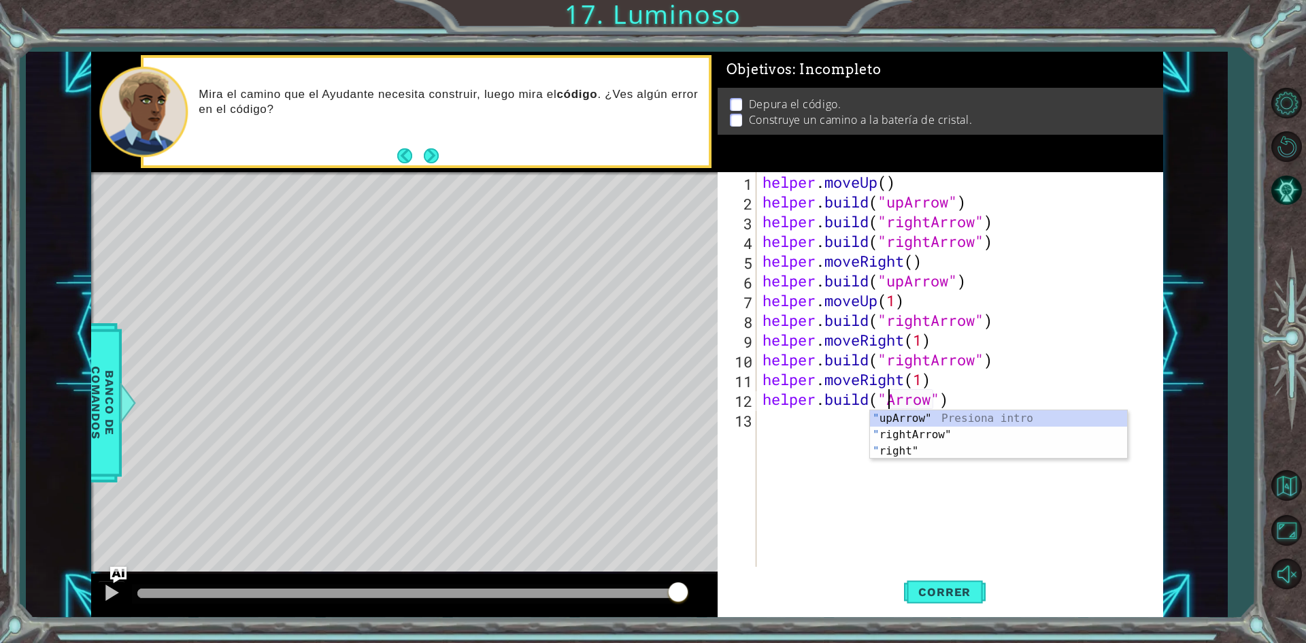
scroll to position [0, 6]
type textarea "[DOMAIN_NAME]("upArrow")"
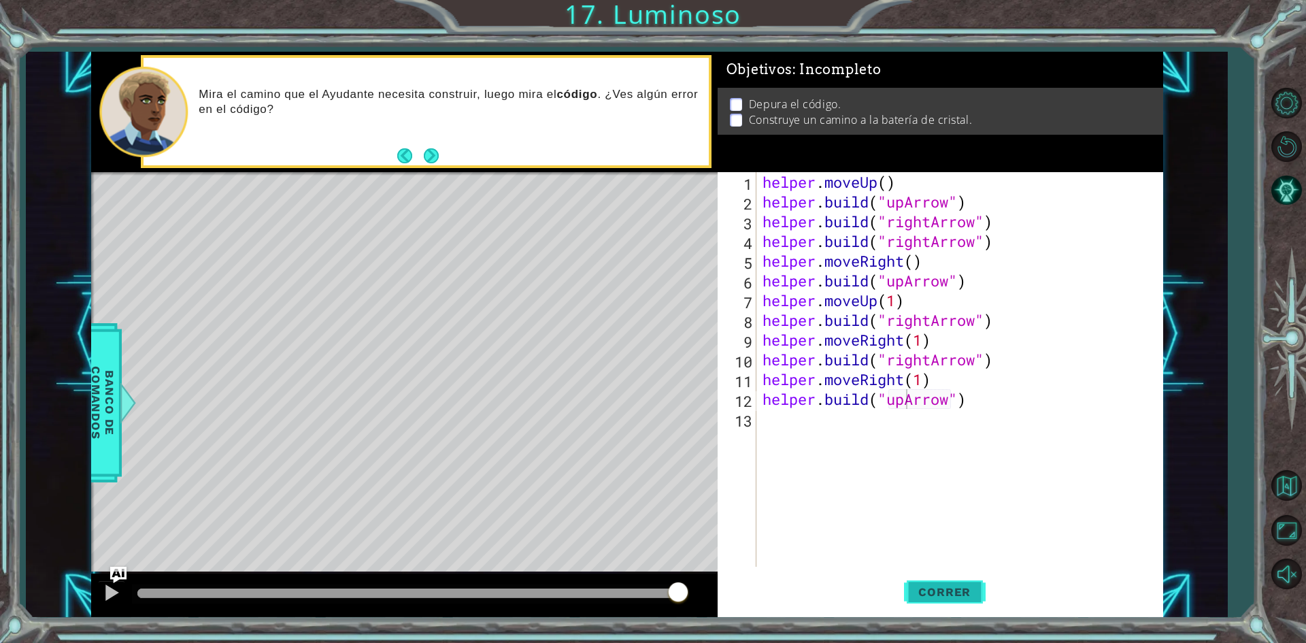
click at [942, 593] on span "Correr" at bounding box center [945, 592] width 80 height 14
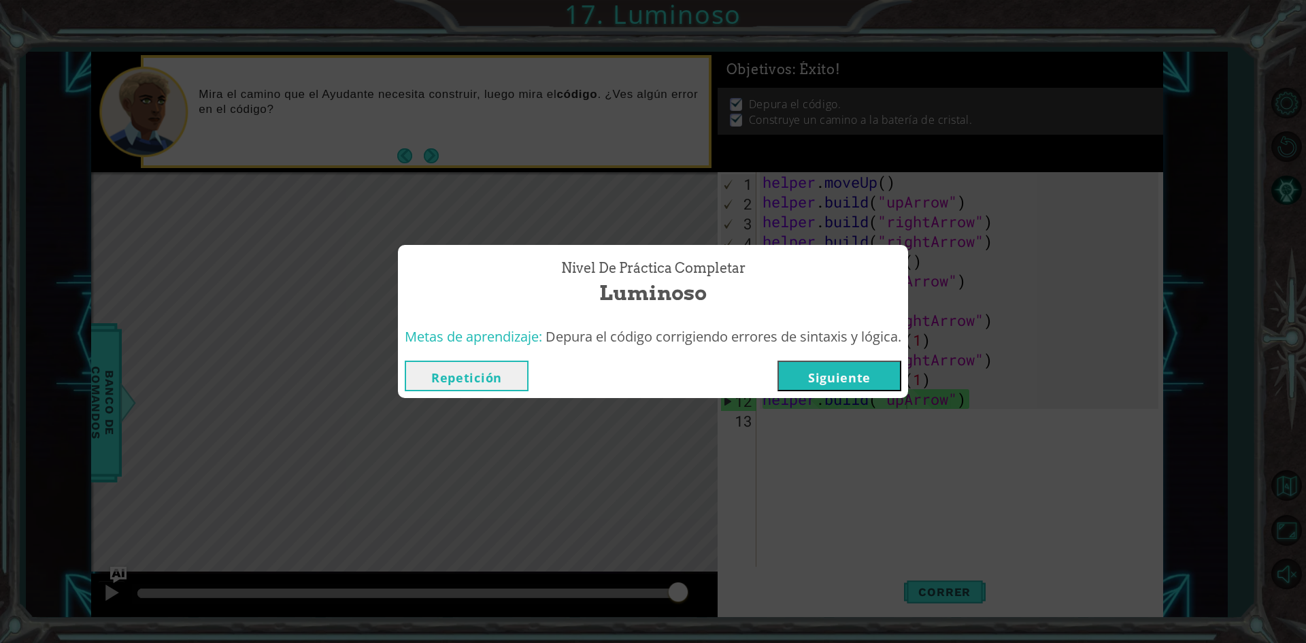
click at [884, 374] on button "Siguiente" at bounding box center [840, 376] width 124 height 31
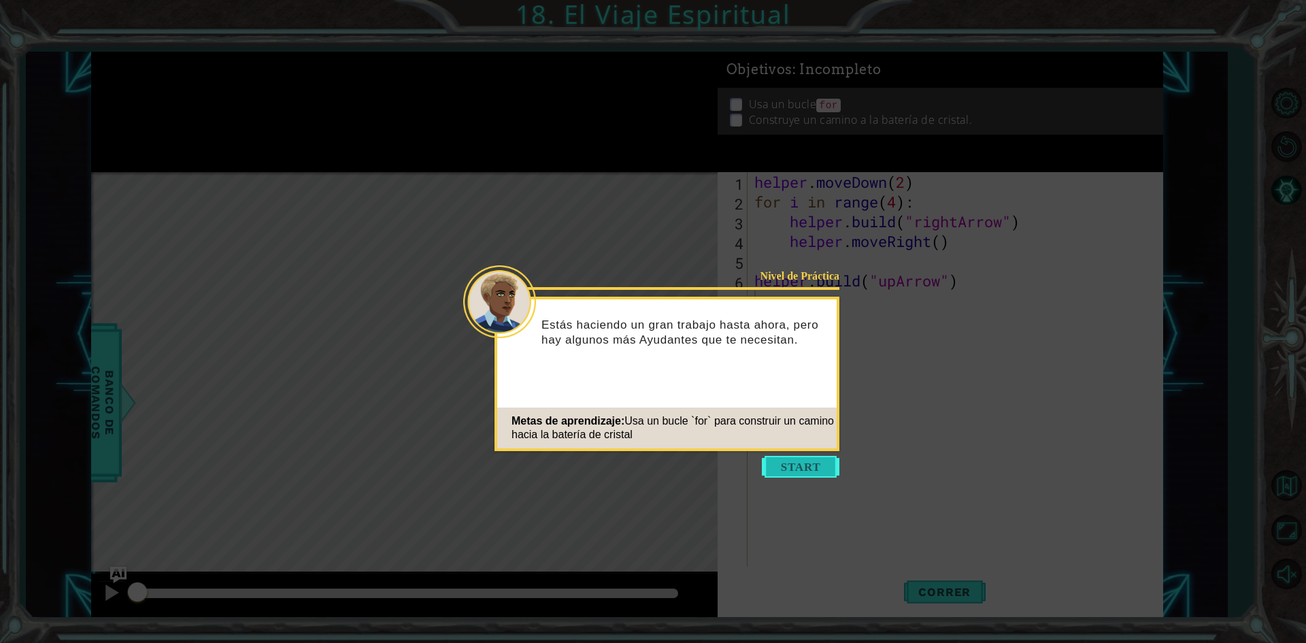
click at [800, 464] on button "Start" at bounding box center [801, 467] width 78 height 22
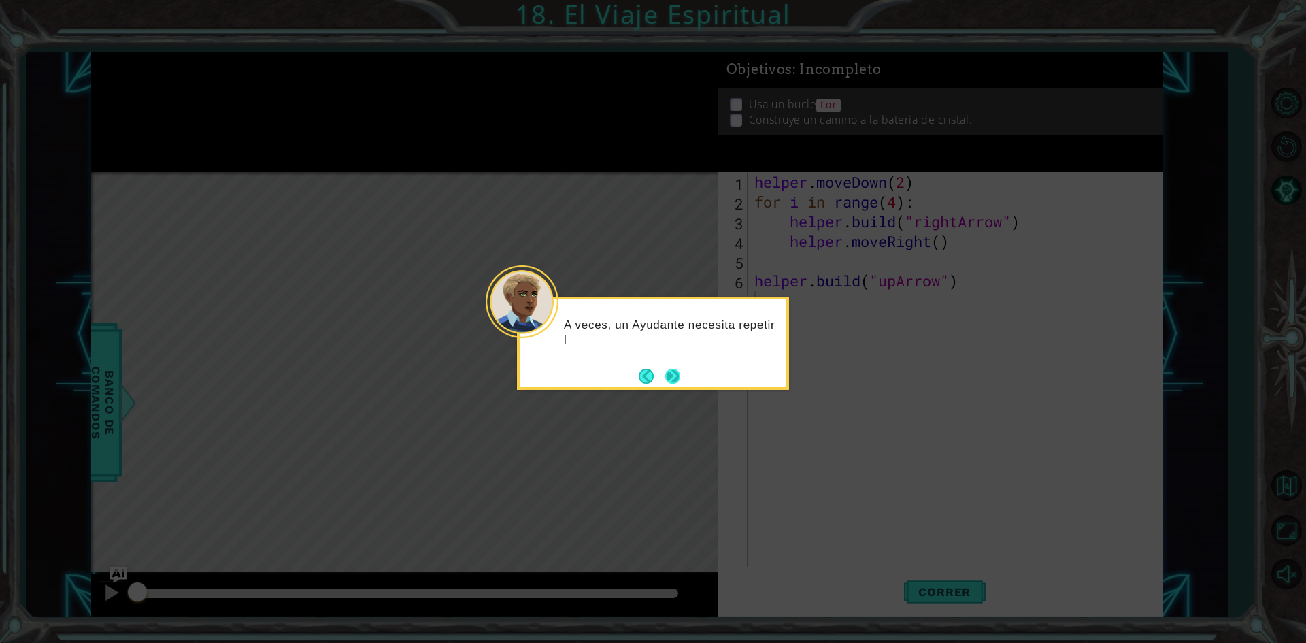
click at [661, 367] on footer at bounding box center [660, 376] width 42 height 20
click at [669, 378] on button "Next" at bounding box center [673, 376] width 16 height 16
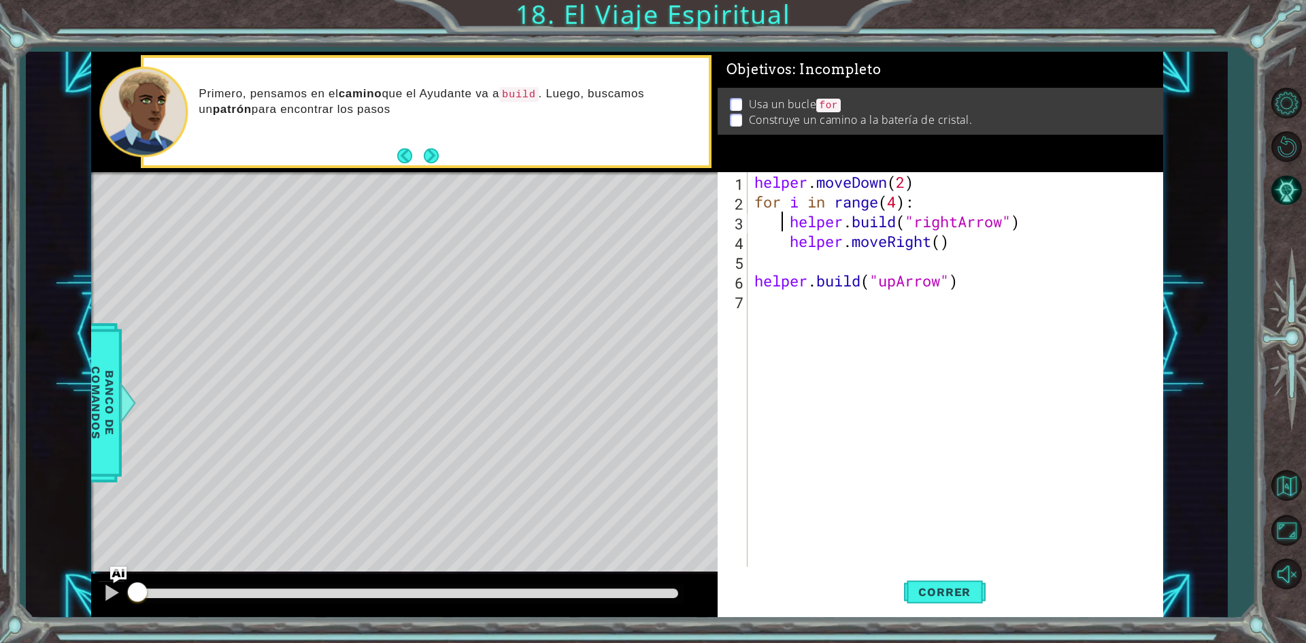
click at [784, 220] on div "helper . moveDown ( 2 ) for i in range ( 4 ) : helper . build ( "rightArrow" ) …" at bounding box center [959, 389] width 414 height 434
click at [793, 195] on div "helper . moveDown ( 2 ) for i in range ( 4 ) : helper . build ( "rightArrow" ) …" at bounding box center [959, 389] width 414 height 434
type textarea "for i in range(4):"
click at [952, 593] on span "Correr" at bounding box center [945, 592] width 80 height 14
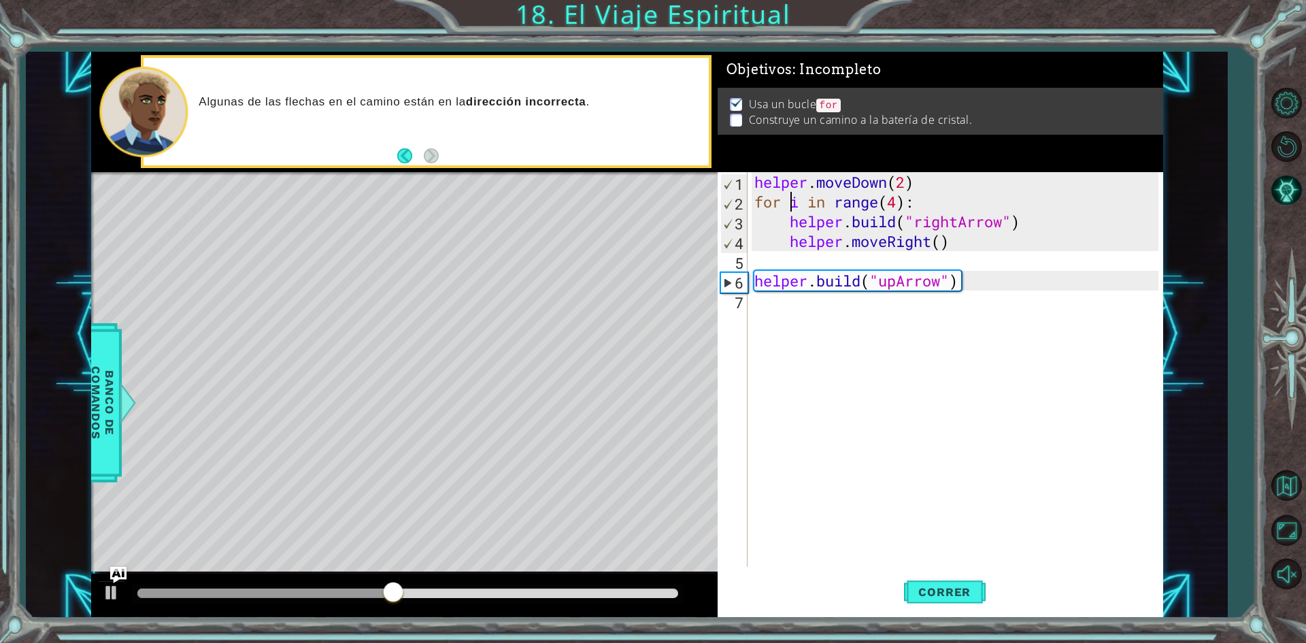
click at [797, 312] on div "helper . moveDown ( 2 ) for i in range ( 4 ) : helper . build ( "rightArrow" ) …" at bounding box center [959, 389] width 414 height 434
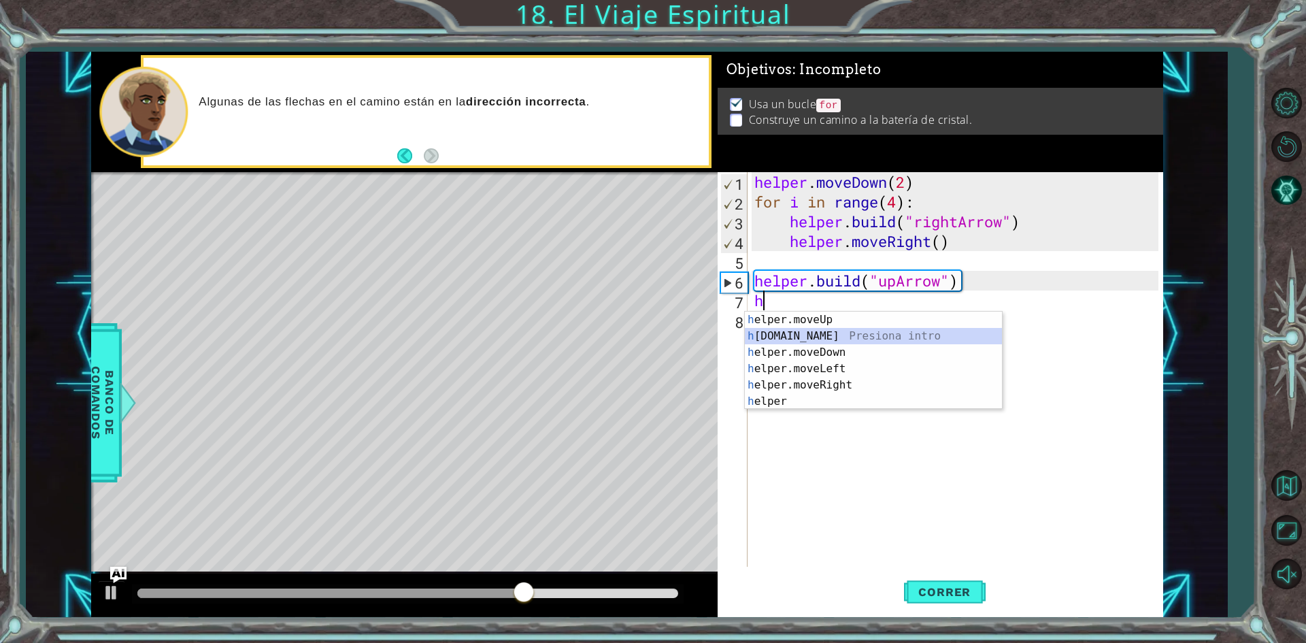
click at [819, 329] on div "h elper.moveUp Presiona intro h [DOMAIN_NAME] Presiona intro h elper.moveDown P…" at bounding box center [873, 377] width 257 height 131
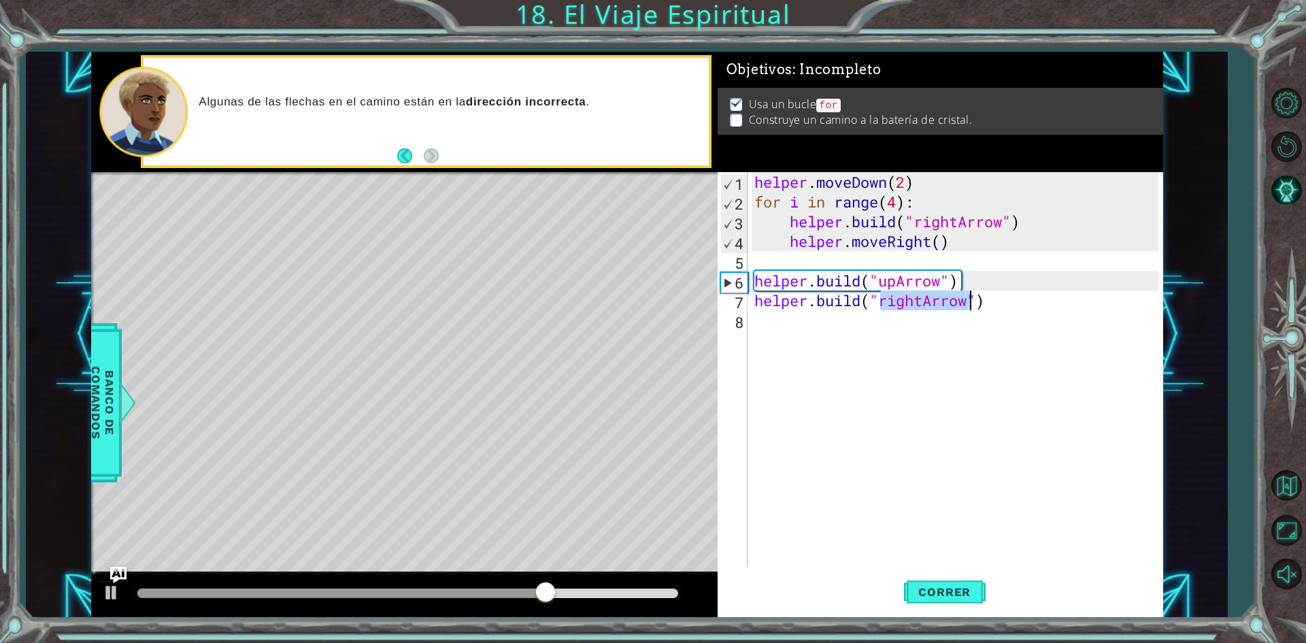
click at [918, 295] on div "helper . moveDown ( 2 ) for i in range ( 4 ) : helper . build ( "rightArrow" ) …" at bounding box center [955, 369] width 407 height 395
click at [918, 295] on div "helper . moveDown ( 2 ) for i in range ( 4 ) : helper . build ( "rightArrow" ) …" at bounding box center [959, 389] width 414 height 434
click at [919, 299] on div "helper . moveDown ( 2 ) for i in range ( 4 ) : helper . build ( "rightArrow" ) …" at bounding box center [955, 369] width 407 height 395
drag, startPoint x: 924, startPoint y: 303, endPoint x: 883, endPoint y: 303, distance: 40.8
click at [883, 303] on div "helper . moveDown ( 2 ) for i in range ( 4 ) : helper . build ( "rightArrow" ) …" at bounding box center [959, 389] width 414 height 434
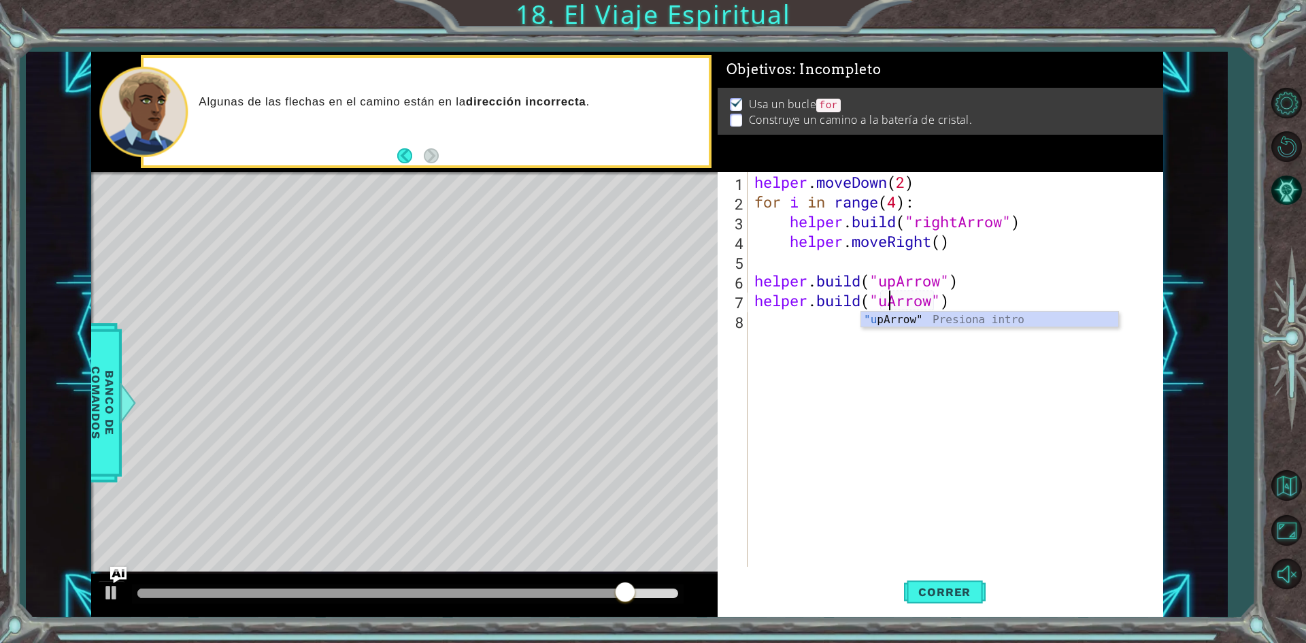
scroll to position [0, 6]
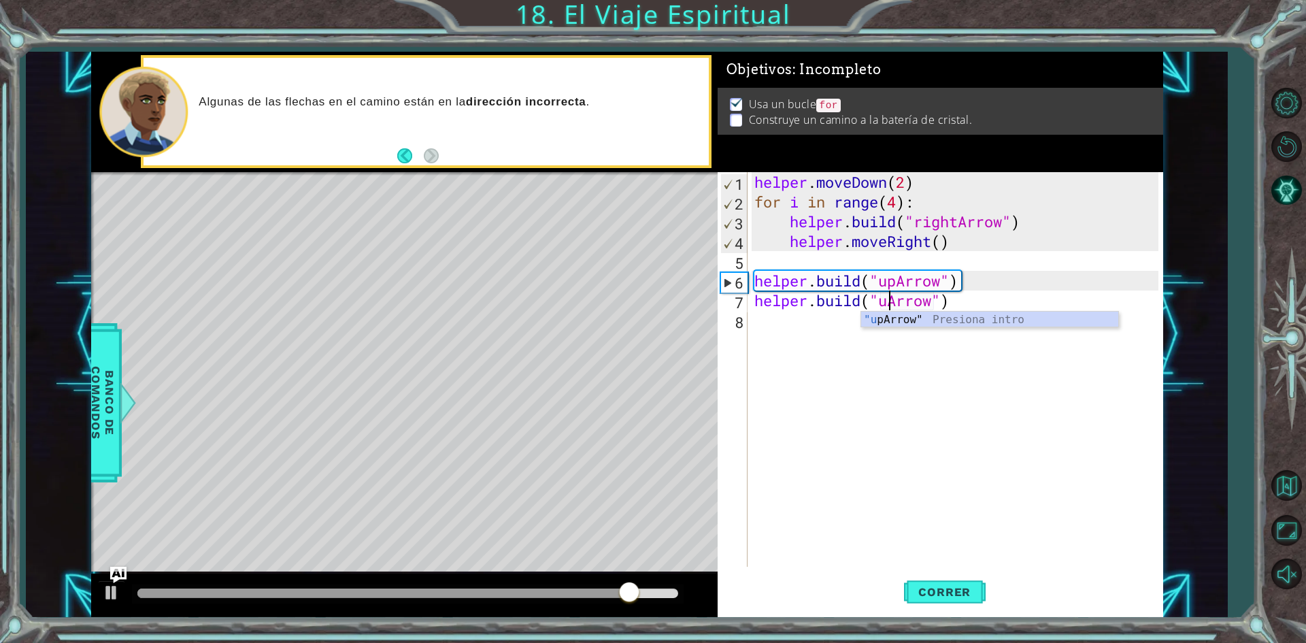
type textarea "[DOMAIN_NAME]("upArrow")"
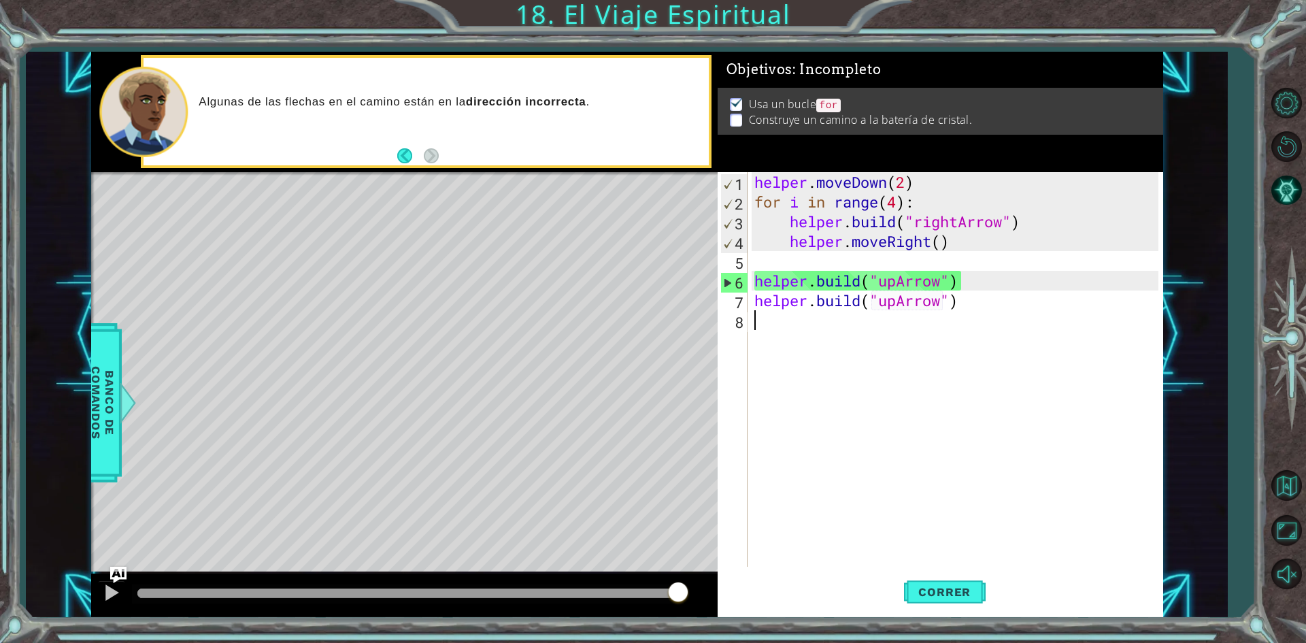
click at [968, 310] on div "helper . moveDown ( 2 ) for i in range ( 4 ) : helper . build ( "rightArrow" ) …" at bounding box center [959, 389] width 414 height 434
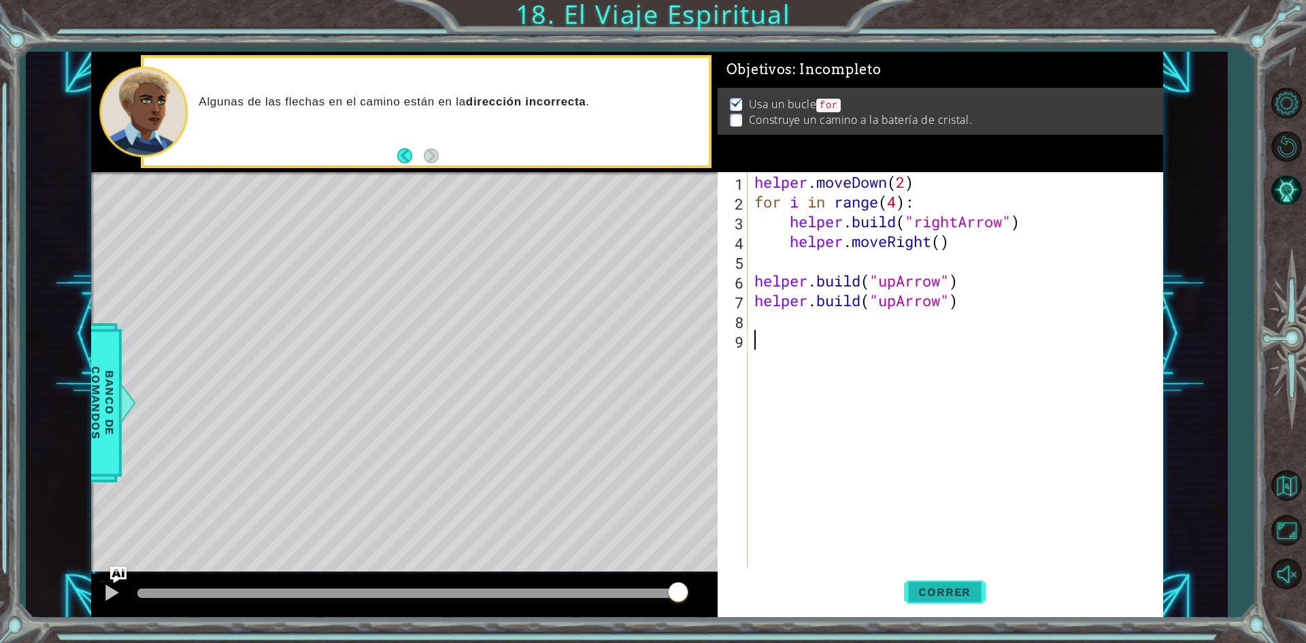
click at [932, 580] on button "Correr" at bounding box center [945, 592] width 82 height 44
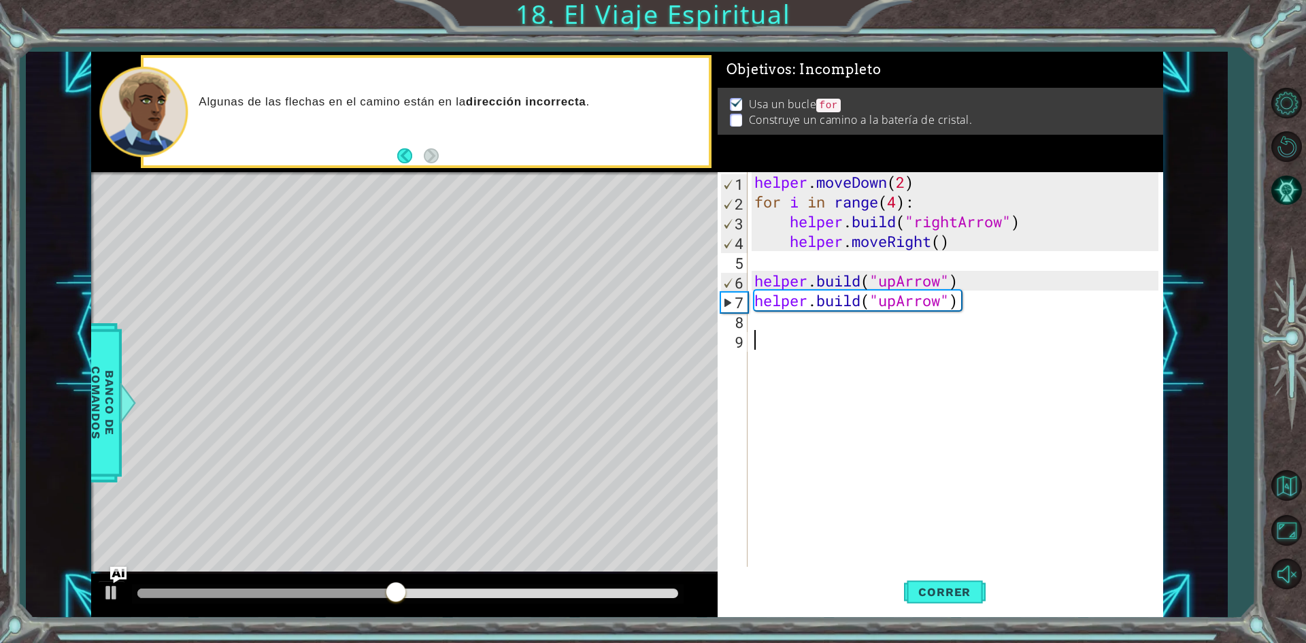
click at [761, 321] on div "helper . moveDown ( 2 ) for i in range ( 4 ) : helper . build ( "rightArrow" ) …" at bounding box center [959, 389] width 414 height 434
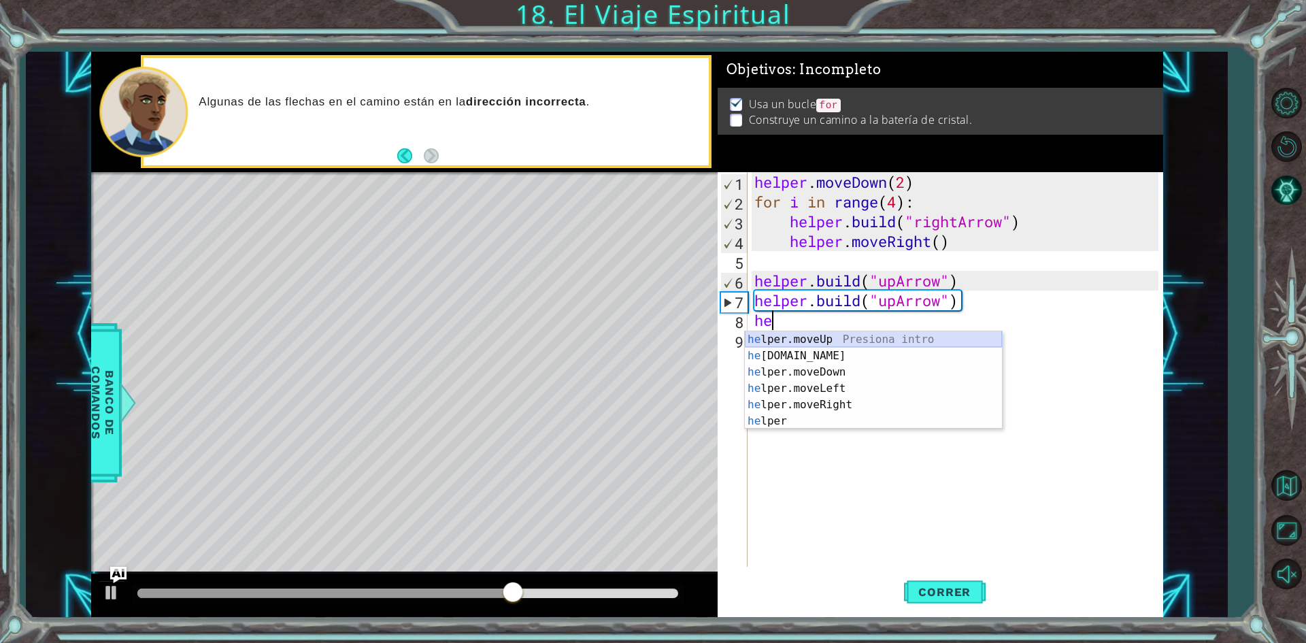
click at [827, 338] on div "he lper.moveUp Presiona intro he [DOMAIN_NAME] Presiona intro he lper.moveDown …" at bounding box center [873, 396] width 257 height 131
type textarea "helper.moveUp(1)"
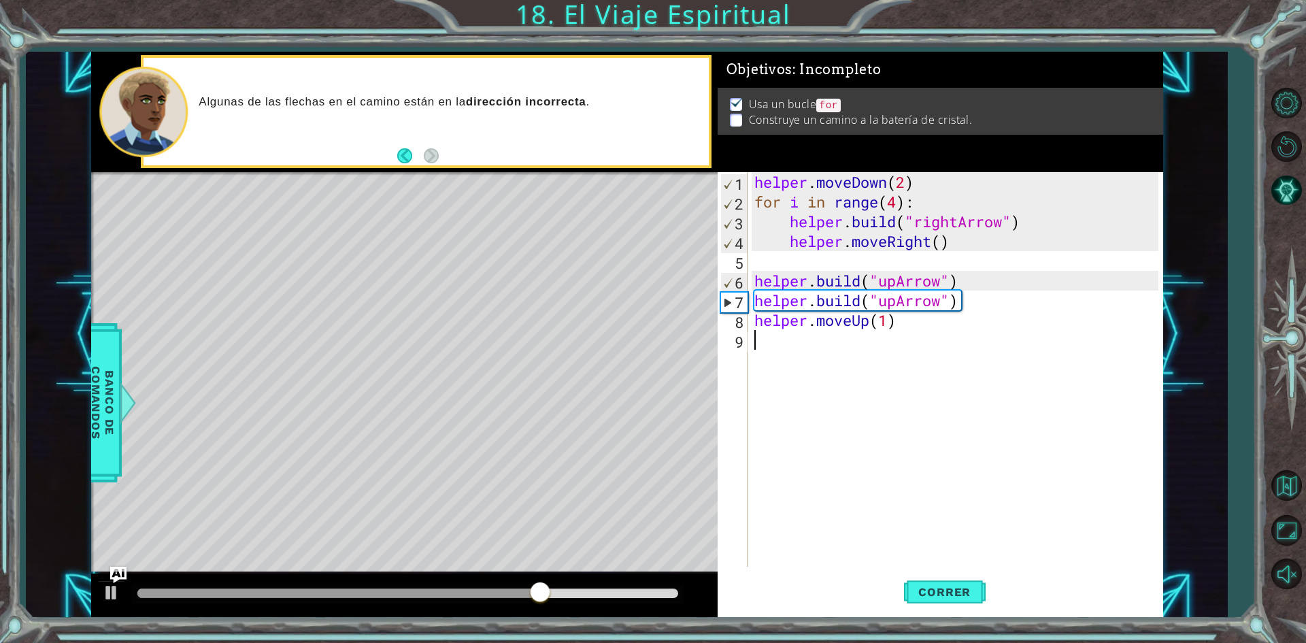
click at [840, 338] on div "helper . moveDown ( 2 ) for i in range ( 4 ) : helper . build ( "rightArrow" ) …" at bounding box center [959, 389] width 414 height 434
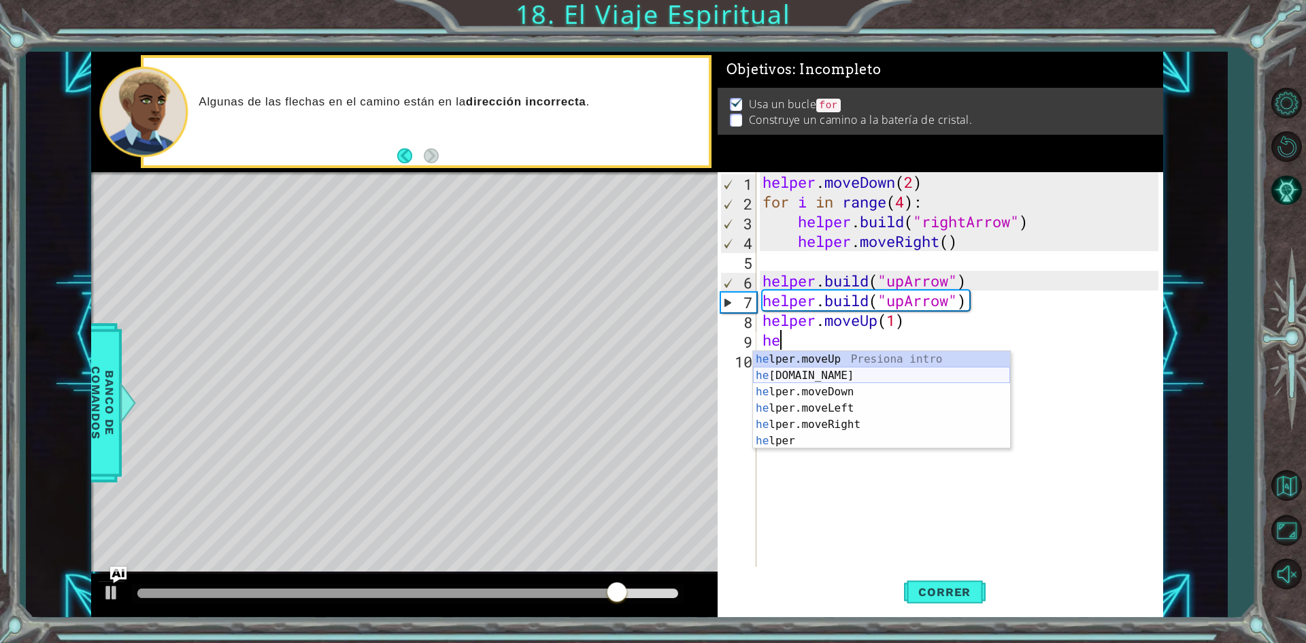
click at [827, 374] on div "he lper.moveUp Presiona intro he [DOMAIN_NAME] Presiona intro he lper.moveDown …" at bounding box center [881, 416] width 257 height 131
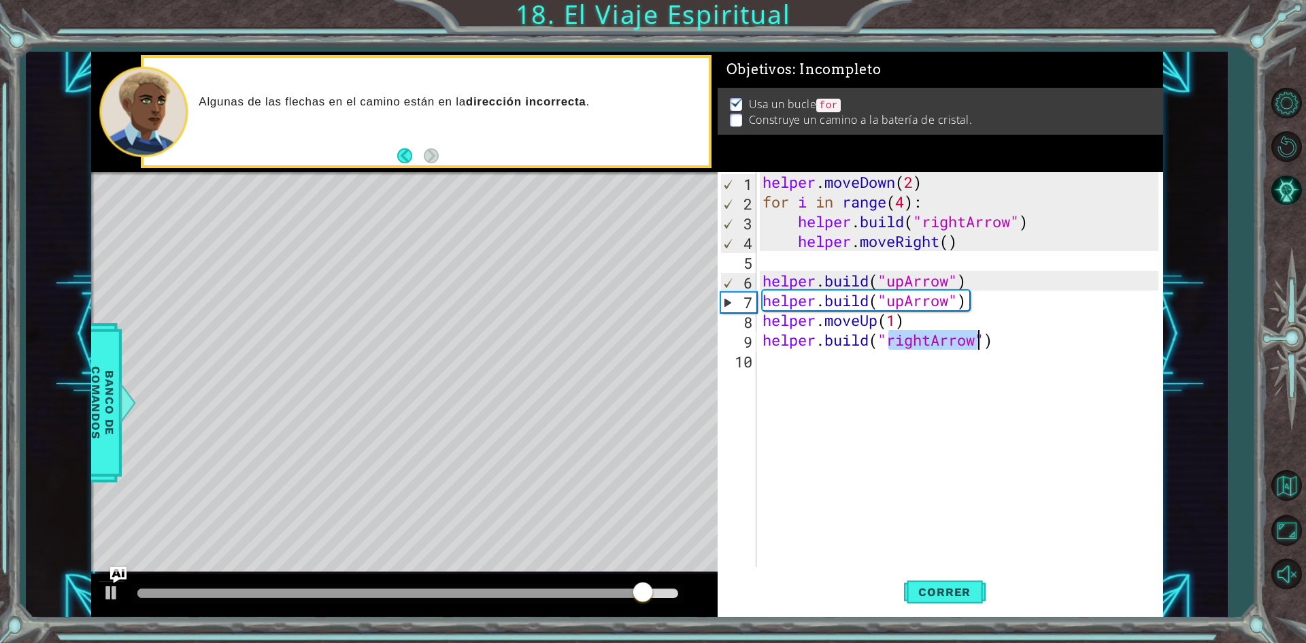
click at [921, 335] on div "helper . moveDown ( 2 ) for i in range ( 4 ) : helper . build ( "rightArrow" ) …" at bounding box center [959, 369] width 399 height 395
drag, startPoint x: 932, startPoint y: 339, endPoint x: 890, endPoint y: 347, distance: 43.0
click at [890, 347] on div "helper . moveDown ( 2 ) for i in range ( 4 ) : helper . build ( "rightArrow" ) …" at bounding box center [963, 389] width 406 height 434
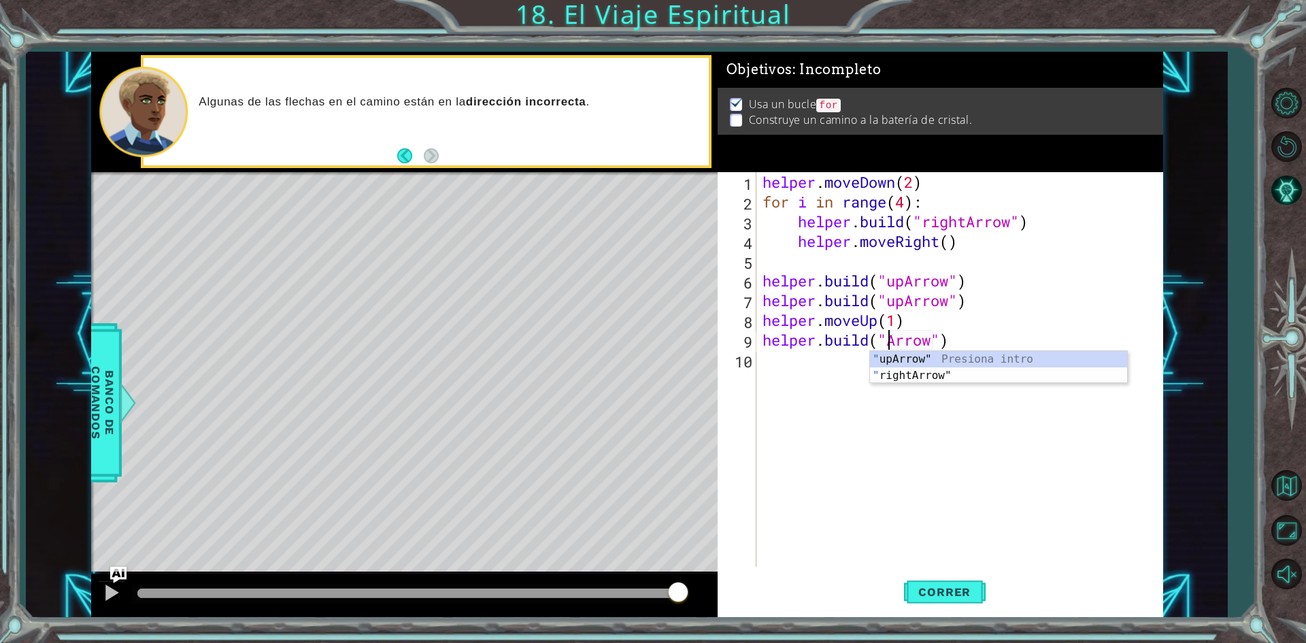
scroll to position [0, 6]
type textarea "[DOMAIN_NAME]("upArrow")"
click at [961, 587] on span "Correr" at bounding box center [945, 592] width 80 height 14
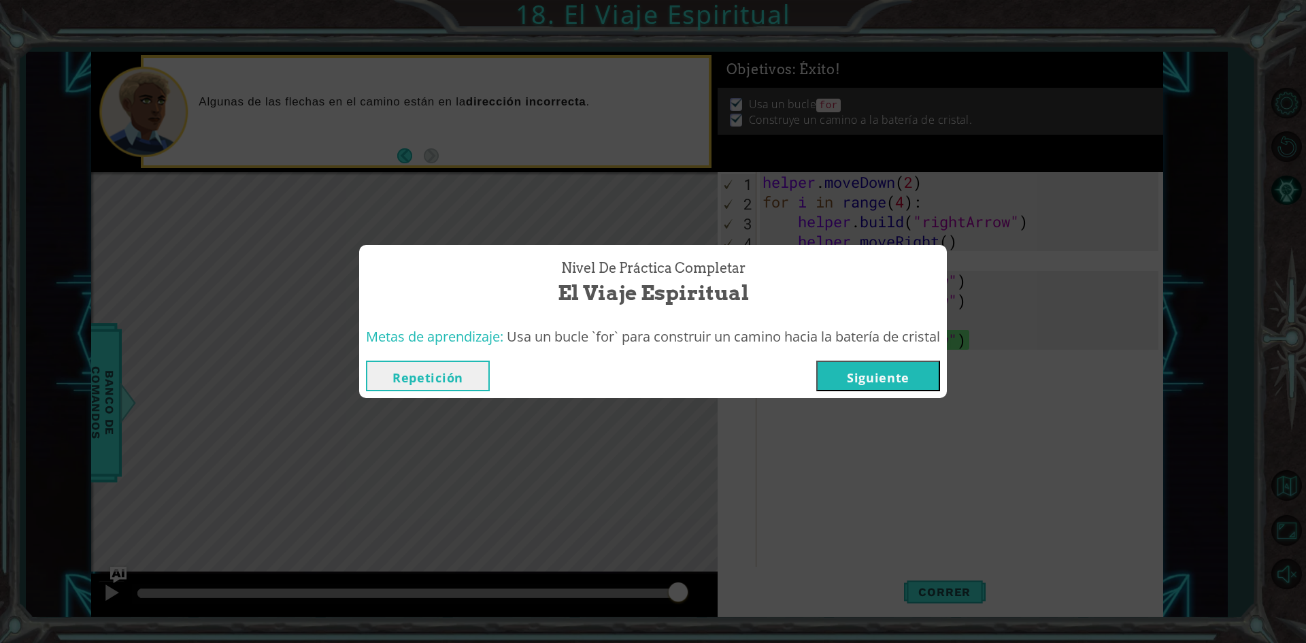
click at [923, 374] on button "Siguiente" at bounding box center [879, 376] width 124 height 31
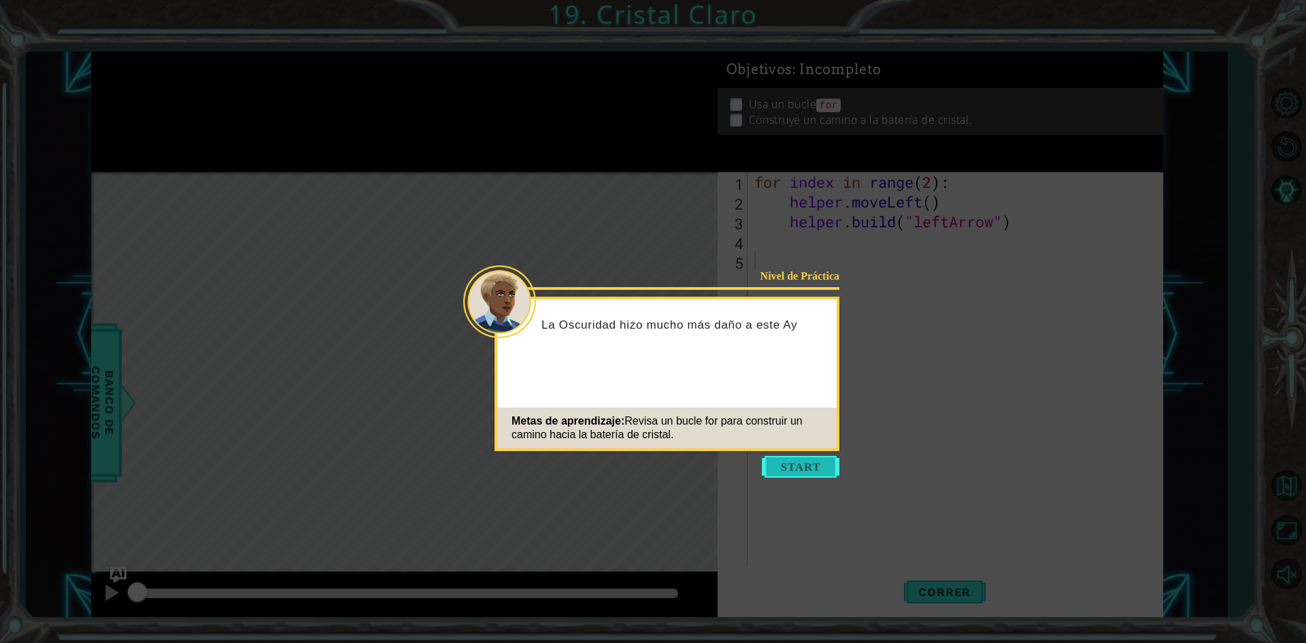
click at [775, 463] on button "Start" at bounding box center [801, 467] width 78 height 22
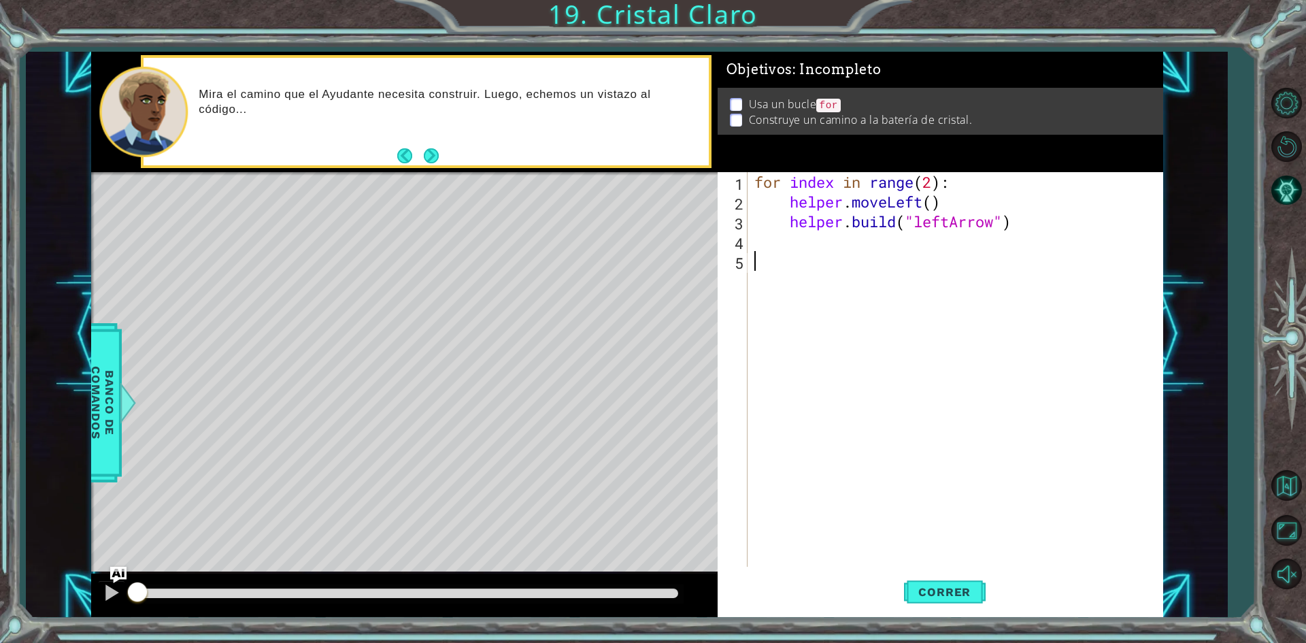
click at [806, 239] on div "for index in range ( 2 ) : helper . moveLeft ( ) helper . build ( "leftArrow" )" at bounding box center [959, 389] width 414 height 434
click at [972, 589] on span "Correr" at bounding box center [945, 592] width 80 height 14
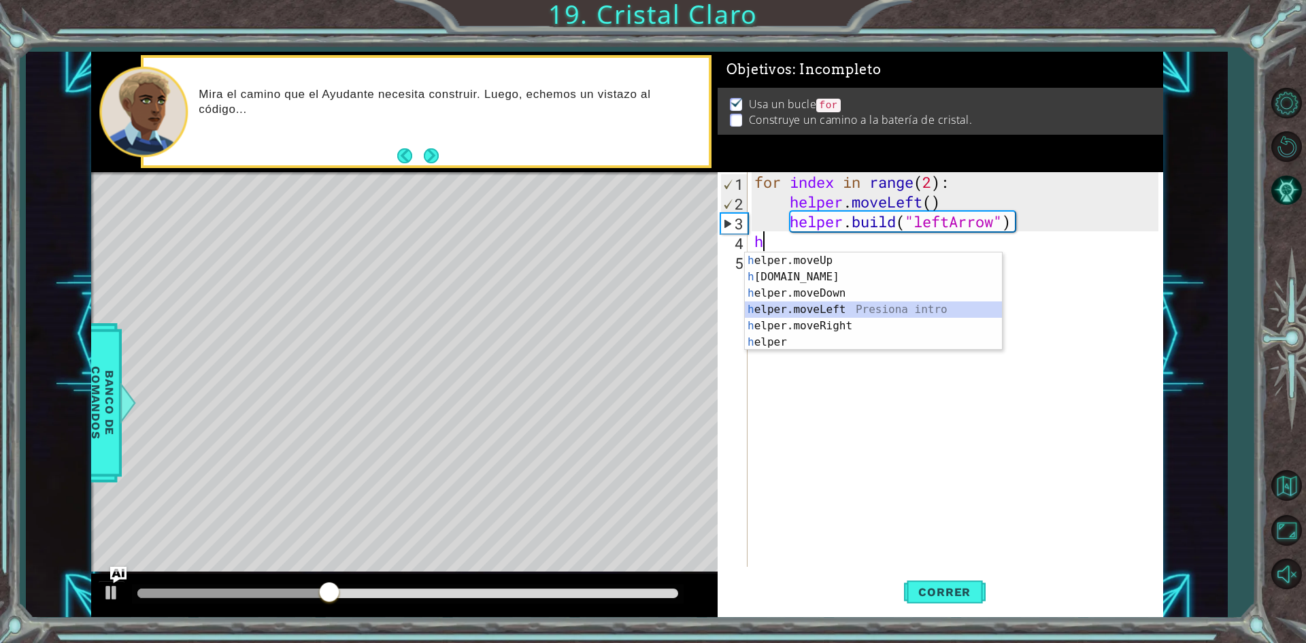
click at [805, 301] on div "h elper.moveUp Presiona intro h [DOMAIN_NAME] Presiona intro h elper.moveDown P…" at bounding box center [873, 317] width 257 height 131
type textarea "helper.moveLeft(1)"
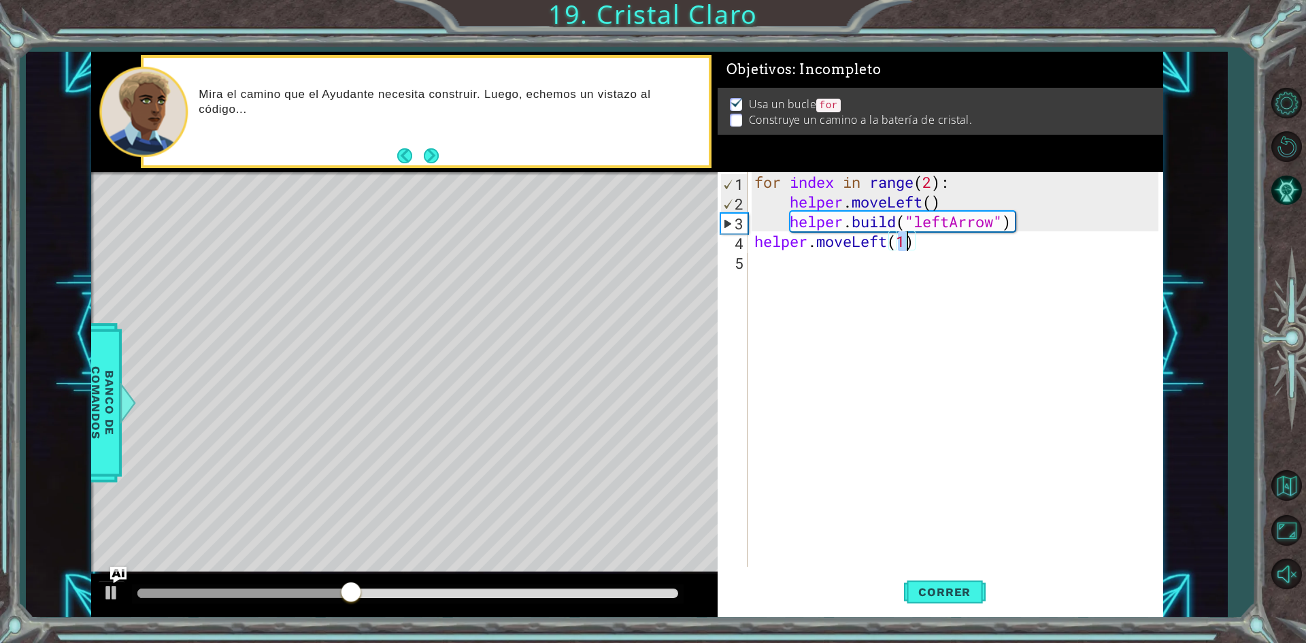
click at [808, 267] on div "for index in range ( 2 ) : helper . moveLeft ( ) helper . build ( "leftArrow" )…" at bounding box center [959, 389] width 414 height 434
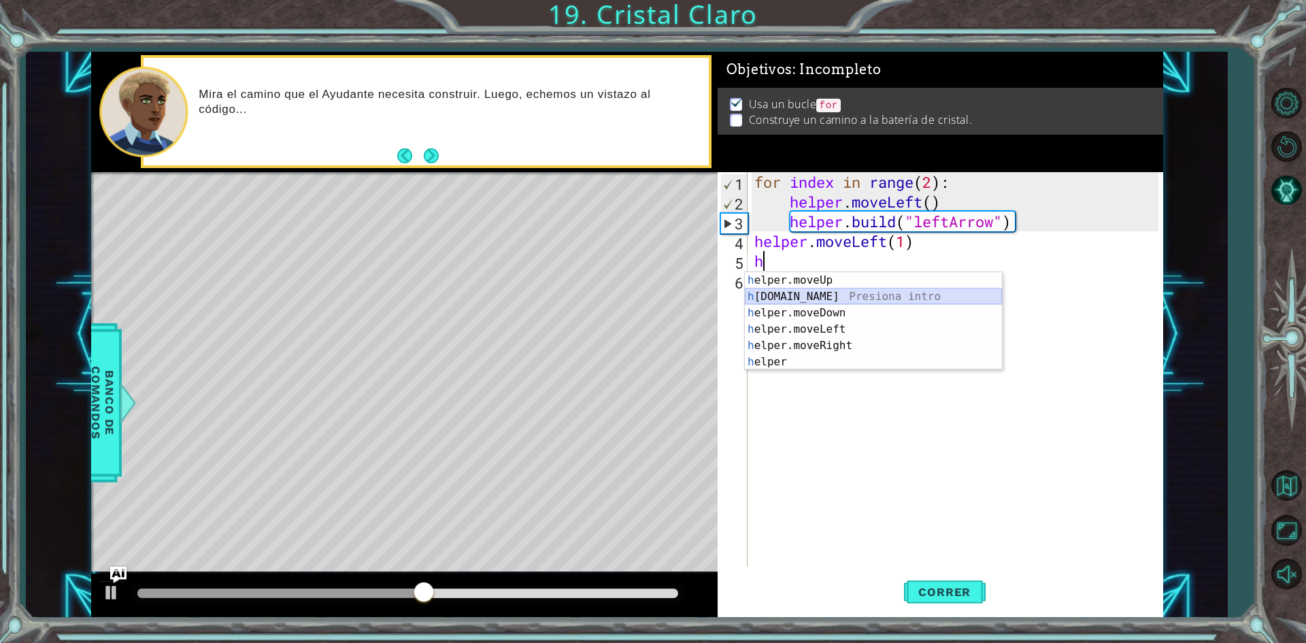
click at [807, 290] on div "h elper.moveUp Presiona intro h [DOMAIN_NAME] Presiona intro h elper.moveDown P…" at bounding box center [873, 337] width 257 height 131
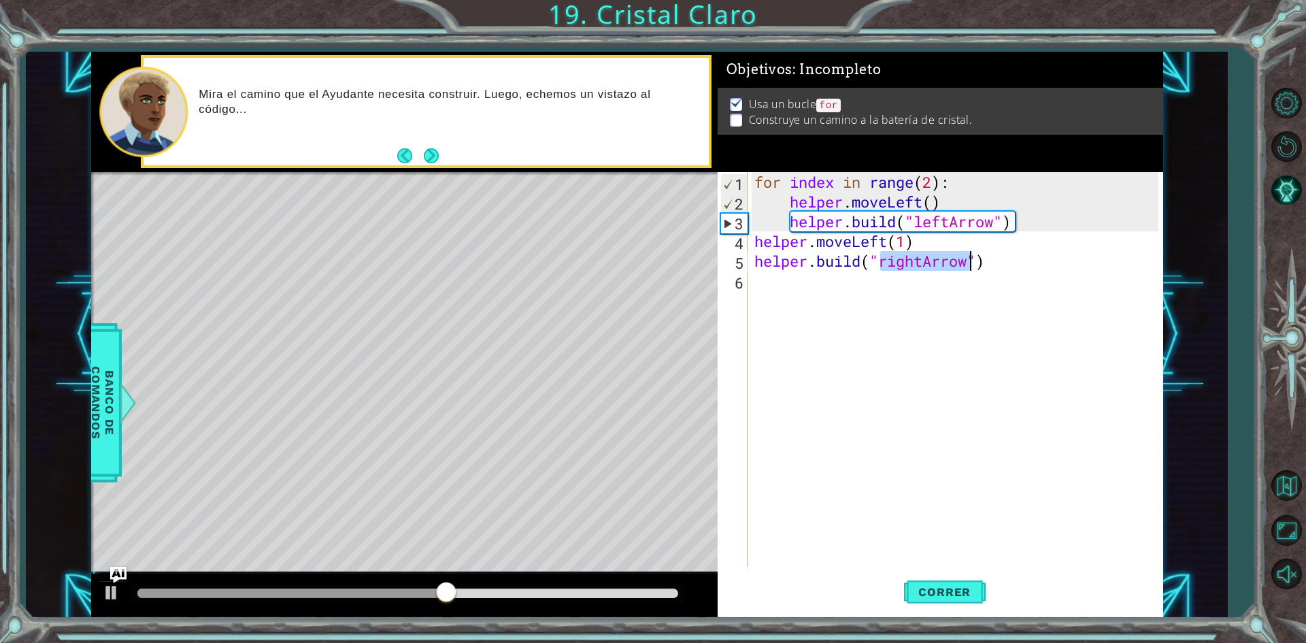
click at [917, 261] on div "for index in range ( 2 ) : helper . moveLeft ( ) helper . build ( "leftArrow" )…" at bounding box center [955, 369] width 407 height 395
drag, startPoint x: 921, startPoint y: 261, endPoint x: 883, endPoint y: 269, distance: 39.0
click at [883, 269] on div "for index in range ( 2 ) : helper . moveLeft ( ) helper . build ( "leftArrow" )…" at bounding box center [959, 389] width 414 height 434
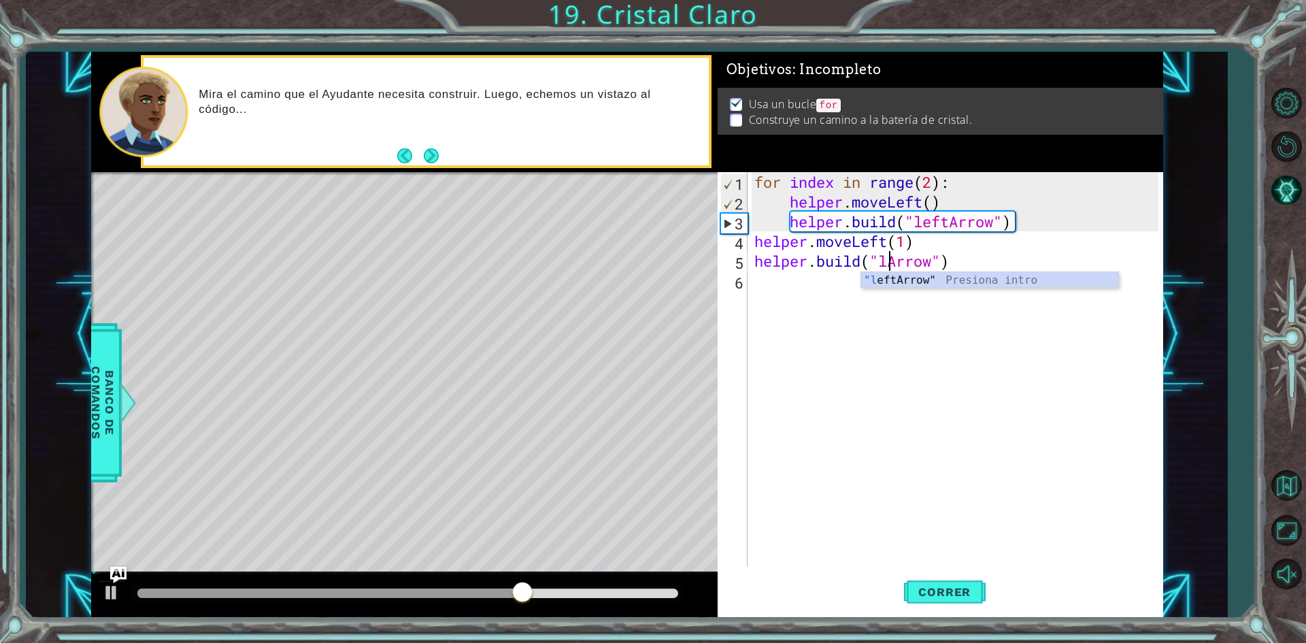
scroll to position [0, 6]
click at [889, 280] on div ""l eftArrow" Presiona intro" at bounding box center [989, 296] width 257 height 49
type textarea "[DOMAIN_NAME]("leftArrow")"
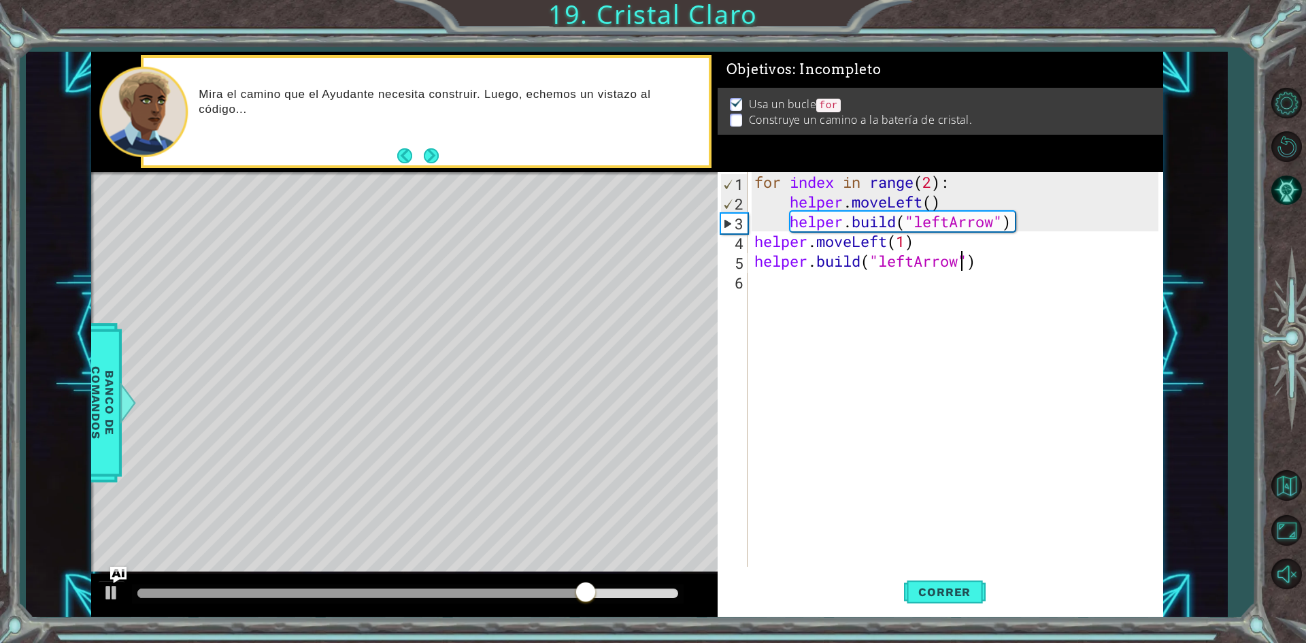
click at [801, 290] on div "for index in range ( 2 ) : helper . moveLeft ( ) helper . build ( "leftArrow" )…" at bounding box center [959, 389] width 414 height 434
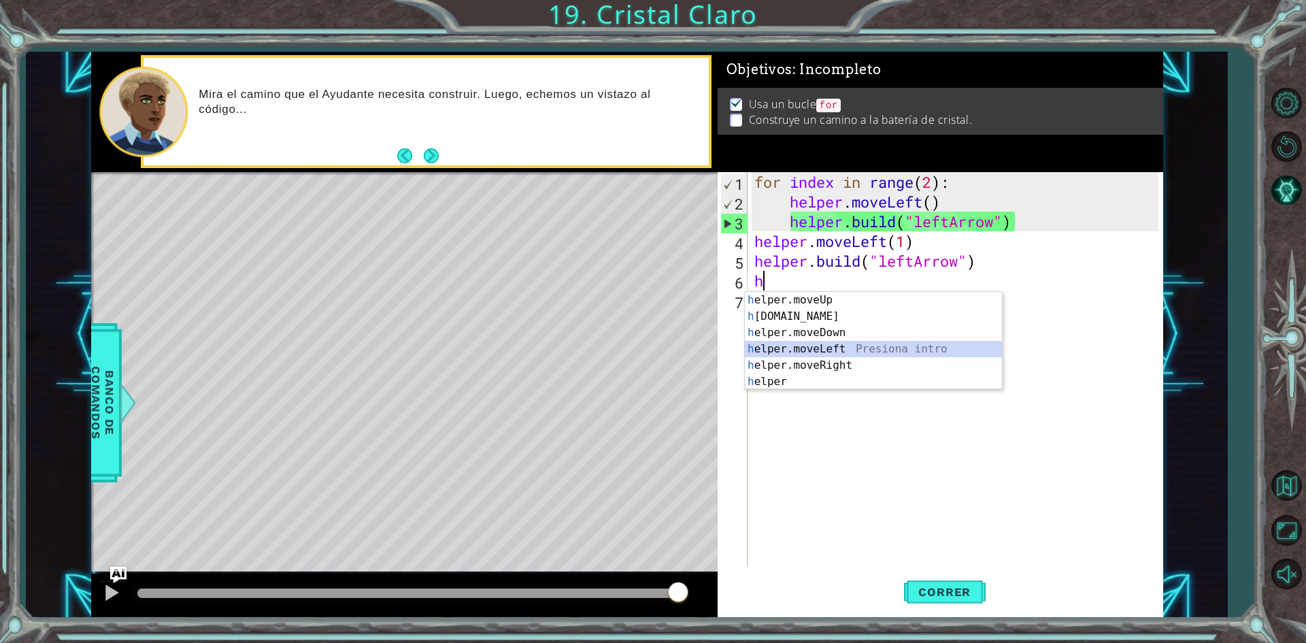
click at [837, 348] on div "h elper.moveUp Presiona intro h [DOMAIN_NAME] Presiona intro h elper.moveDown P…" at bounding box center [873, 357] width 257 height 131
type textarea "helper.moveLeft(1)"
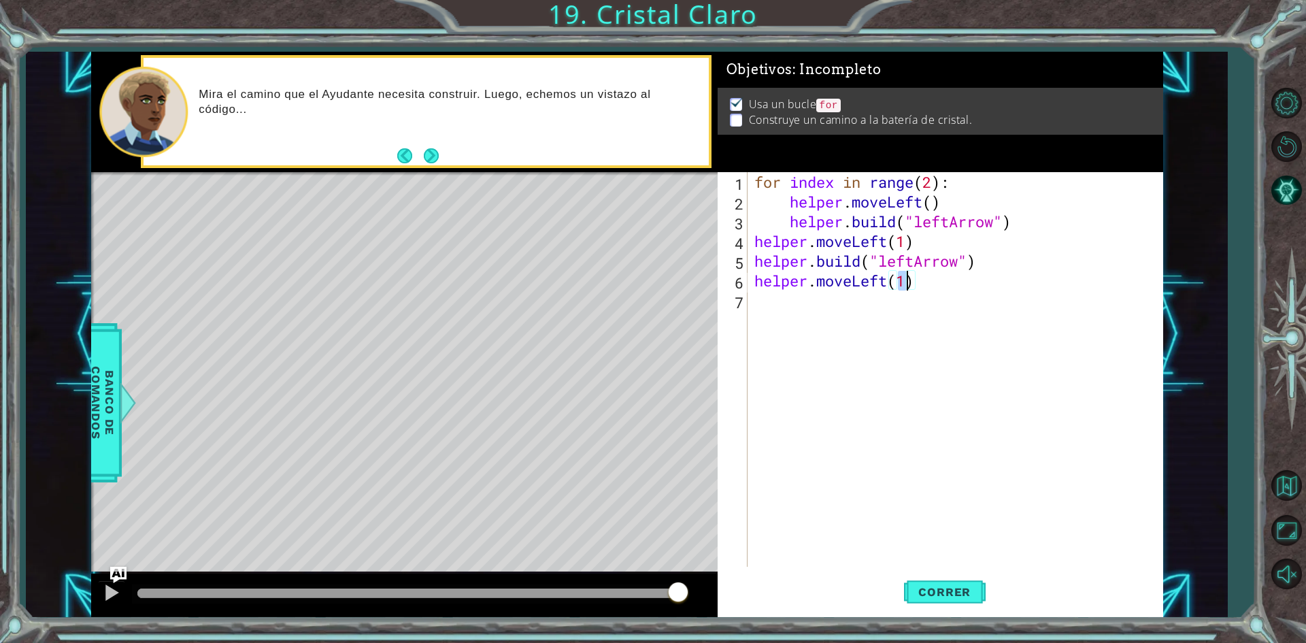
click at [827, 294] on div "for index in range ( 2 ) : helper . moveLeft ( ) helper . build ( "leftArrow" )…" at bounding box center [959, 389] width 414 height 434
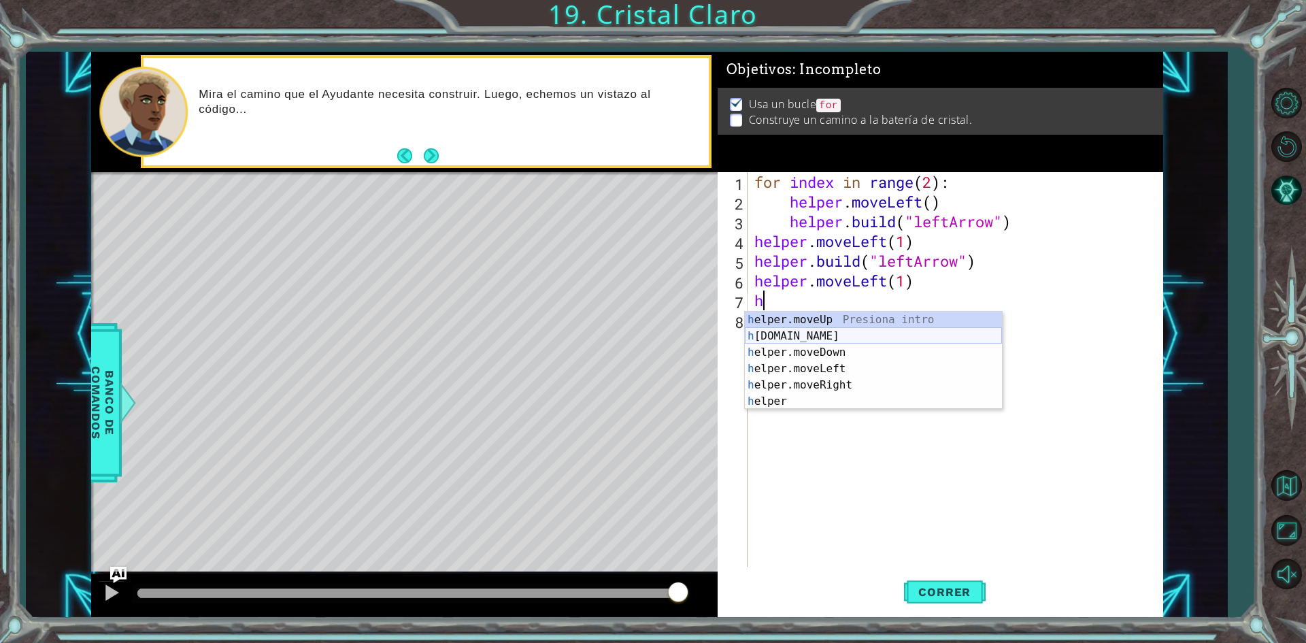
click at [814, 337] on div "h elper.moveUp Presiona intro h [DOMAIN_NAME] Presiona intro h elper.moveDown P…" at bounding box center [873, 377] width 257 height 131
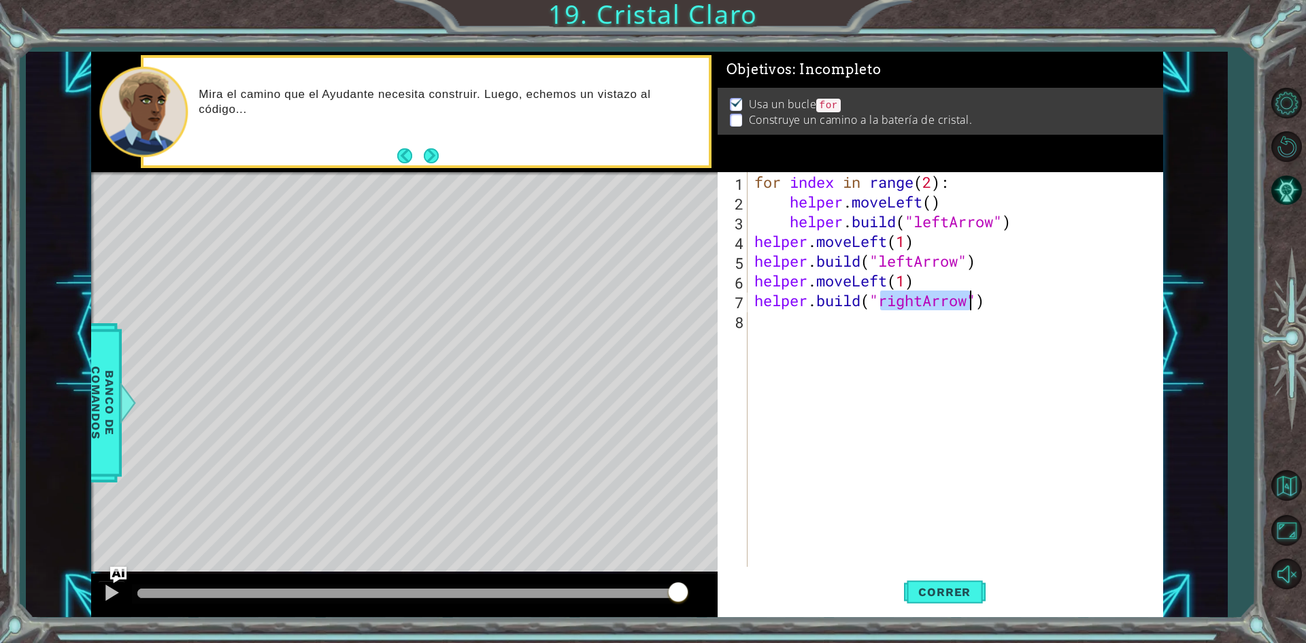
click at [923, 299] on div "for index in range ( 2 ) : helper . moveLeft ( ) helper . build ( "leftArrow" )…" at bounding box center [955, 369] width 407 height 395
drag, startPoint x: 923, startPoint y: 299, endPoint x: 912, endPoint y: 299, distance: 10.9
click at [912, 299] on div "for index in range ( 2 ) : helper . moveLeft ( ) helper . build ( "leftArrow" )…" at bounding box center [959, 389] width 414 height 434
click at [926, 301] on div "for index in range ( 2 ) : helper . moveLeft ( ) helper . build ( "leftArrow" )…" at bounding box center [955, 369] width 407 height 395
drag, startPoint x: 927, startPoint y: 301, endPoint x: 884, endPoint y: 304, distance: 43.7
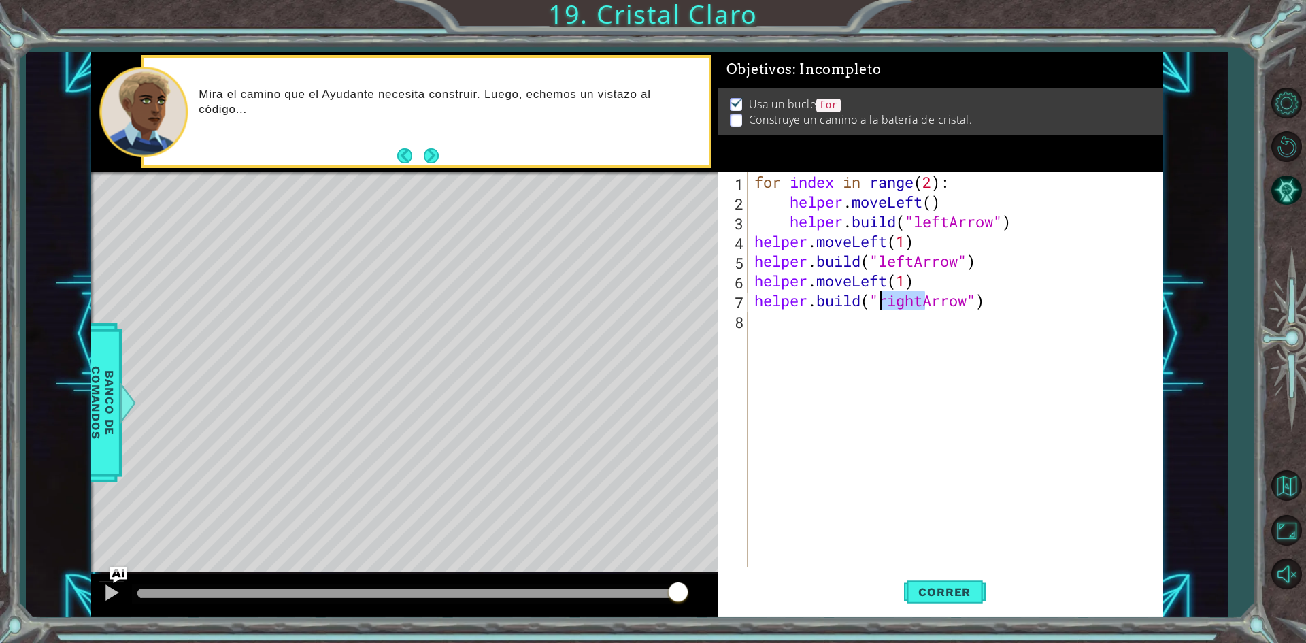
click at [884, 304] on div "for index in range ( 2 ) : helper . moveLeft ( ) helper . build ( "leftArrow" )…" at bounding box center [959, 389] width 414 height 434
click at [973, 586] on span "Correr" at bounding box center [945, 592] width 80 height 14
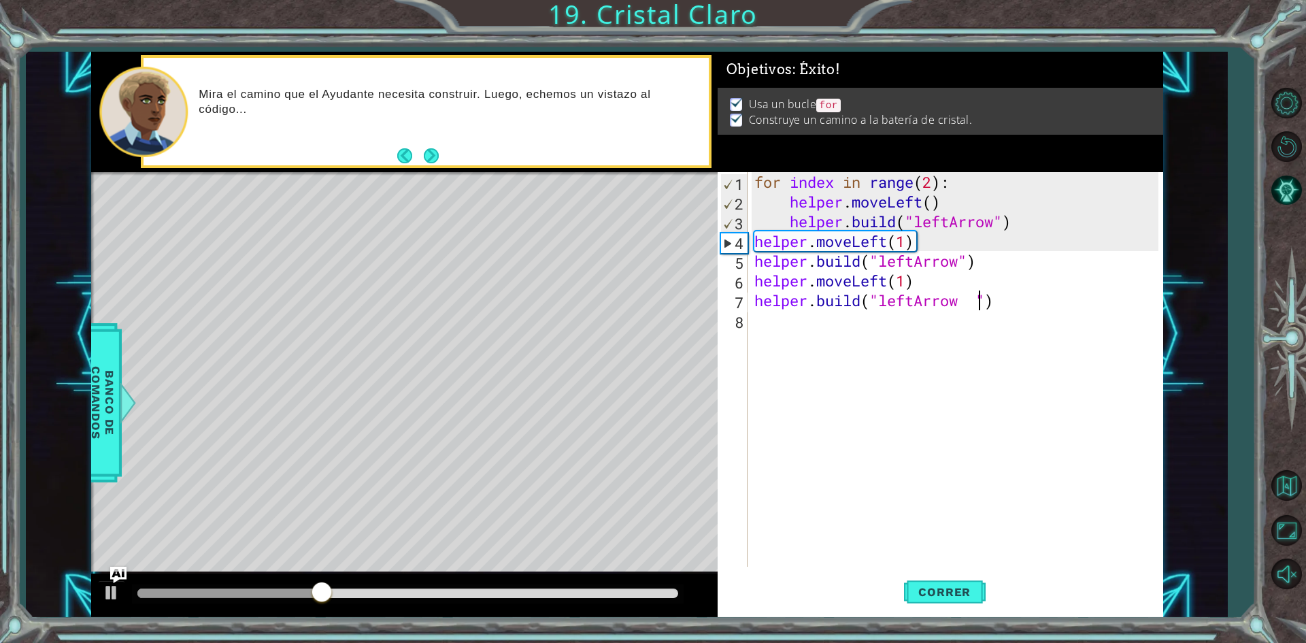
type textarea "[DOMAIN_NAME]("leftArrow ")"
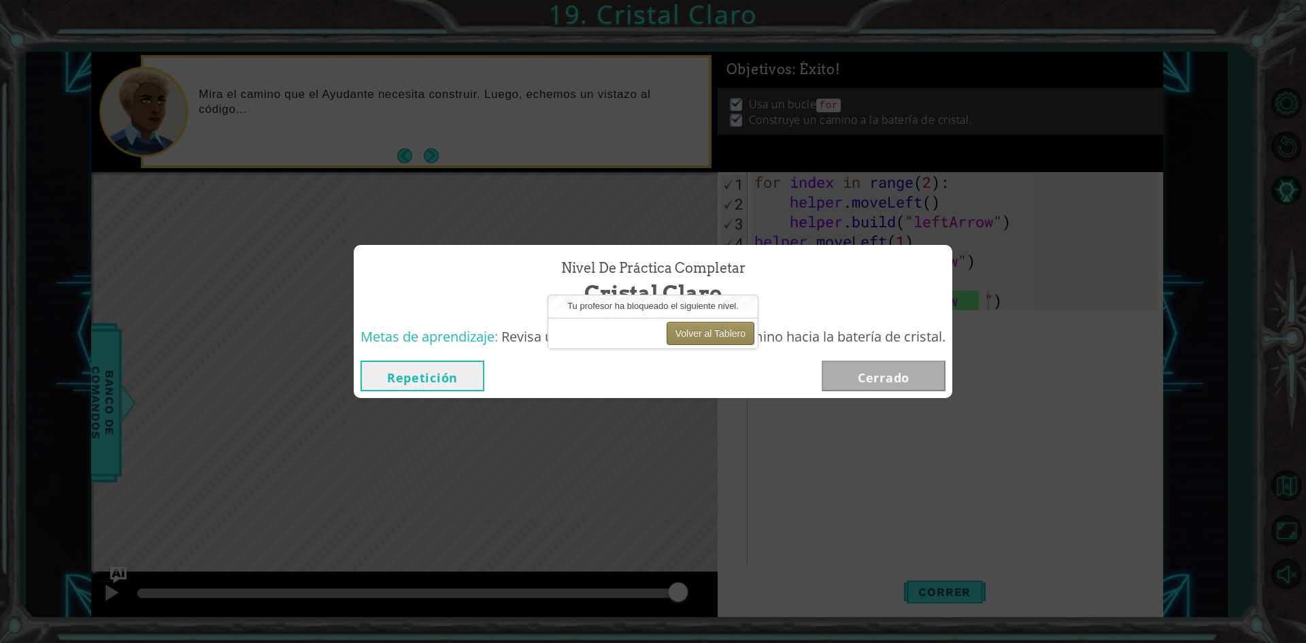
click at [699, 338] on button "Volver al Tablero" at bounding box center [711, 333] width 88 height 23
click at [731, 325] on button "Volver al Tablero" at bounding box center [711, 333] width 88 height 23
click at [733, 333] on button "Volver al Tablero" at bounding box center [711, 333] width 88 height 23
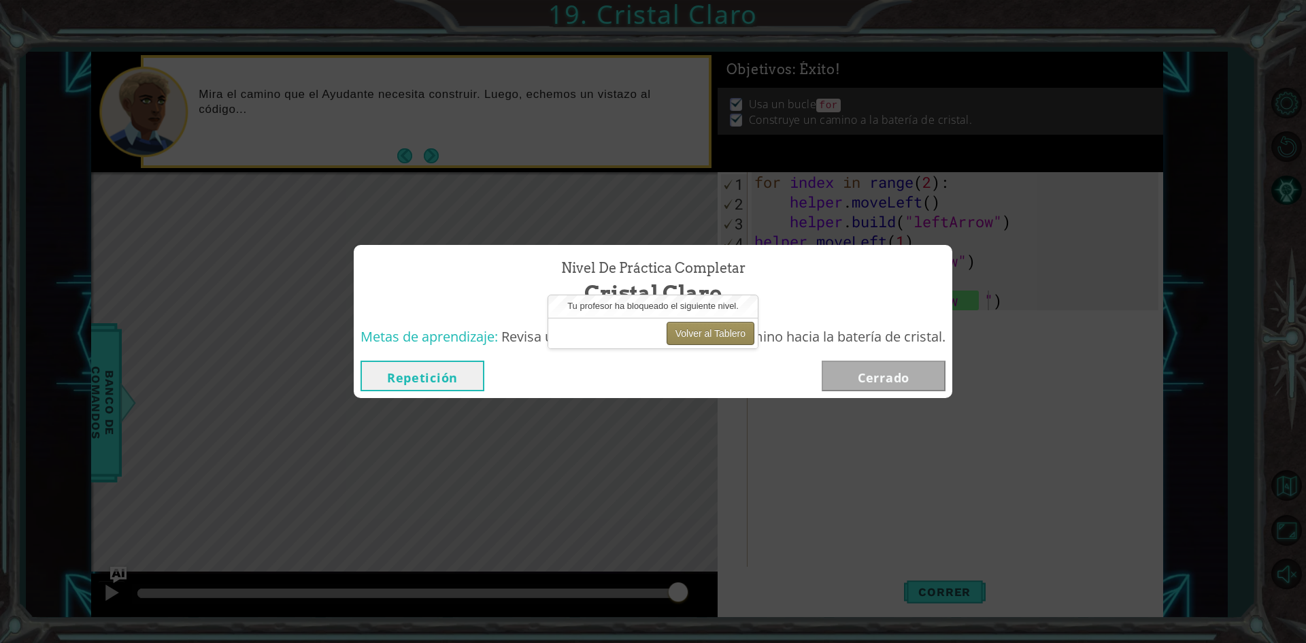
click at [733, 333] on button "Volver al Tablero" at bounding box center [711, 333] width 88 height 23
click at [462, 390] on button "Repetición" at bounding box center [423, 376] width 124 height 31
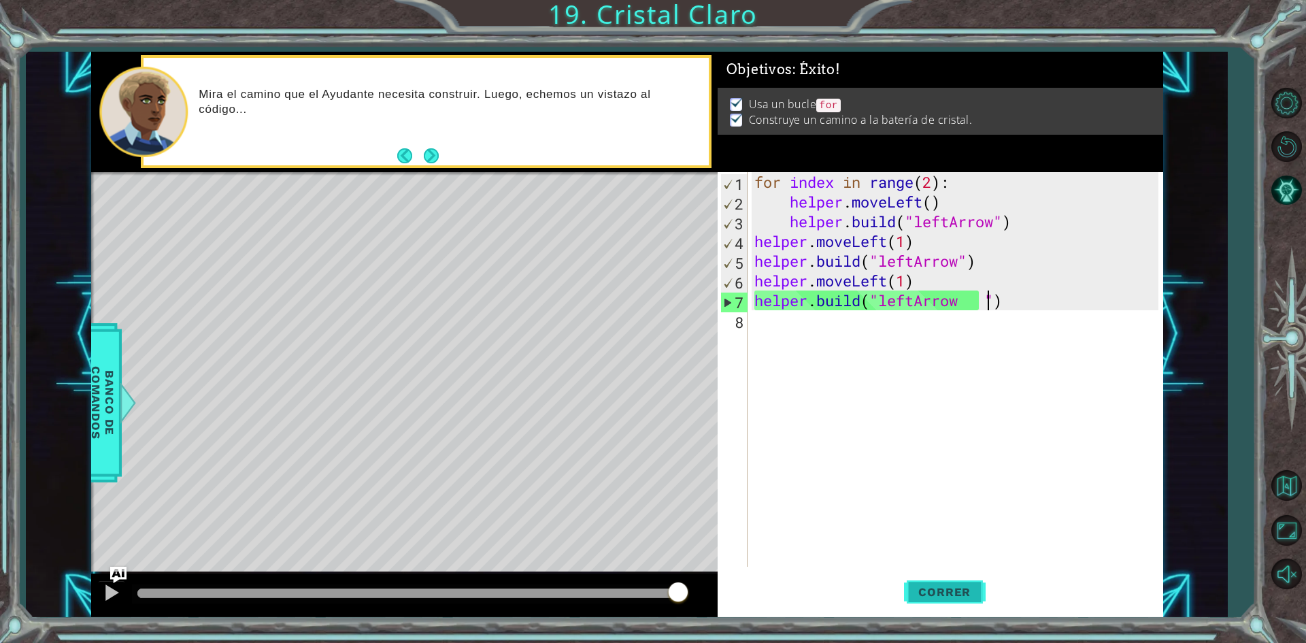
click at [955, 588] on span "Correr" at bounding box center [945, 592] width 80 height 14
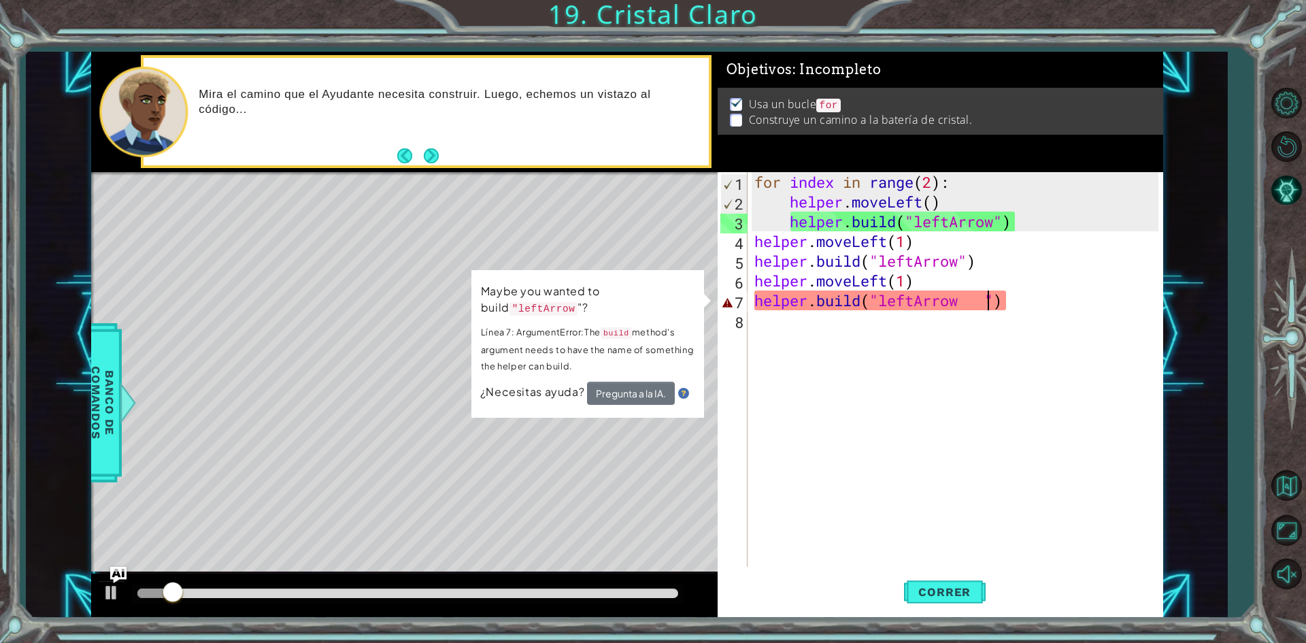
click at [923, 472] on div "for index in range ( 2 ) : helper . moveLeft ( ) helper . build ( "leftArrow" )…" at bounding box center [959, 389] width 414 height 434
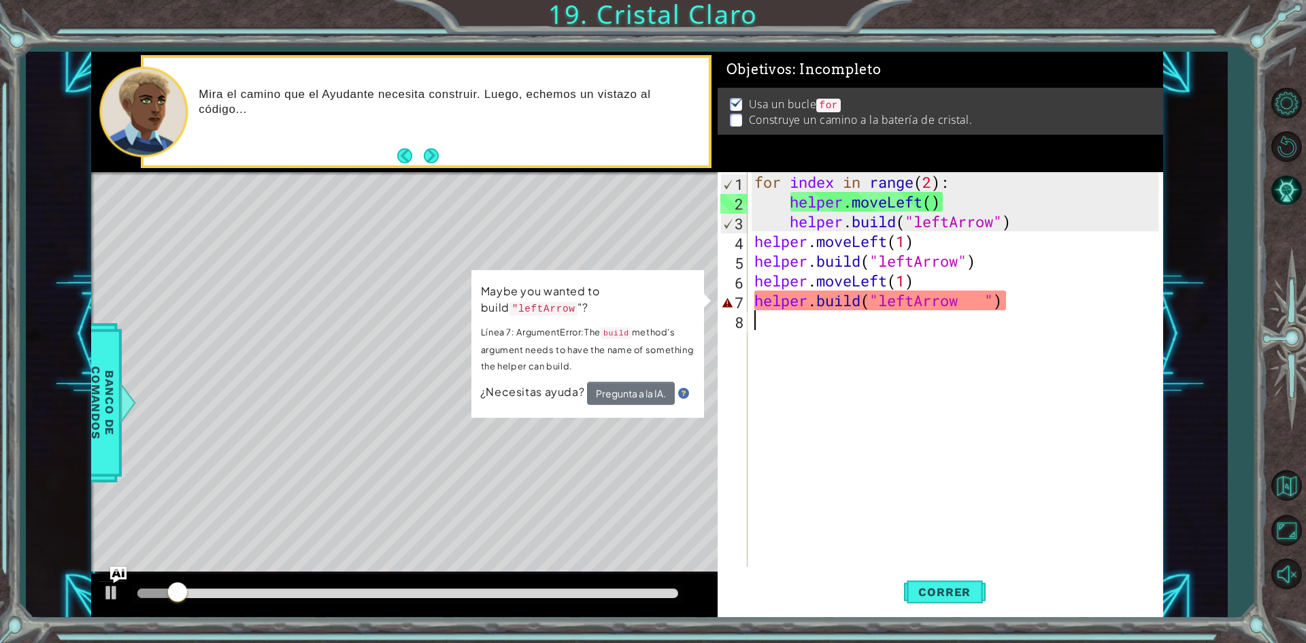
scroll to position [0, 0]
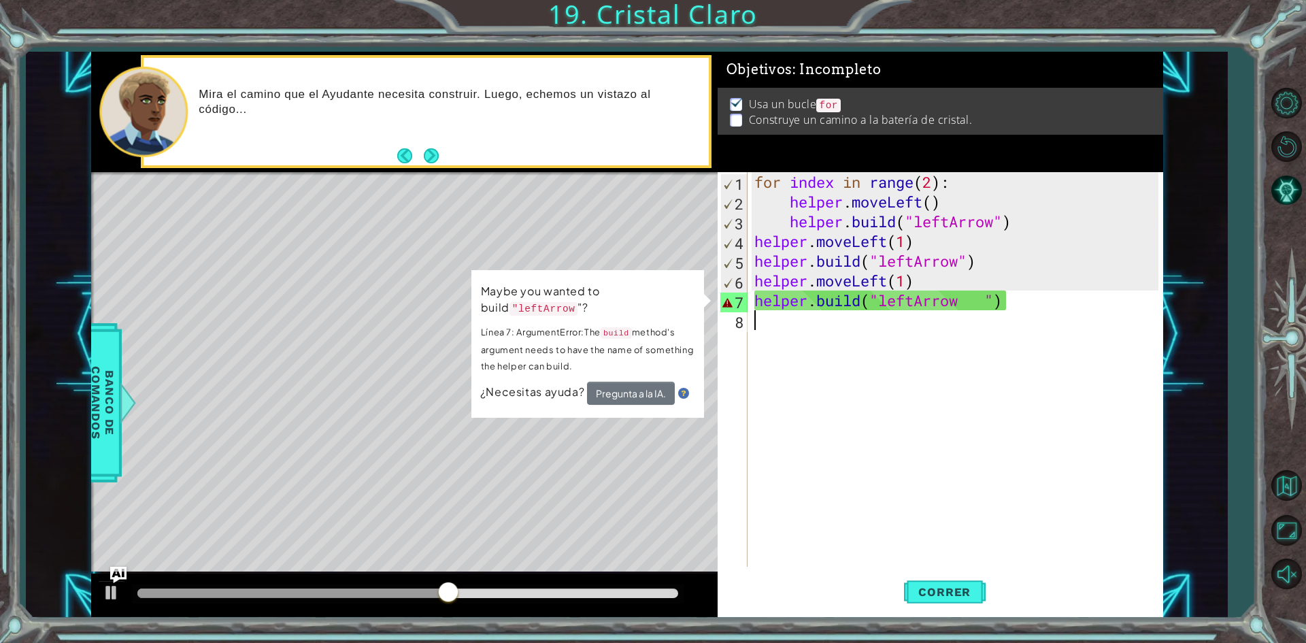
click at [983, 307] on div "for index in range ( 2 ) : helper . moveLeft ( ) helper . build ( "leftArrow" )…" at bounding box center [959, 389] width 414 height 434
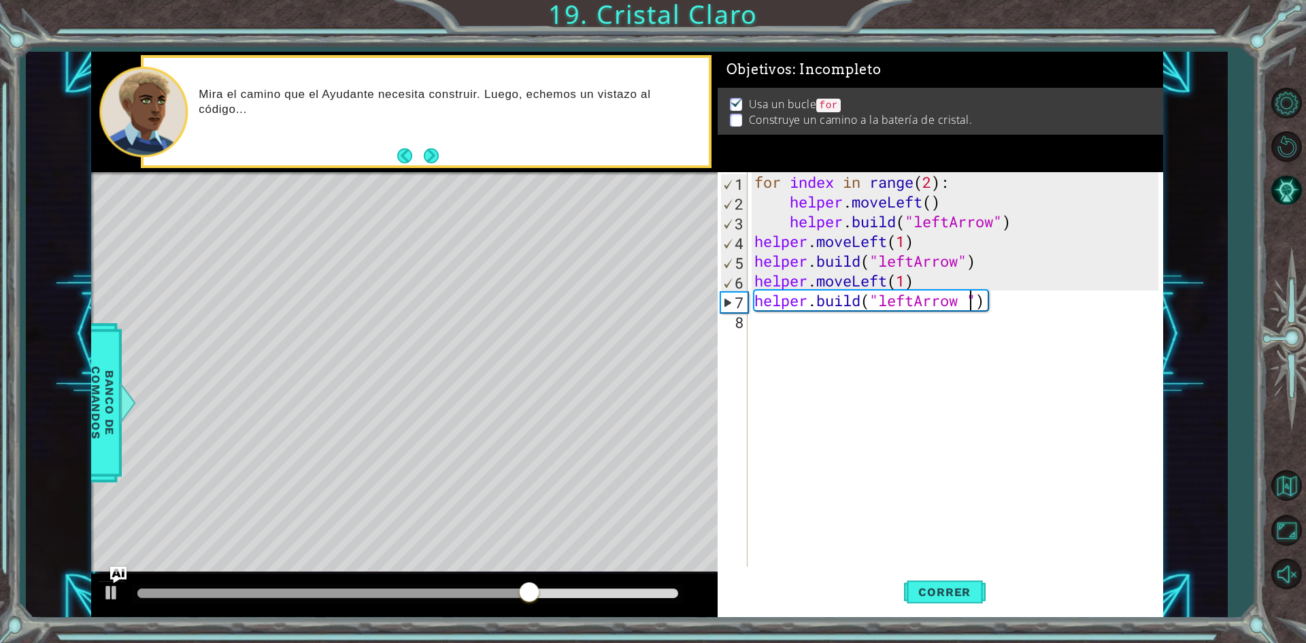
click at [968, 308] on div "for index in range ( 2 ) : helper . moveLeft ( ) helper . build ( "leftArrow" )…" at bounding box center [959, 389] width 414 height 434
type textarea "[DOMAIN_NAME]("leftArrow")"
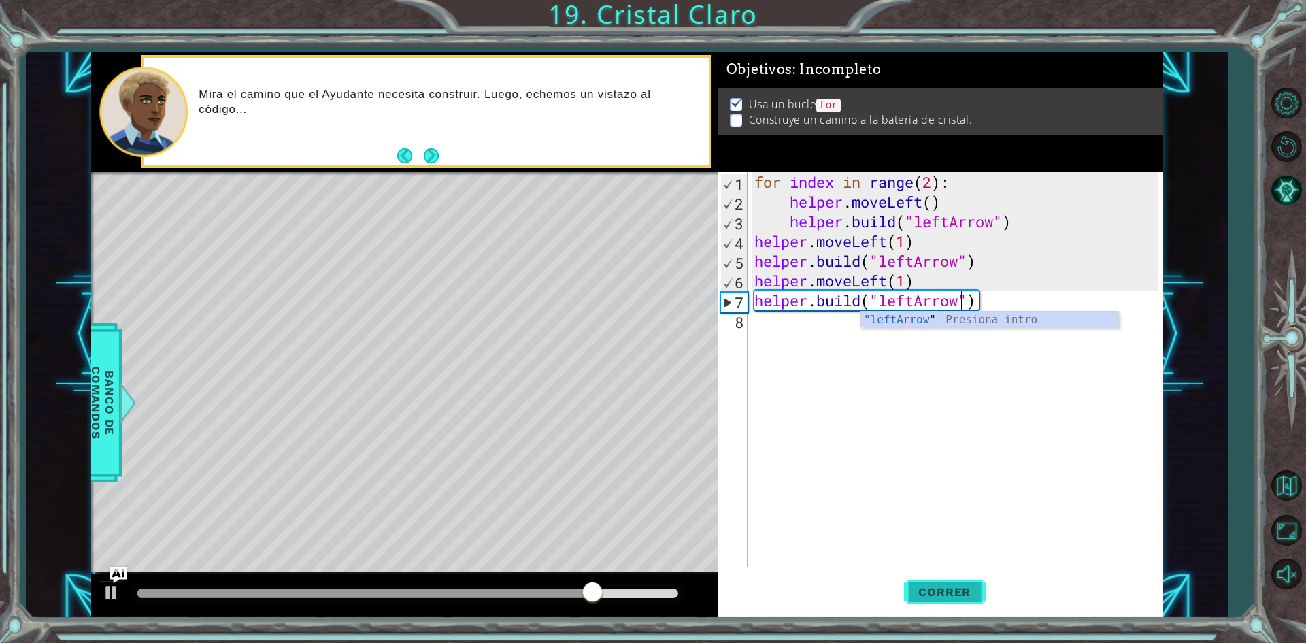
click at [955, 592] on span "Correr" at bounding box center [945, 592] width 80 height 14
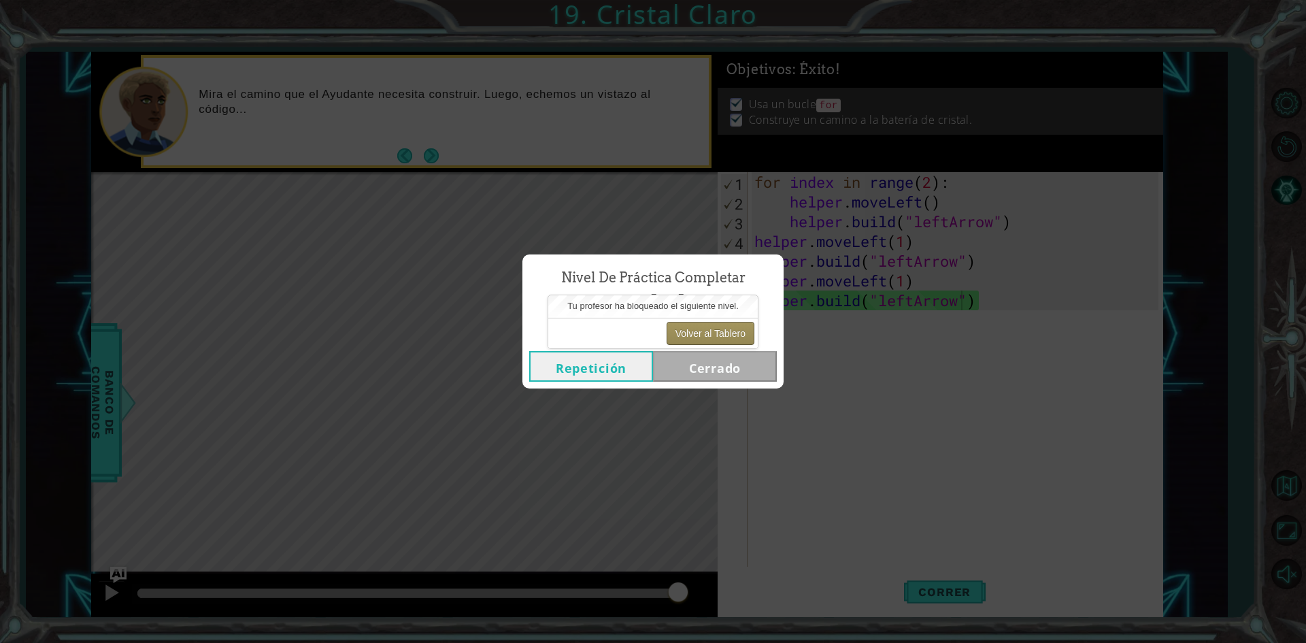
click at [723, 331] on button "Volver al Tablero" at bounding box center [711, 333] width 88 height 23
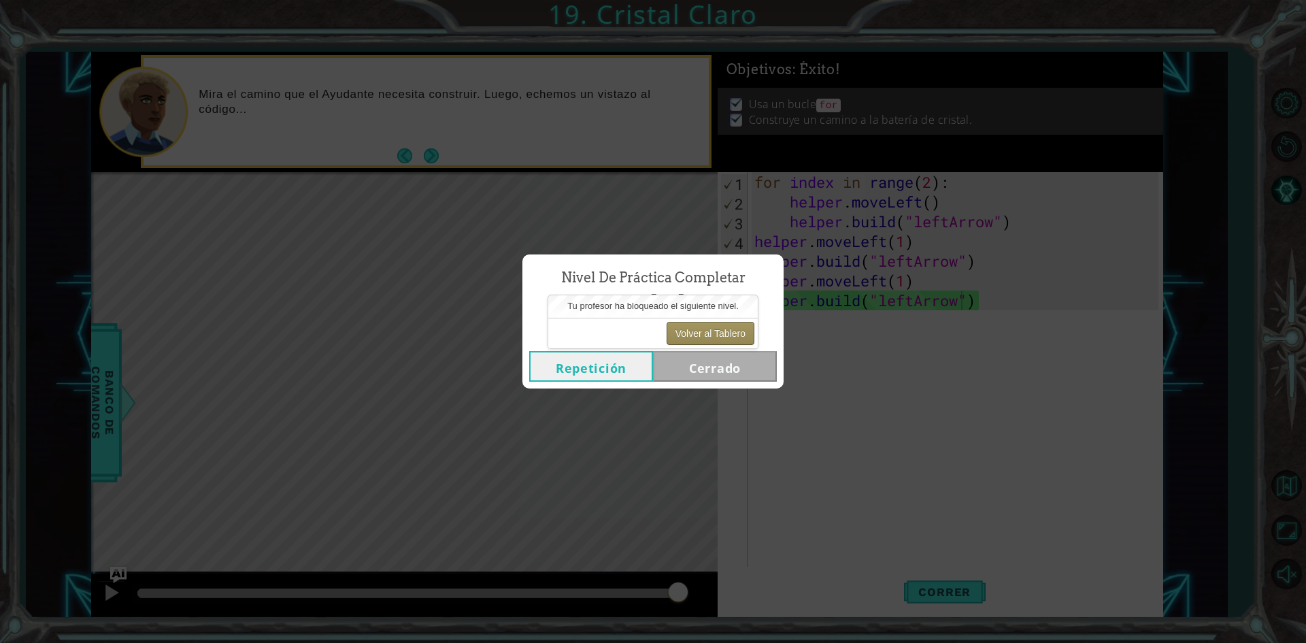
click at [723, 331] on button "Volver al Tablero" at bounding box center [711, 333] width 88 height 23
